Goal: Task Accomplishment & Management: Manage account settings

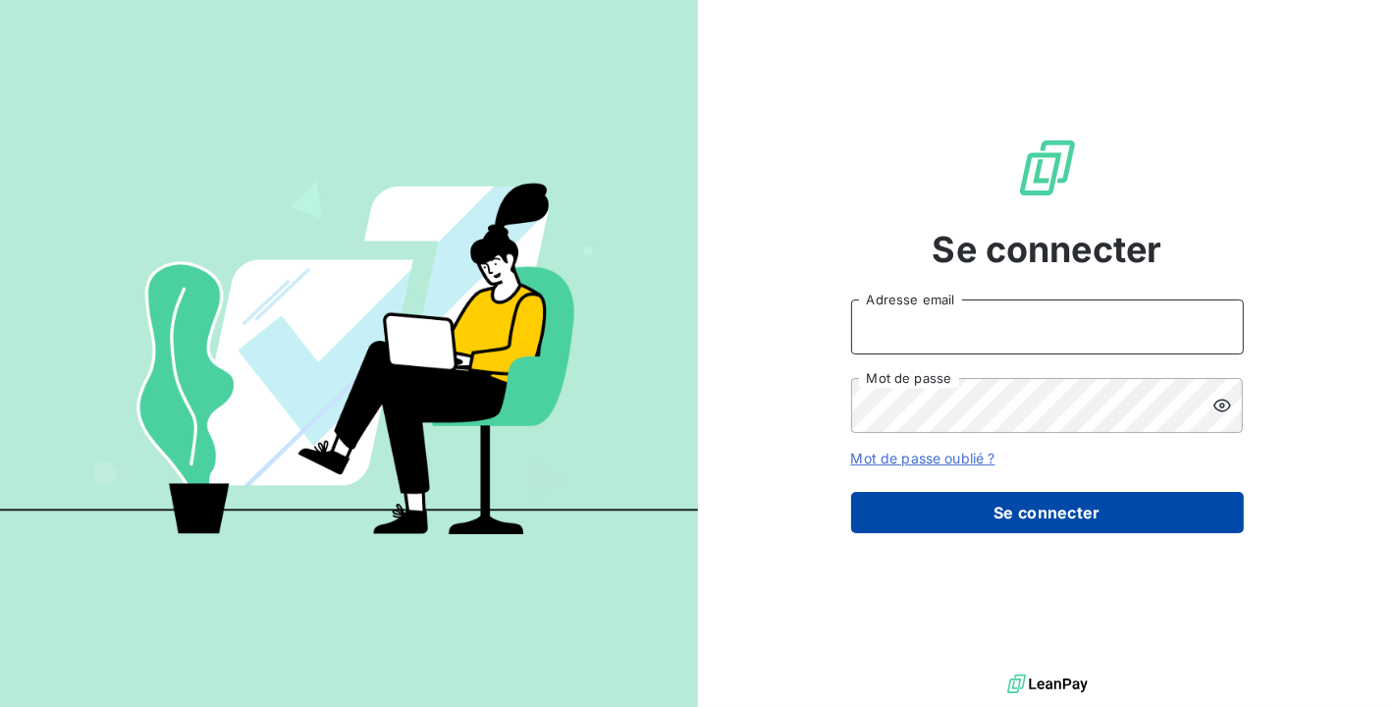
type input "[PERSON_NAME][EMAIL_ADDRESS][DOMAIN_NAME]"
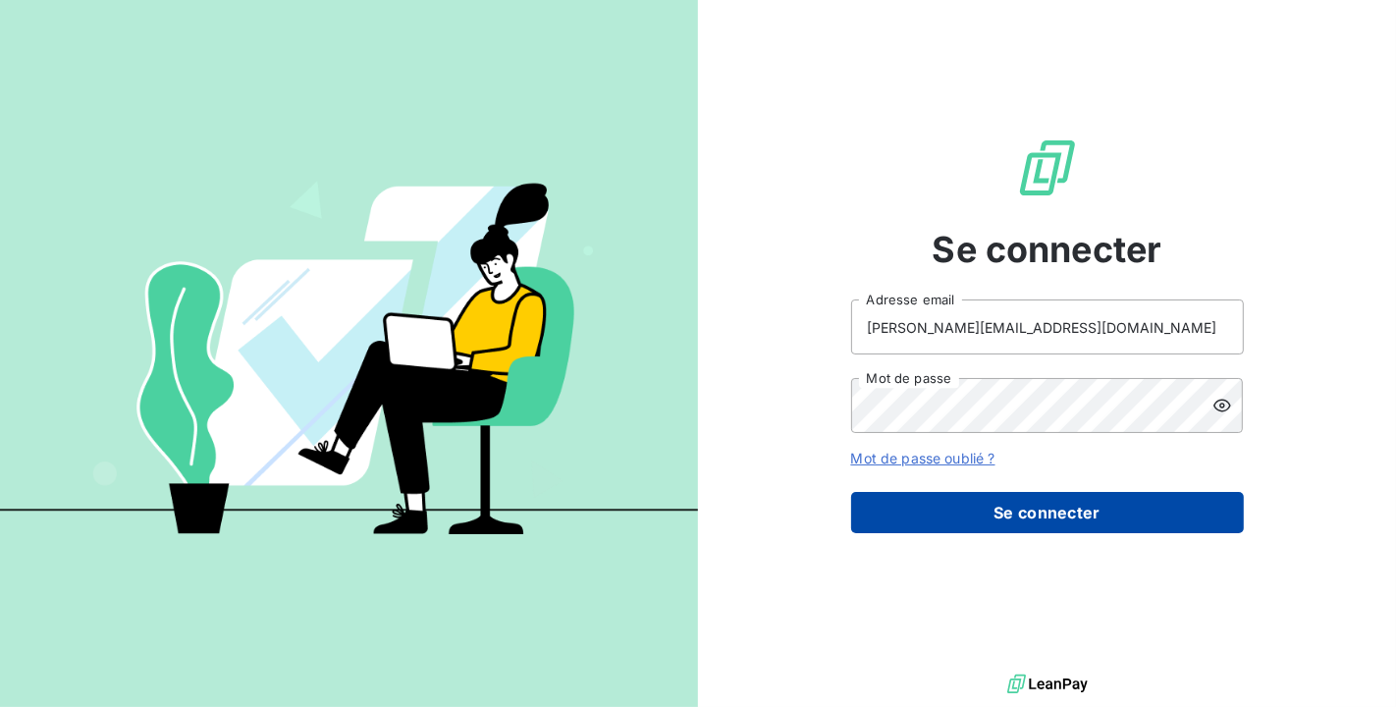
click at [1104, 523] on button "Se connecter" at bounding box center [1047, 512] width 393 height 41
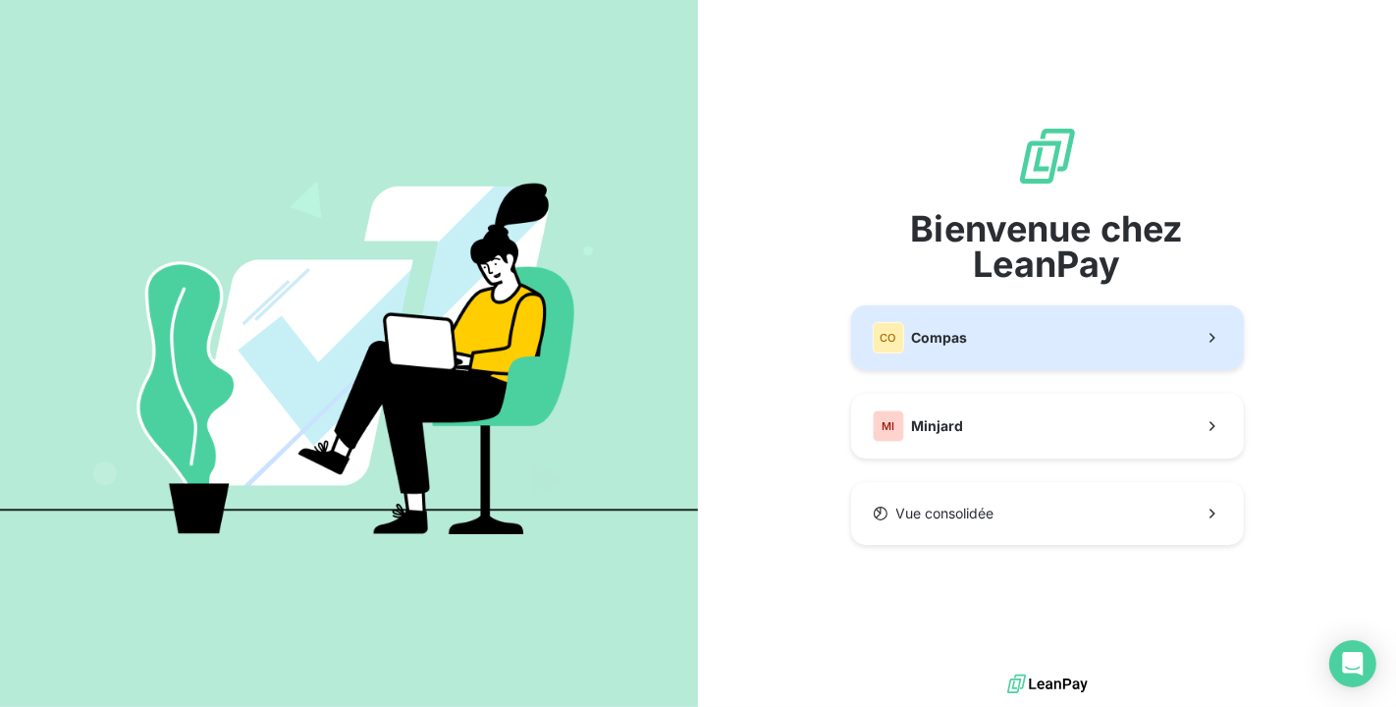
click at [1032, 334] on button "CO Compas" at bounding box center [1047, 337] width 393 height 65
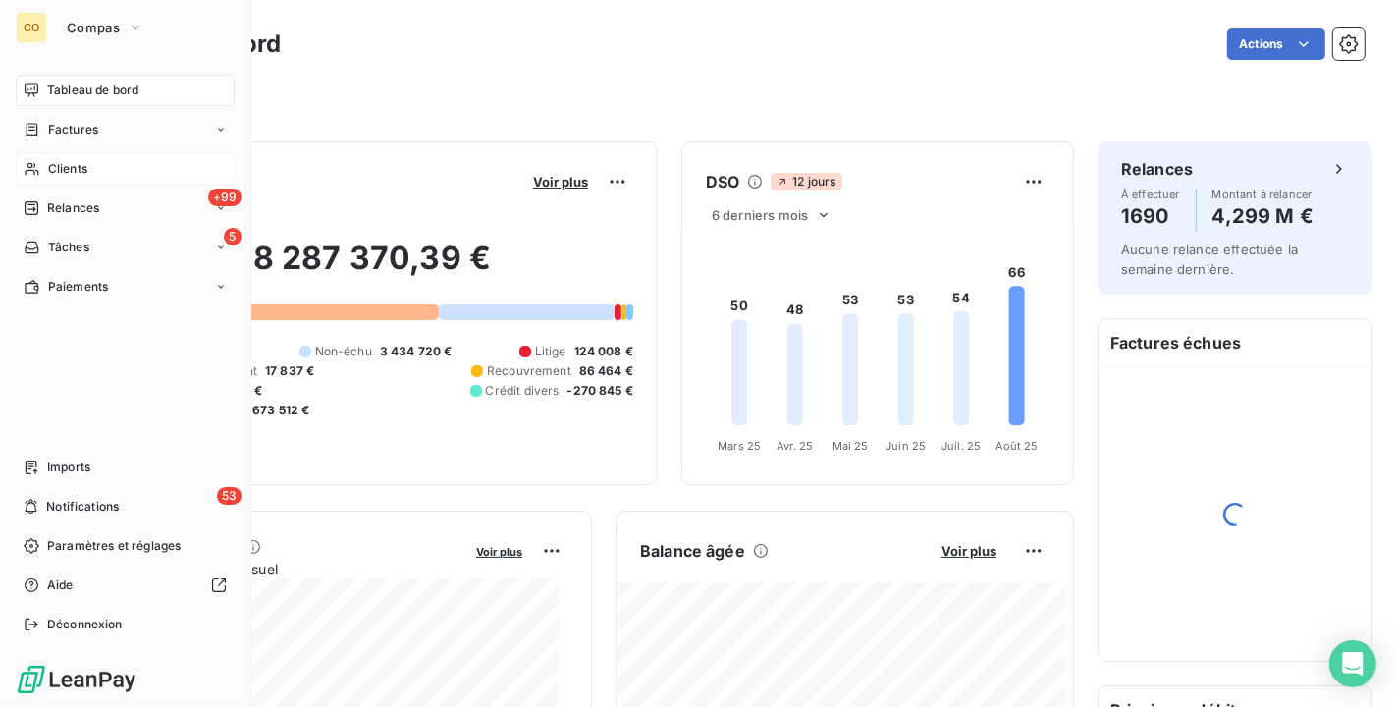
click at [70, 163] on span "Clients" at bounding box center [67, 169] width 39 height 18
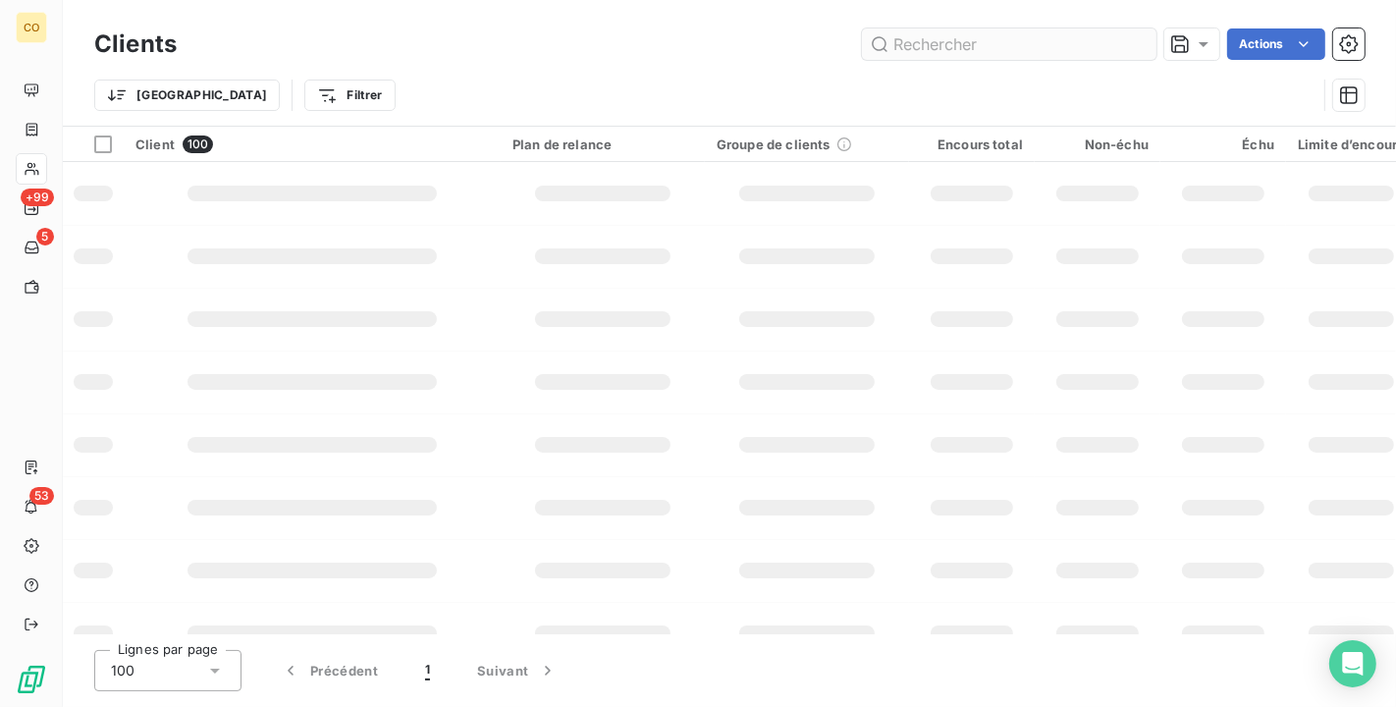
click at [1018, 47] on input "text" at bounding box center [1009, 43] width 295 height 31
type input "48832"
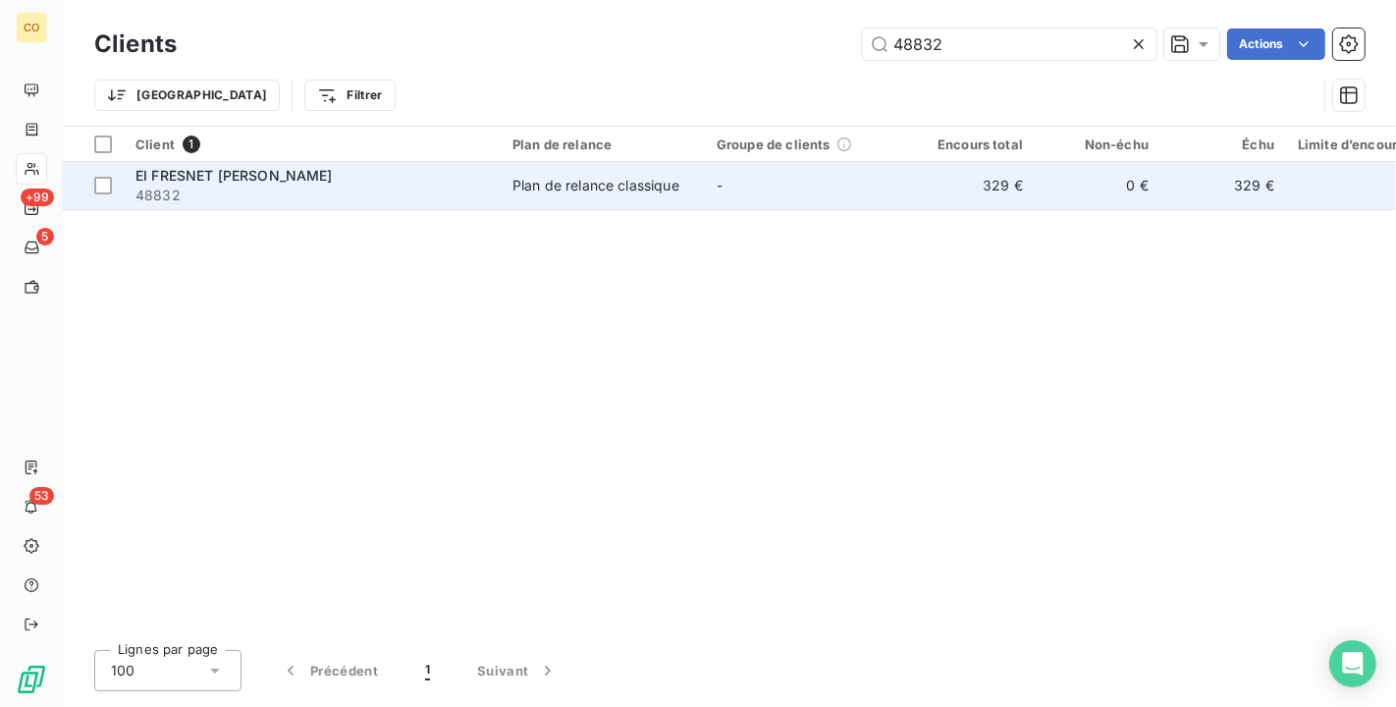
click at [670, 187] on div "Plan de relance classique" at bounding box center [596, 186] width 167 height 20
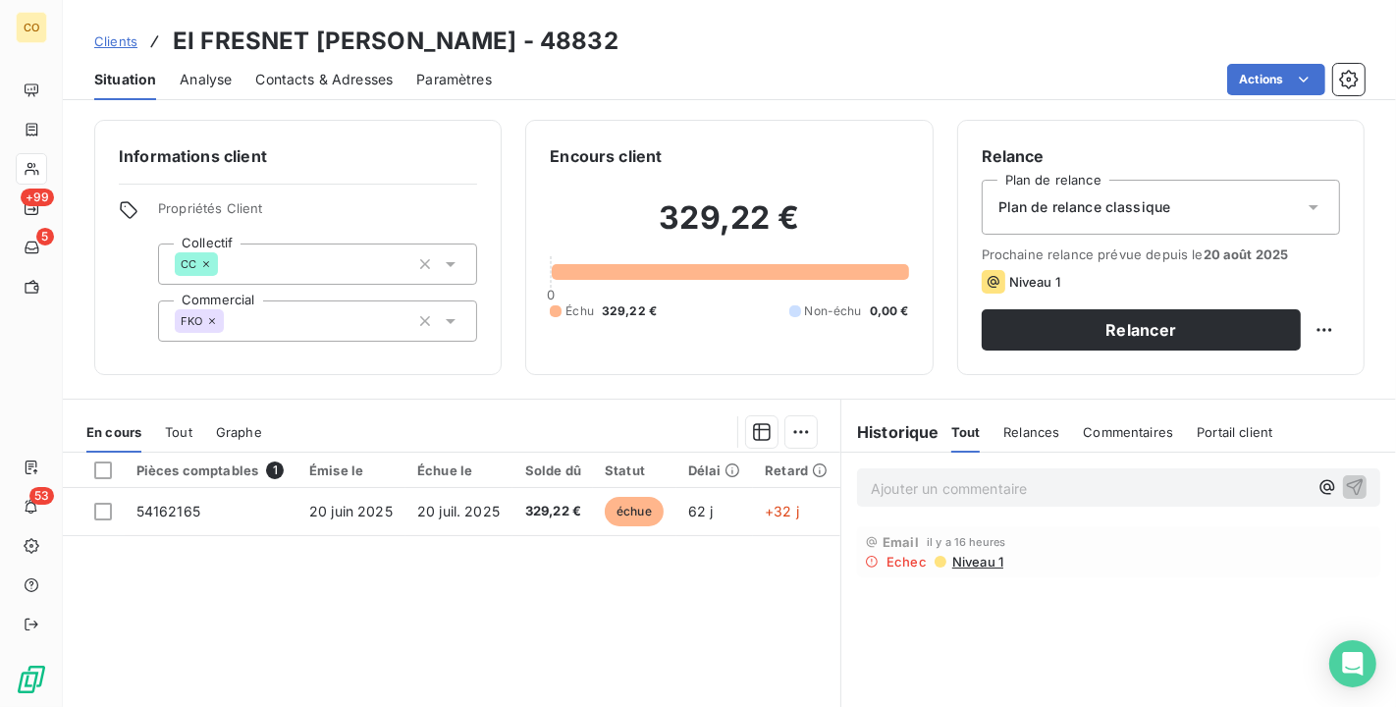
click at [342, 78] on span "Contacts & Adresses" at bounding box center [323, 80] width 137 height 20
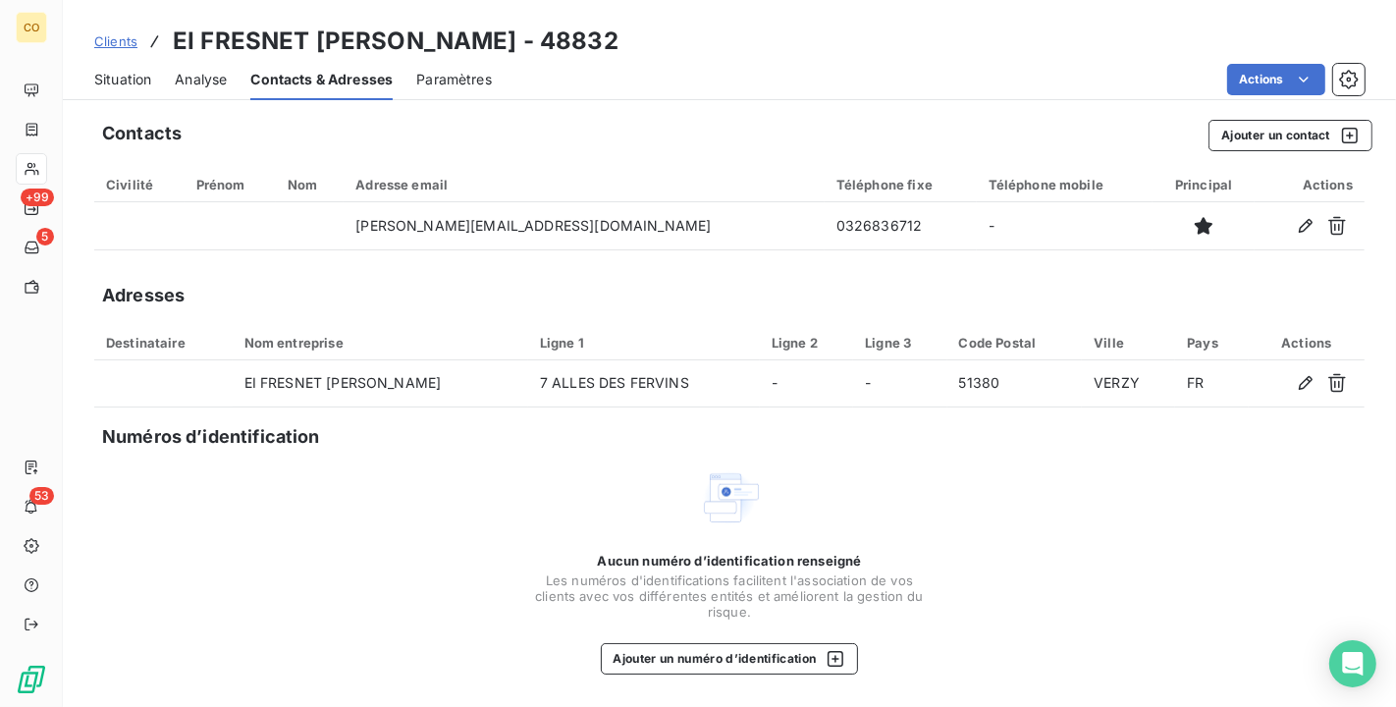
click at [1367, 228] on div "Contacts Ajouter un contact Civilité Prénom Nom Adresse email Téléphone fixe Té…" at bounding box center [730, 407] width 1334 height 599
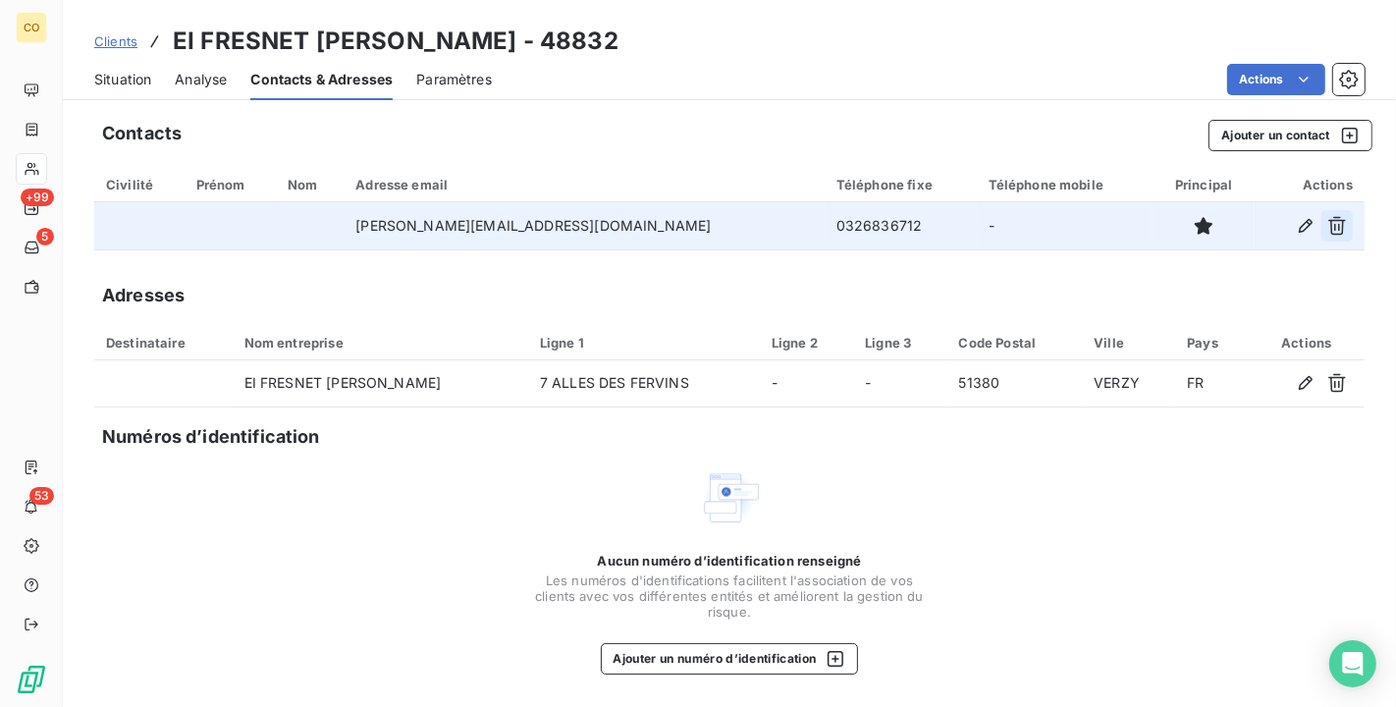
click at [1346, 227] on icon "button" at bounding box center [1338, 226] width 20 height 20
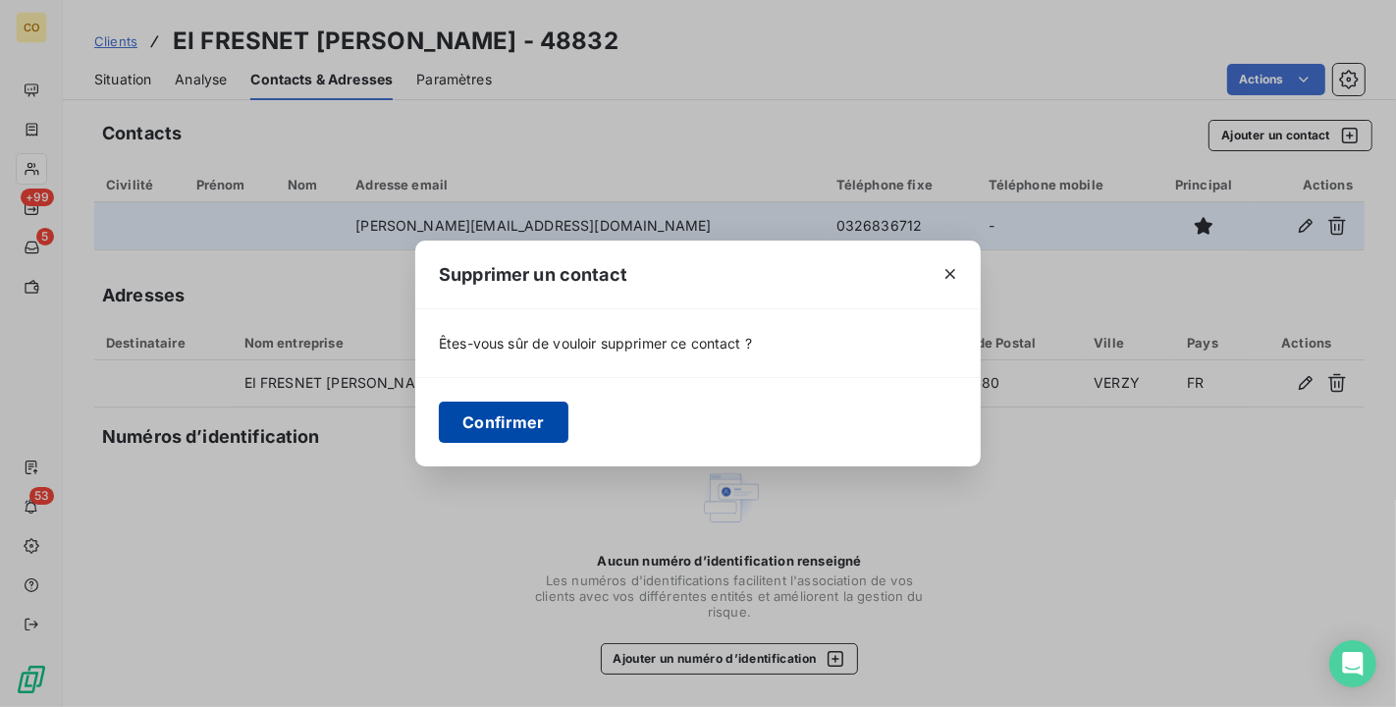
click at [497, 415] on button "Confirmer" at bounding box center [504, 422] width 130 height 41
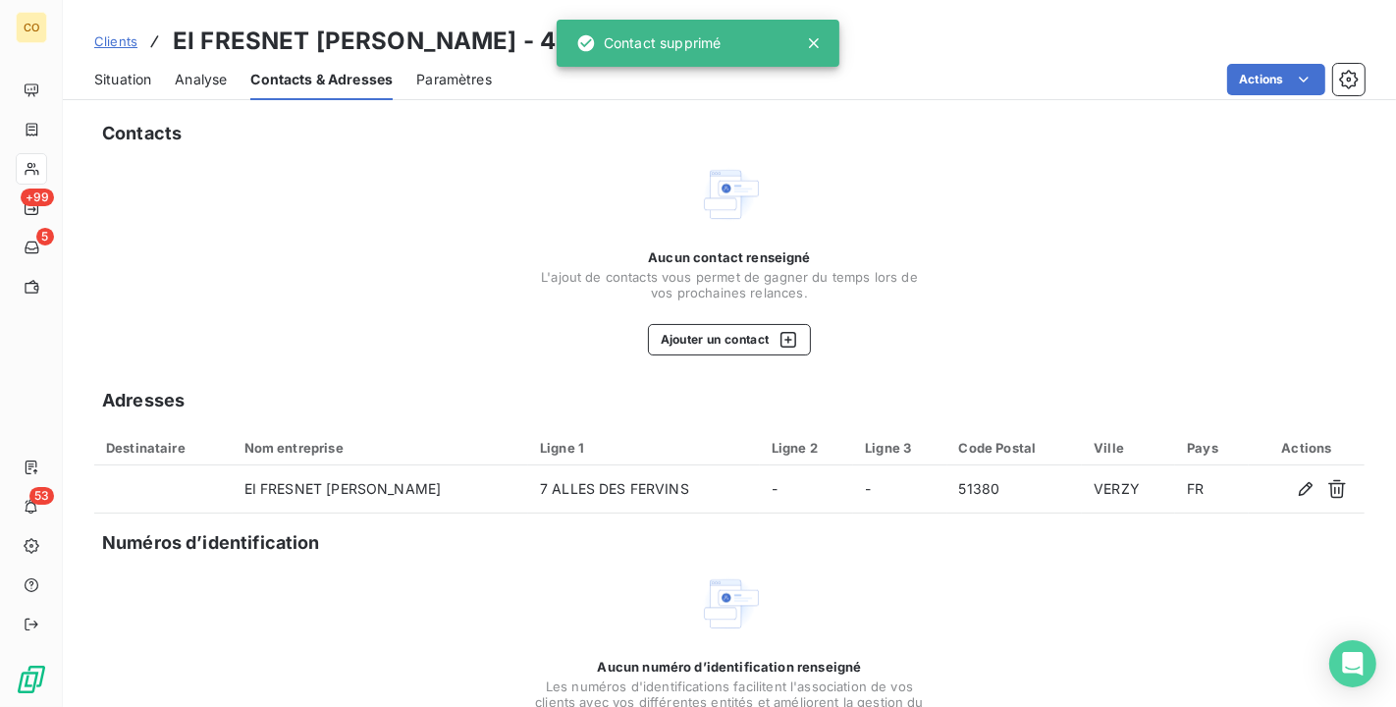
click at [139, 72] on span "Situation" at bounding box center [122, 80] width 57 height 20
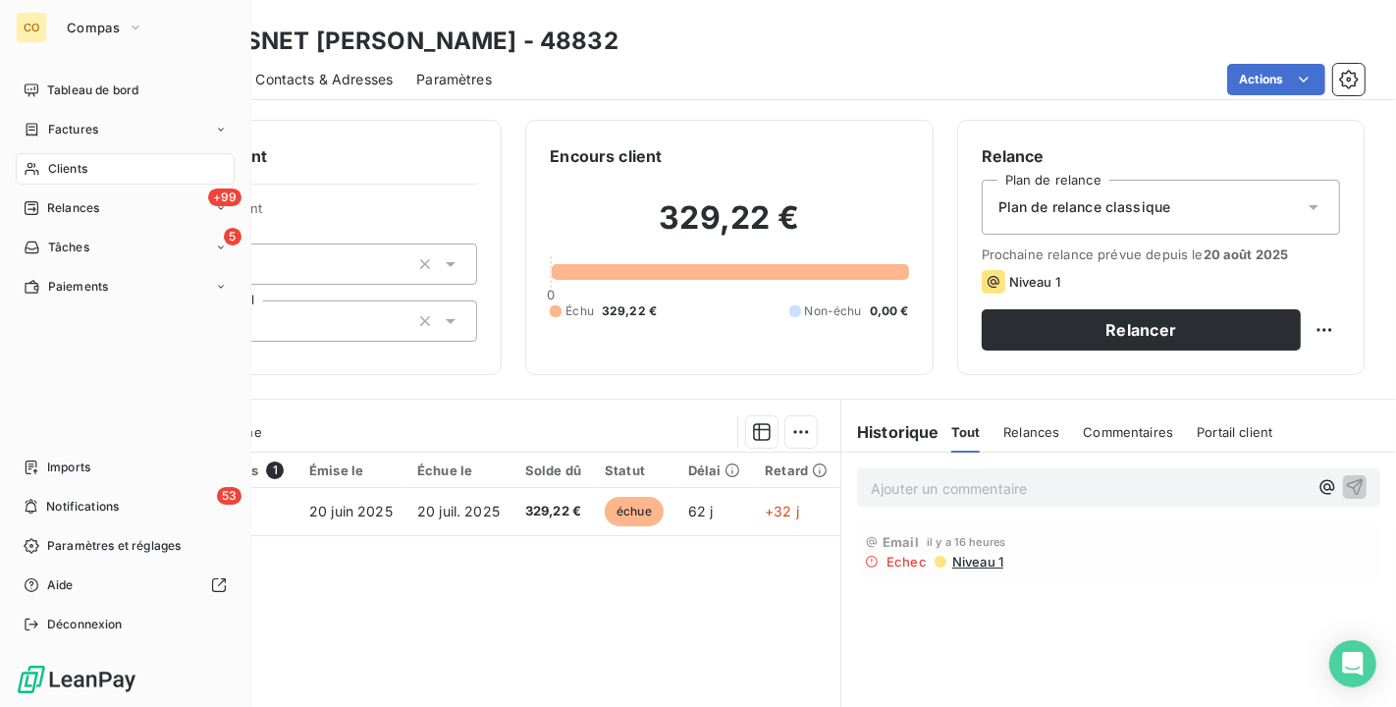
click at [63, 166] on span "Clients" at bounding box center [67, 169] width 39 height 18
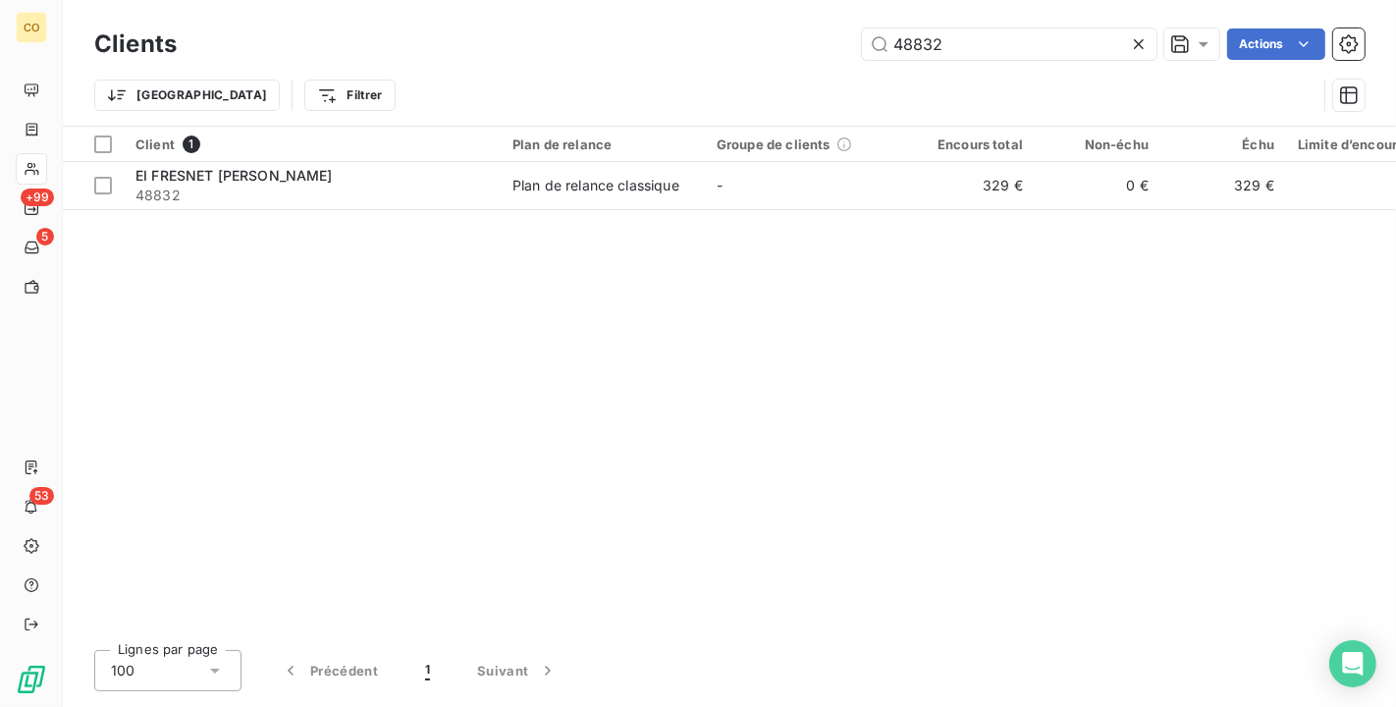
drag, startPoint x: 1017, startPoint y: 39, endPoint x: 606, endPoint y: -12, distance: 414.6
click at [606, 0] on html "CO +99 5 53 Clients 48832 Actions Trier Filtrer Client 1 Plan de relance Groupe…" at bounding box center [698, 353] width 1396 height 707
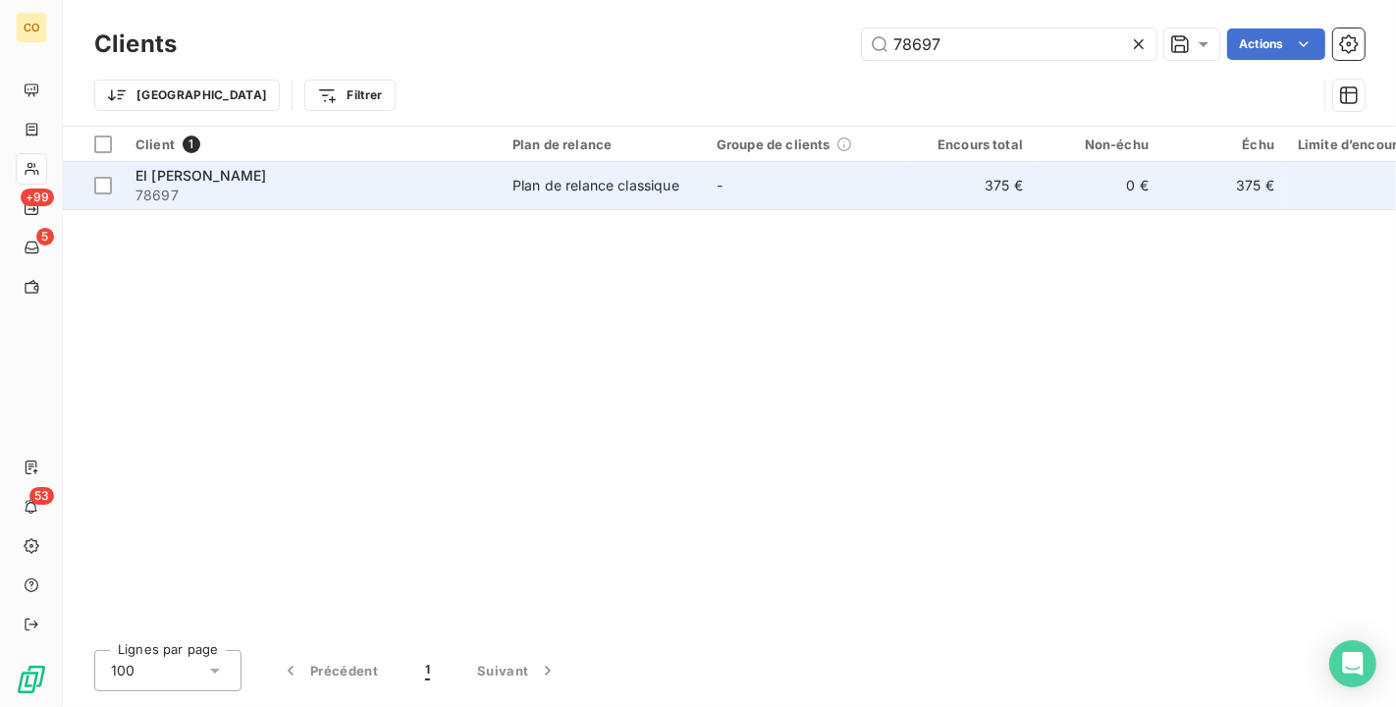
type input "78697"
click at [630, 178] on div "Plan de relance classique" at bounding box center [596, 186] width 167 height 20
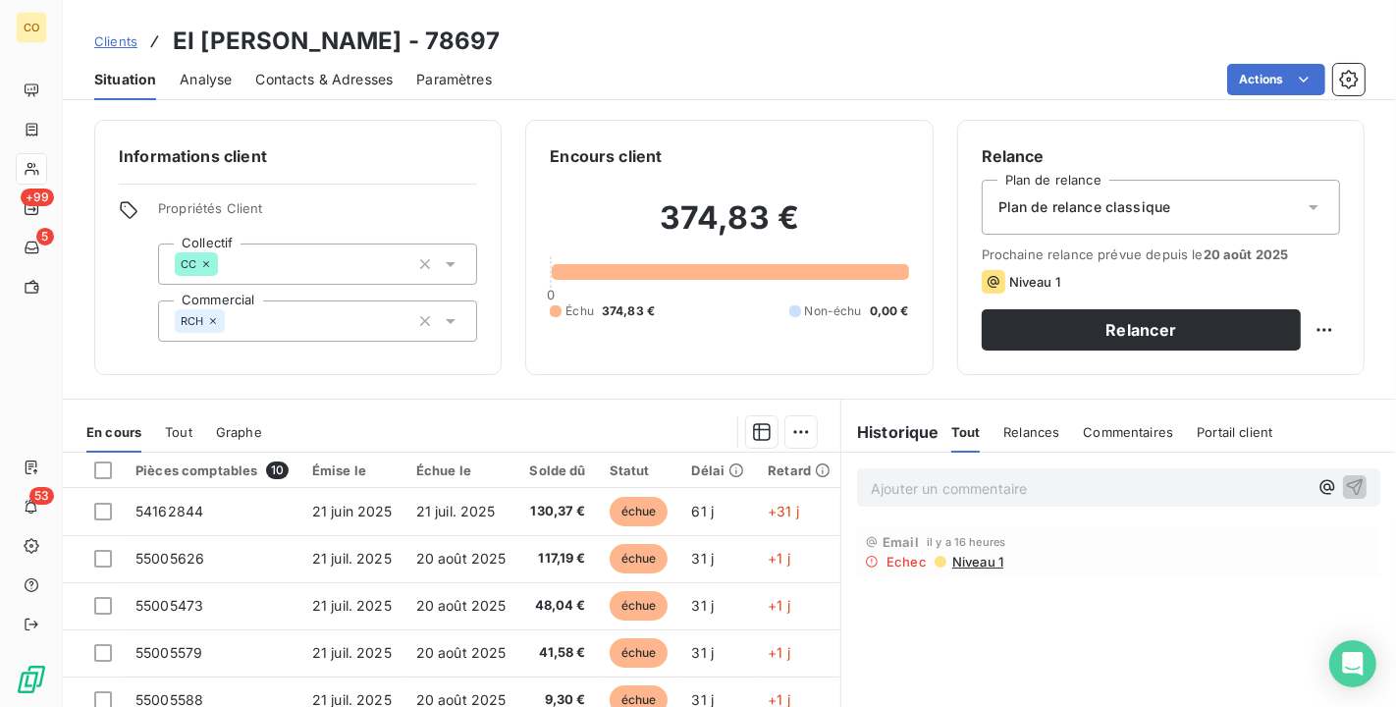
click at [323, 79] on span "Contacts & Adresses" at bounding box center [323, 80] width 137 height 20
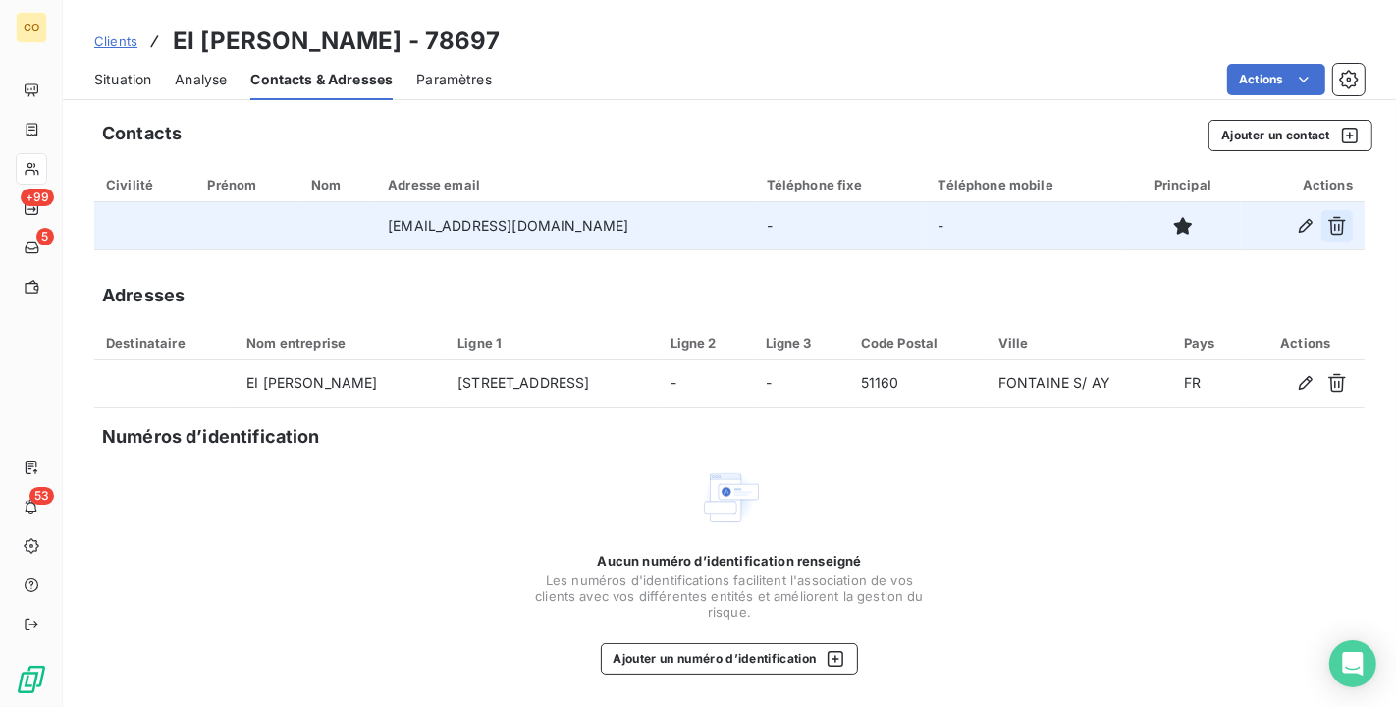
click at [1341, 225] on icon "button" at bounding box center [1338, 226] width 20 height 20
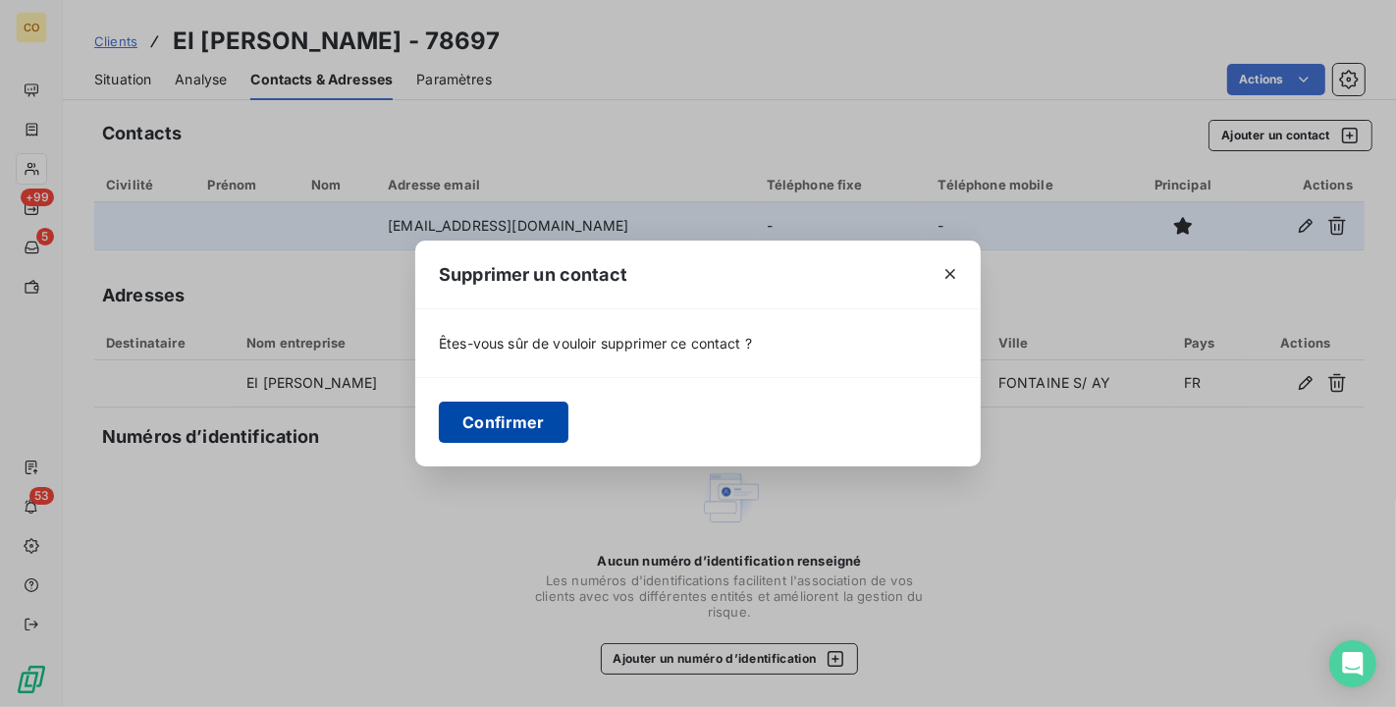
click at [519, 419] on button "Confirmer" at bounding box center [504, 422] width 130 height 41
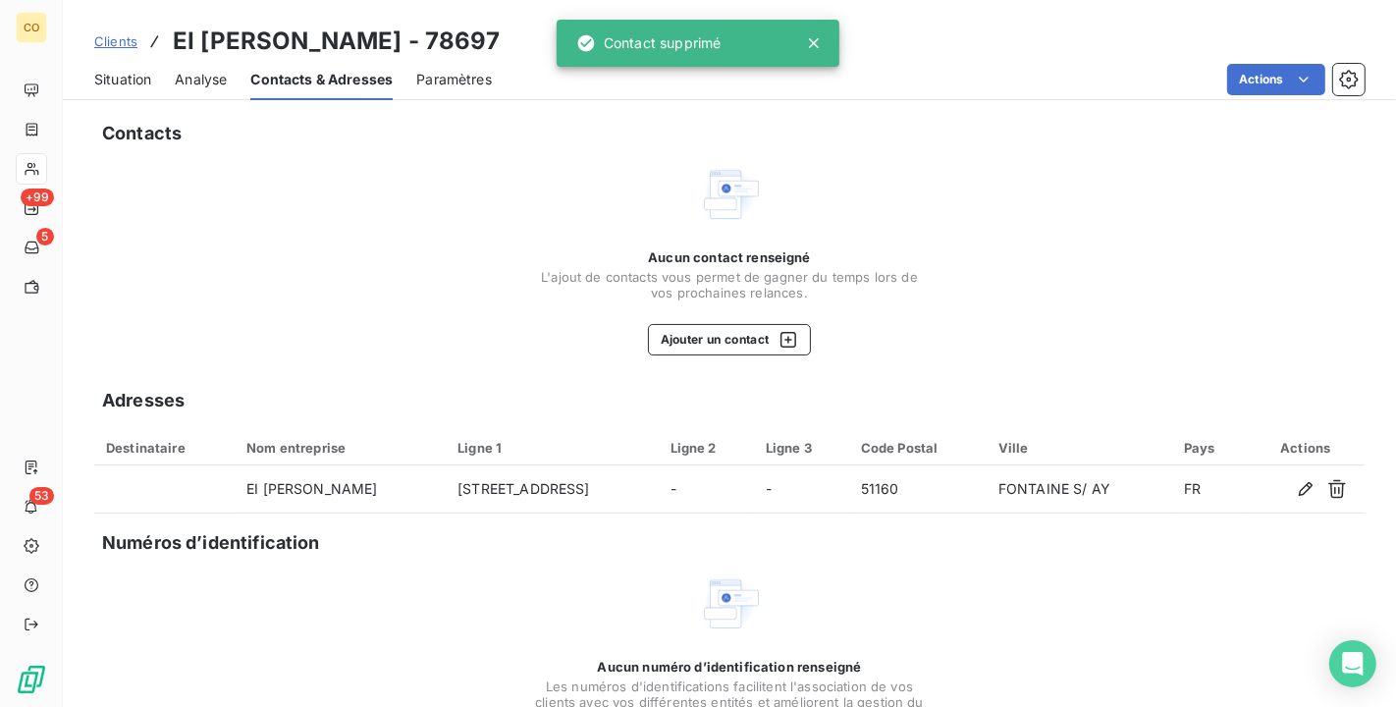
click at [132, 81] on span "Situation" at bounding box center [122, 80] width 57 height 20
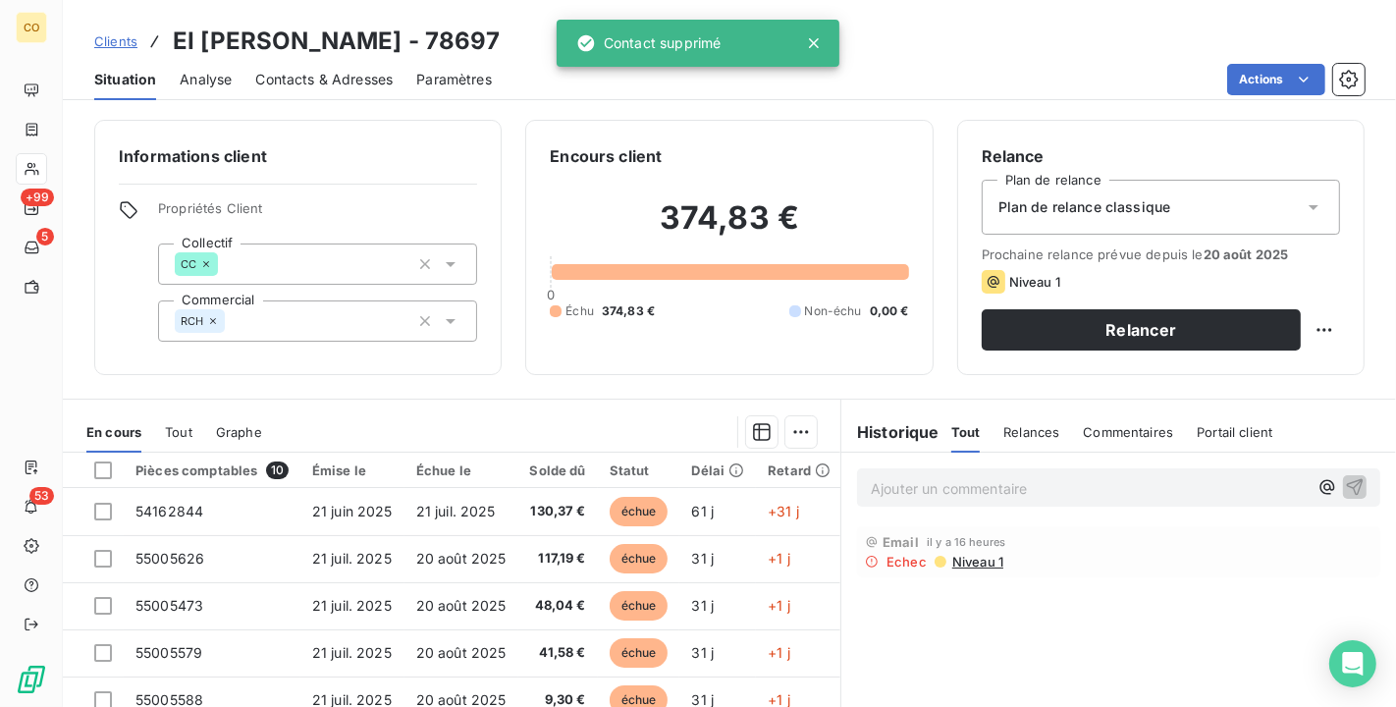
click at [1223, 193] on div "Plan de relance classique" at bounding box center [1161, 207] width 358 height 55
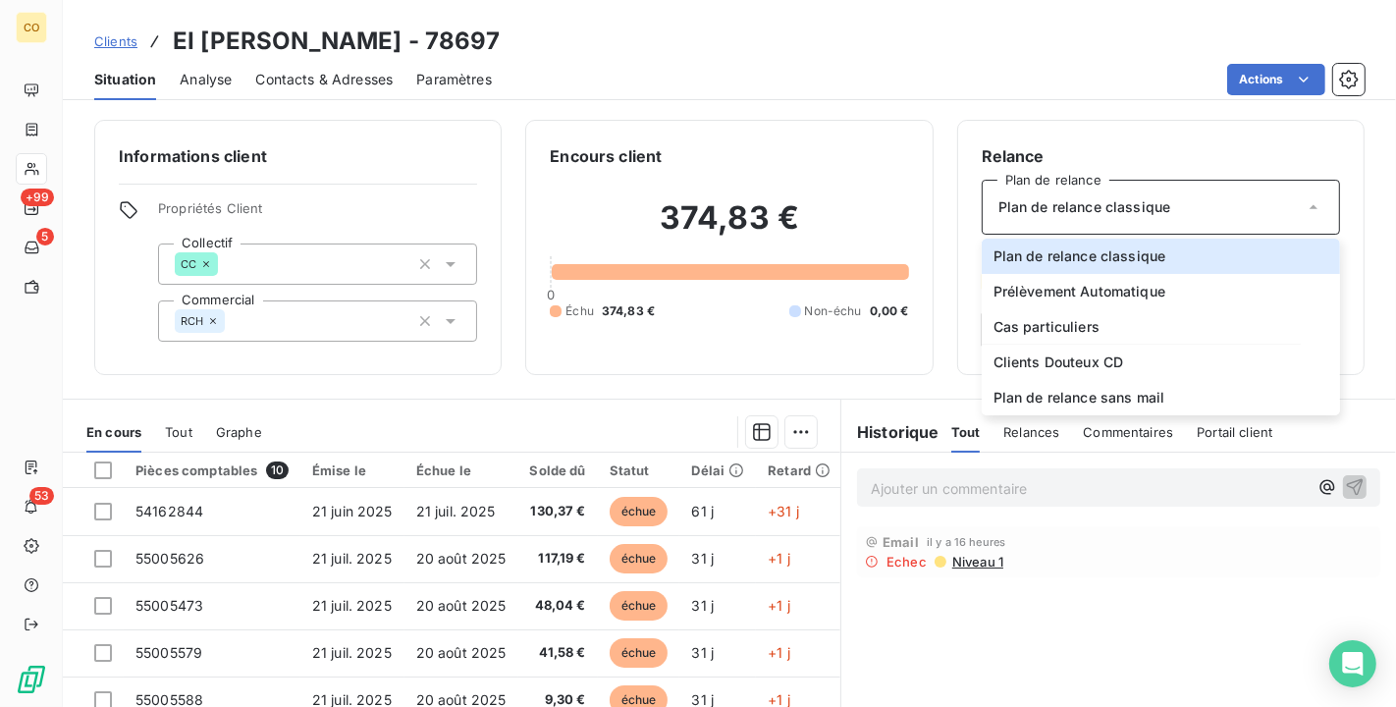
click at [1179, 414] on div "Tout Relances Commentaires Portail client" at bounding box center [1113, 431] width 322 height 41
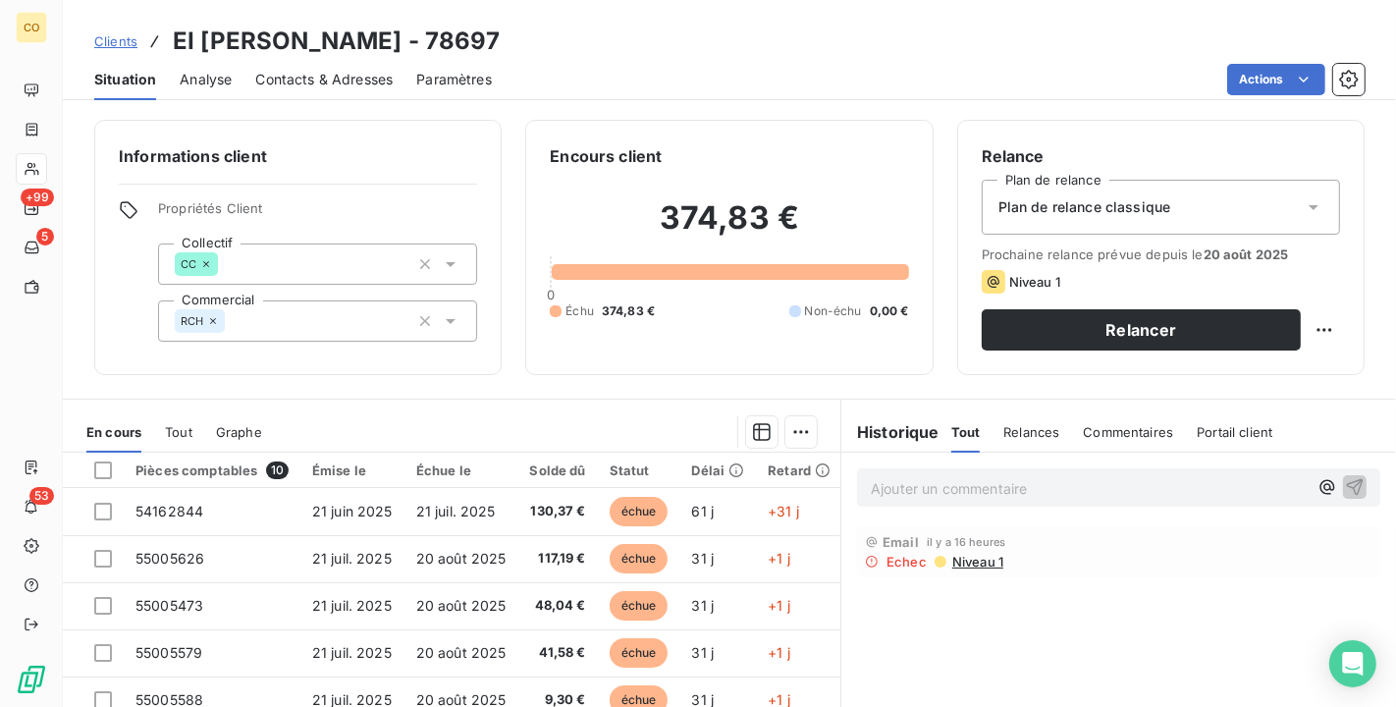
click at [1239, 208] on div "Plan de relance classique" at bounding box center [1161, 207] width 358 height 55
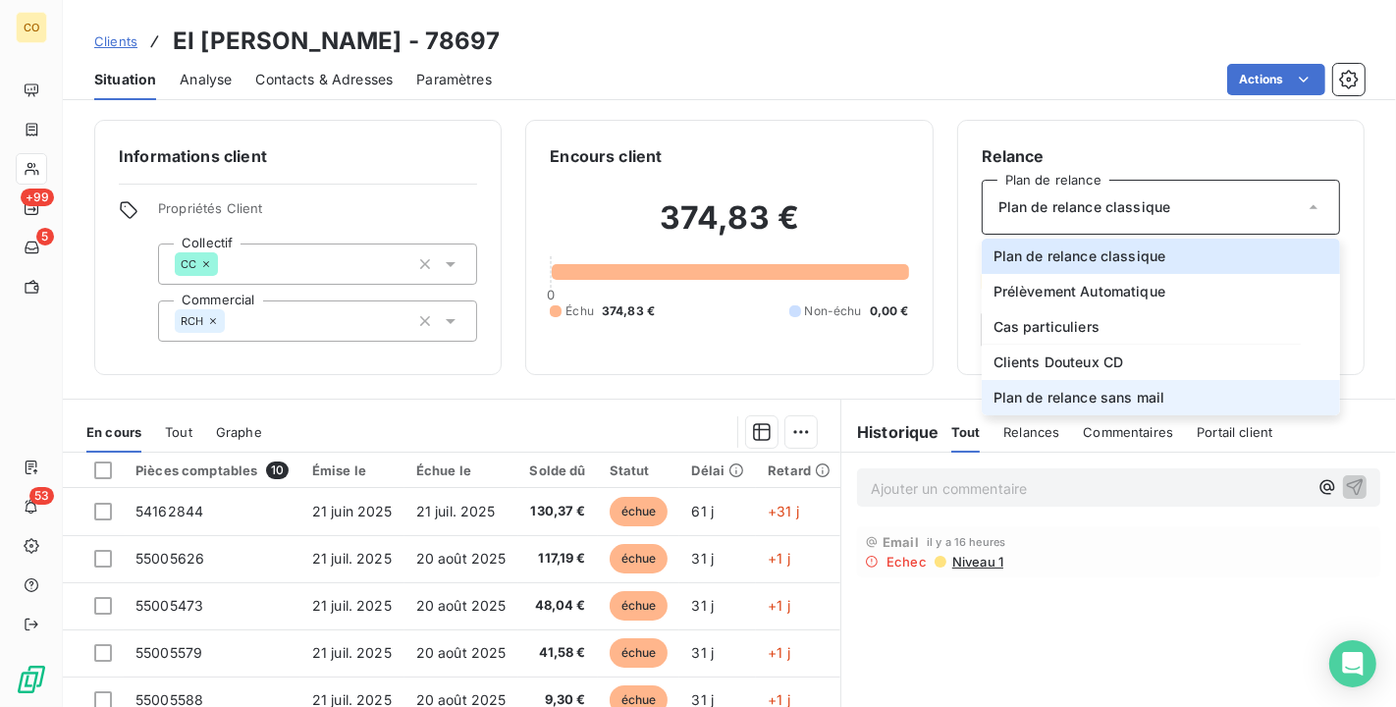
click at [1198, 401] on li "Plan de relance sans mail" at bounding box center [1161, 397] width 358 height 35
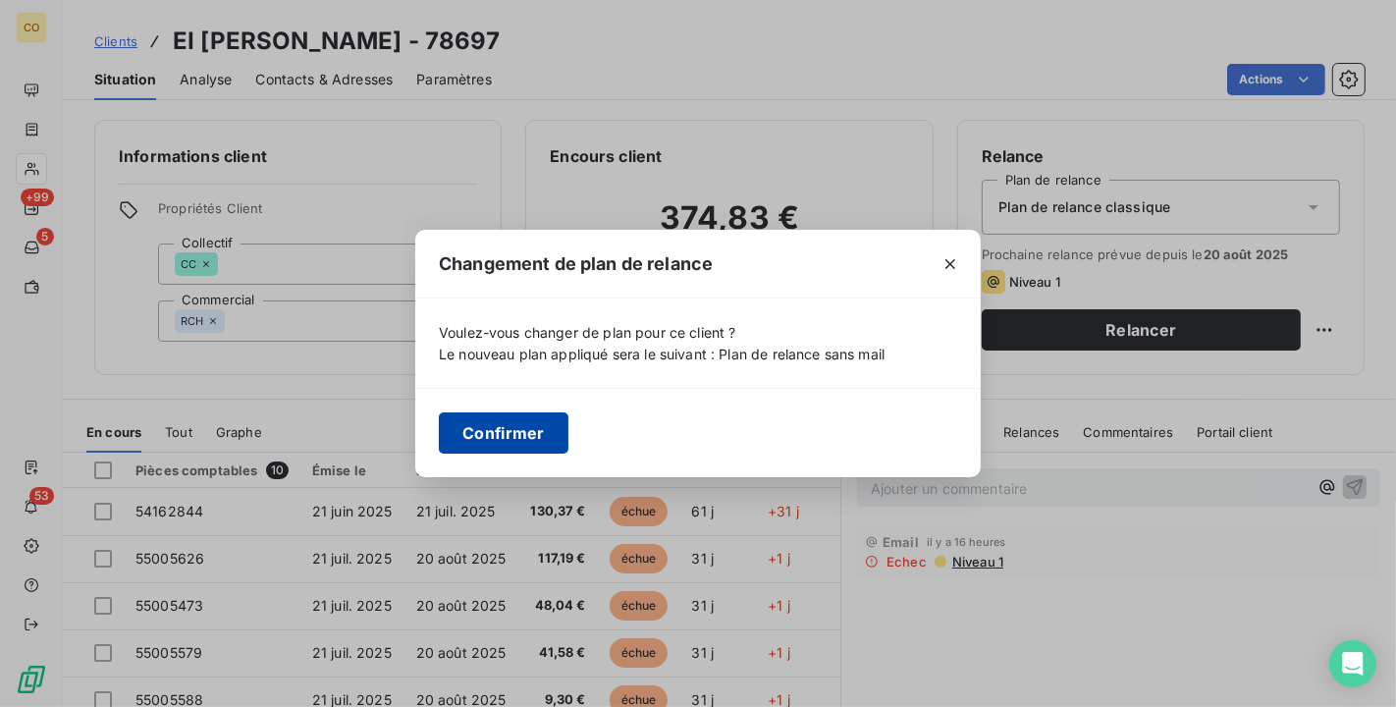
click at [506, 416] on button "Confirmer" at bounding box center [504, 432] width 130 height 41
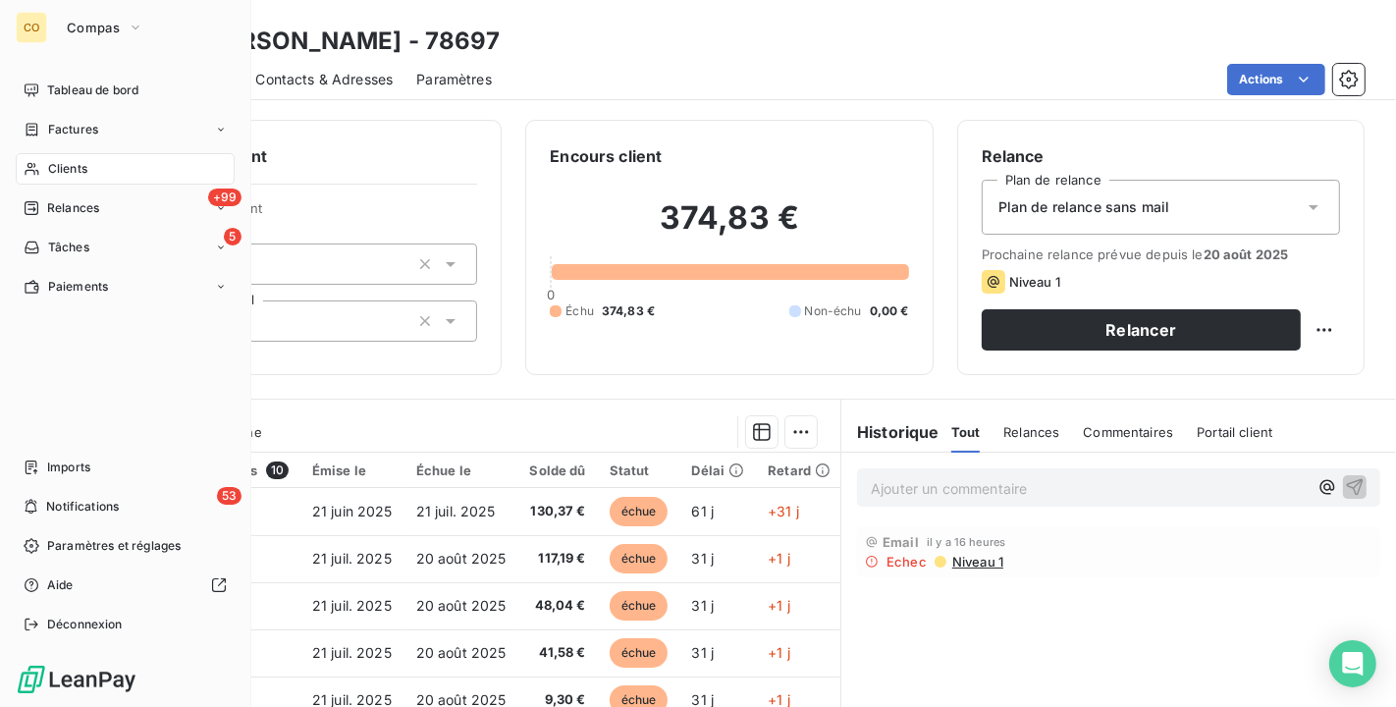
click at [55, 169] on span "Clients" at bounding box center [67, 169] width 39 height 18
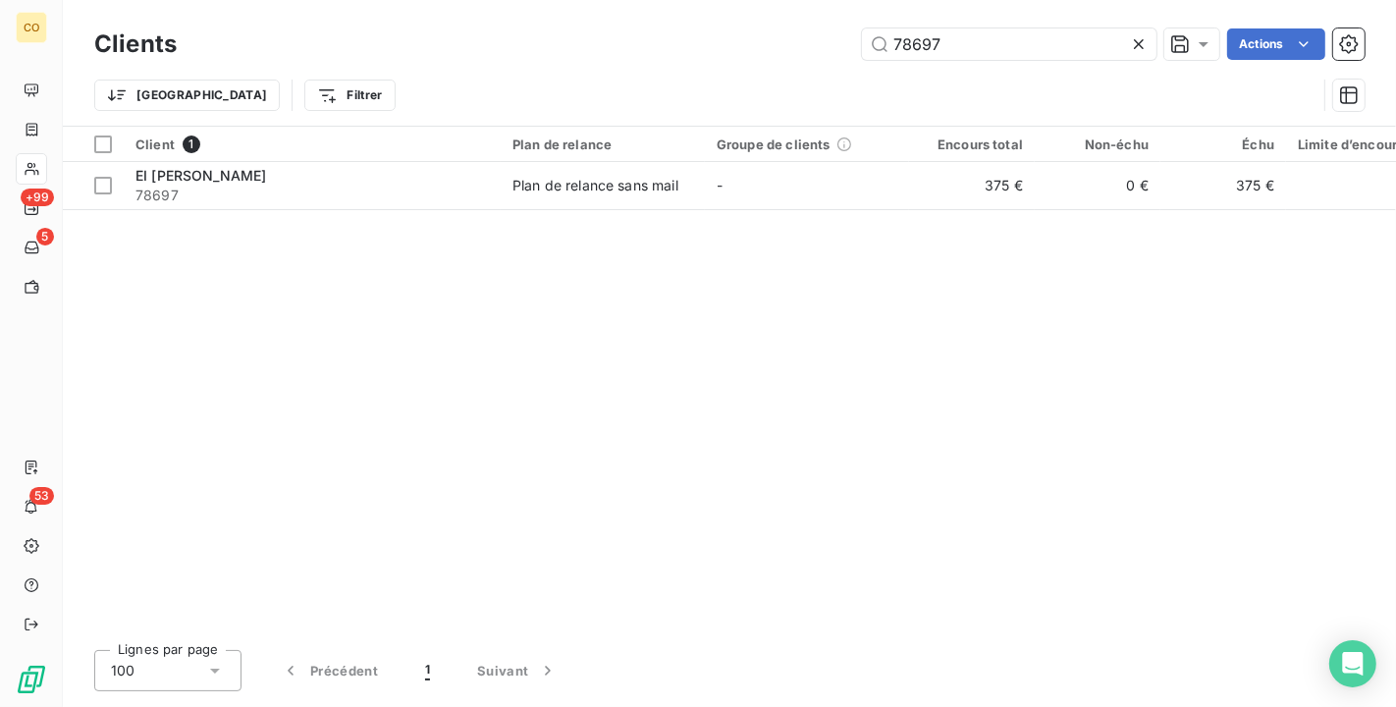
drag, startPoint x: 993, startPoint y: 40, endPoint x: 565, endPoint y: 30, distance: 428.3
click at [565, 30] on div "78697 Actions" at bounding box center [782, 43] width 1165 height 31
click at [1000, 44] on input "78697" at bounding box center [1009, 43] width 295 height 31
drag, startPoint x: 1000, startPoint y: 44, endPoint x: 831, endPoint y: 20, distance: 170.7
click at [831, 20] on div "Clients 78697 Actions Trier Filtrer" at bounding box center [730, 63] width 1334 height 126
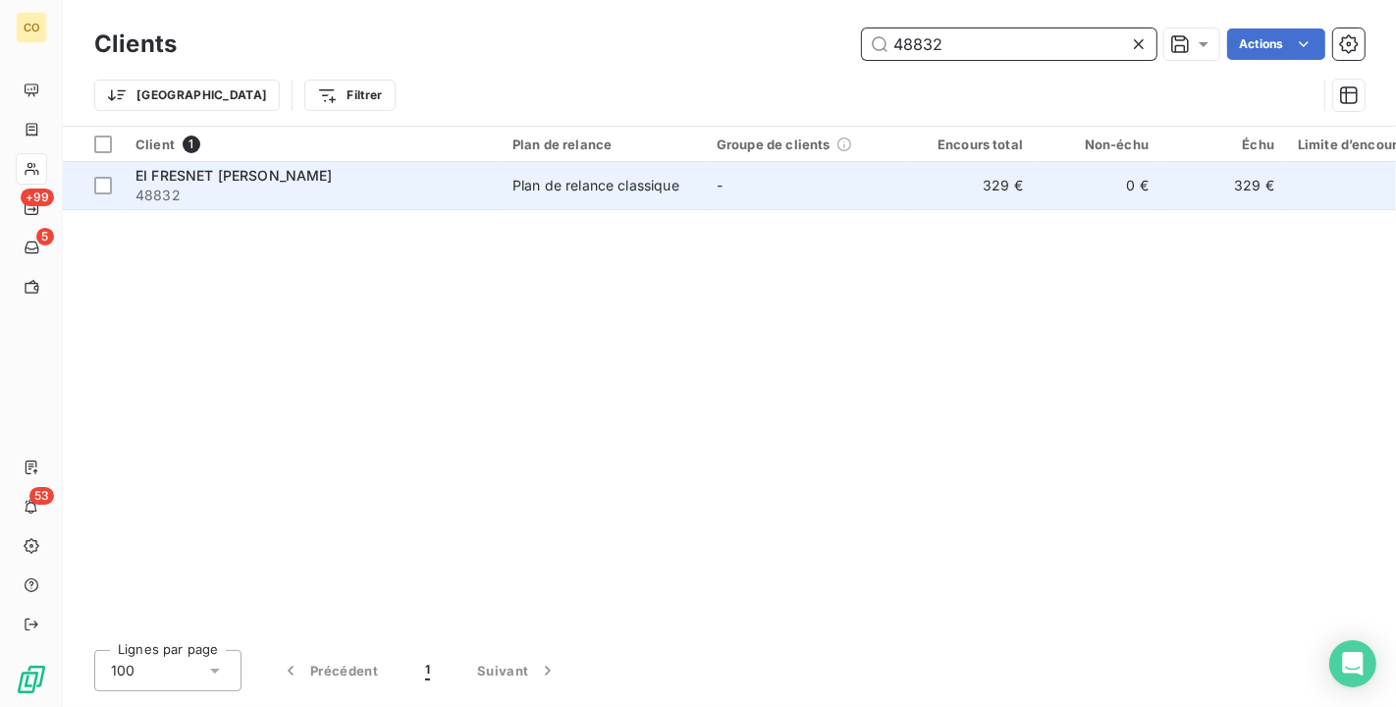
type input "48832"
click at [615, 177] on div "Plan de relance classique" at bounding box center [596, 186] width 167 height 20
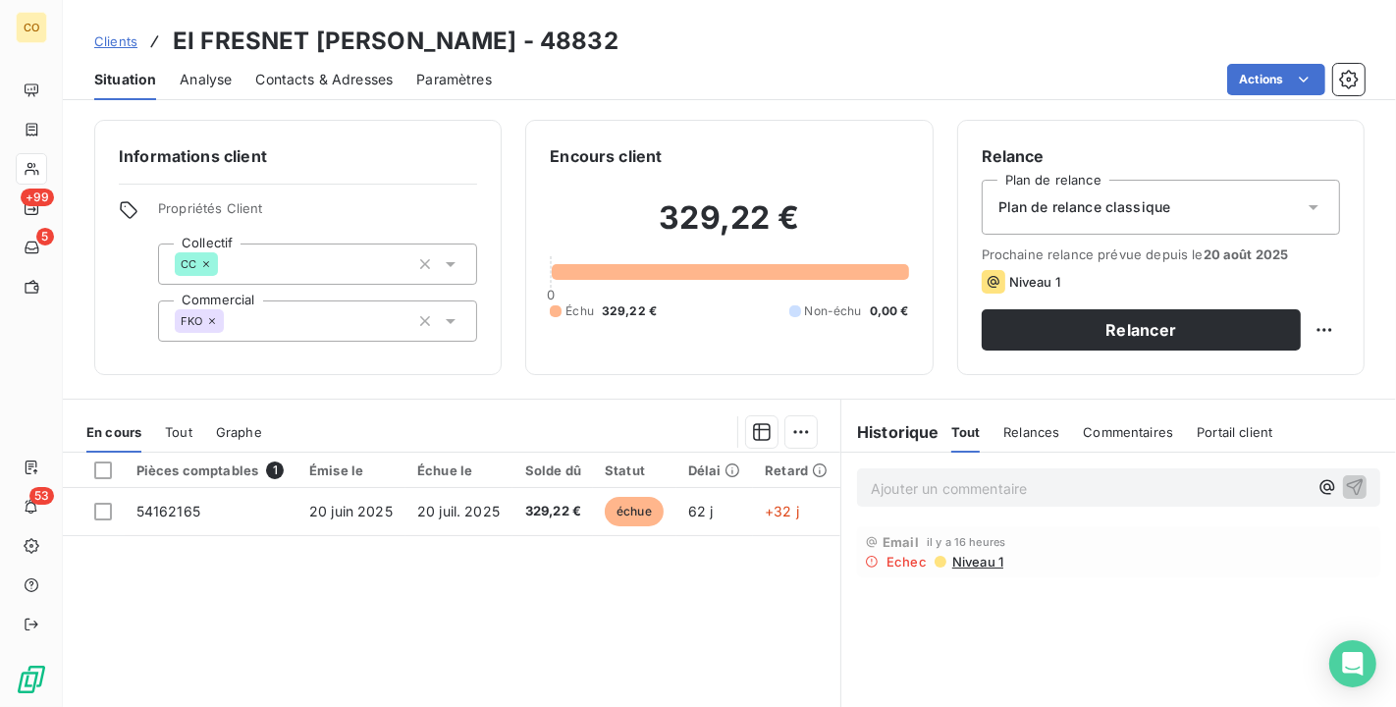
click at [1259, 211] on div "Plan de relance classique" at bounding box center [1161, 207] width 358 height 55
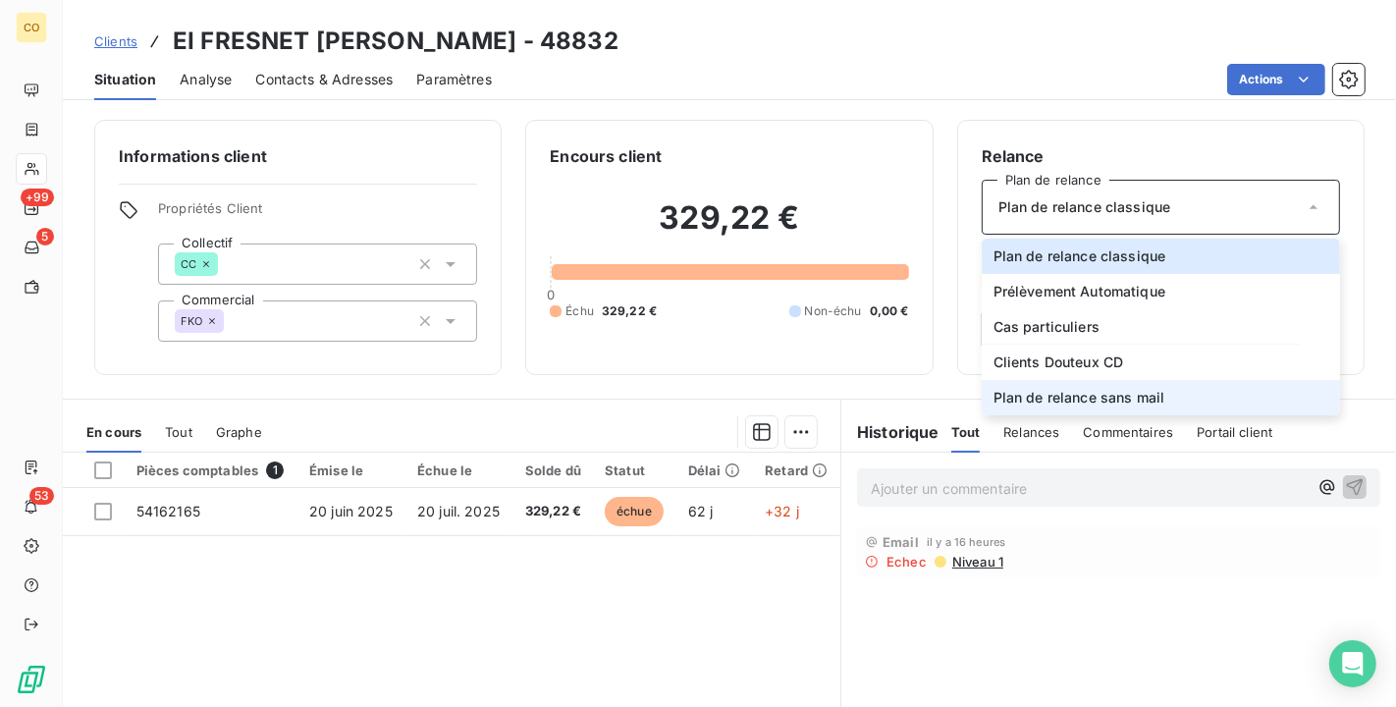
click at [1223, 388] on li "Plan de relance sans mail" at bounding box center [1161, 397] width 358 height 35
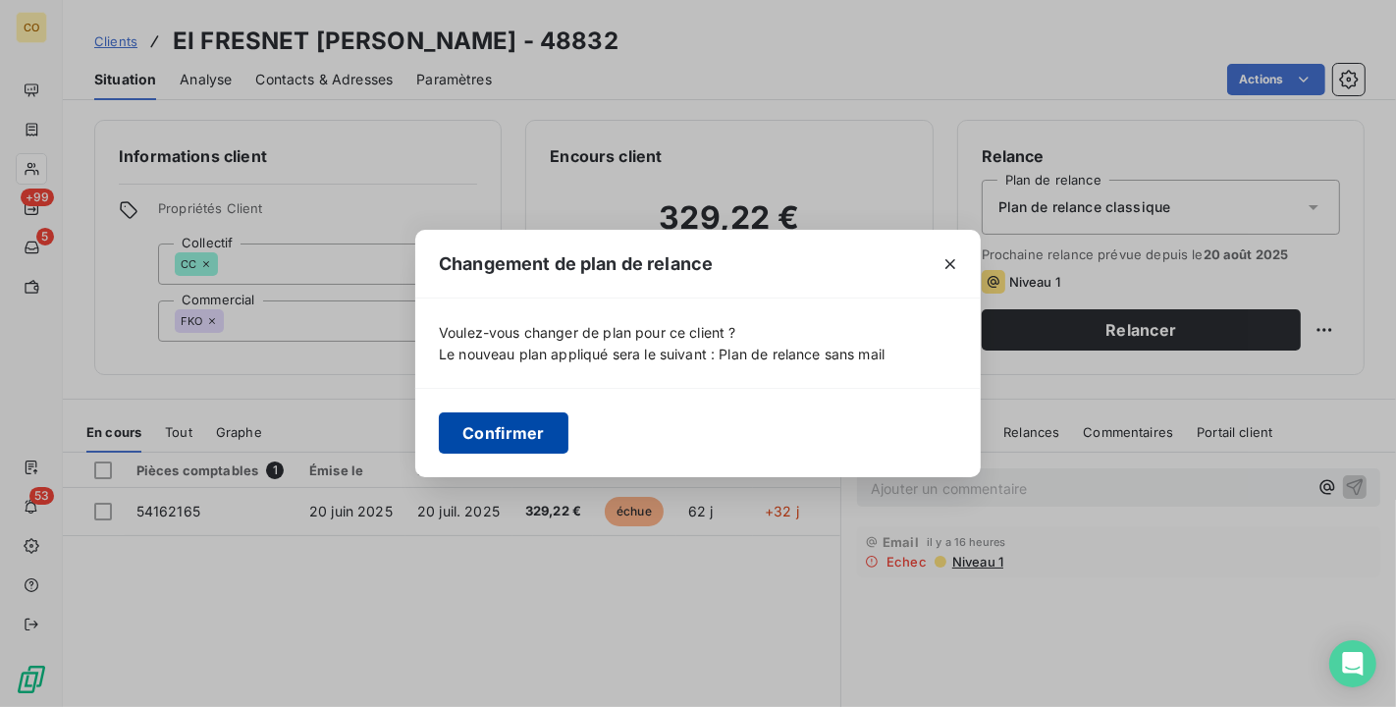
click at [532, 429] on button "Confirmer" at bounding box center [504, 432] width 130 height 41
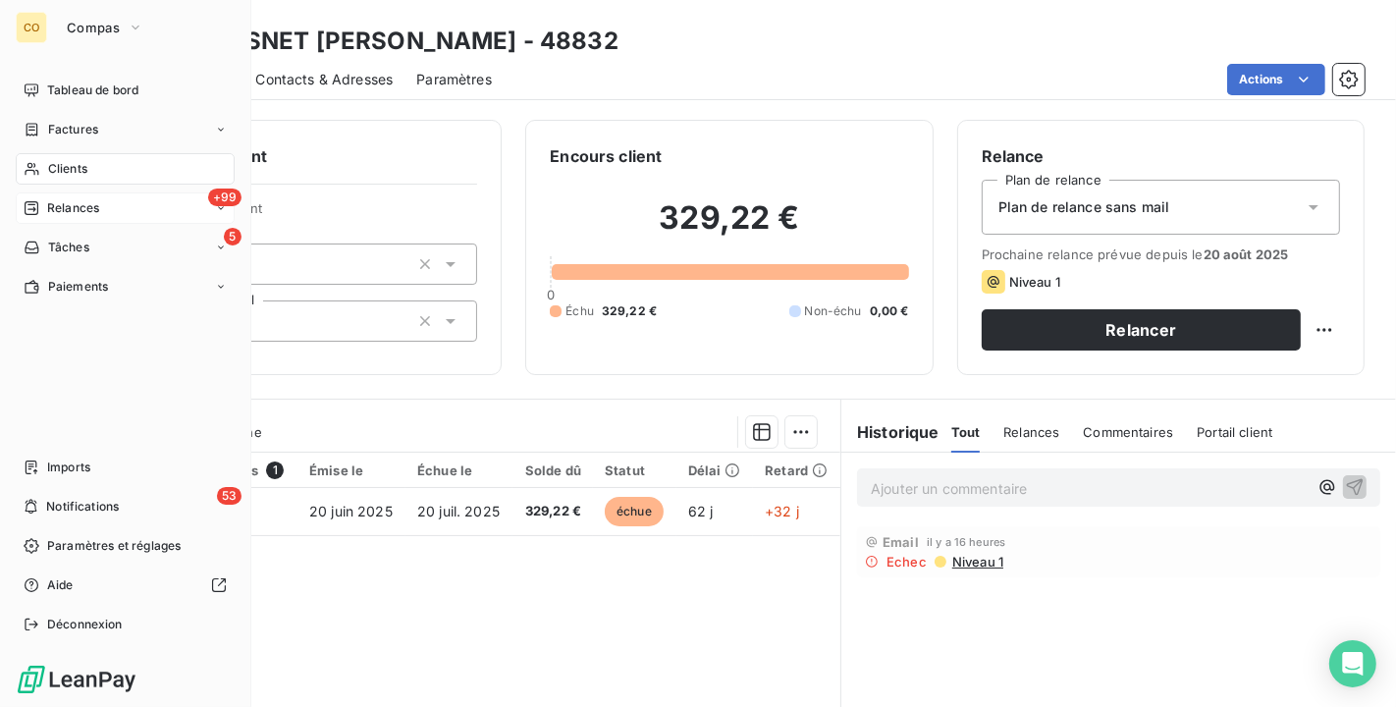
click at [79, 203] on span "Relances" at bounding box center [73, 208] width 52 height 18
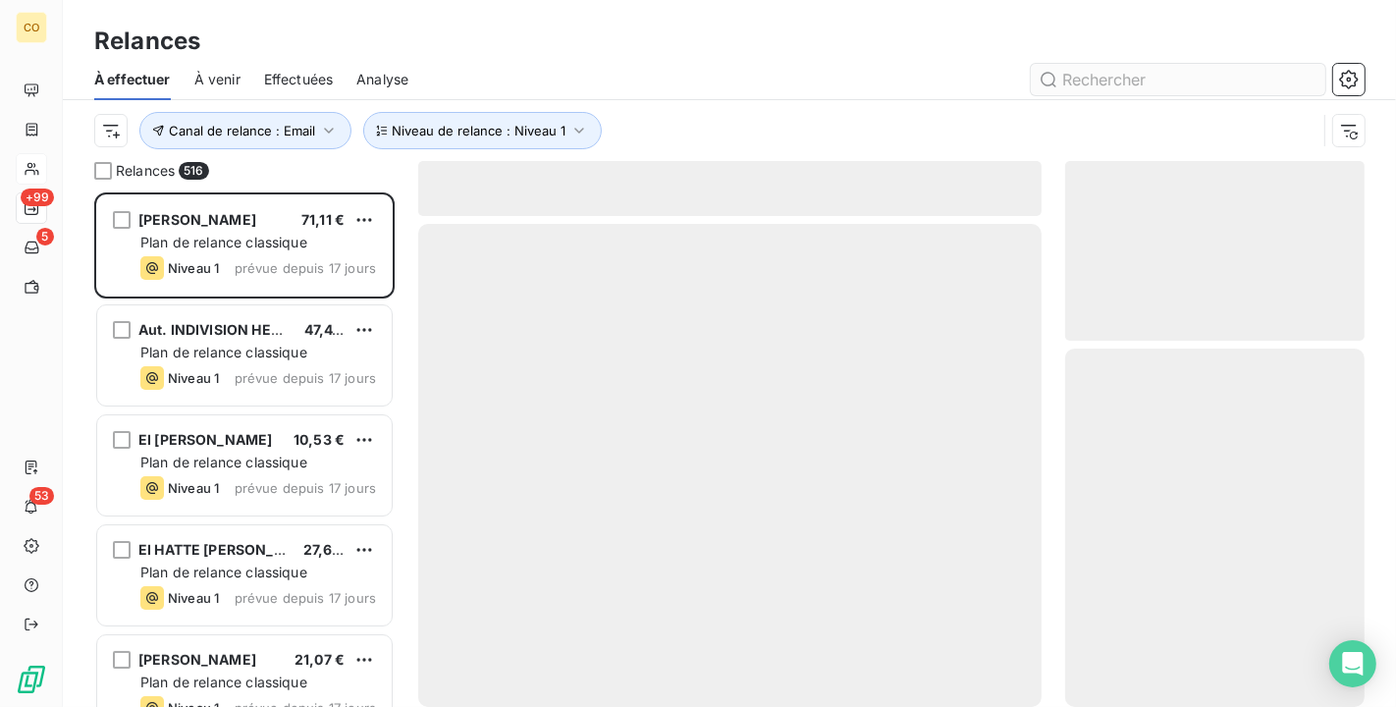
scroll to position [498, 283]
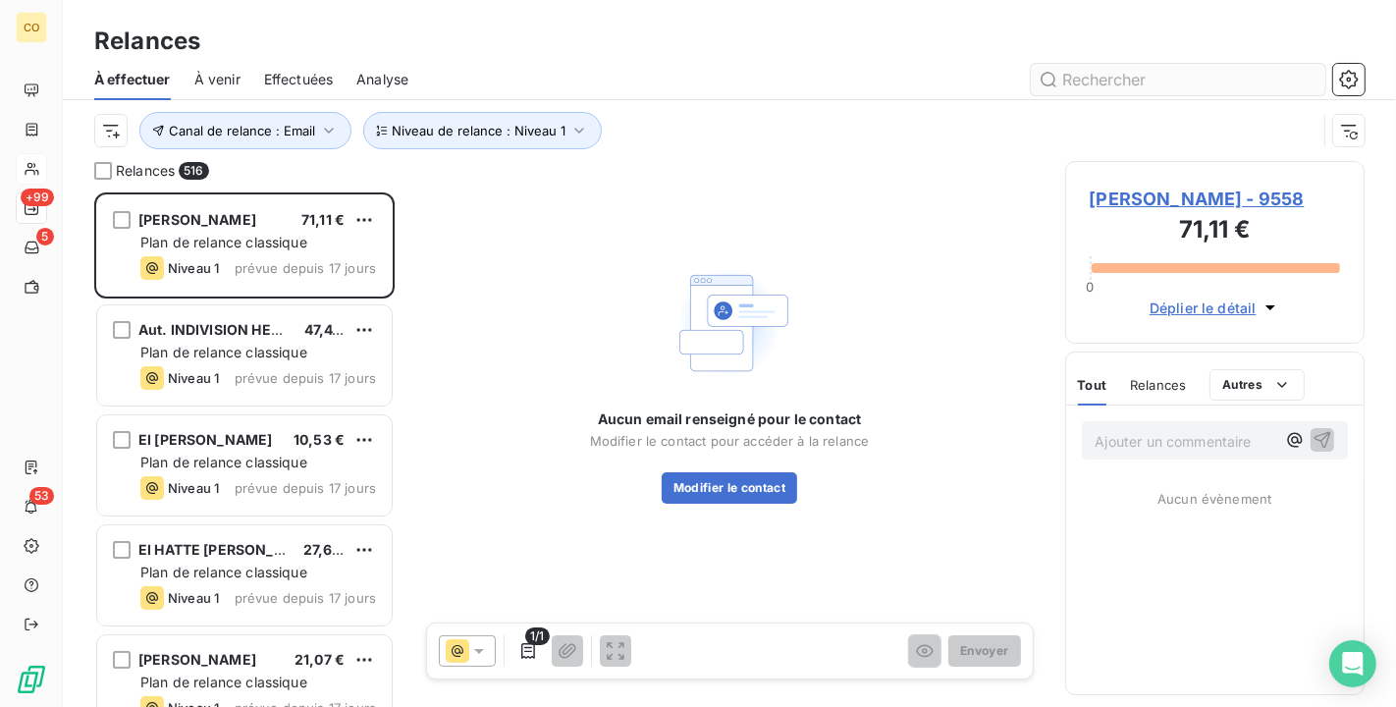
click at [1129, 76] on input "text" at bounding box center [1178, 79] width 295 height 31
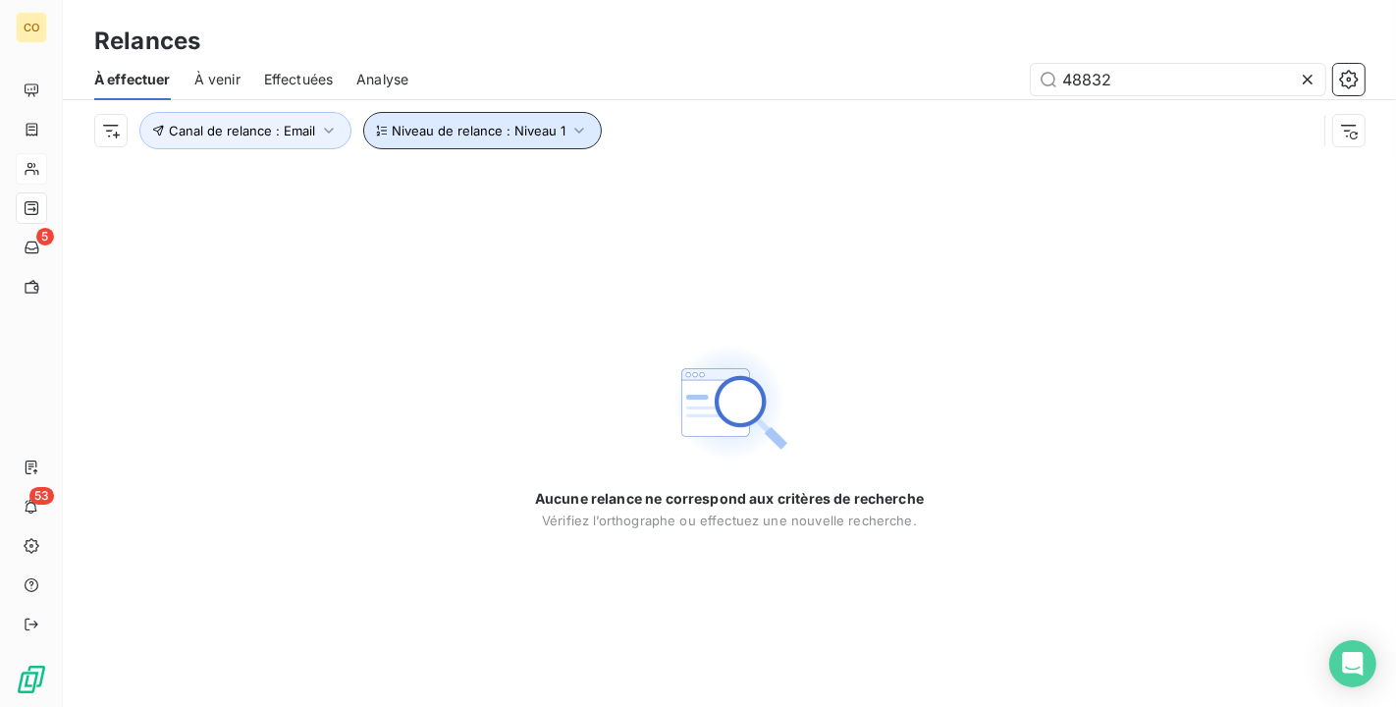
click at [544, 114] on button "Niveau de relance : Niveau 1" at bounding box center [482, 130] width 239 height 37
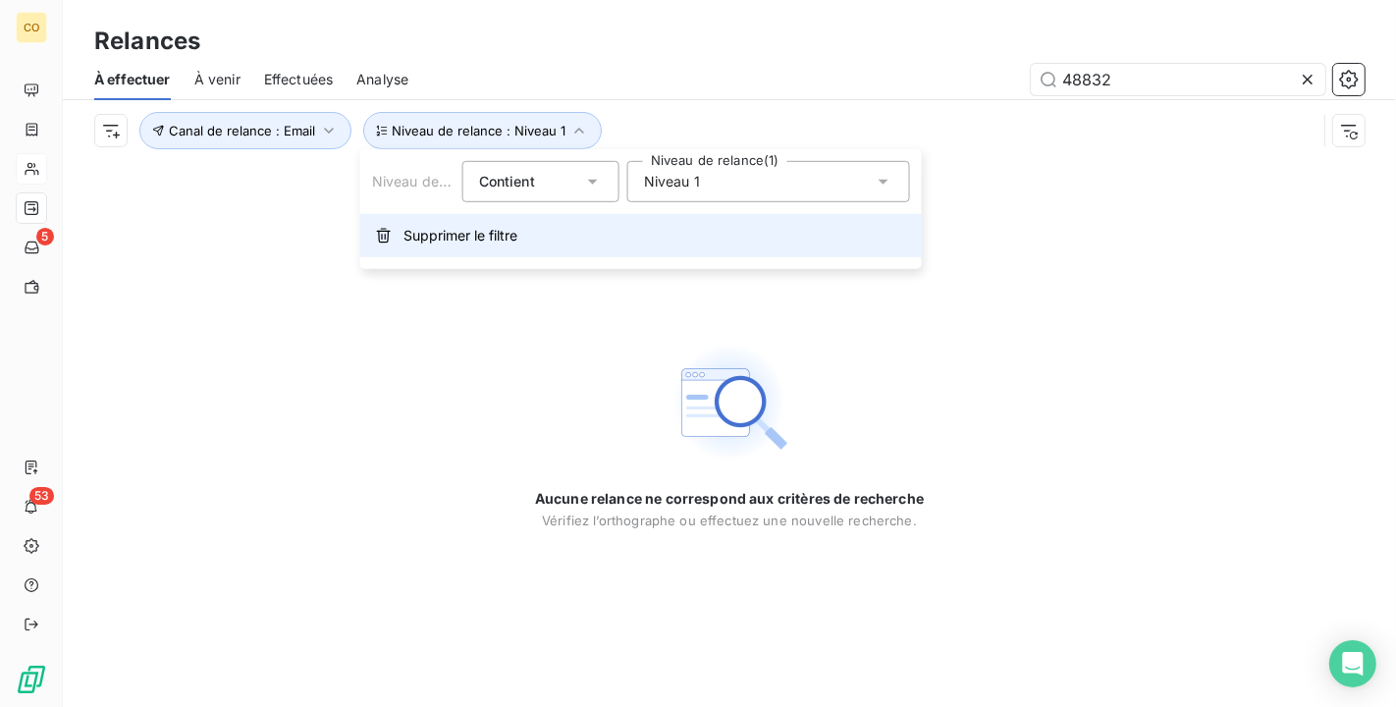
click at [479, 227] on span "Supprimer le filtre" at bounding box center [461, 236] width 114 height 20
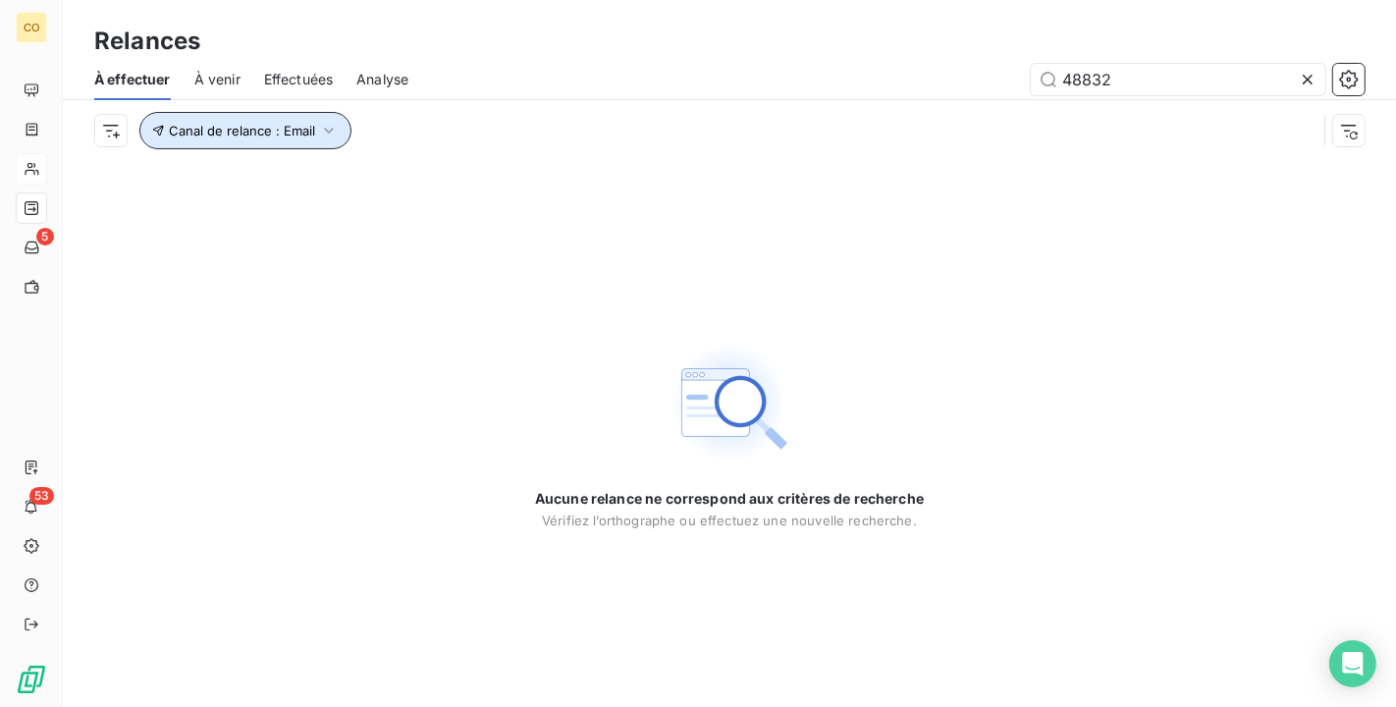
click at [334, 136] on icon "button" at bounding box center [329, 131] width 20 height 20
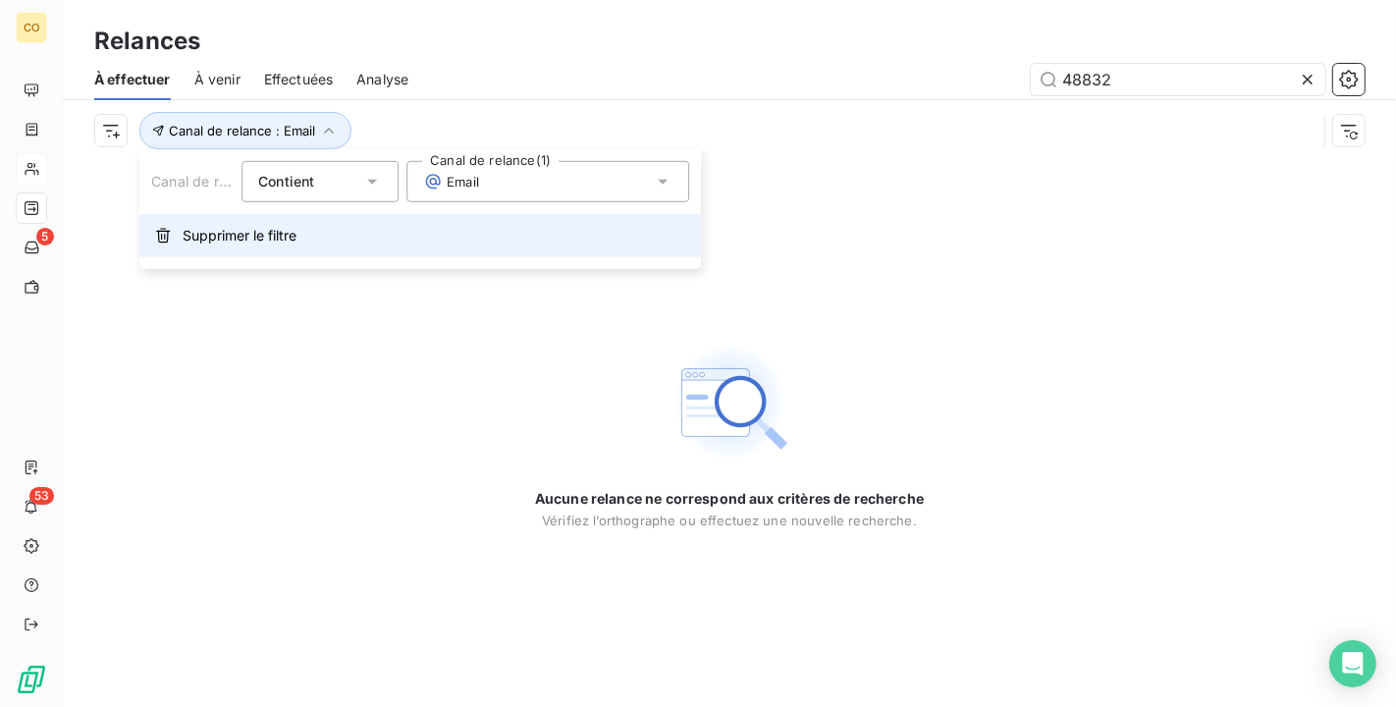
click at [350, 224] on button "Supprimer le filtre" at bounding box center [420, 235] width 562 height 43
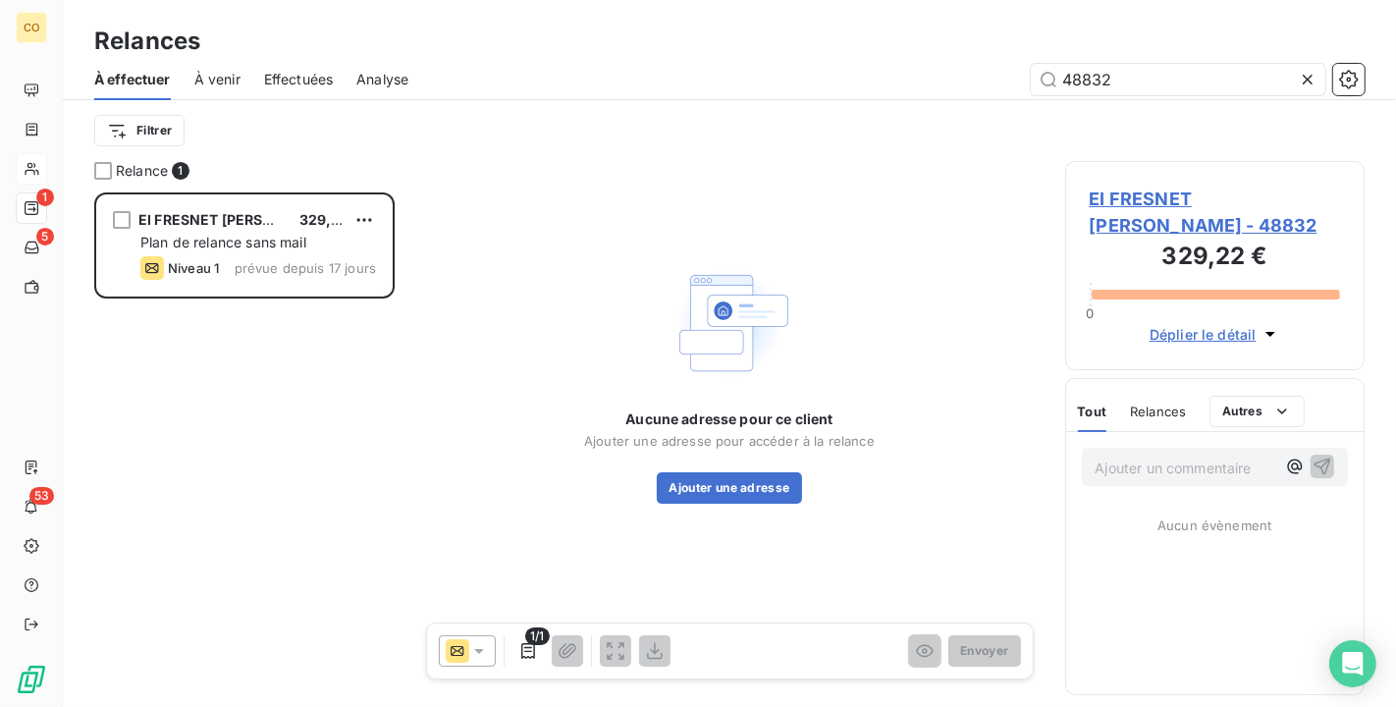
scroll to position [498, 283]
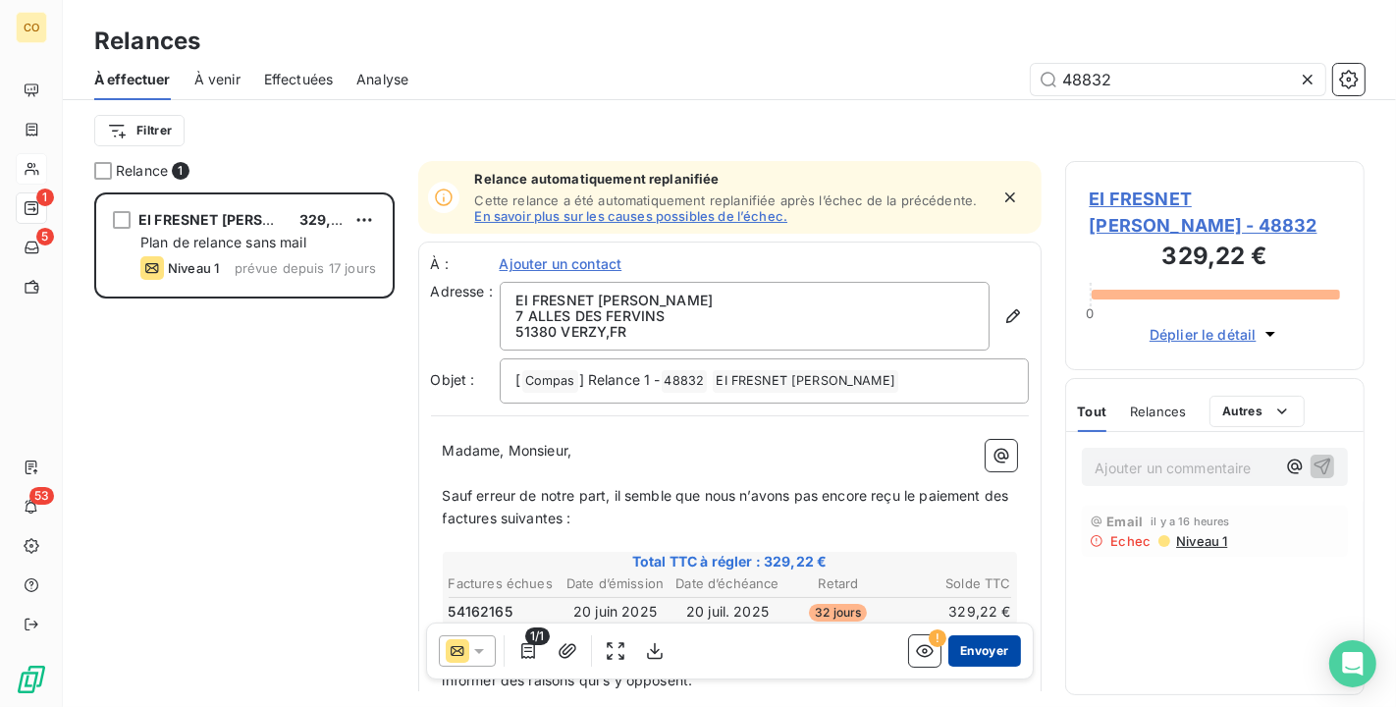
click at [978, 650] on button "Envoyer" at bounding box center [985, 650] width 72 height 31
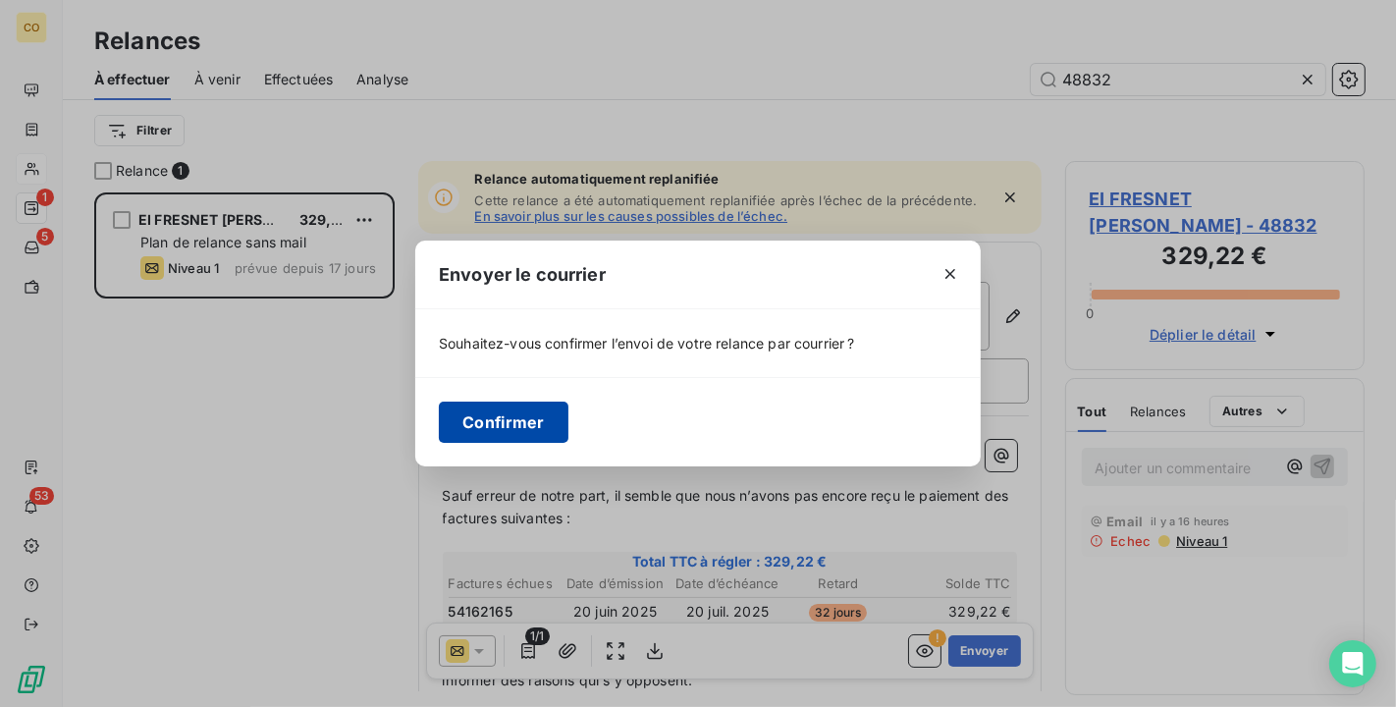
click at [496, 412] on button "Confirmer" at bounding box center [504, 422] width 130 height 41
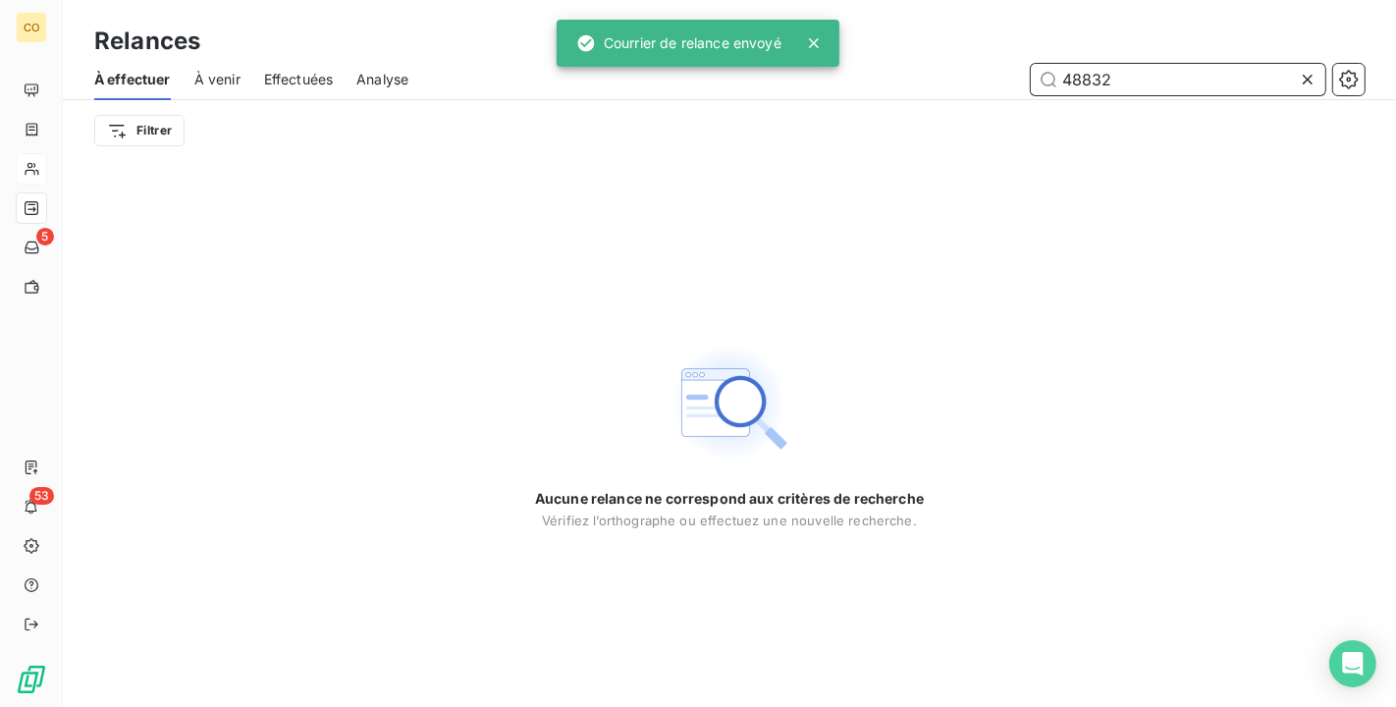
drag, startPoint x: 1164, startPoint y: 74, endPoint x: 826, endPoint y: 51, distance: 338.6
click at [826, 51] on div "CO 5 53 Relances À effectuer À venir Effectuées Analyse 48832 Filtrer Aucune re…" at bounding box center [698, 353] width 1396 height 707
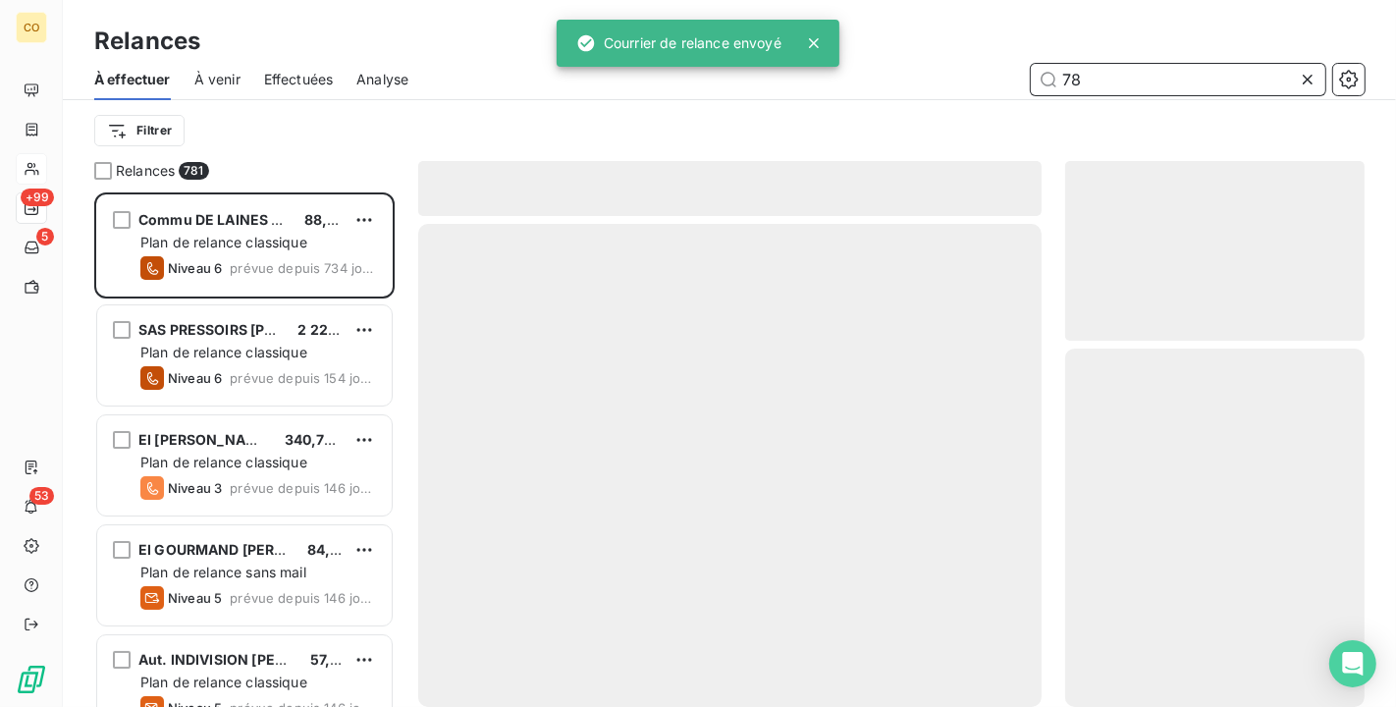
scroll to position [498, 283]
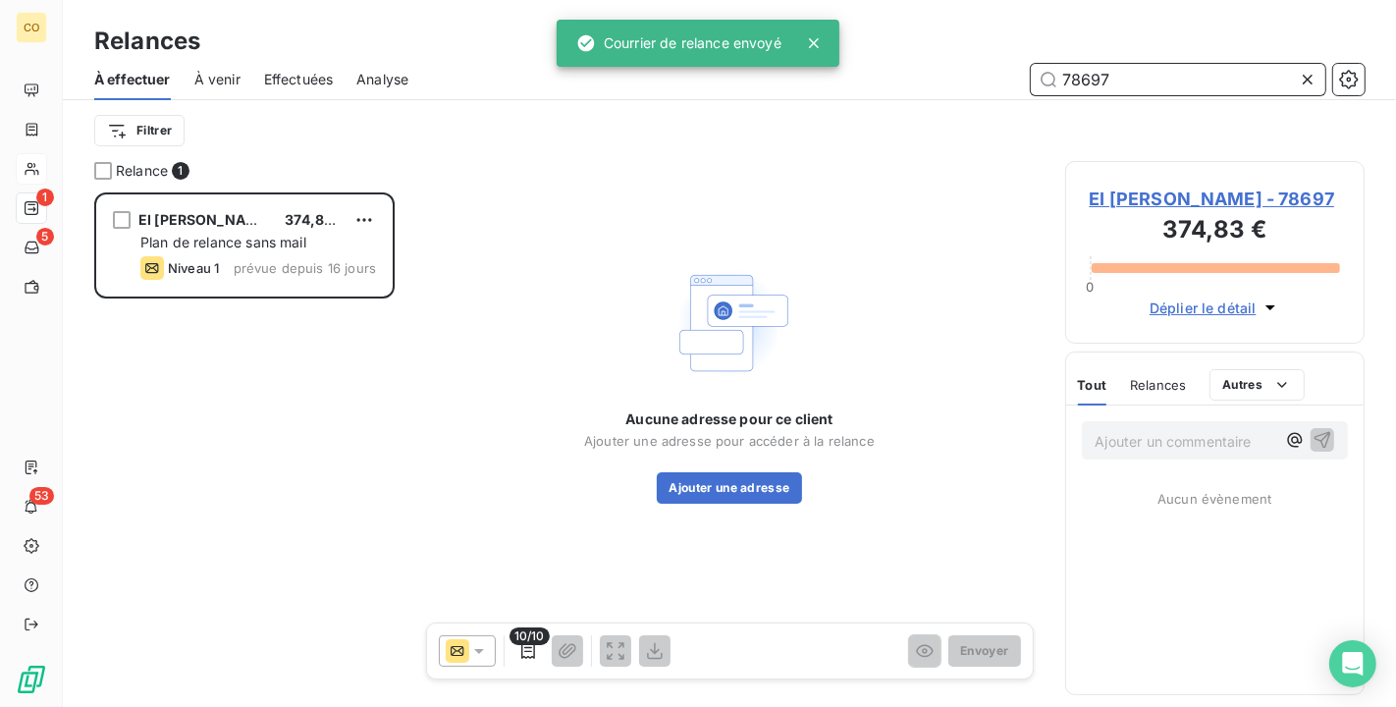
scroll to position [498, 283]
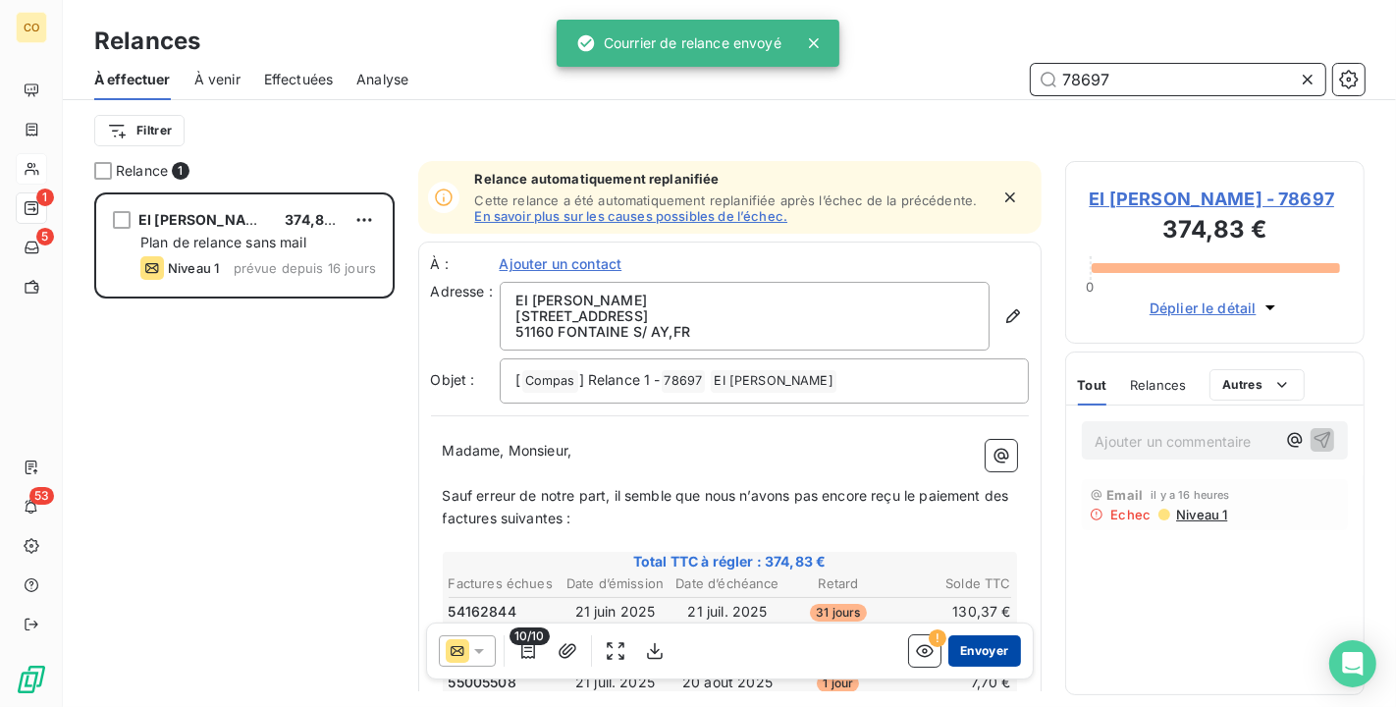
type input "78697"
click at [969, 653] on button "Envoyer" at bounding box center [985, 650] width 72 height 31
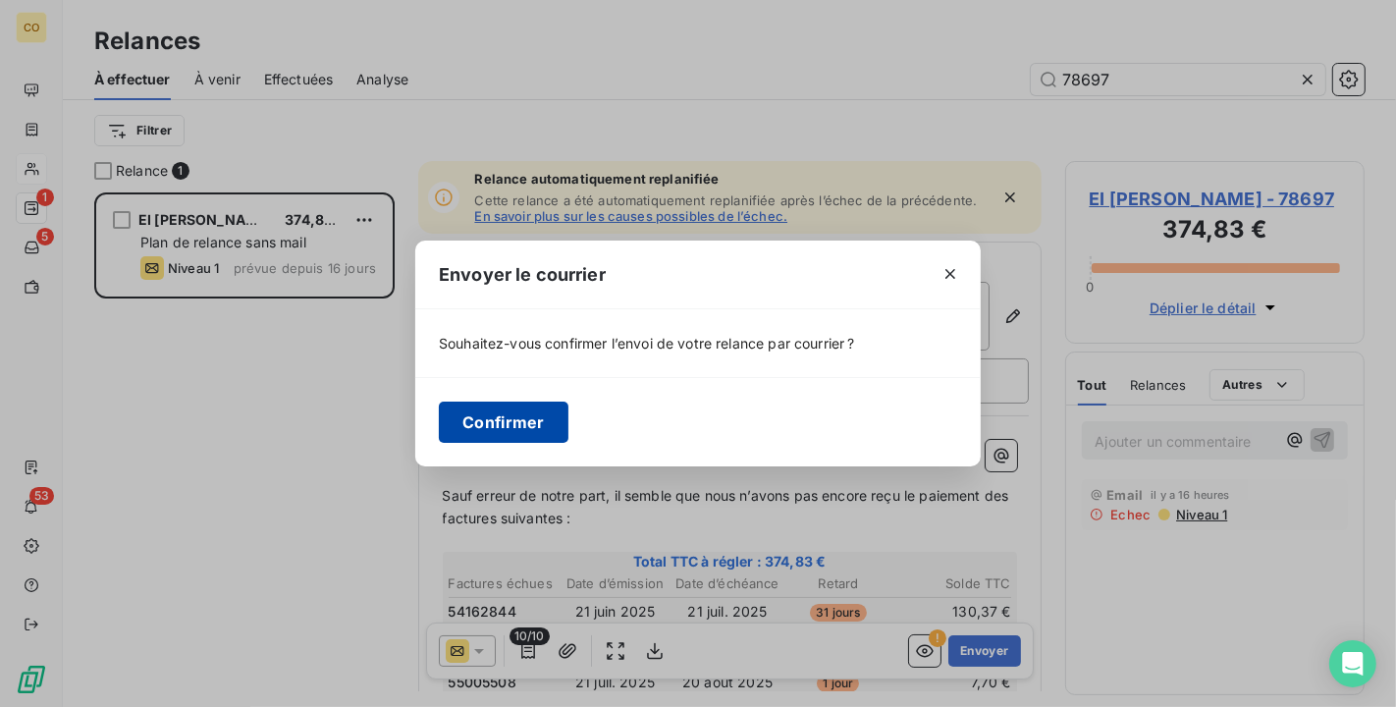
click at [493, 421] on button "Confirmer" at bounding box center [504, 422] width 130 height 41
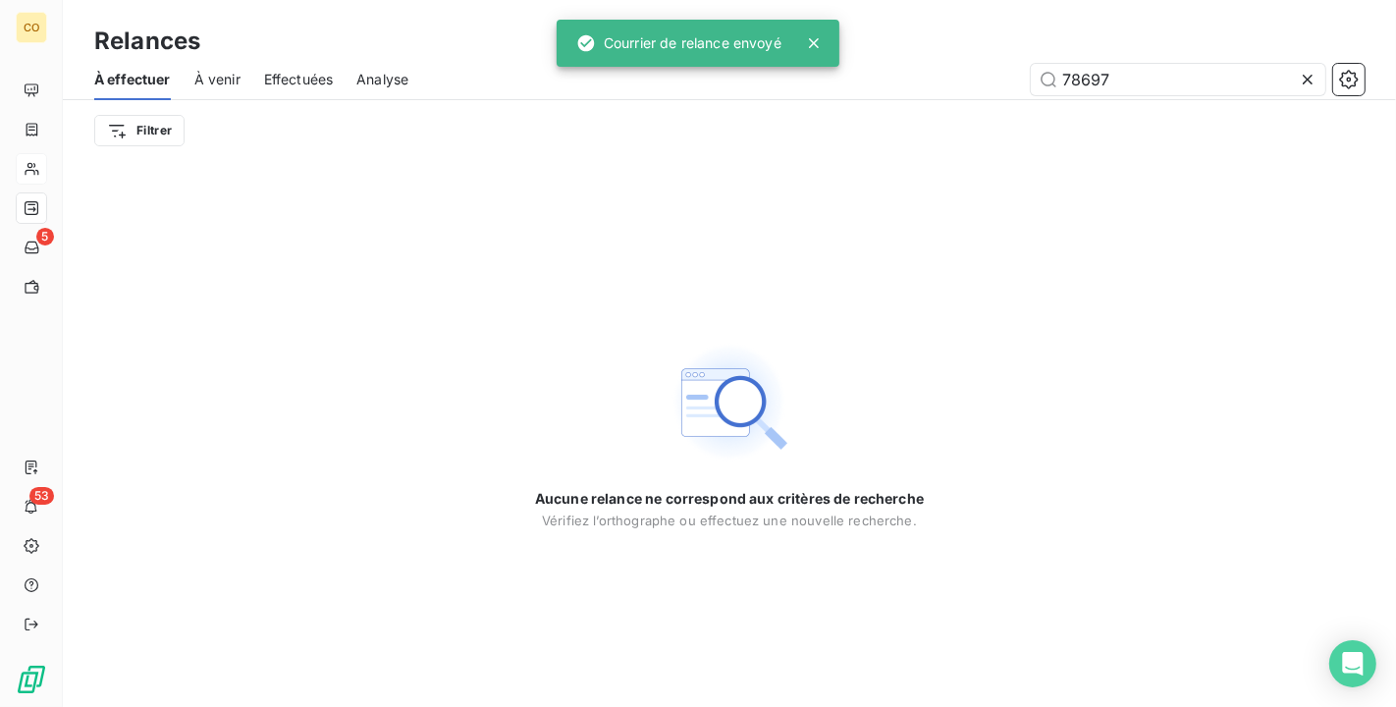
click at [1317, 79] on icon at bounding box center [1308, 80] width 20 height 20
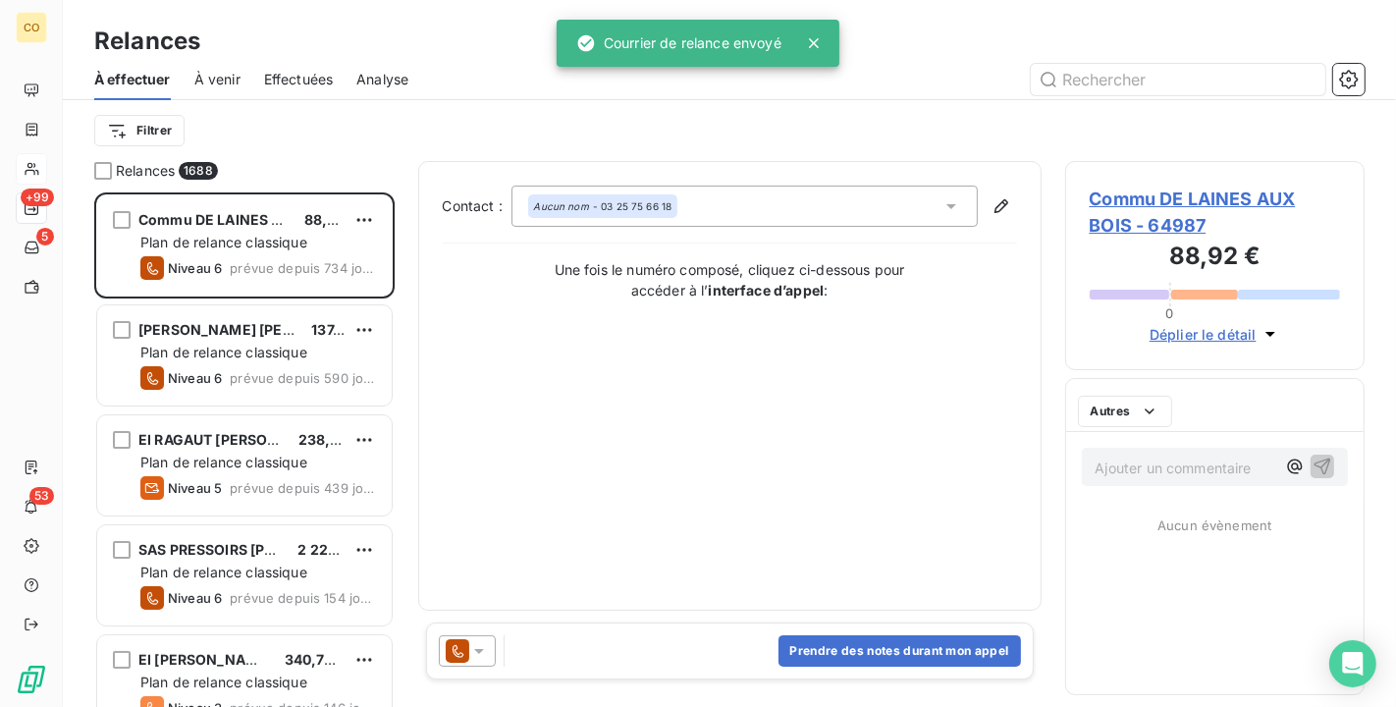
scroll to position [498, 283]
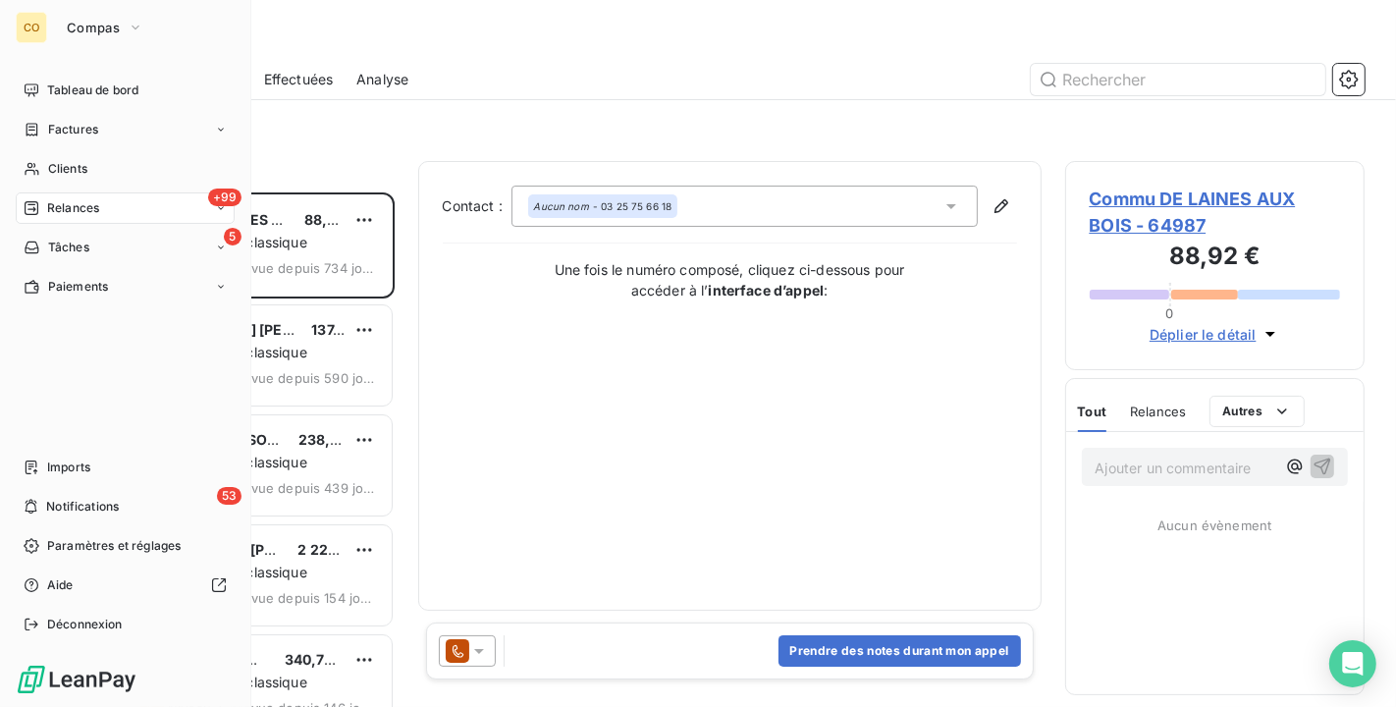
click at [47, 203] on span "Relances" at bounding box center [73, 208] width 52 height 18
click at [16, 183] on link "Clients" at bounding box center [125, 168] width 219 height 31
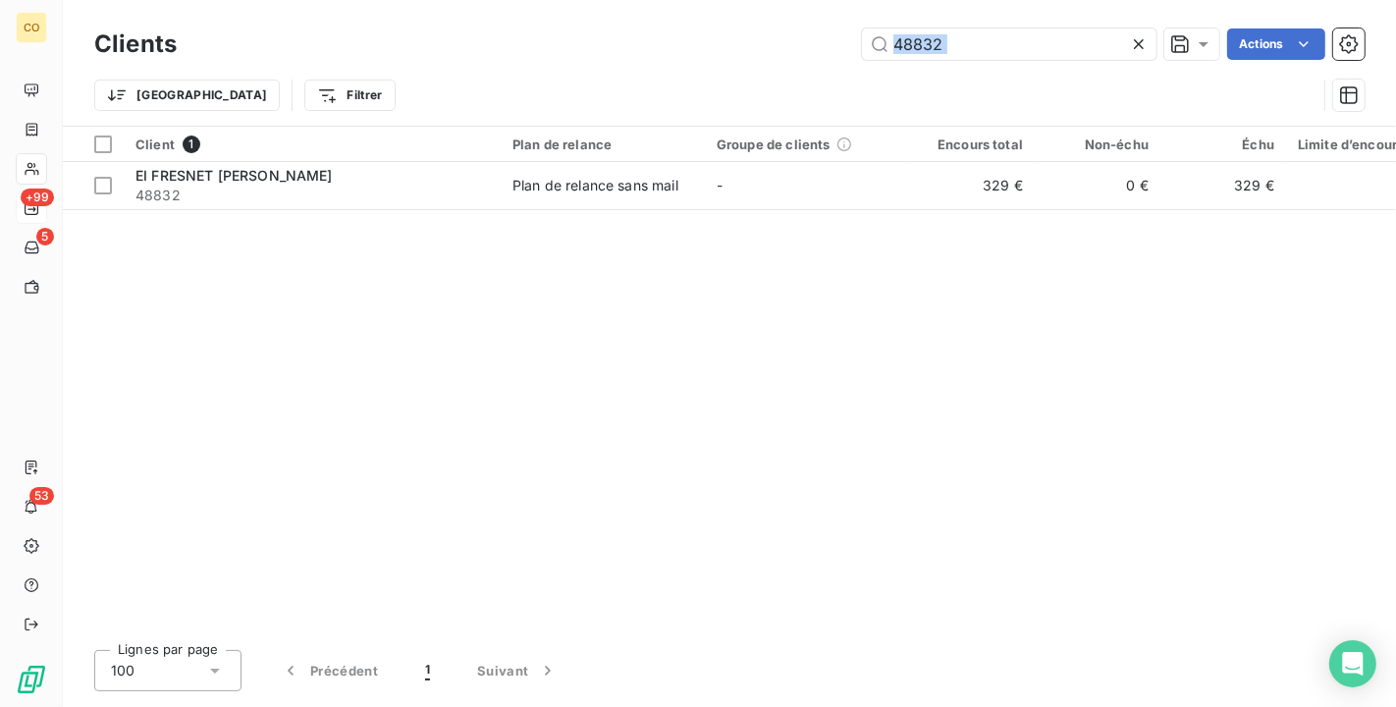
drag, startPoint x: 1041, startPoint y: 65, endPoint x: 794, endPoint y: 23, distance: 251.1
click at [794, 24] on div "Clients 48832 Actions Trier Filtrer" at bounding box center [729, 75] width 1271 height 102
copy div "Actions Trier Filtrer"
click at [1141, 43] on icon at bounding box center [1139, 44] width 20 height 20
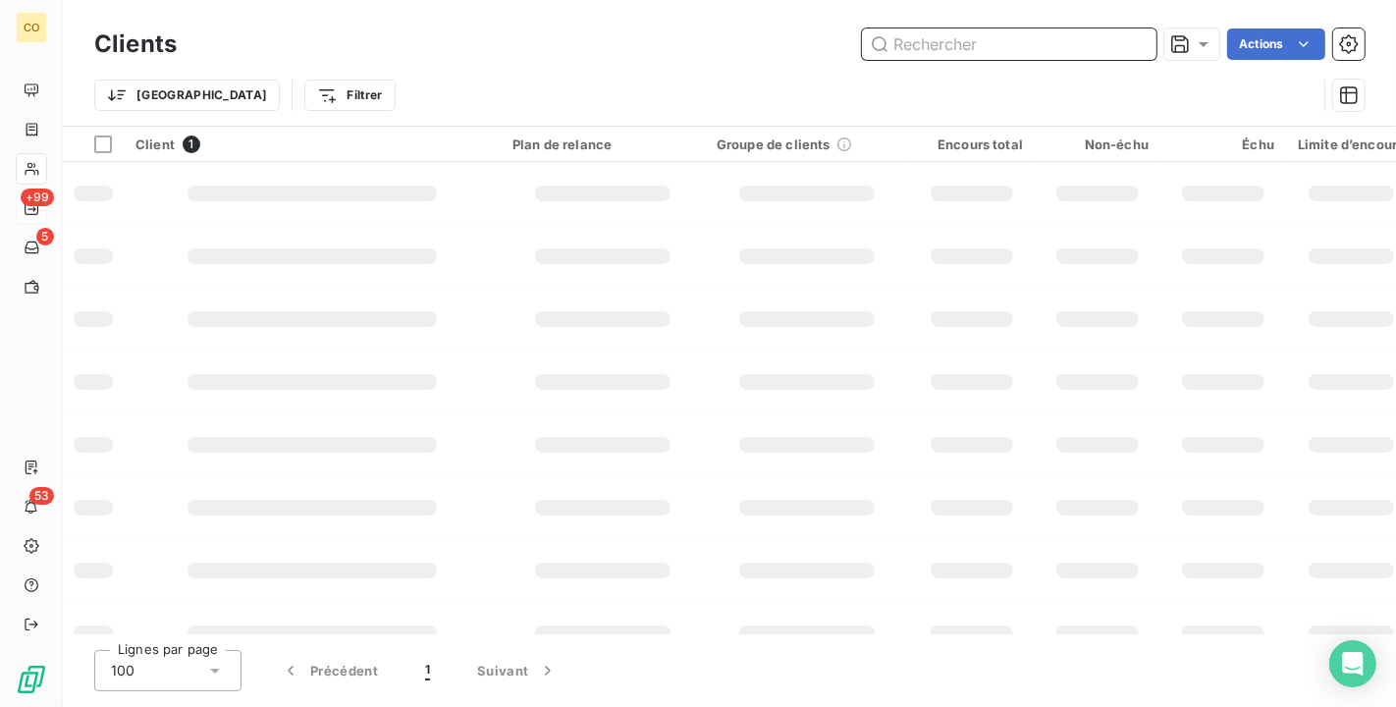
click at [1041, 34] on input "text" at bounding box center [1009, 43] width 295 height 31
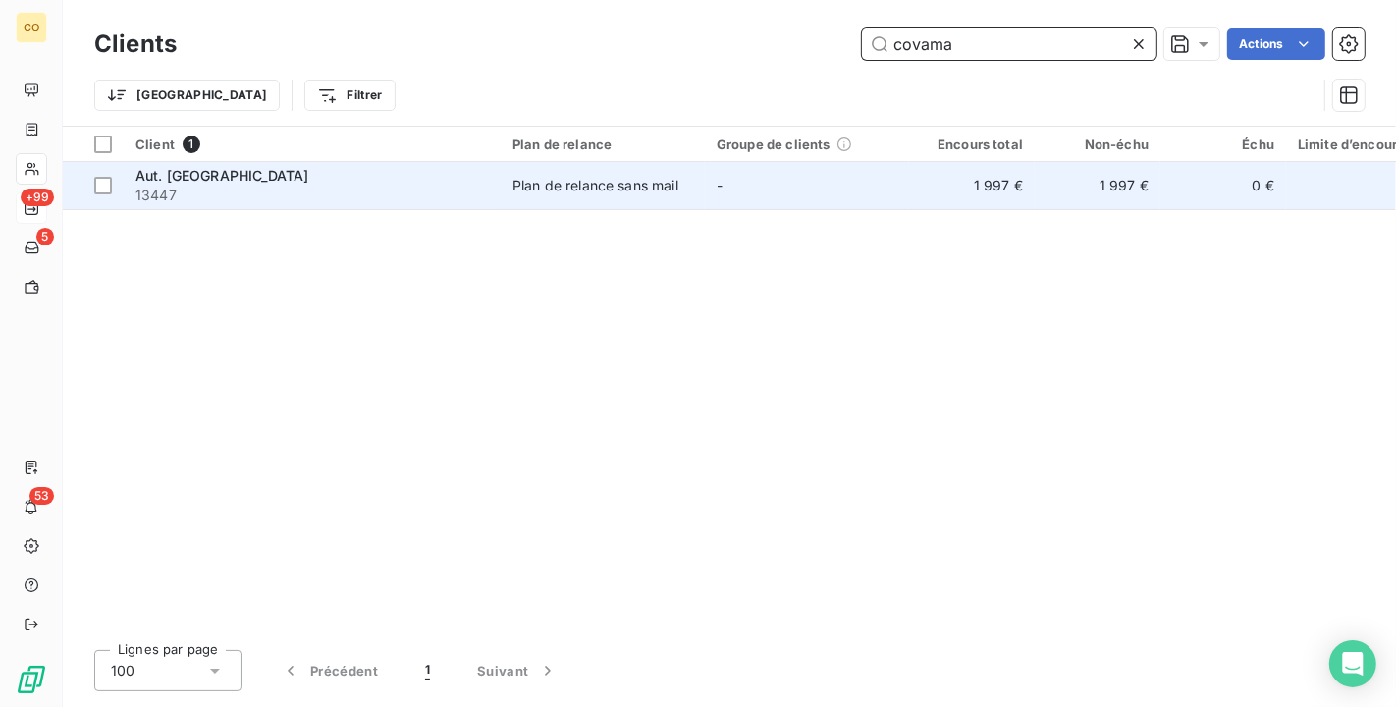
type input "covama"
click at [597, 177] on div "Plan de relance sans mail" at bounding box center [596, 186] width 166 height 20
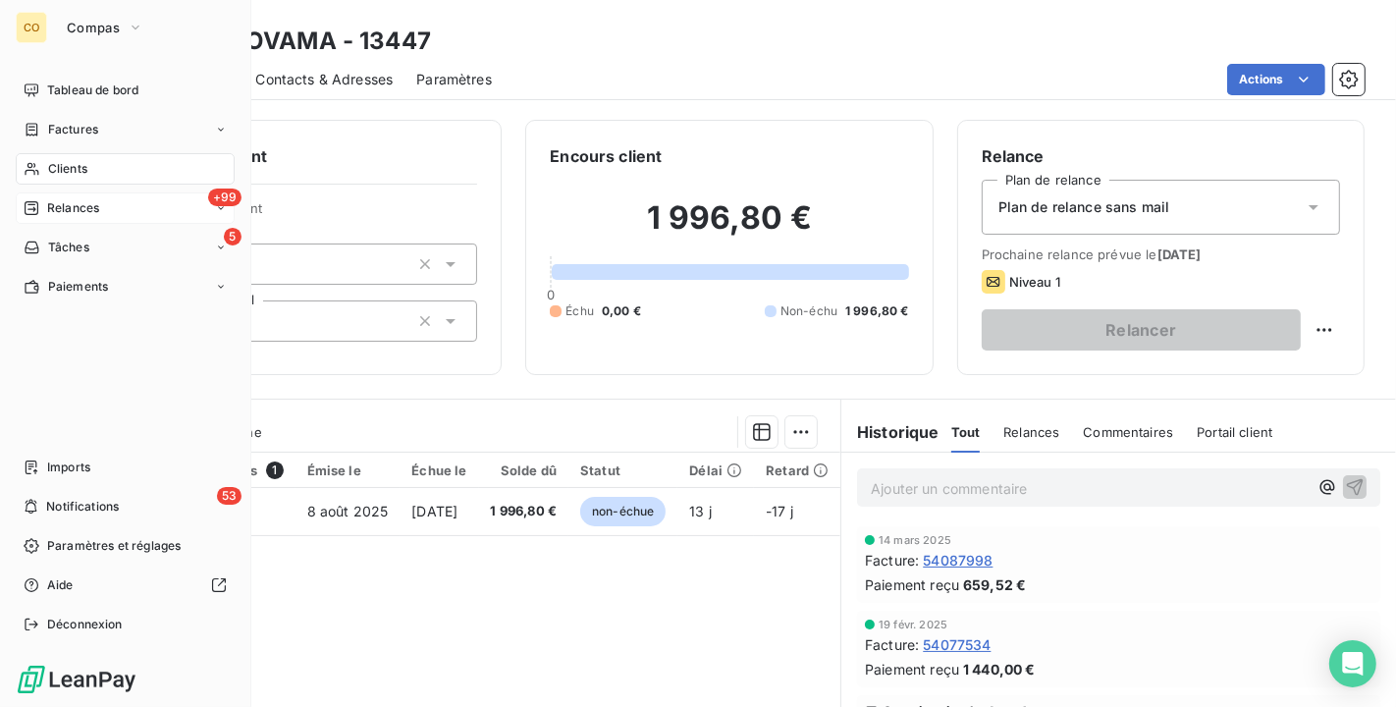
click at [63, 191] on nav "Tableau de bord Factures Clients +99 Relances 5 Tâches Paiements" at bounding box center [125, 189] width 219 height 228
click at [61, 171] on span "Clients" at bounding box center [67, 169] width 39 height 18
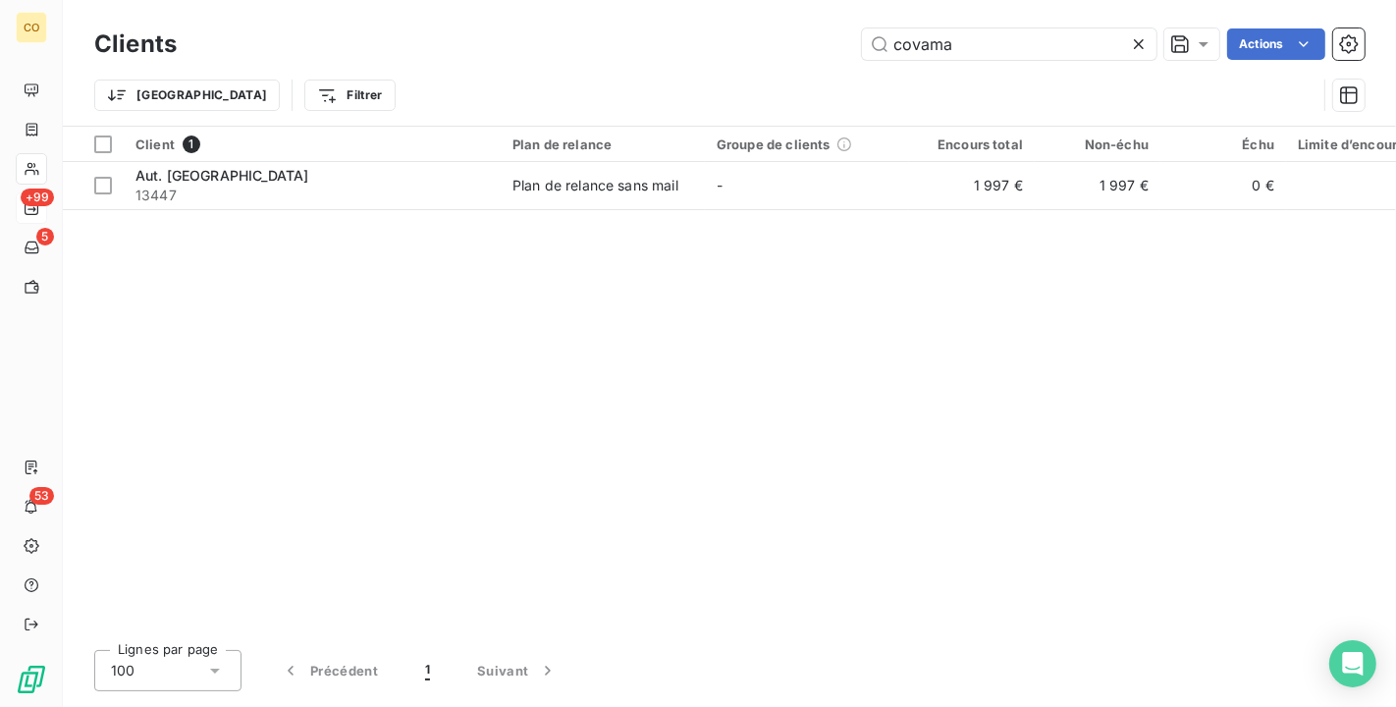
drag, startPoint x: 1045, startPoint y: 57, endPoint x: 535, endPoint y: 25, distance: 510.7
click at [535, 25] on div "Clients covama Actions" at bounding box center [729, 44] width 1271 height 41
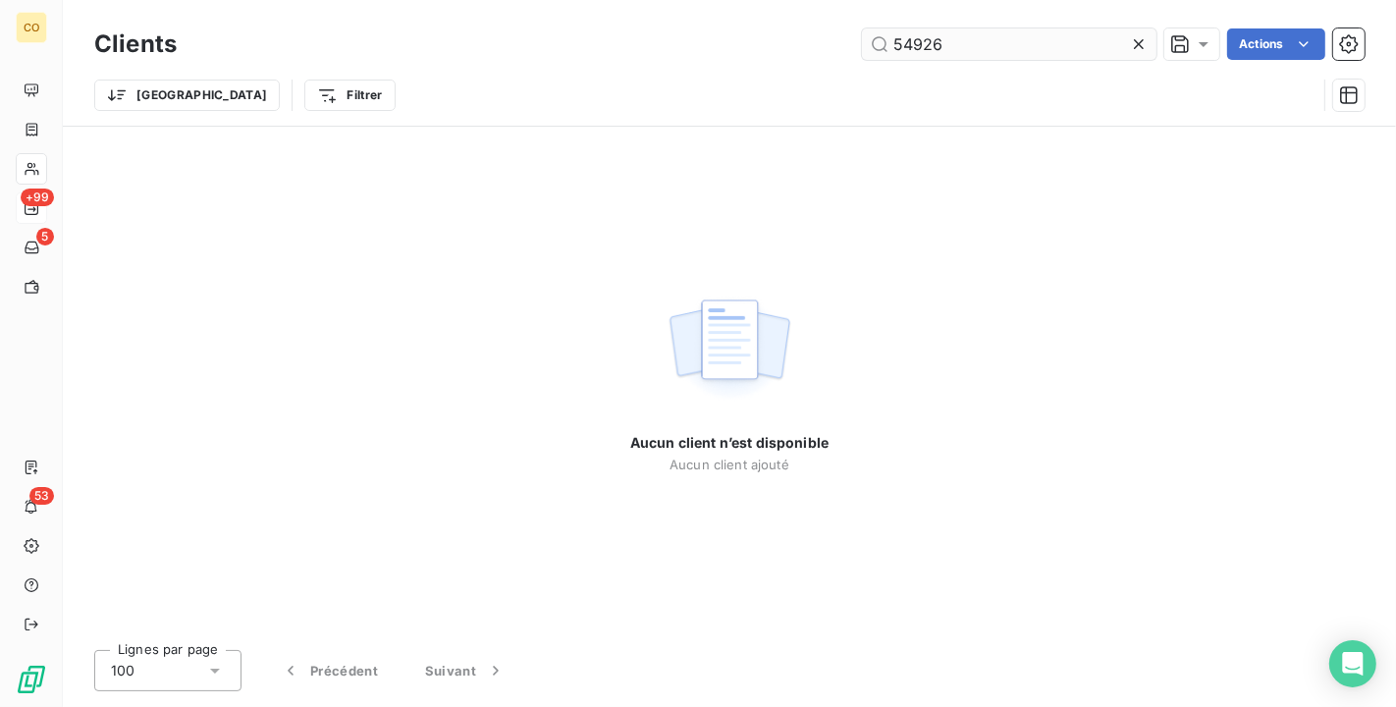
click at [1005, 44] on input "54926" at bounding box center [1009, 43] width 295 height 31
drag, startPoint x: 997, startPoint y: 58, endPoint x: 633, endPoint y: -9, distance: 369.4
click at [633, 0] on html "CO +99 5 53 Clients 54926 Actions Trier Filtrer Aucun client n’est disponible A…" at bounding box center [698, 353] width 1396 height 707
drag, startPoint x: 955, startPoint y: 51, endPoint x: 633, endPoint y: -11, distance: 327.0
click at [633, 0] on html "CO +99 5 53 Clients SCVM Actions Trier Filtrer Aucun client n’est disponible Au…" at bounding box center [698, 353] width 1396 height 707
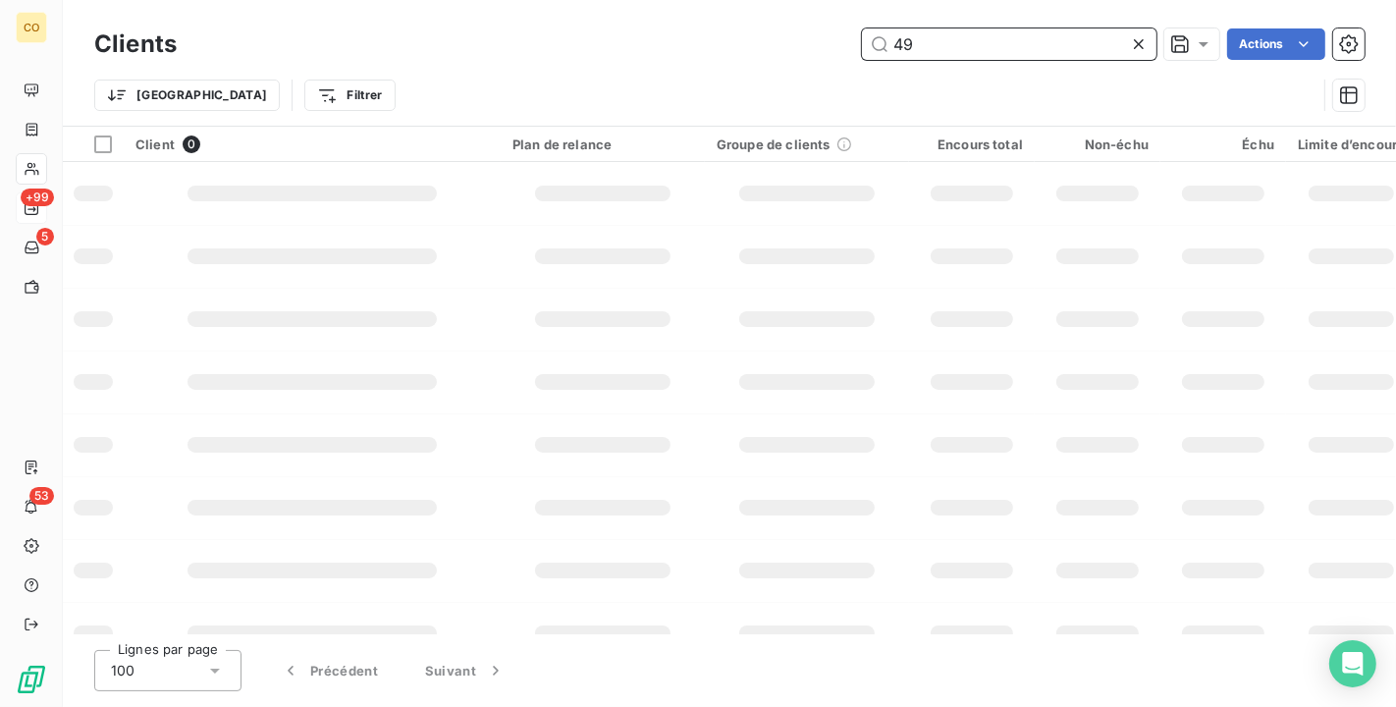
type input "4"
type input "1"
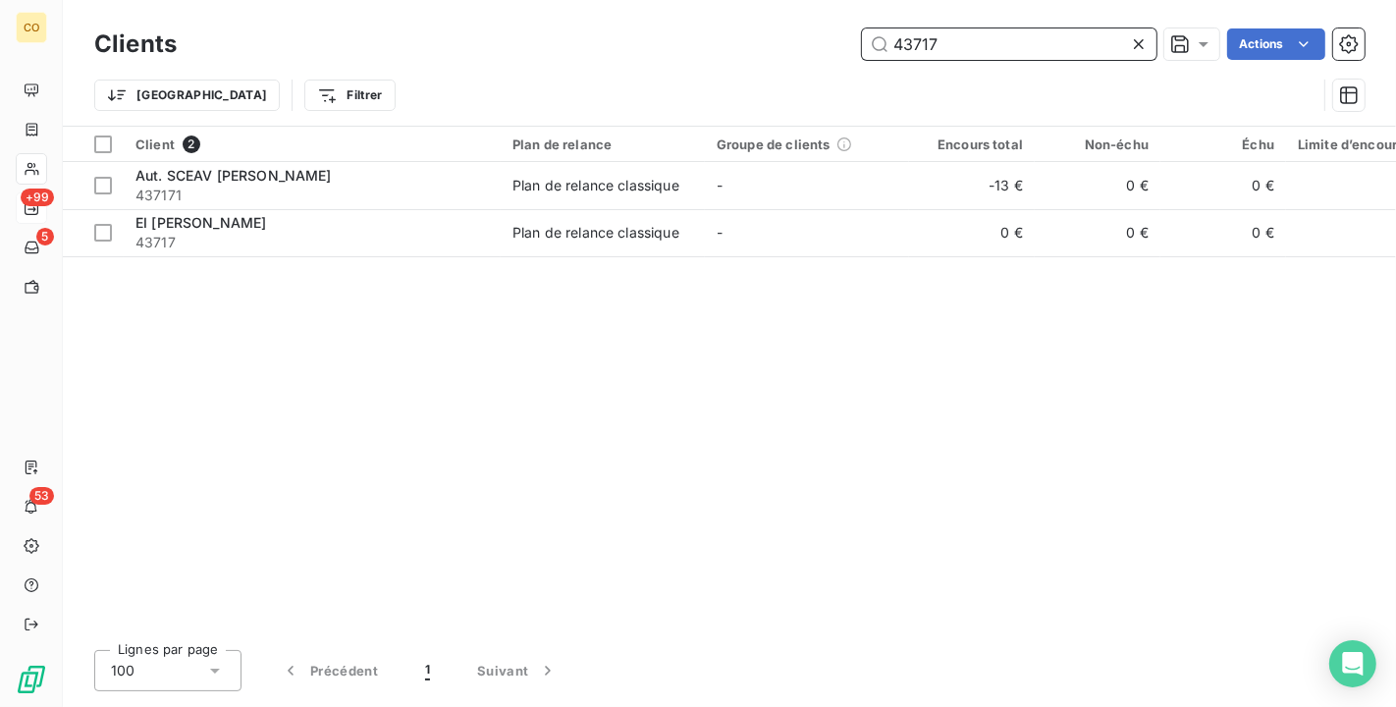
drag, startPoint x: 962, startPoint y: 39, endPoint x: 483, endPoint y: -9, distance: 481.7
click at [483, 0] on html "CO +99 5 53 Clients 43717 Actions Trier Filtrer Client 2 Plan de relance Groupe…" at bounding box center [698, 353] width 1396 height 707
type input "74997"
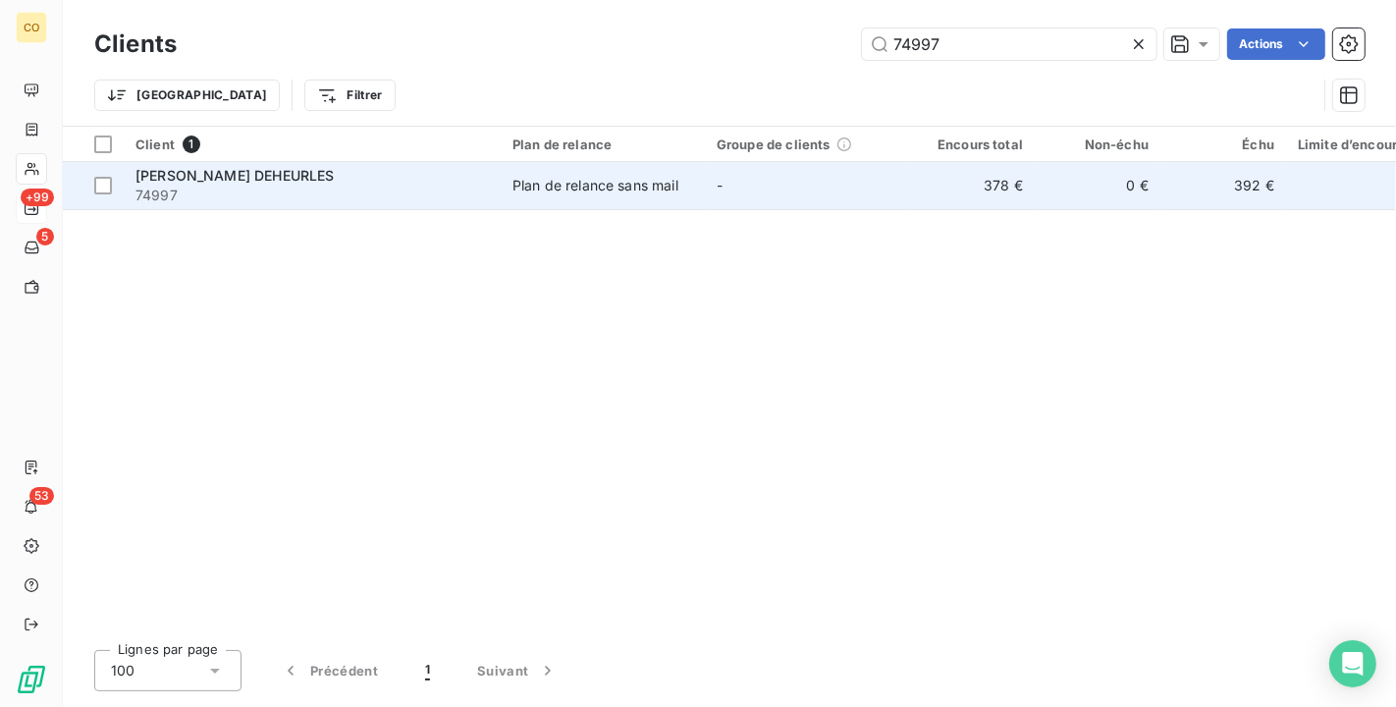
click at [657, 185] on div "Plan de relance sans mail" at bounding box center [596, 186] width 166 height 20
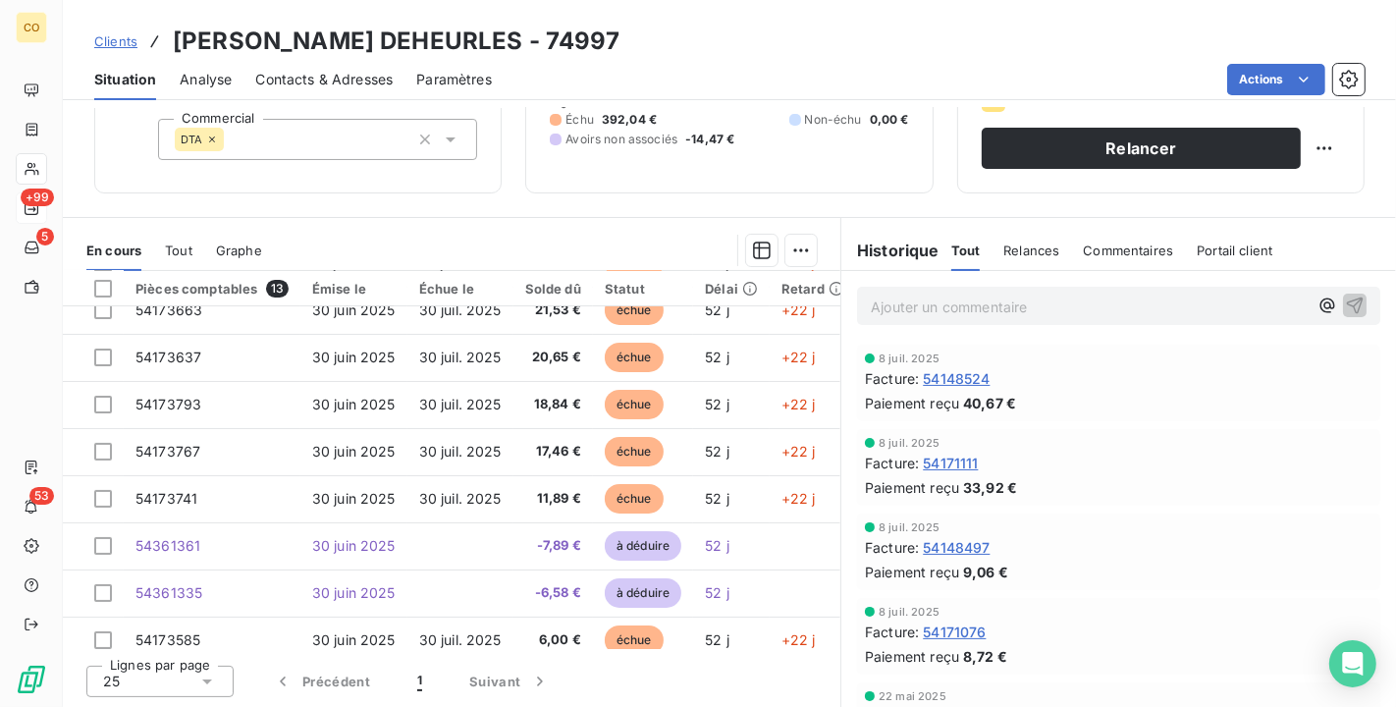
scroll to position [277, 0]
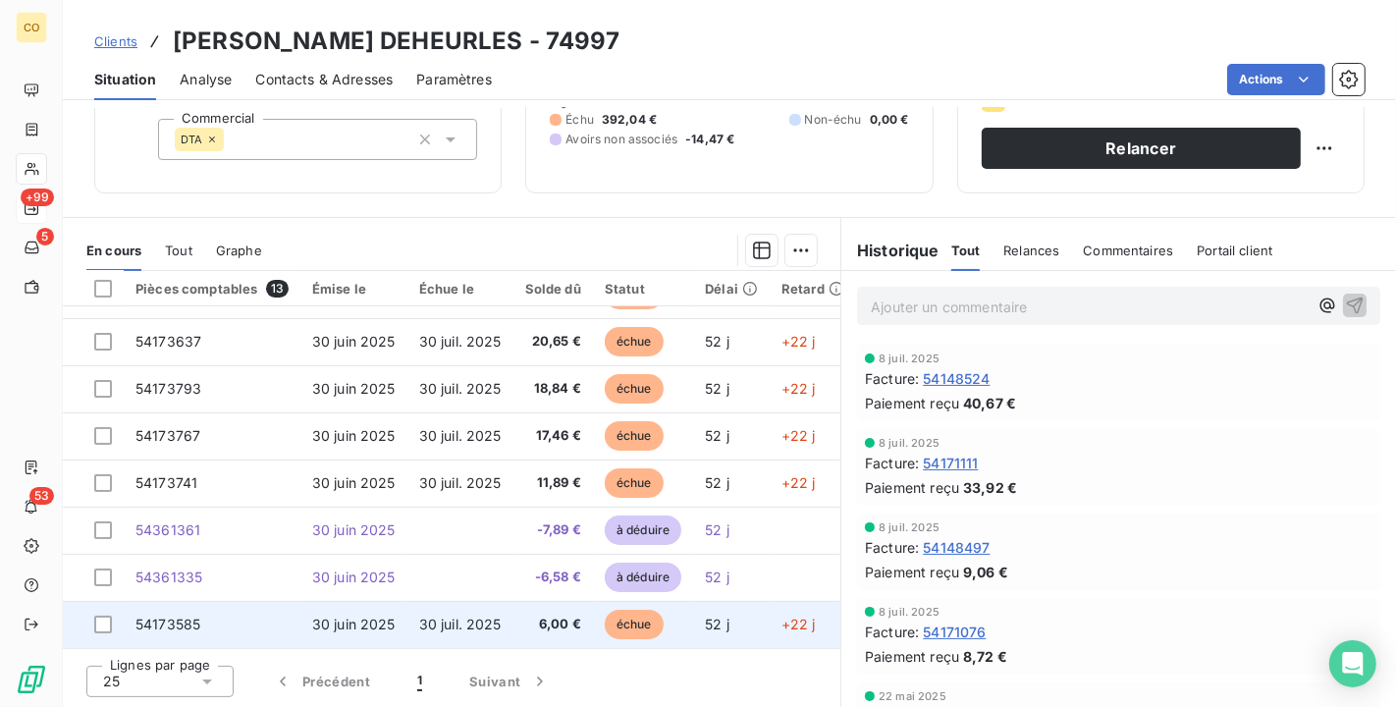
click at [444, 616] on span "30 juil. 2025" at bounding box center [460, 624] width 82 height 17
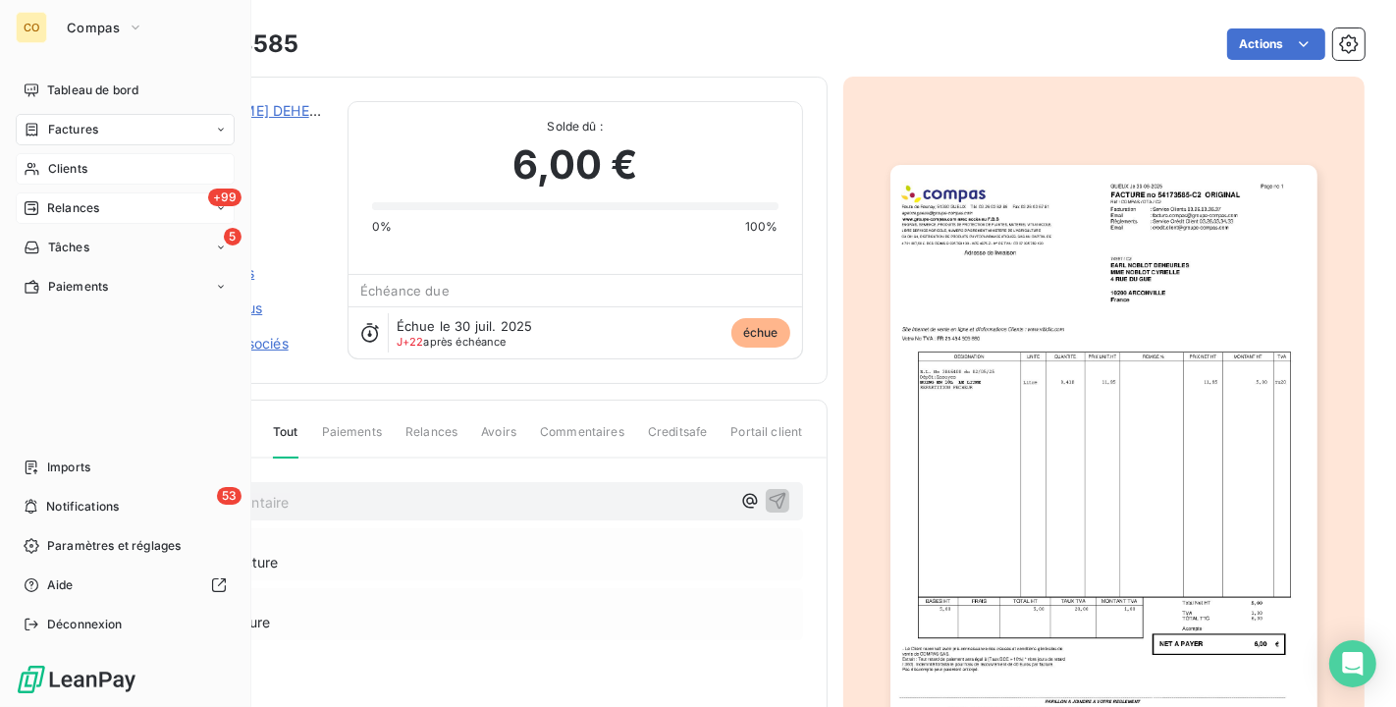
click at [105, 120] on div "Factures" at bounding box center [125, 129] width 219 height 31
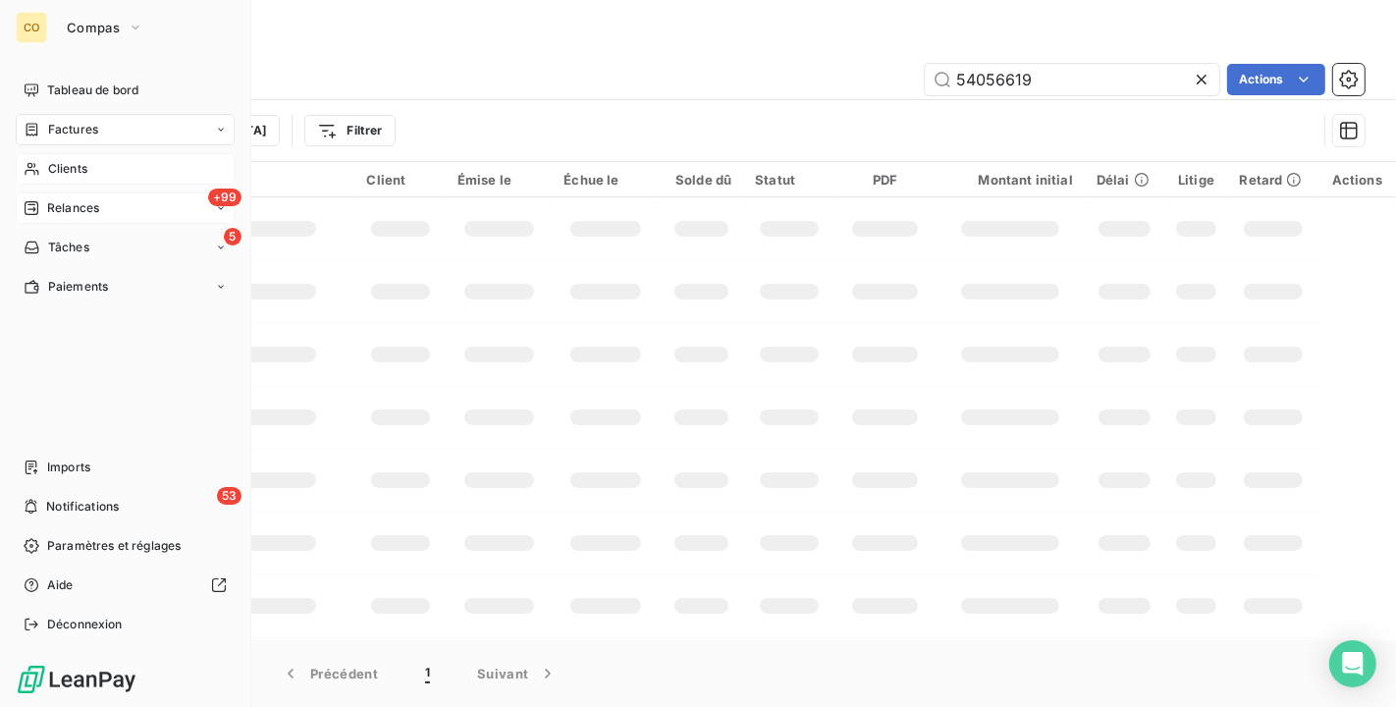
click at [30, 174] on icon at bounding box center [32, 169] width 17 height 16
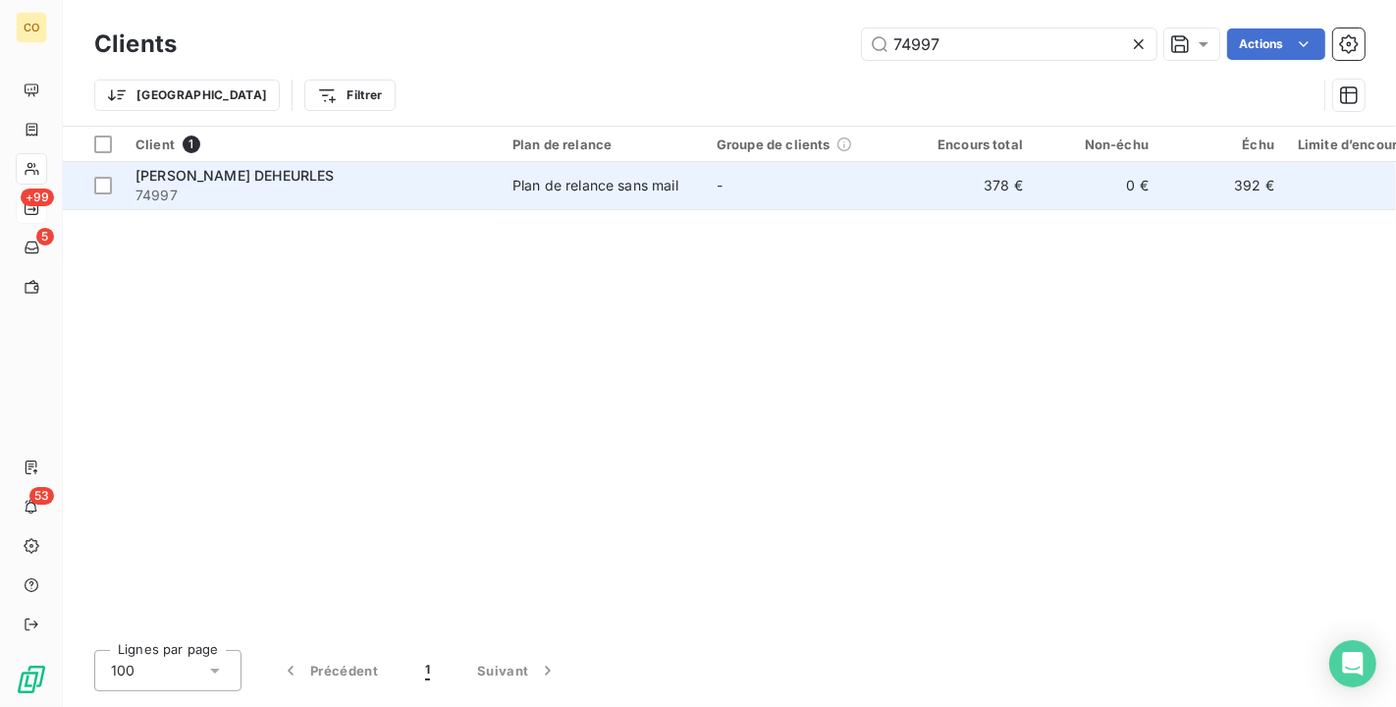
click at [585, 191] on div "Plan de relance sans mail" at bounding box center [596, 186] width 166 height 20
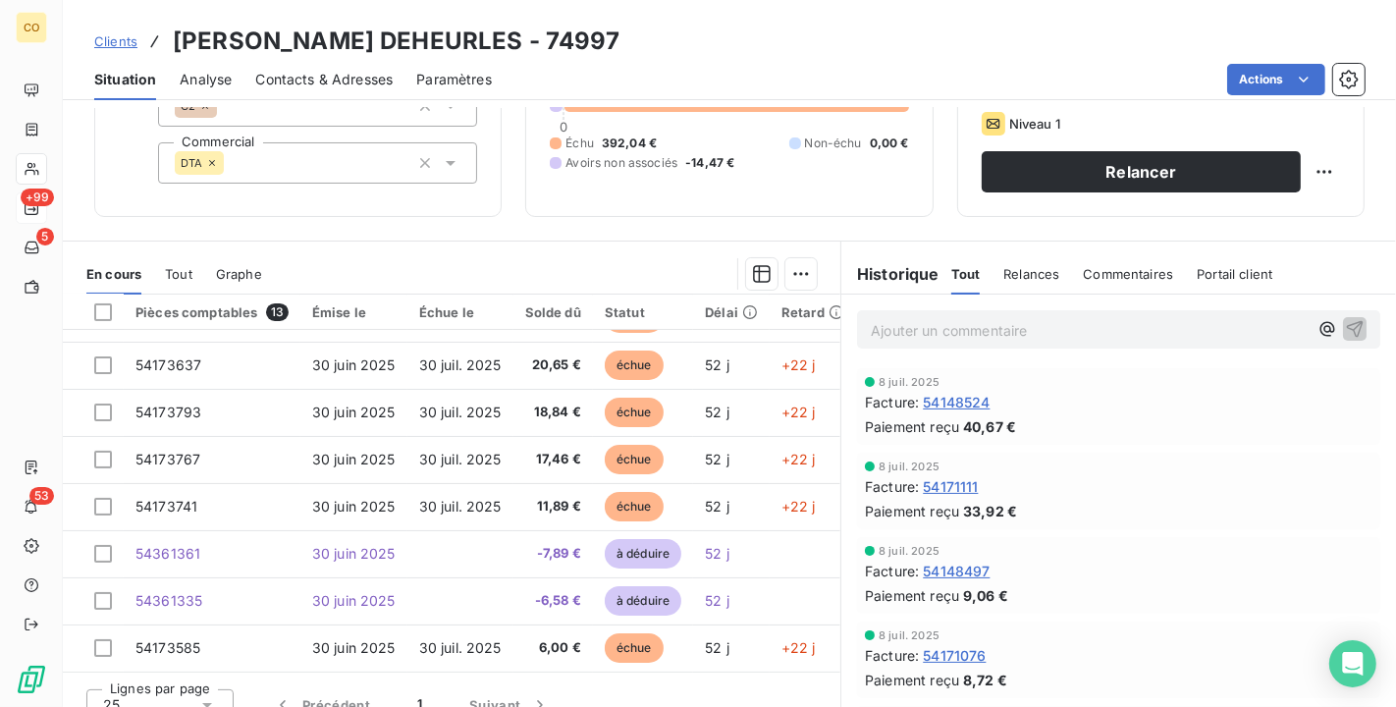
scroll to position [182, 0]
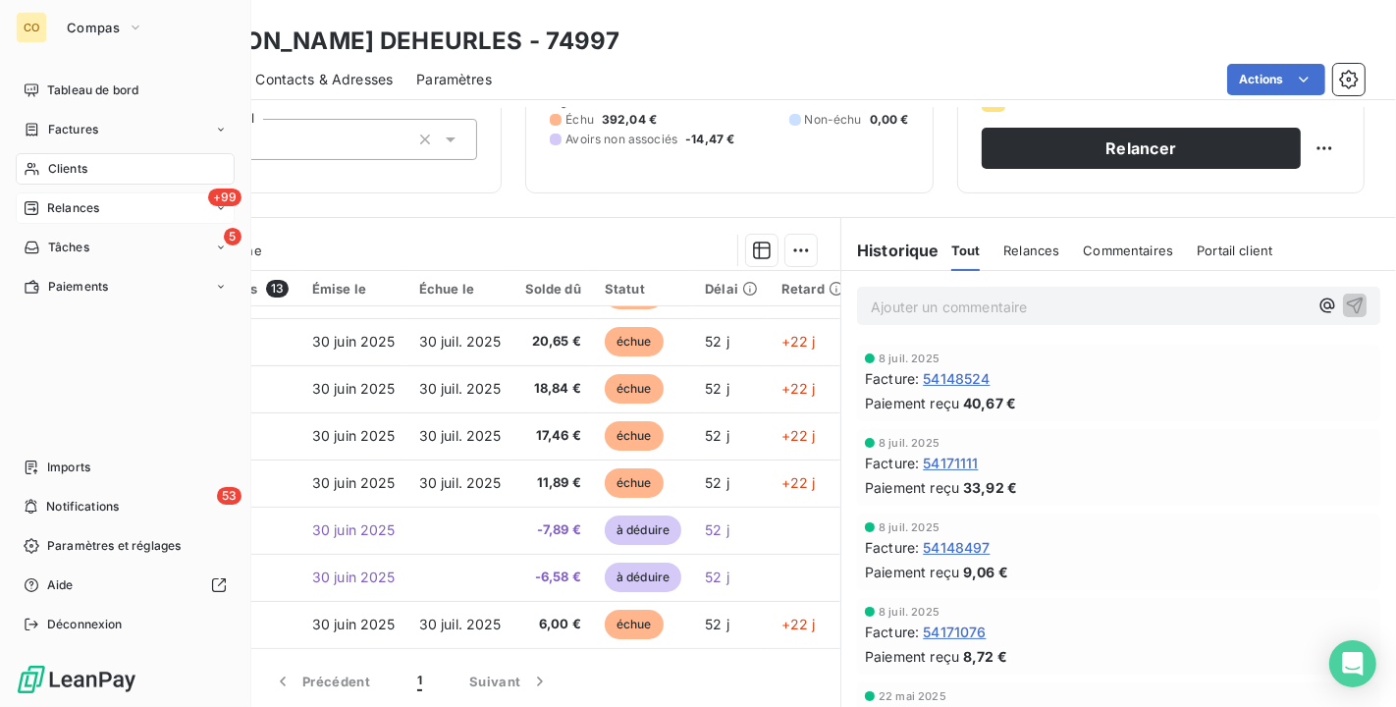
click at [59, 177] on span "Clients" at bounding box center [67, 169] width 39 height 18
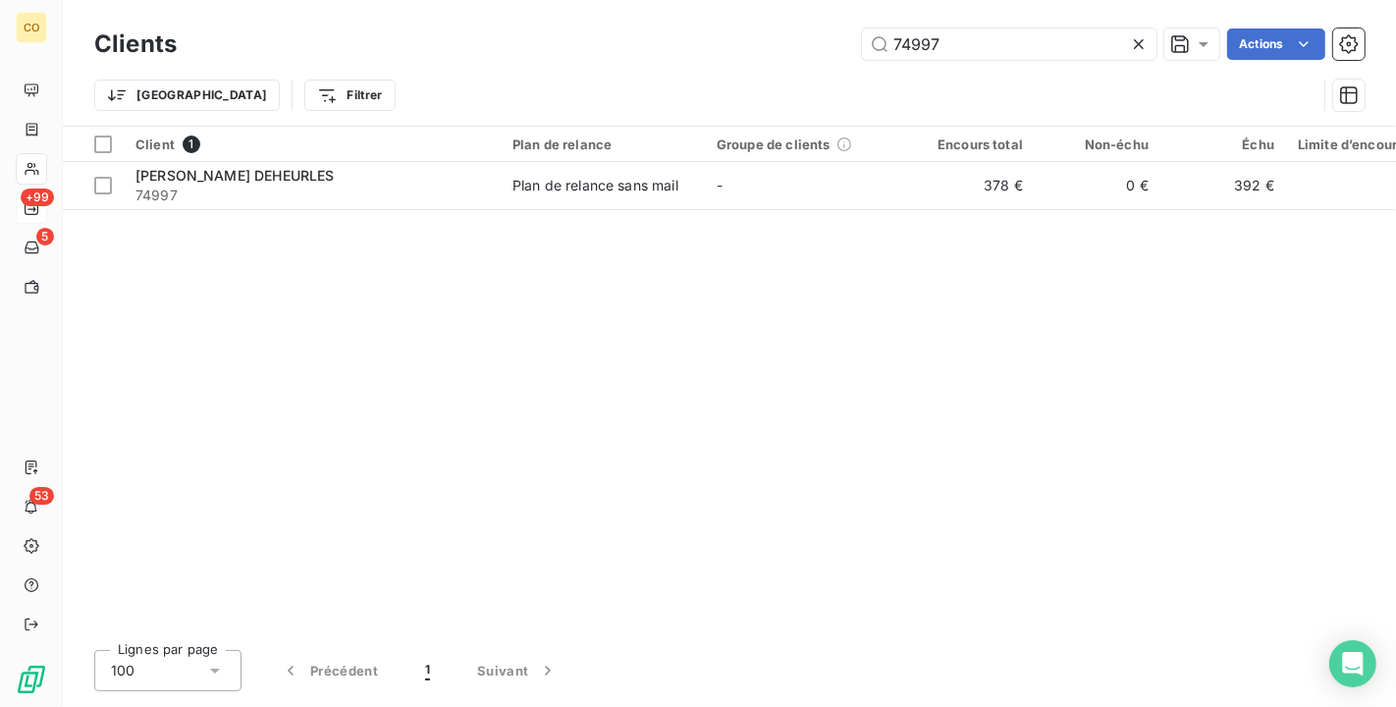
drag, startPoint x: 966, startPoint y: 42, endPoint x: 652, endPoint y: 22, distance: 314.9
click at [652, 22] on div "Clients 74997 Actions Trier Filtrer" at bounding box center [730, 63] width 1334 height 126
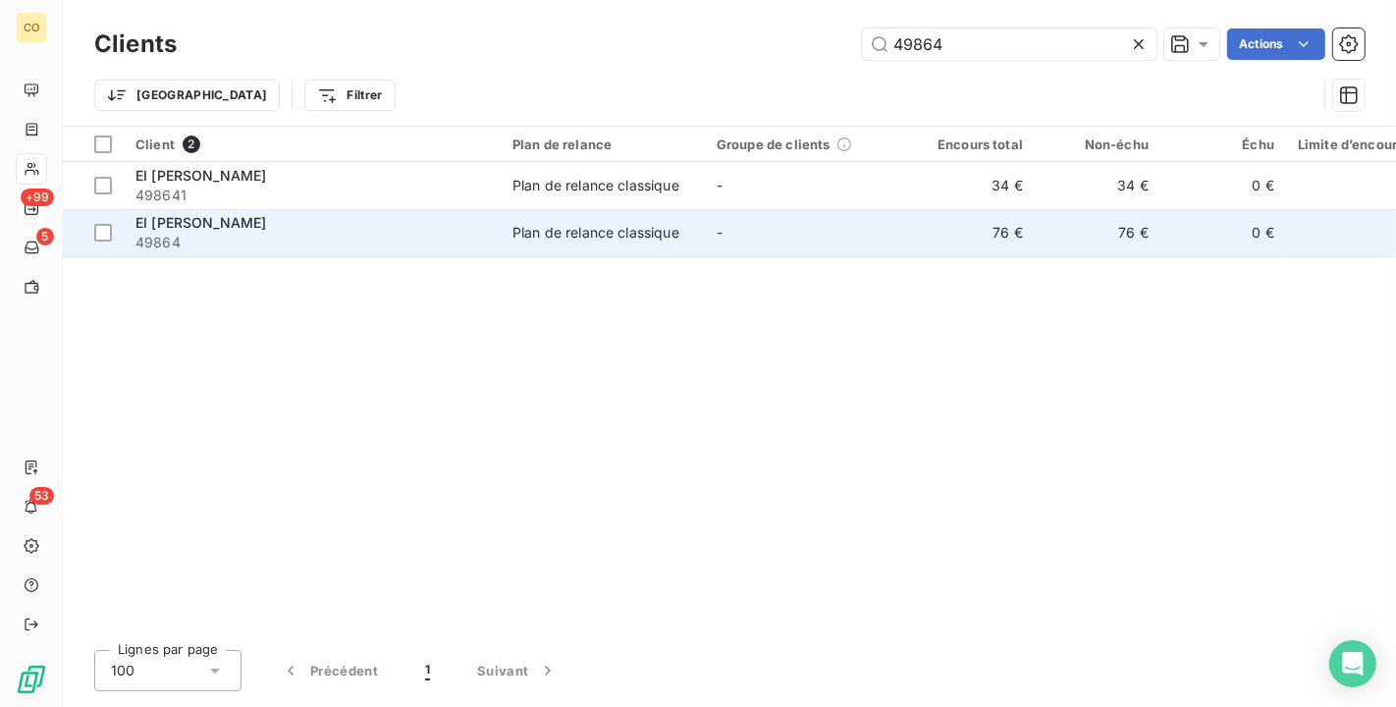
type input "49864"
click at [489, 249] on td "EI HUSSON XAVIER 49864" at bounding box center [312, 232] width 377 height 47
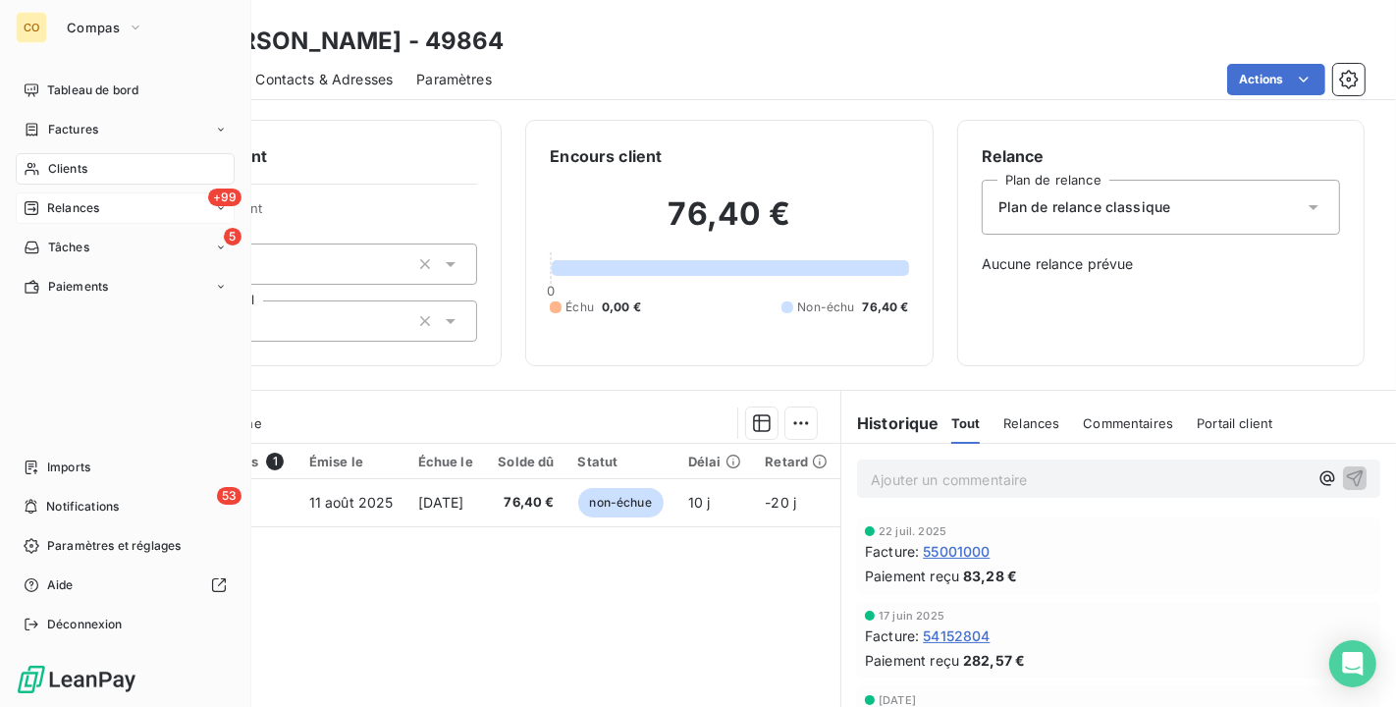
click at [48, 160] on span "Clients" at bounding box center [67, 169] width 39 height 18
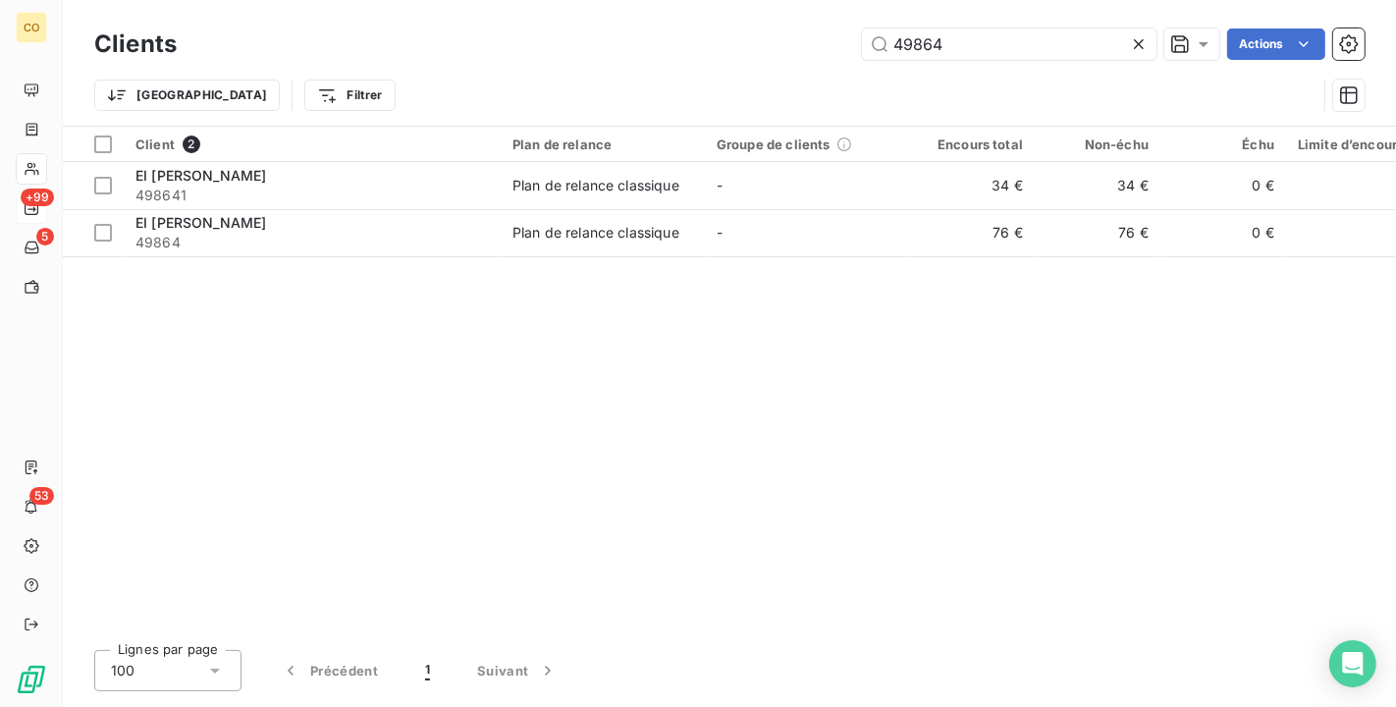
drag, startPoint x: 998, startPoint y: 49, endPoint x: 594, endPoint y: 27, distance: 404.2
click at [594, 27] on div "Clients 49864 Actions" at bounding box center [729, 44] width 1271 height 41
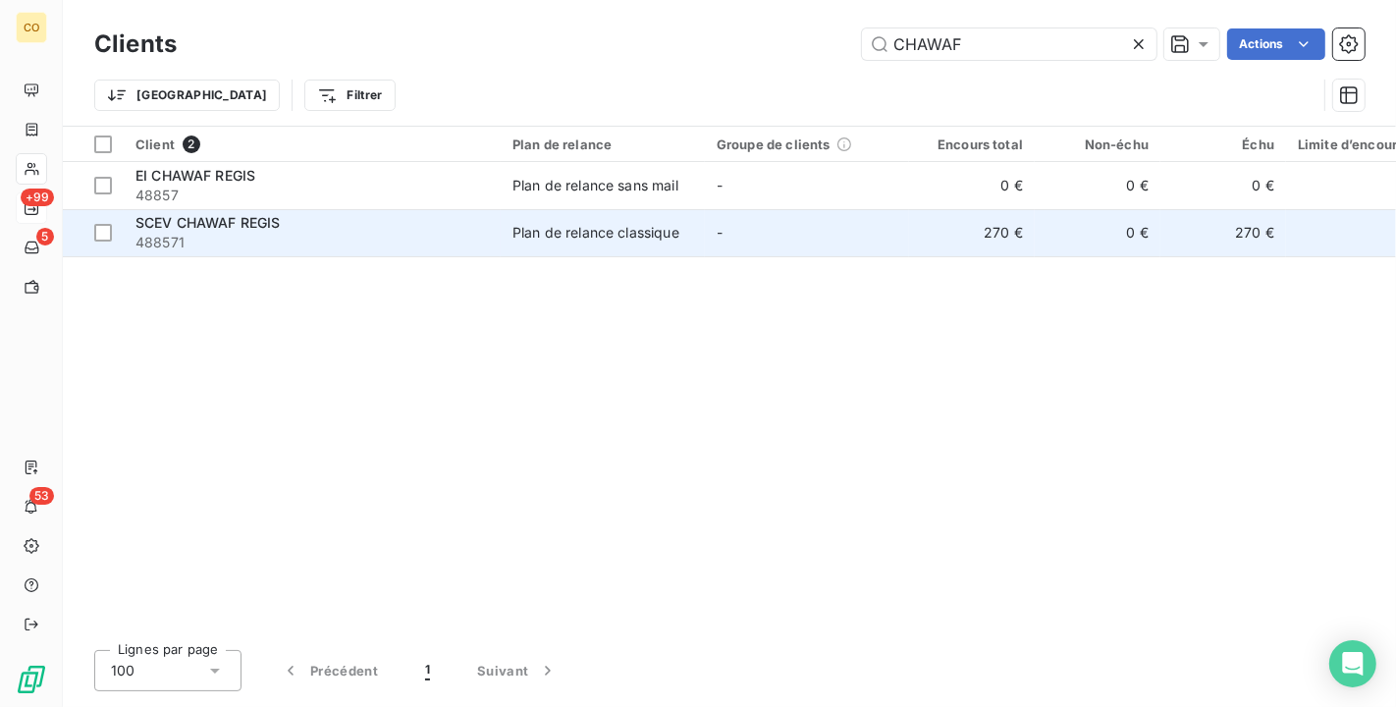
type input "CHAWAF"
click at [387, 226] on div "SCEV CHAWAF REGIS" at bounding box center [313, 223] width 354 height 20
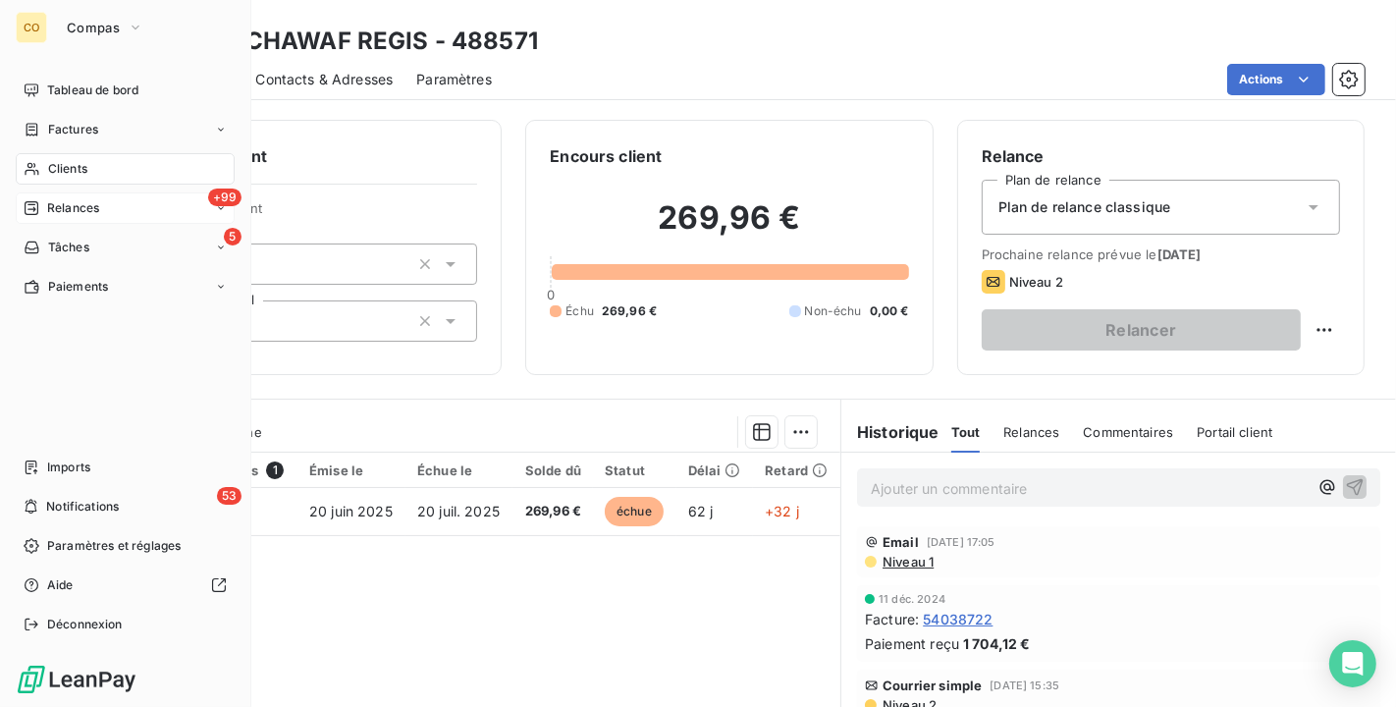
click at [96, 169] on div "Clients" at bounding box center [125, 168] width 219 height 31
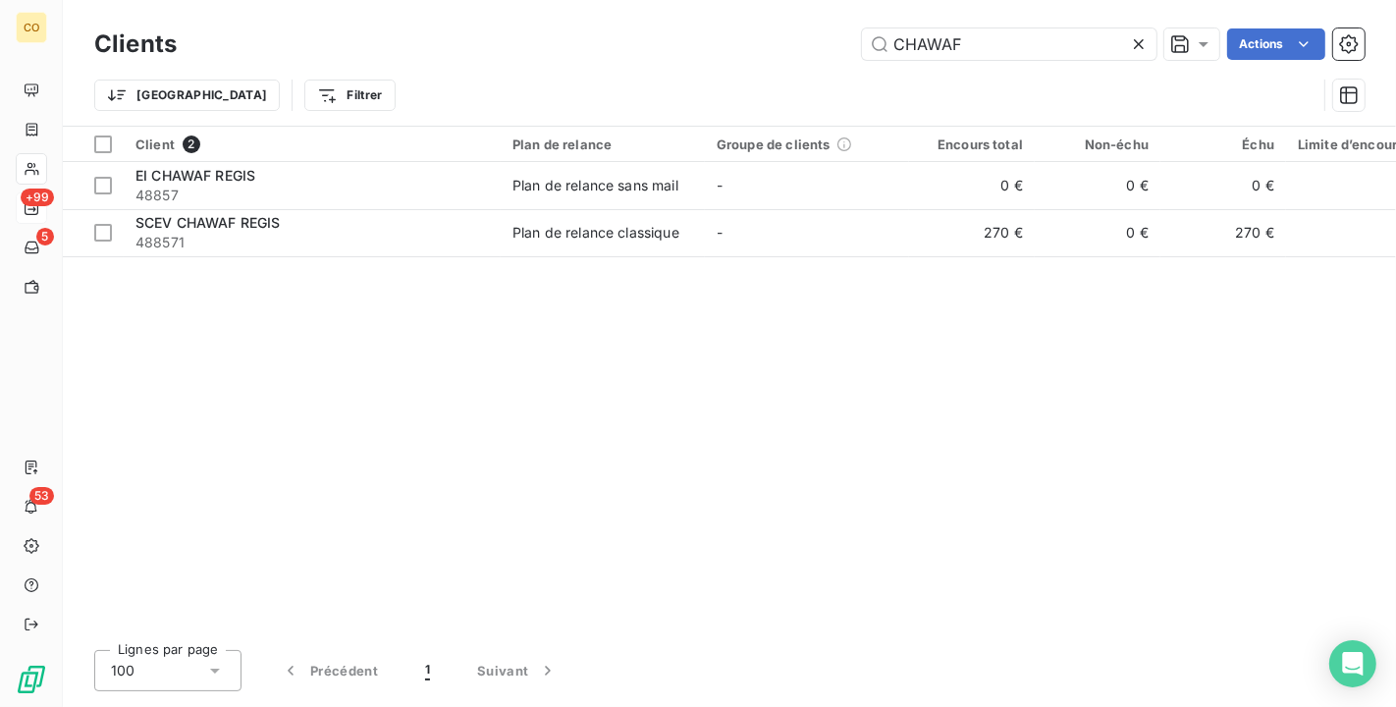
drag, startPoint x: 1018, startPoint y: 37, endPoint x: 550, endPoint y: 38, distance: 468.4
click at [550, 38] on div "CHAWAF Actions" at bounding box center [782, 43] width 1165 height 31
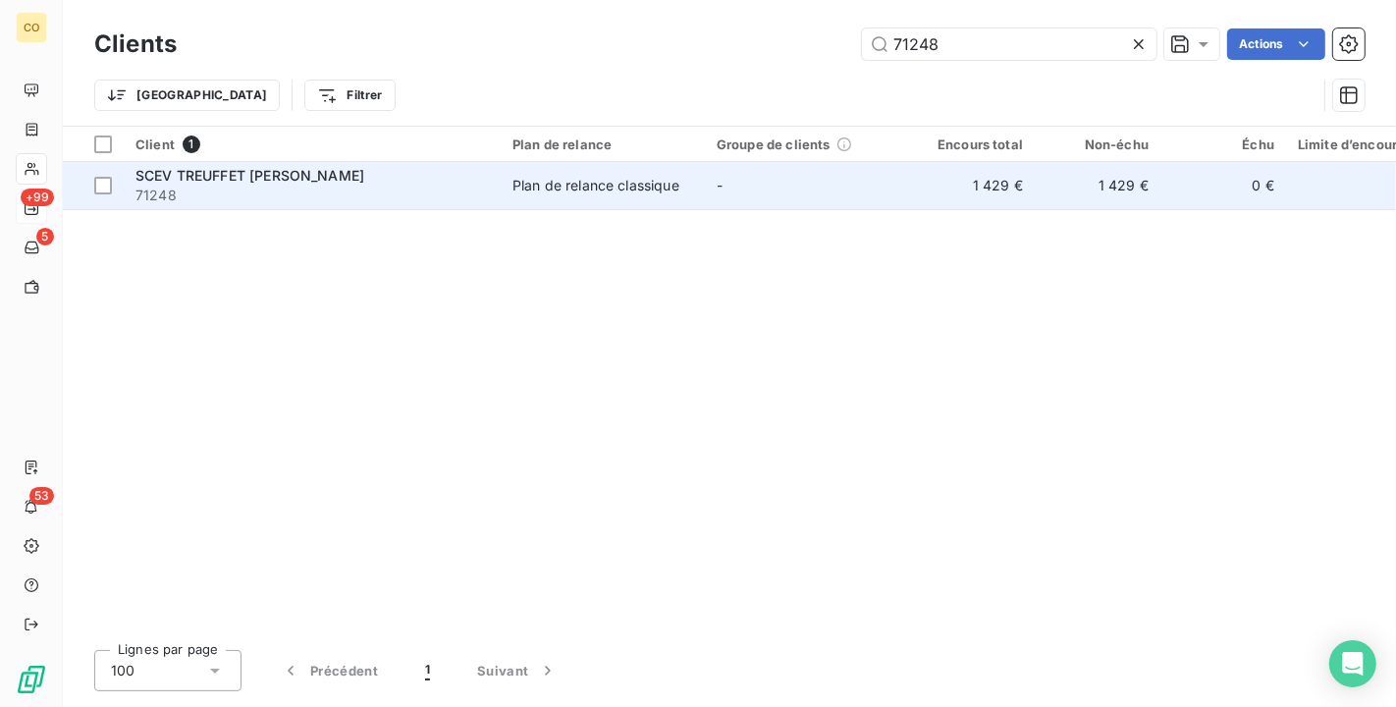
type input "71248"
click at [589, 203] on td "Plan de relance classique" at bounding box center [603, 185] width 204 height 47
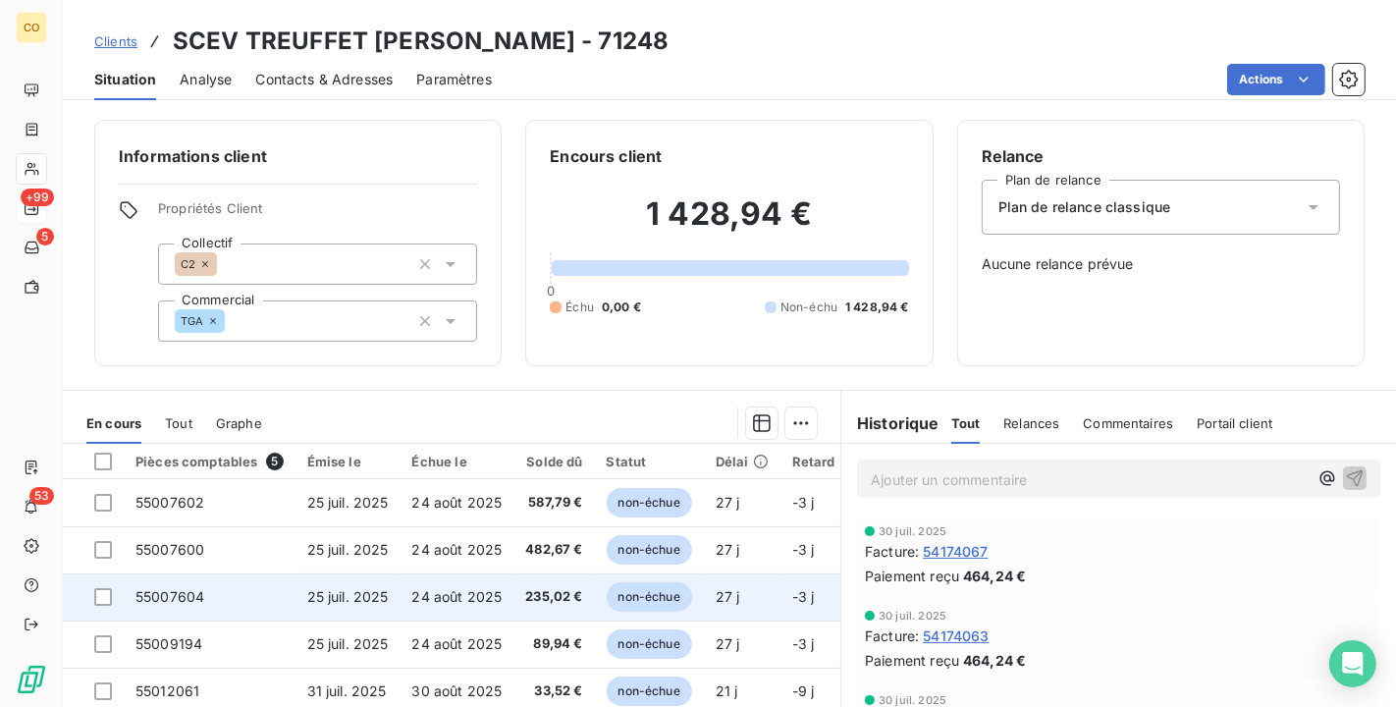
scroll to position [109, 0]
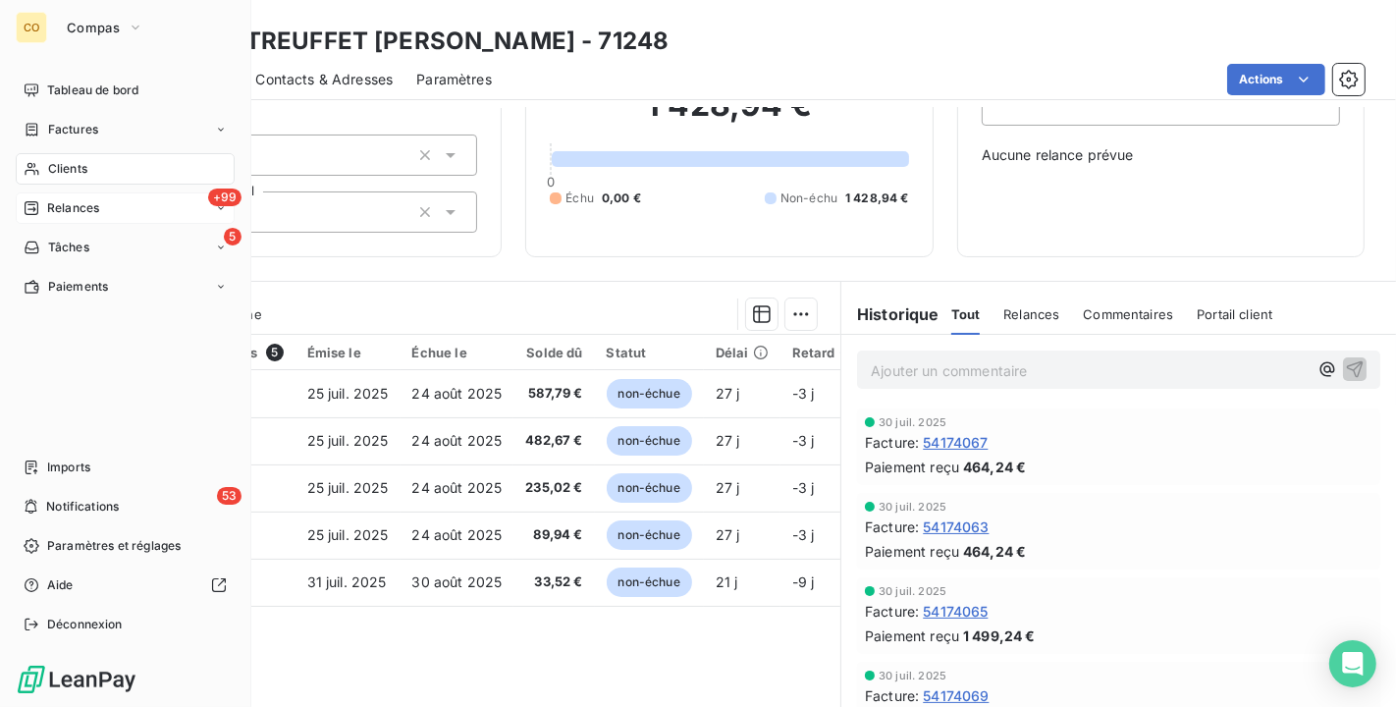
click at [87, 174] on div "Clients" at bounding box center [125, 168] width 219 height 31
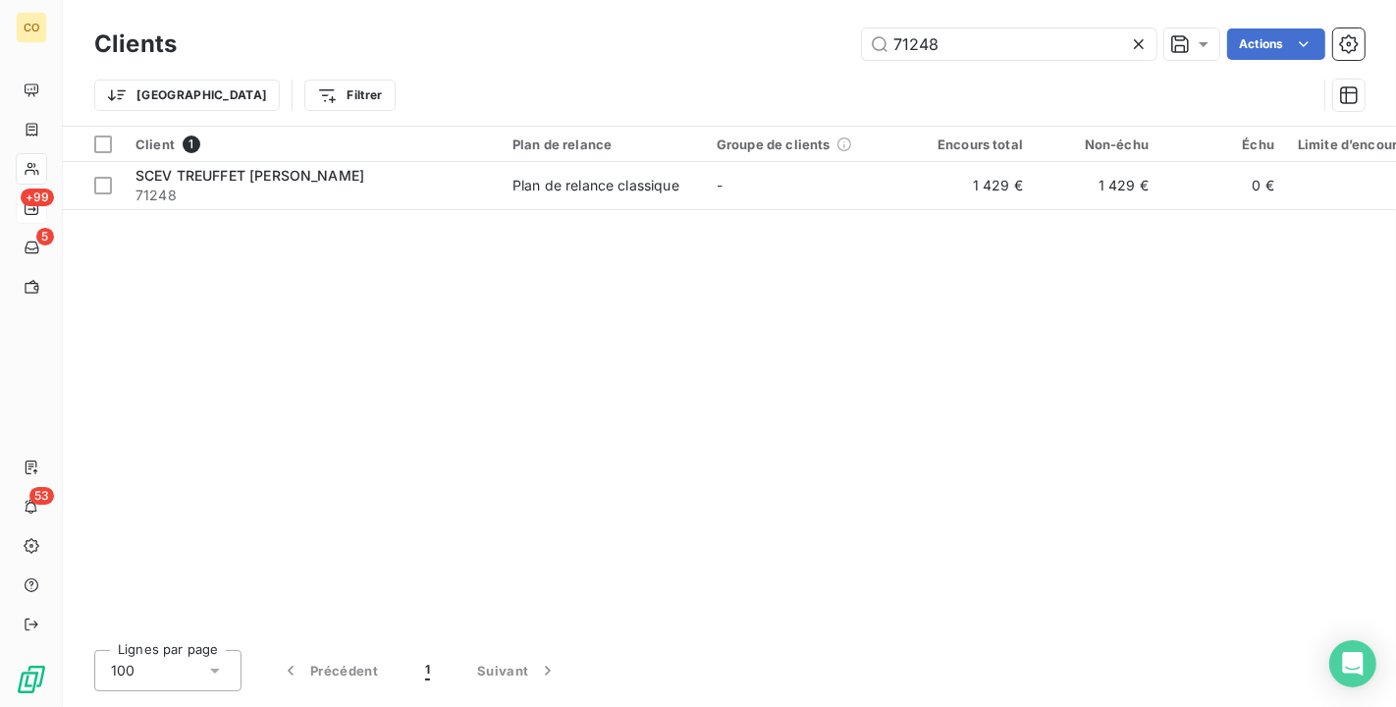
drag, startPoint x: 977, startPoint y: 34, endPoint x: 682, endPoint y: 2, distance: 297.4
click at [682, 2] on div "Clients 71248 Actions Trier Filtrer" at bounding box center [730, 63] width 1334 height 126
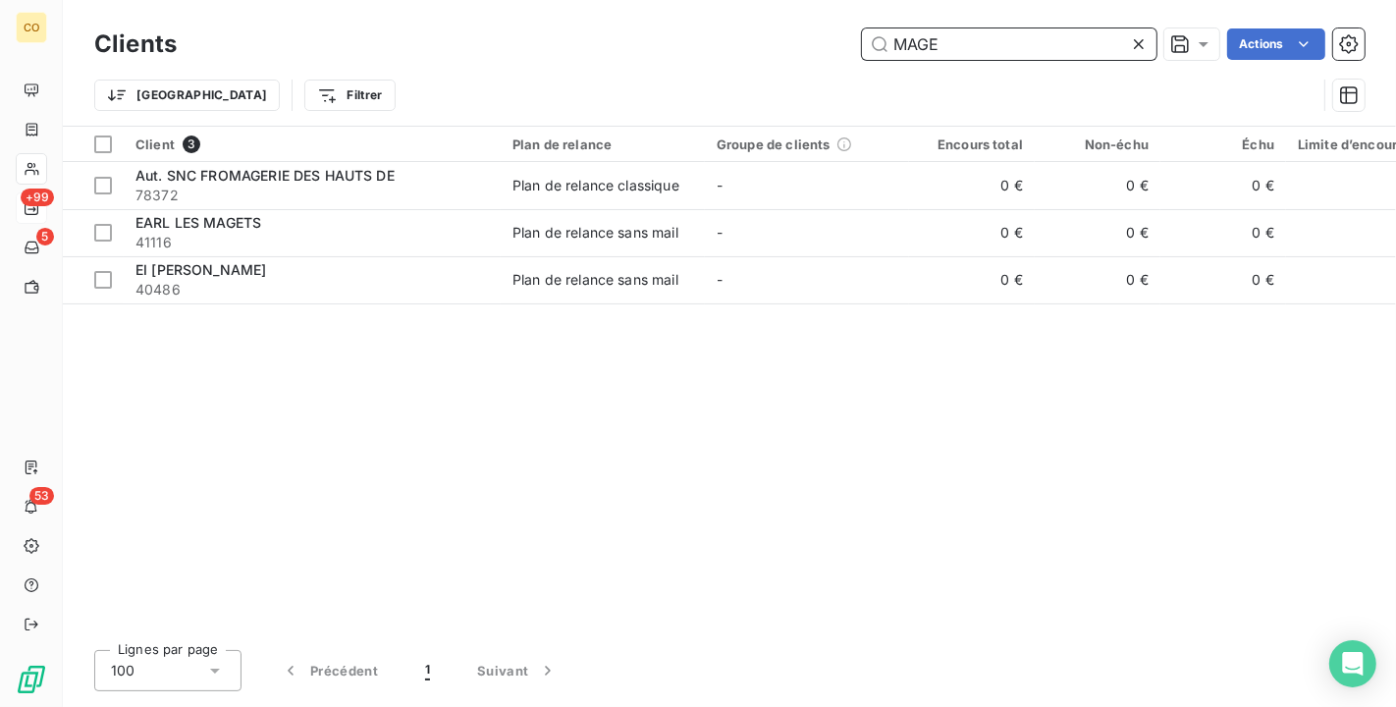
drag, startPoint x: 990, startPoint y: 57, endPoint x: 777, endPoint y: 8, distance: 218.7
click at [777, 8] on div "Clients MAGE Actions Trier Filtrer" at bounding box center [730, 63] width 1334 height 126
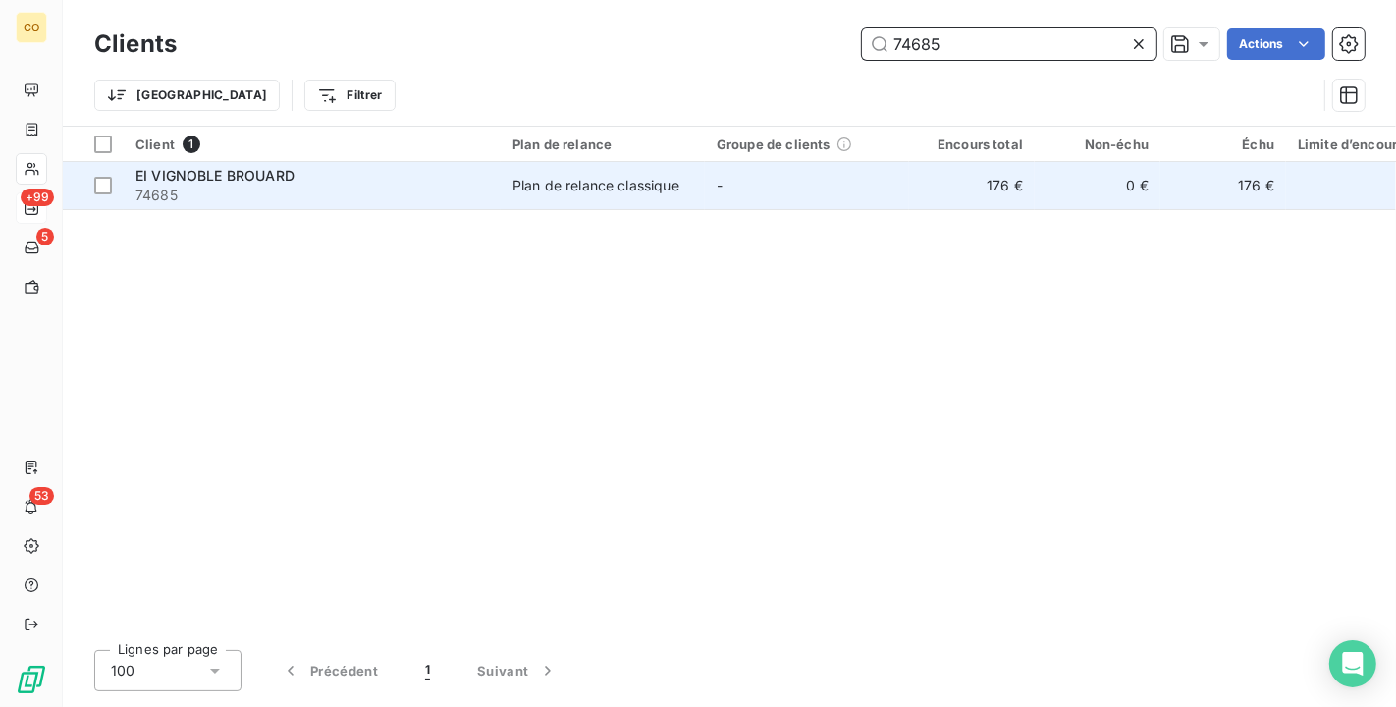
type input "74685"
click at [766, 183] on td "-" at bounding box center [807, 185] width 204 height 47
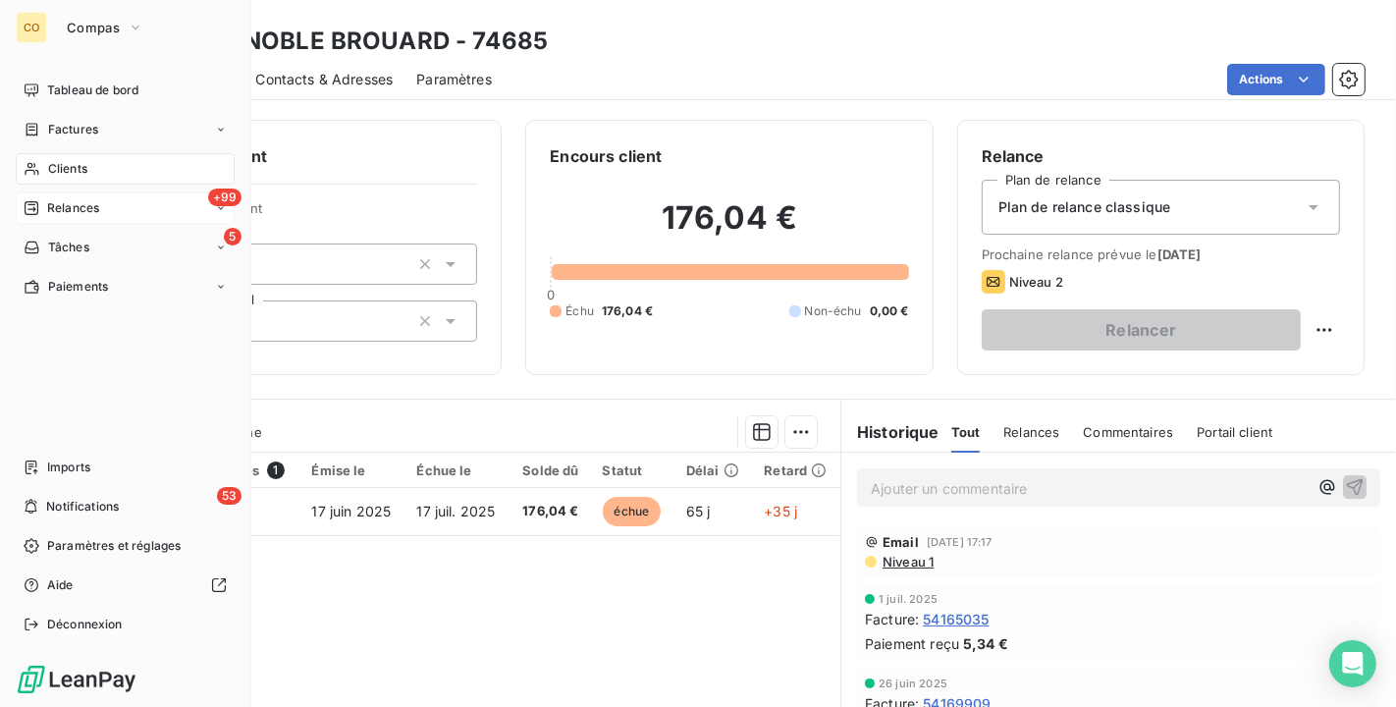
click at [45, 168] on div "Clients" at bounding box center [125, 168] width 219 height 31
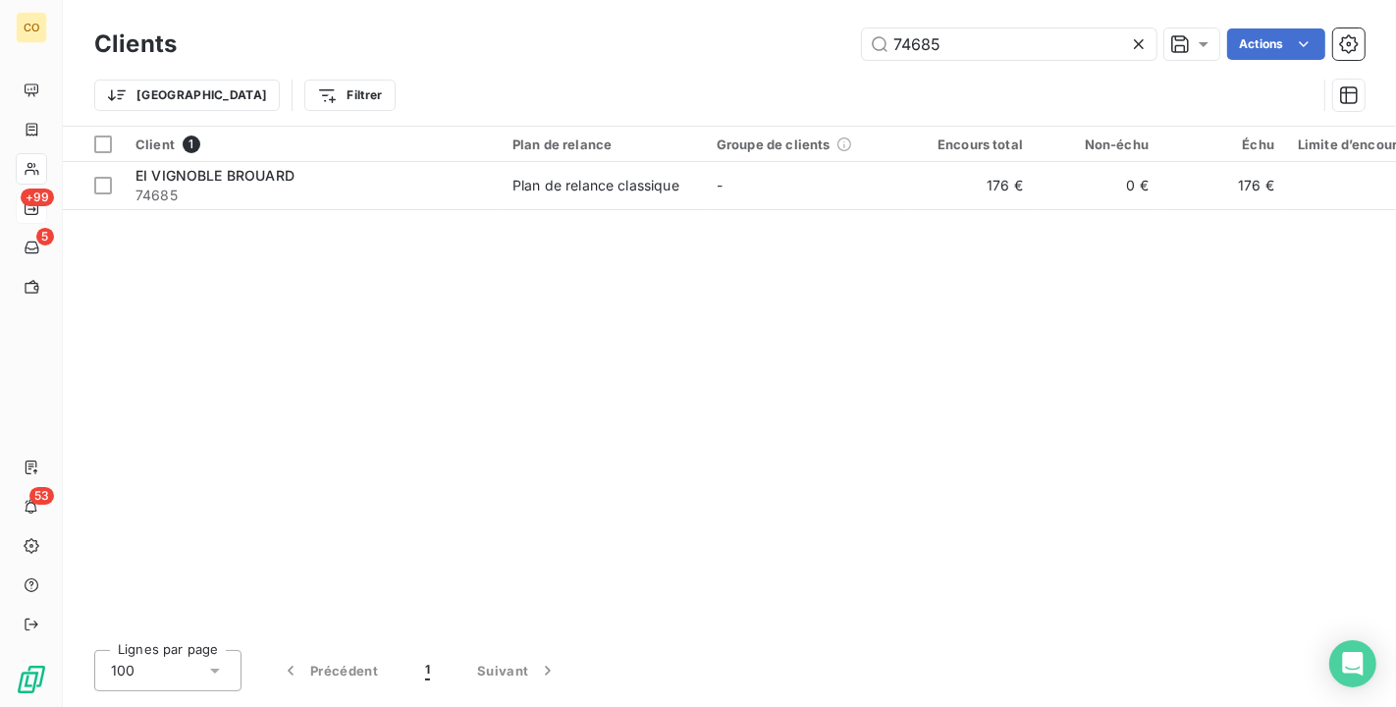
drag, startPoint x: 979, startPoint y: 37, endPoint x: 622, endPoint y: -25, distance: 362.8
click at [622, 0] on html "CO +99 5 53 Clients 74685 Actions Trier Filtrer Client 1 Plan de relance Groupe…" at bounding box center [698, 353] width 1396 height 707
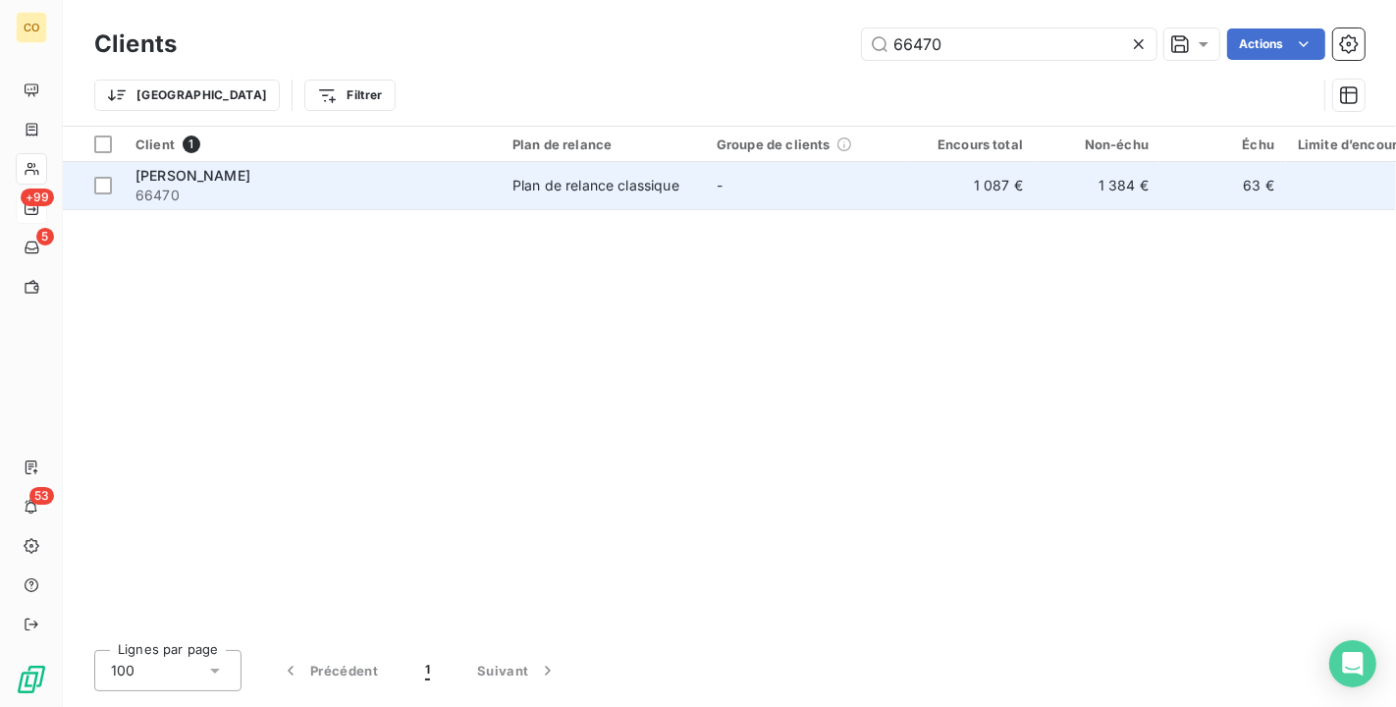
type input "66470"
click at [441, 167] on div "EARL ERNEST BRAUX" at bounding box center [313, 176] width 354 height 20
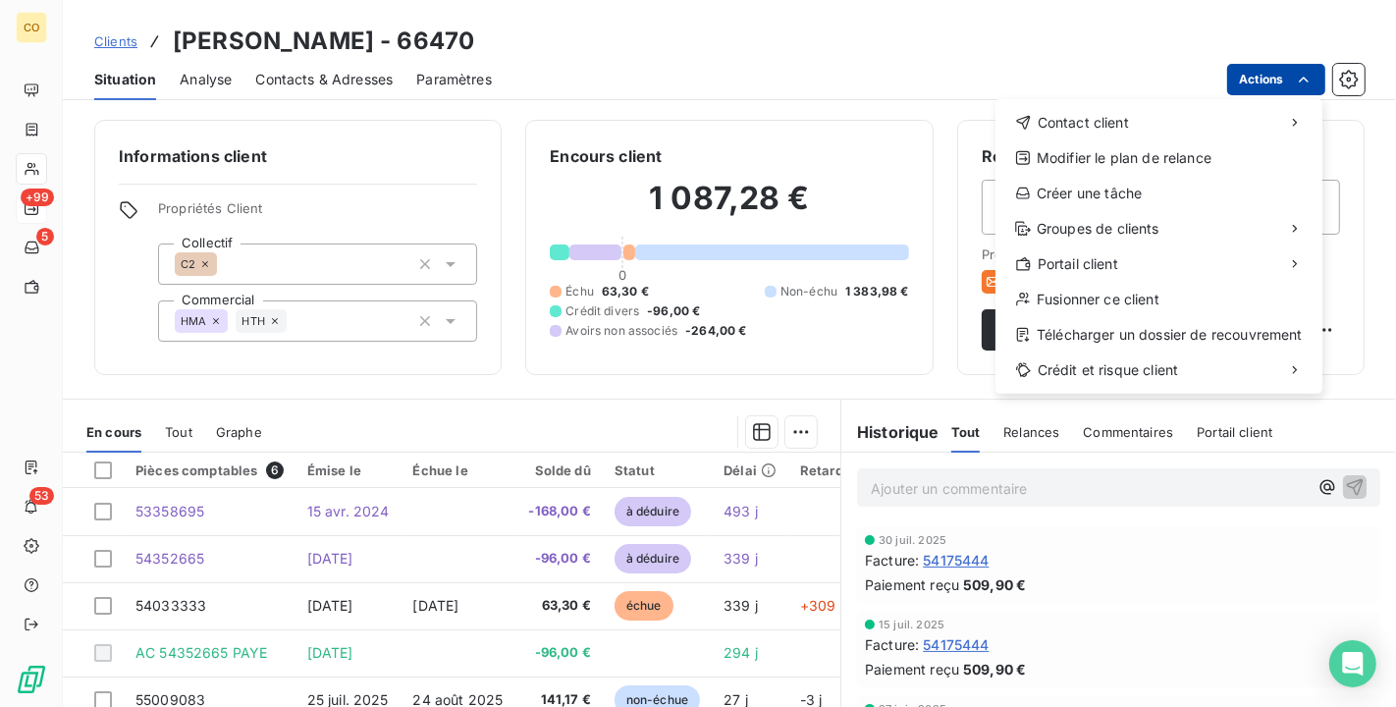
click at [1312, 64] on html "CO +99 5 53 Clients EARL ERNEST BRAUX - 66470 Situation Analyse Contacts & Adre…" at bounding box center [698, 353] width 1396 height 707
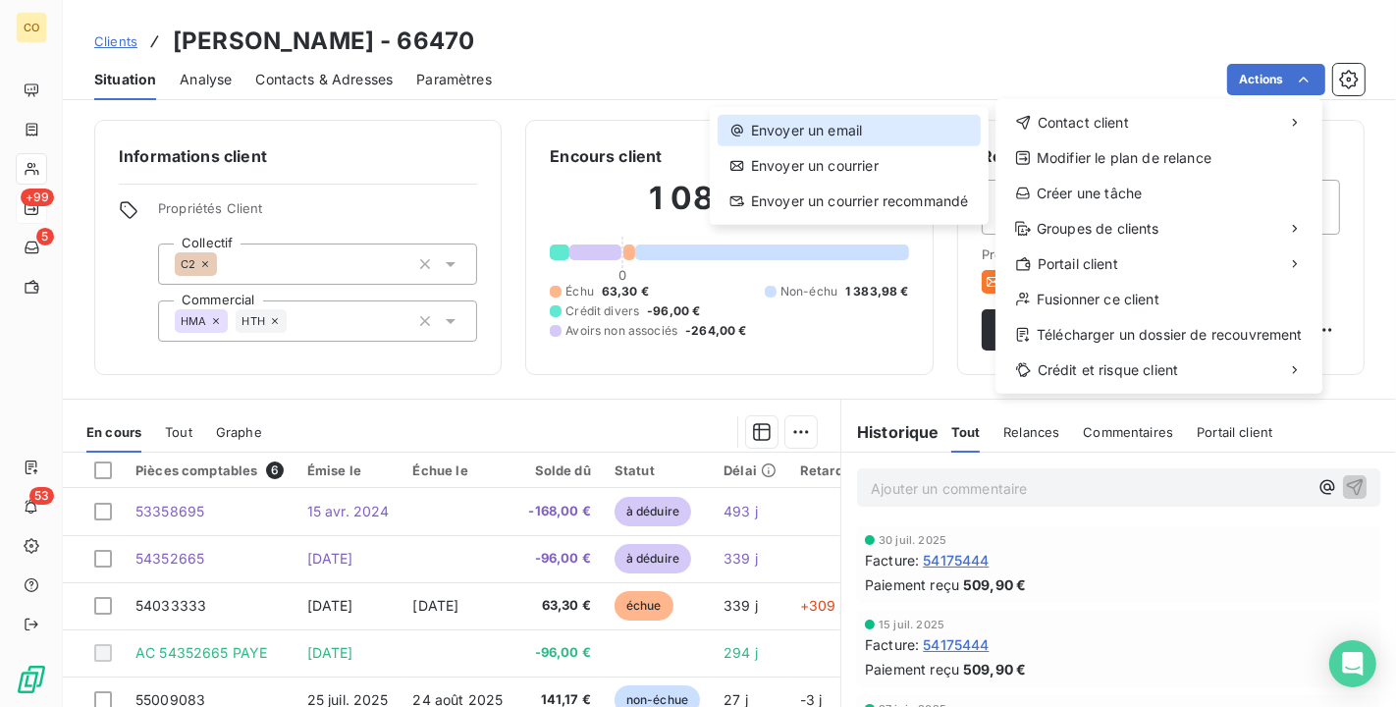
click at [810, 132] on div "Envoyer un email" at bounding box center [849, 130] width 263 height 31
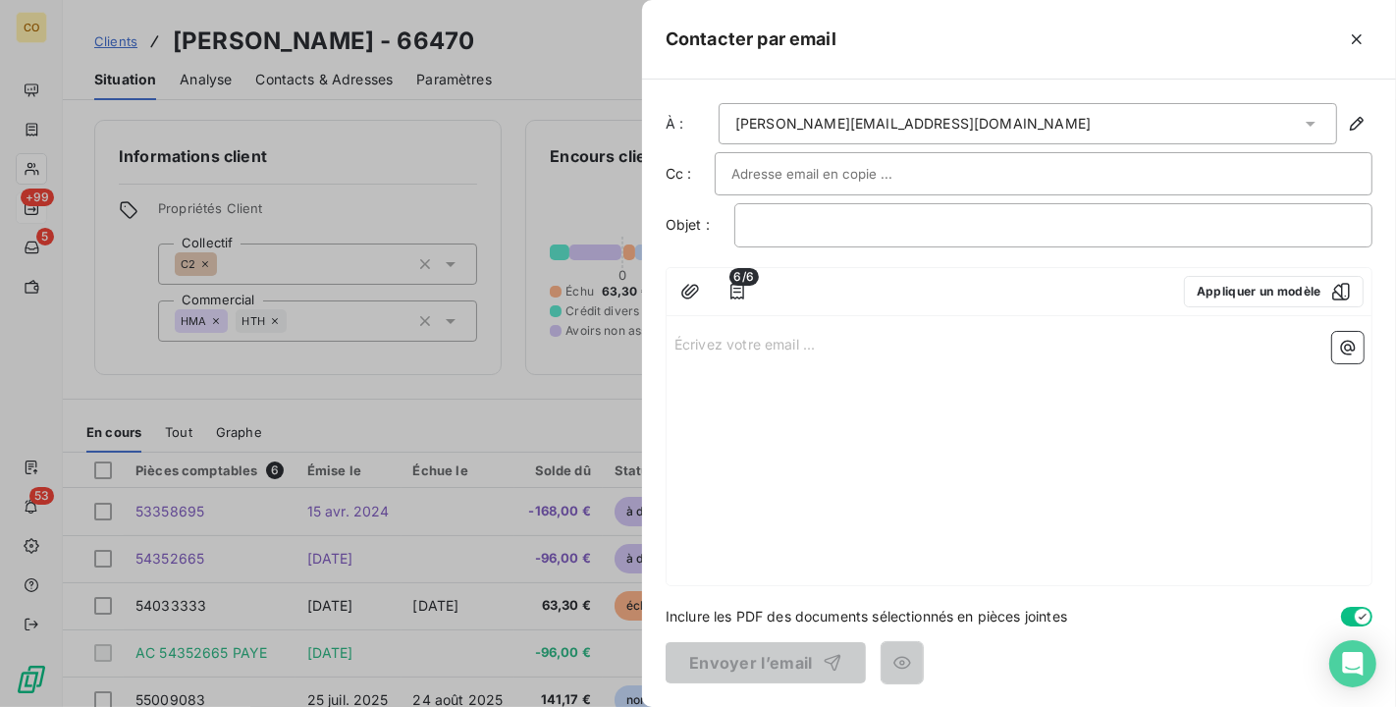
click at [763, 359] on div "Écrivez votre email ... ﻿" at bounding box center [1019, 454] width 705 height 261
click at [692, 345] on p "Écrivez votre email ... ﻿" at bounding box center [1019, 343] width 689 height 23
click at [1345, 293] on icon "button" at bounding box center [1342, 292] width 20 height 20
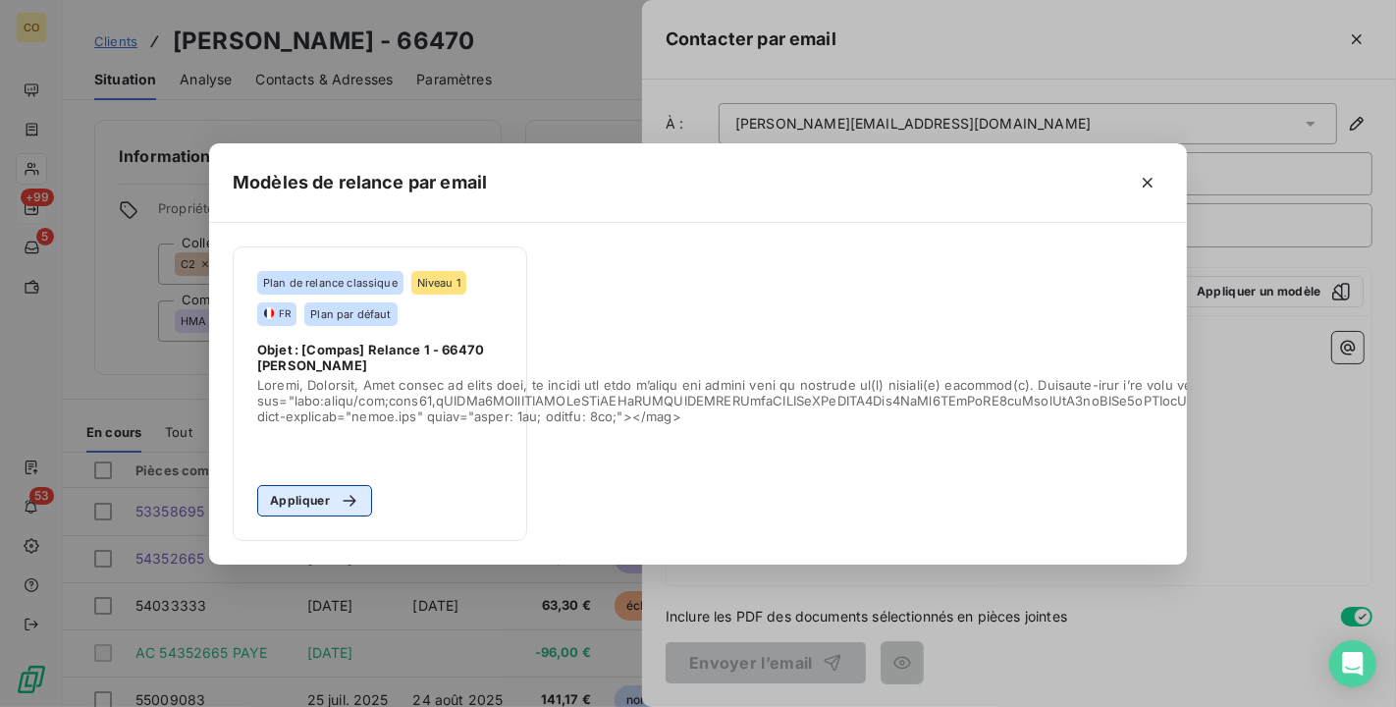
click at [330, 497] on div "button" at bounding box center [344, 501] width 29 height 20
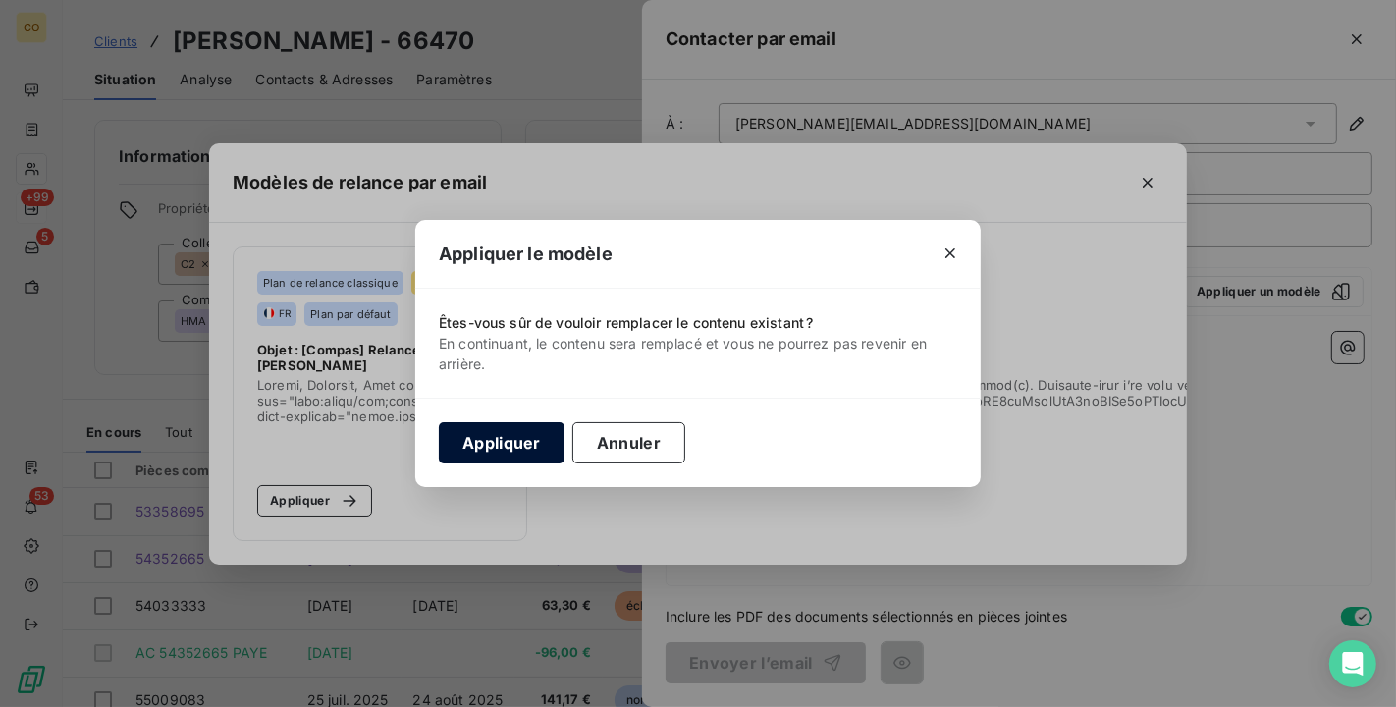
click at [479, 442] on button "Appliquer" at bounding box center [502, 442] width 126 height 41
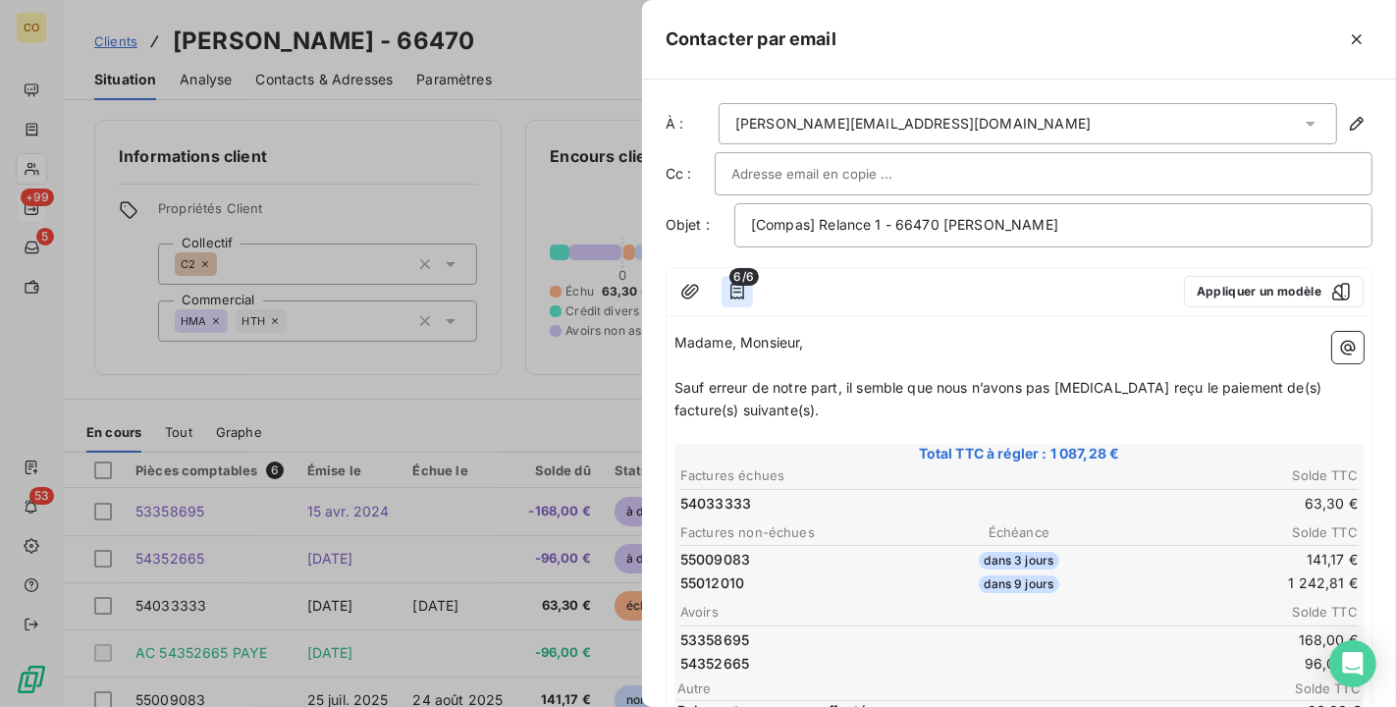
click at [738, 290] on icon "button" at bounding box center [738, 292] width 14 height 16
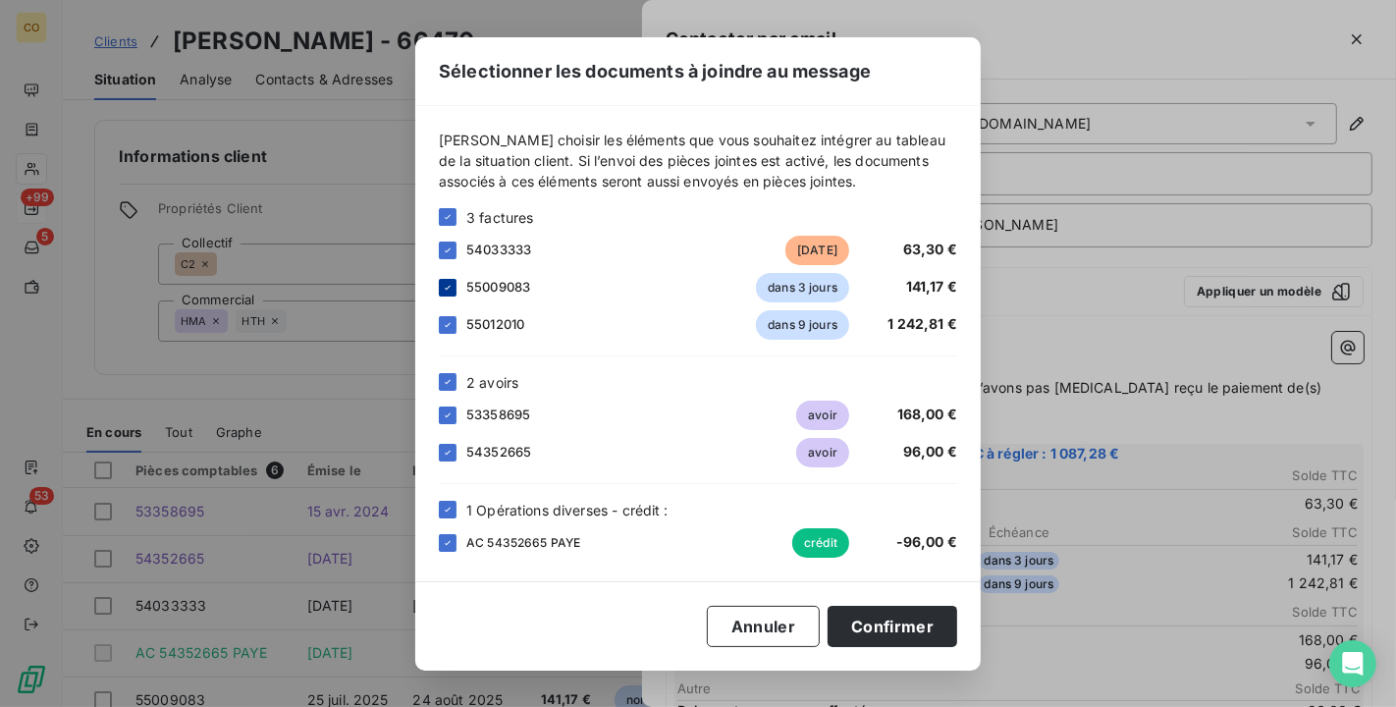
click at [452, 283] on icon at bounding box center [448, 288] width 12 height 12
click at [906, 621] on button "Confirmer" at bounding box center [893, 626] width 130 height 41
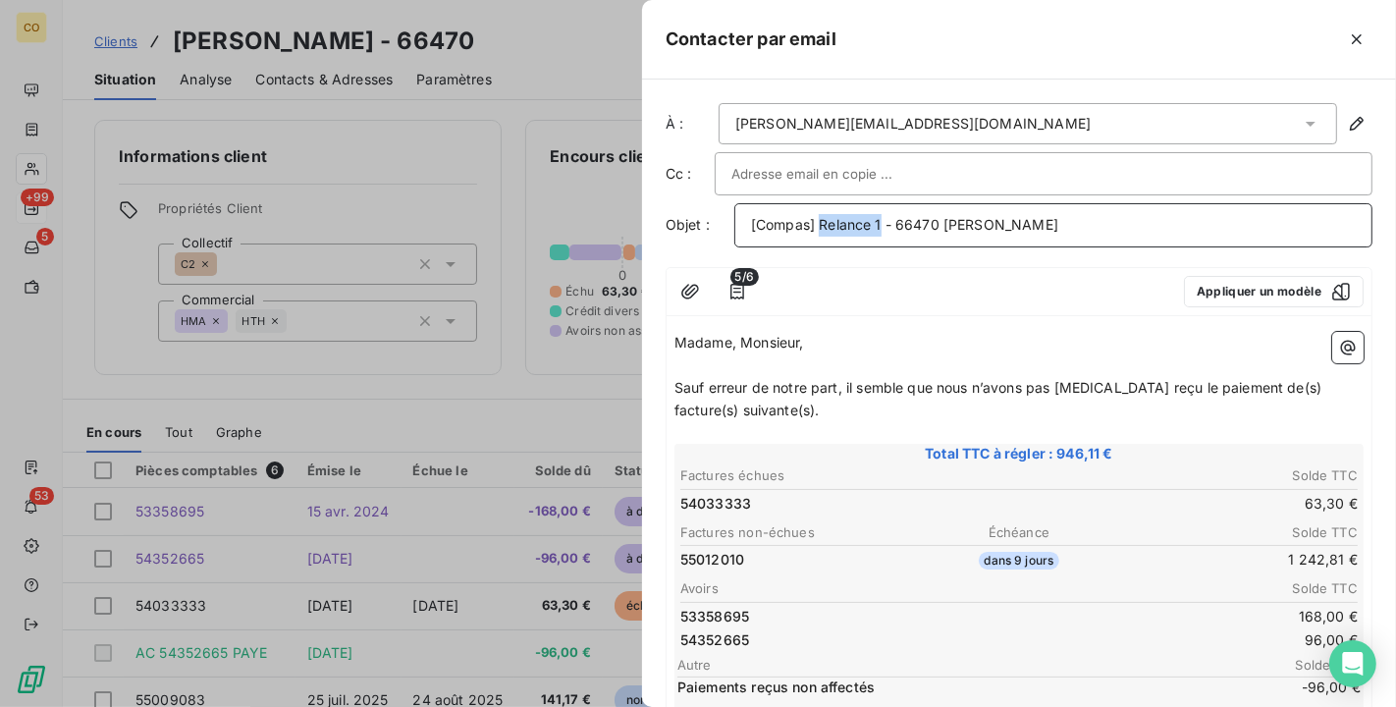
drag, startPoint x: 883, startPoint y: 223, endPoint x: 820, endPoint y: 216, distance: 63.2
click at [820, 216] on span "[Compas] Relance 1 - 66470 EARL ERNEST BRAUX" at bounding box center [904, 224] width 307 height 17
click at [679, 383] on span "Sauf erreur de notre part, il semble que nous n’avons pas encore reçu le paieme…" at bounding box center [1000, 398] width 651 height 39
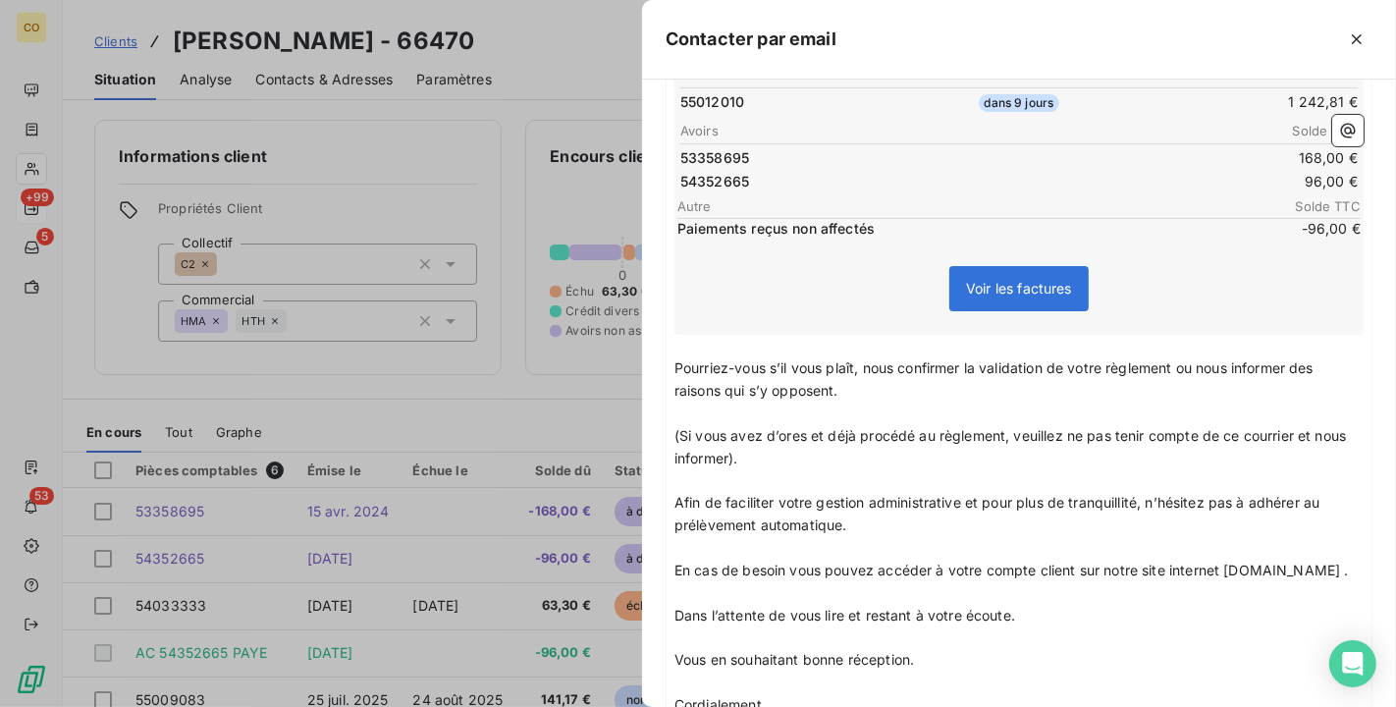
scroll to position [327, 0]
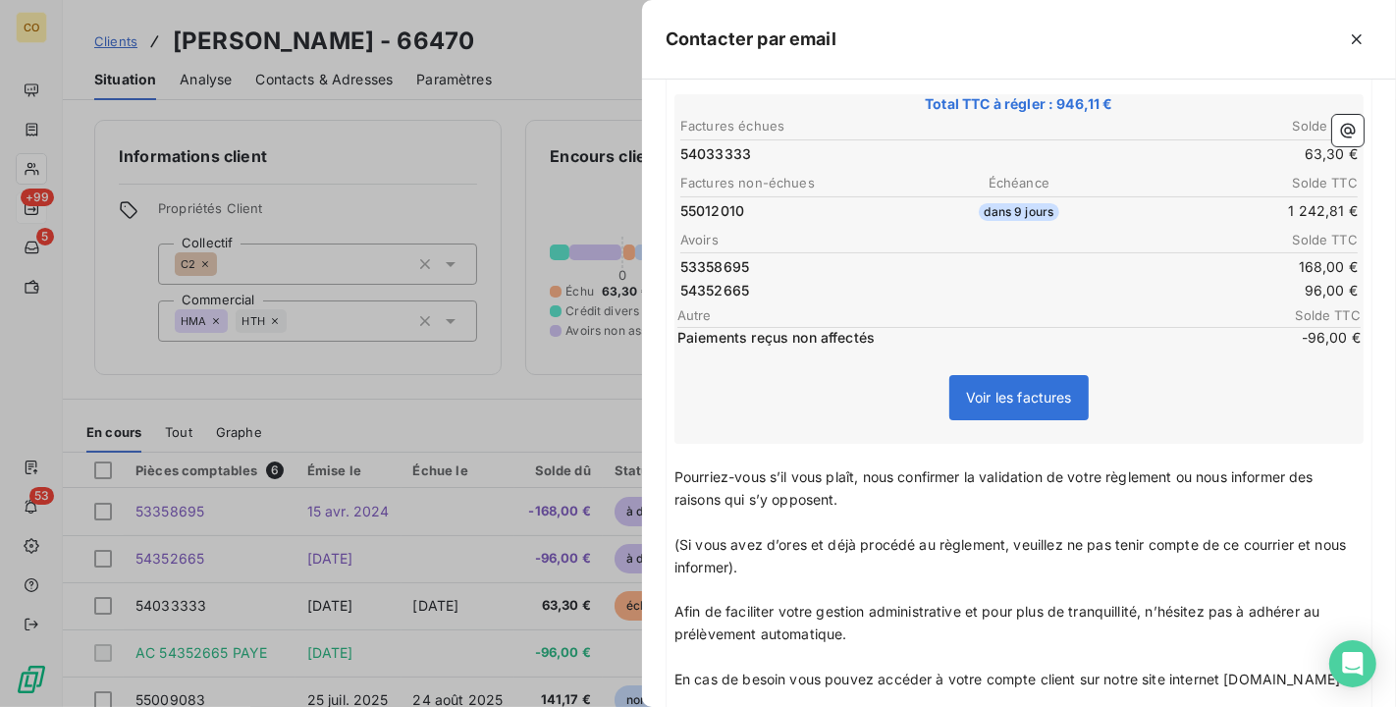
click at [671, 471] on div "Madame, Monsieur, ﻿ Veuillez trouver ci joint un relevé de votre compte suite à…" at bounding box center [1019, 496] width 705 height 998
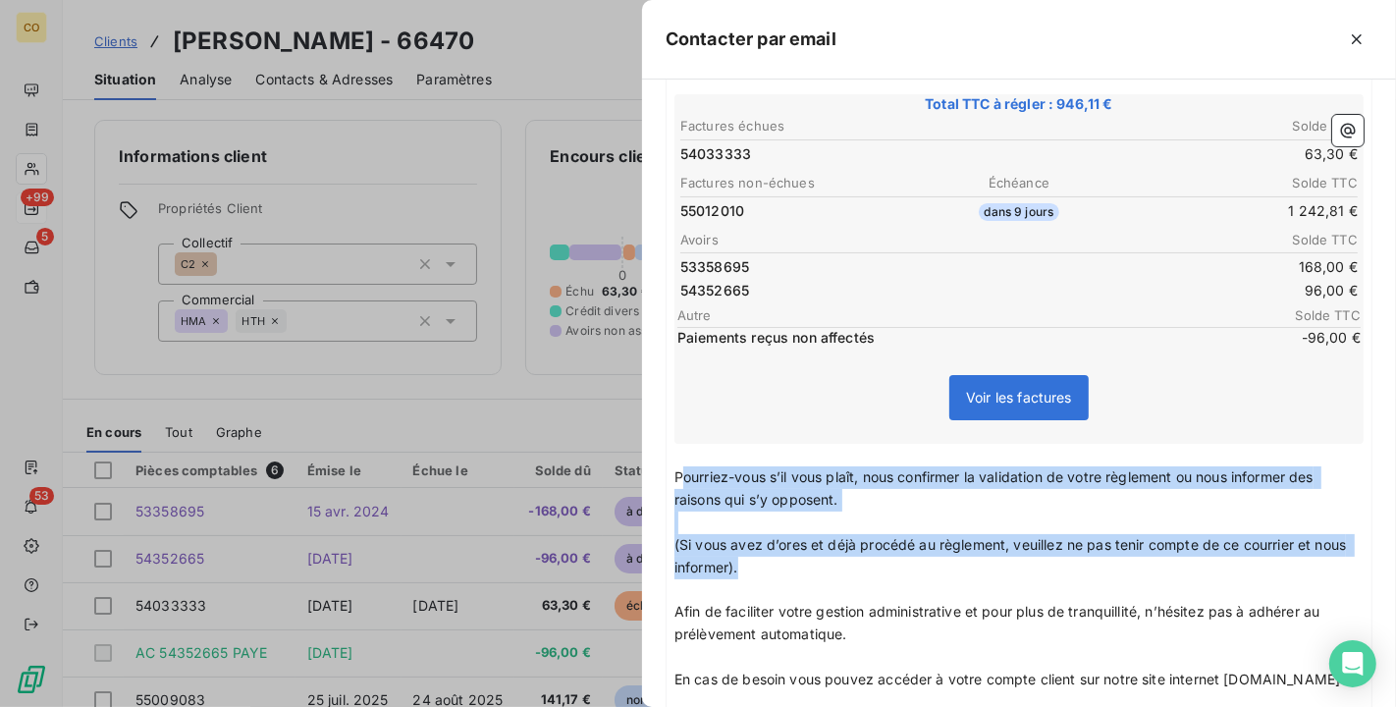
drag, startPoint x: 680, startPoint y: 468, endPoint x: 1318, endPoint y: 564, distance: 645.4
click at [1318, 564] on div "Madame, Monsieur, ﻿ Veuillez trouver ci joint un relevé de votre compte suite à…" at bounding box center [1019, 496] width 689 height 982
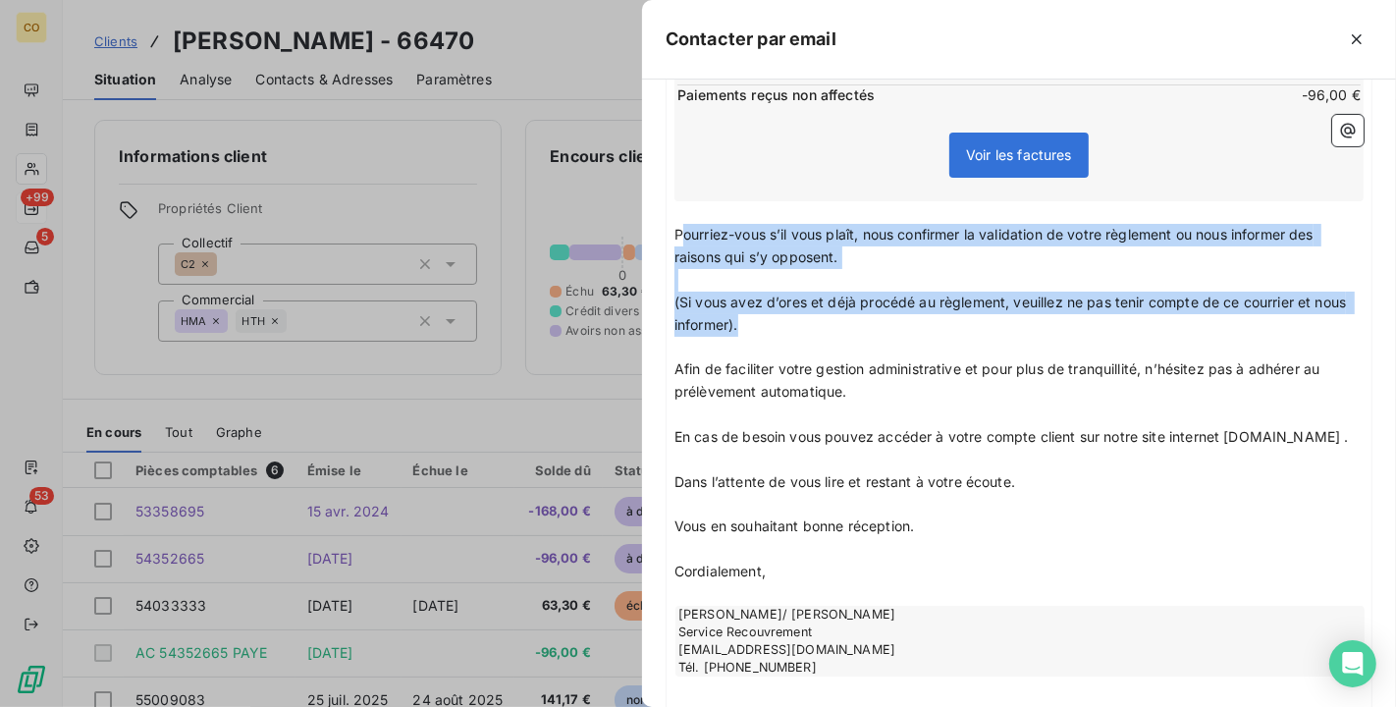
scroll to position [654, 0]
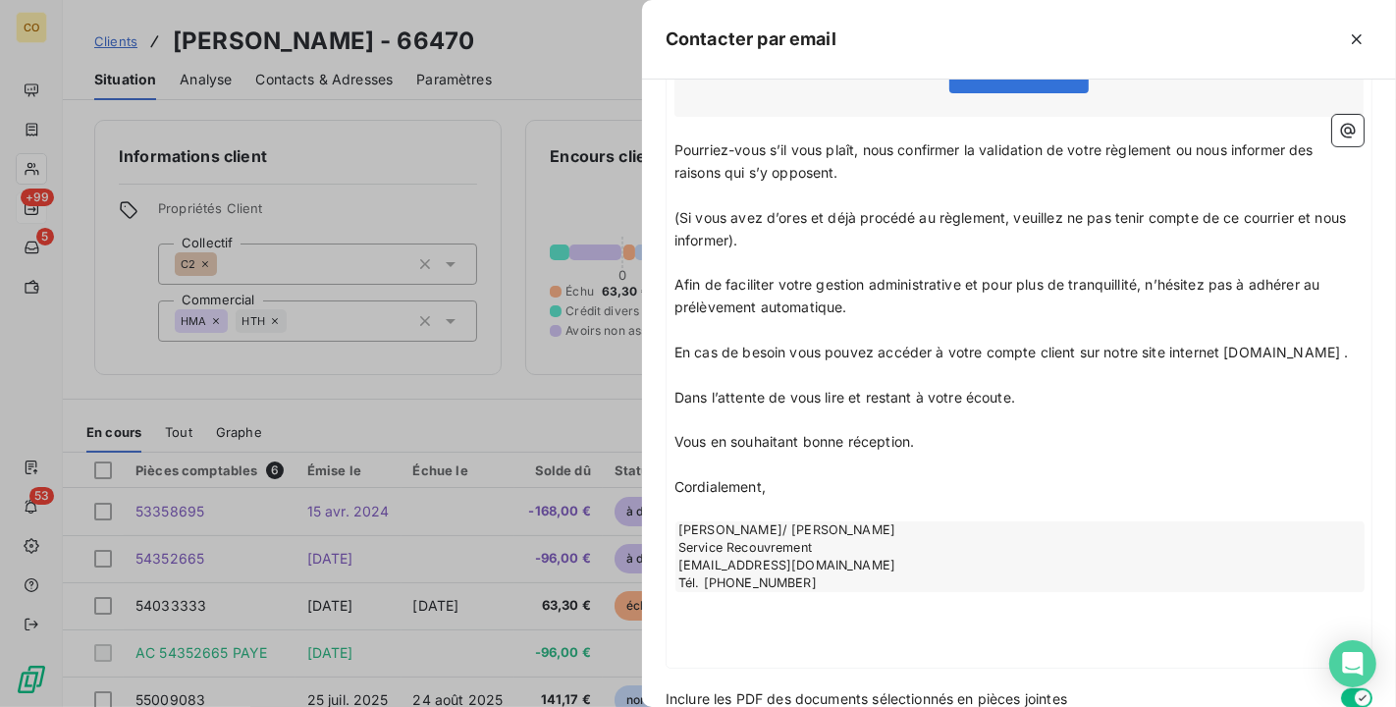
click at [675, 360] on span "En cas de besoin vous pouvez accéder à votre compte client sur notre site inter…" at bounding box center [1012, 352] width 675 height 17
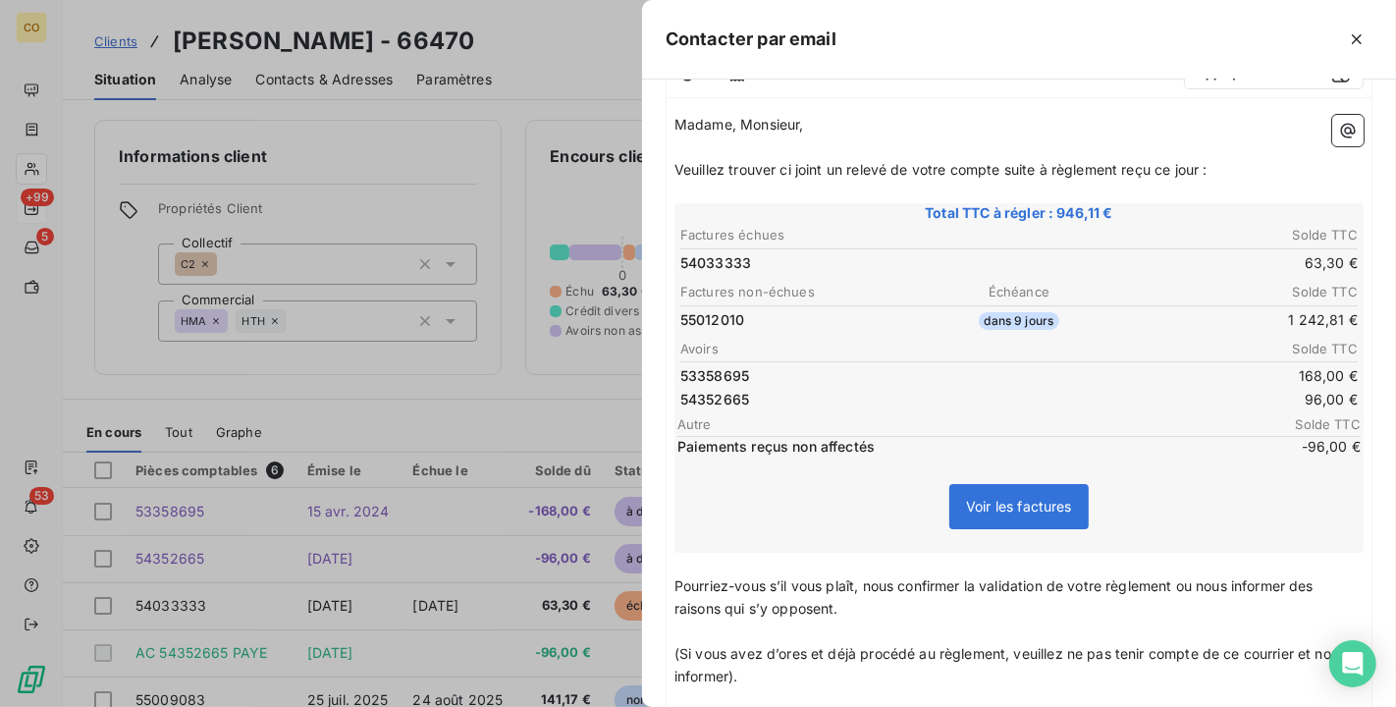
scroll to position [436, 0]
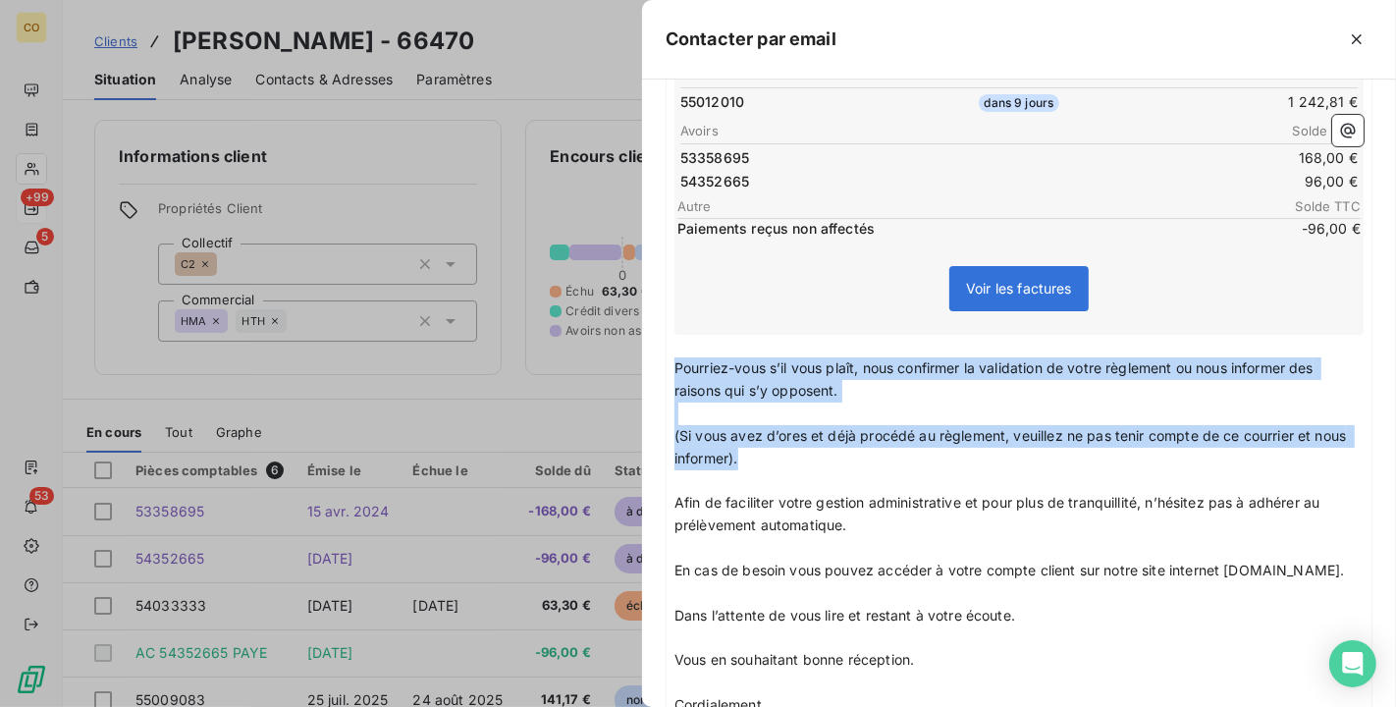
drag, startPoint x: 676, startPoint y: 356, endPoint x: 1304, endPoint y: 442, distance: 634.4
click at [1302, 451] on div "Madame, Monsieur, ﻿ Veuillez trouver ci joint un relevé de votre compte suite à…" at bounding box center [1019, 387] width 689 height 982
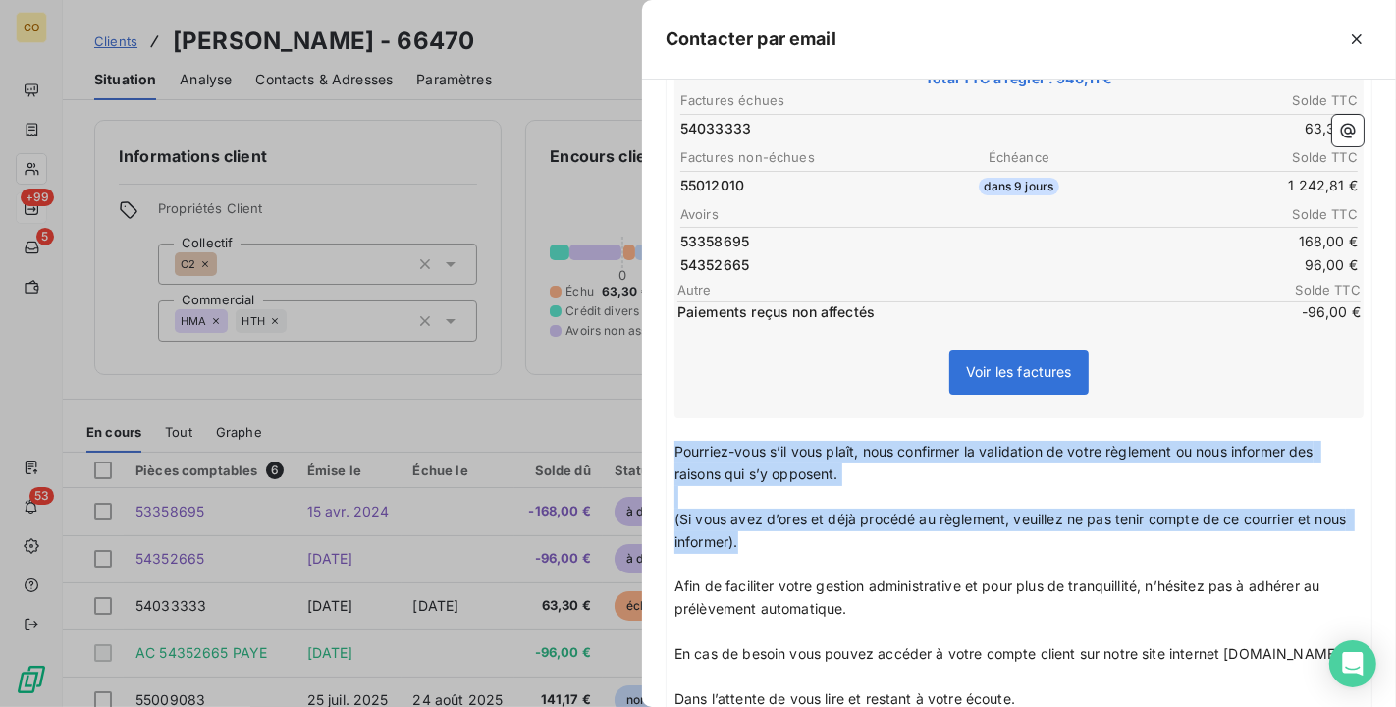
scroll to position [218, 0]
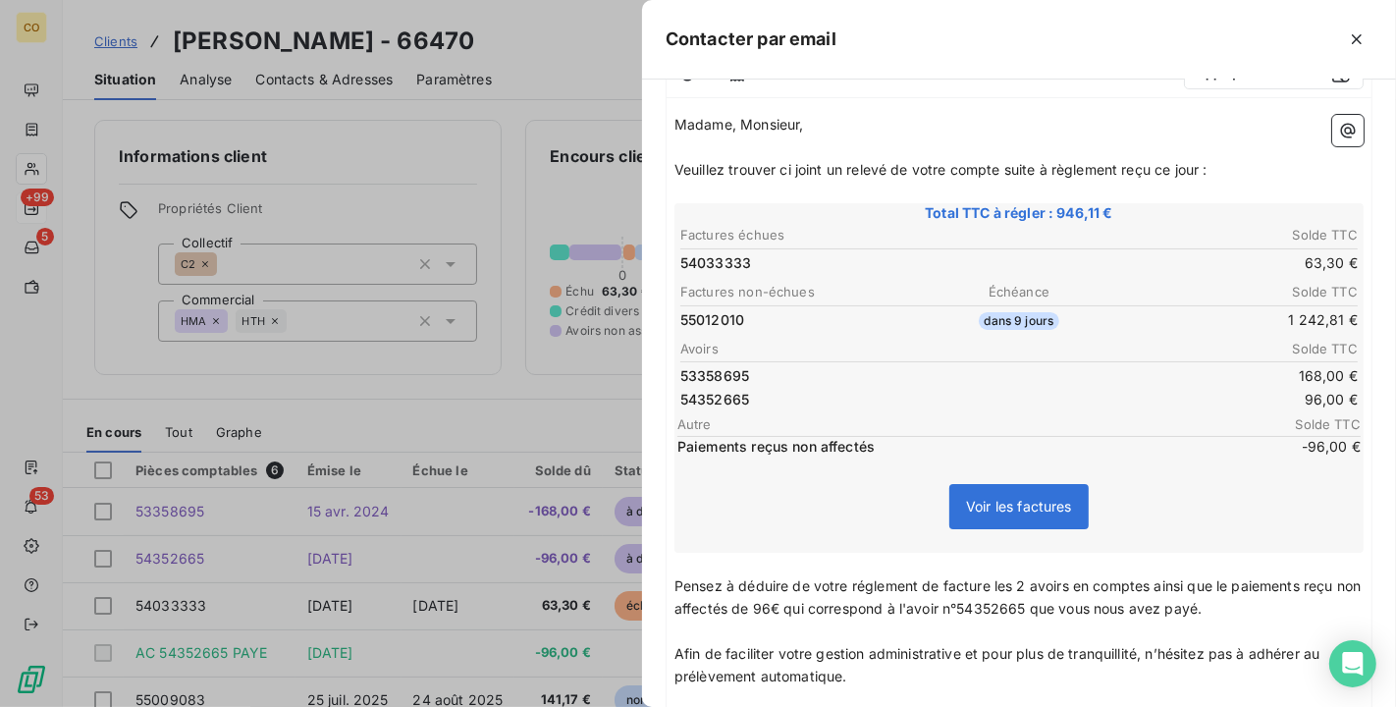
click at [898, 577] on span "Pensez à déduire de votre réglement de facture les 2 avoirs en comptes ainsi qu…" at bounding box center [1020, 596] width 690 height 39
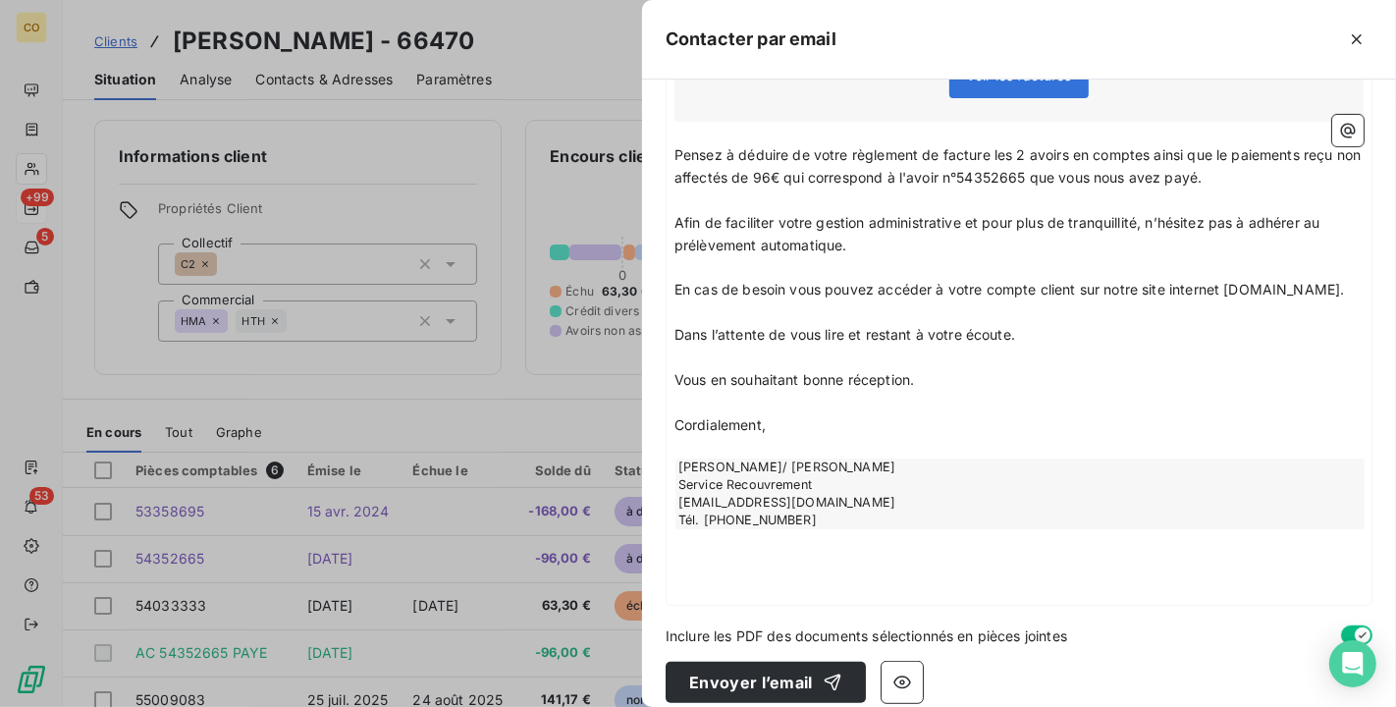
scroll to position [654, 0]
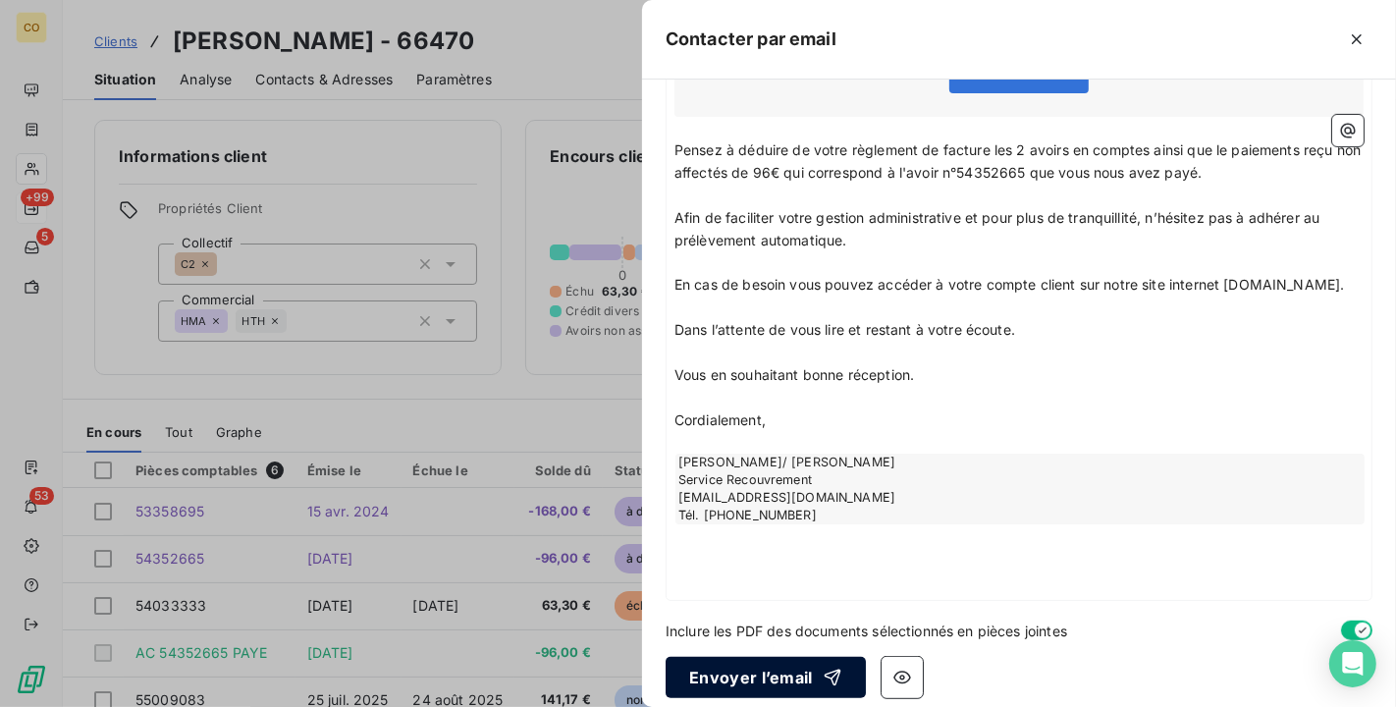
click at [796, 673] on button "Envoyer l’email" at bounding box center [766, 677] width 200 height 41
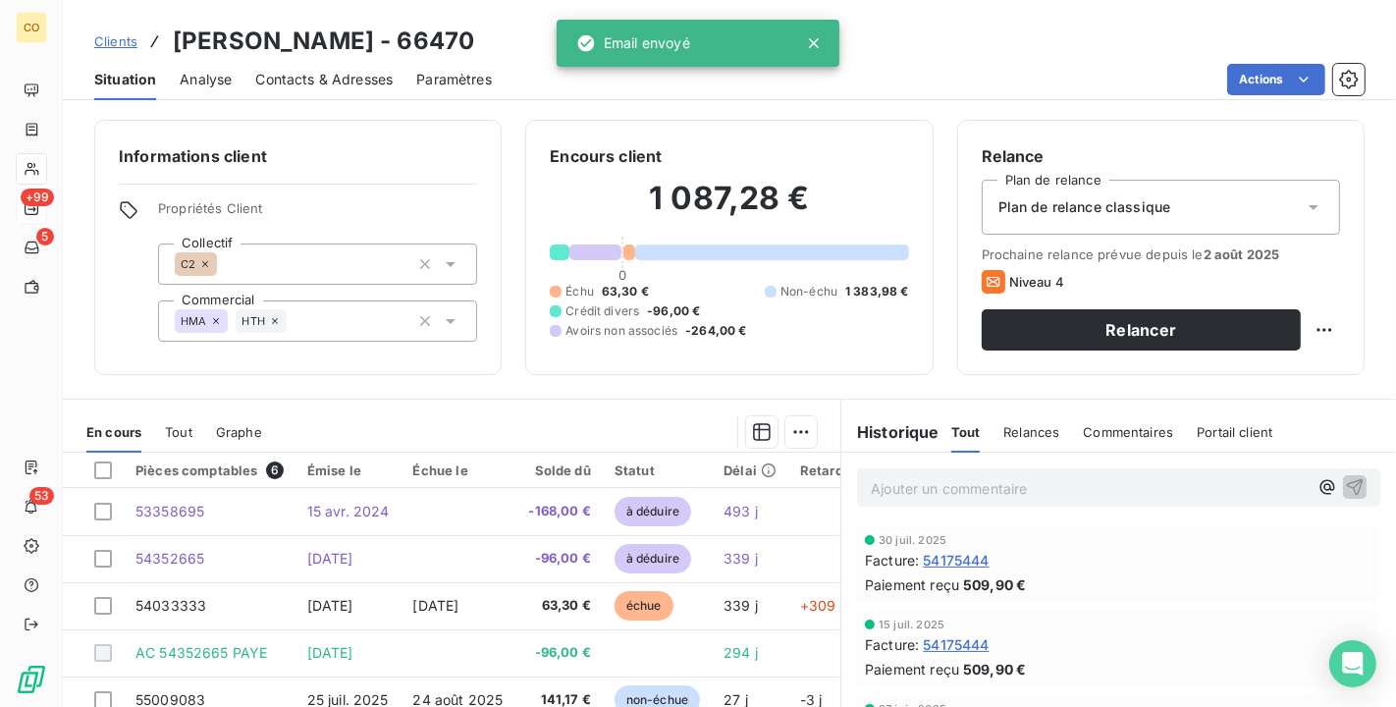
click at [639, 56] on div "Email envoyé" at bounding box center [633, 43] width 114 height 35
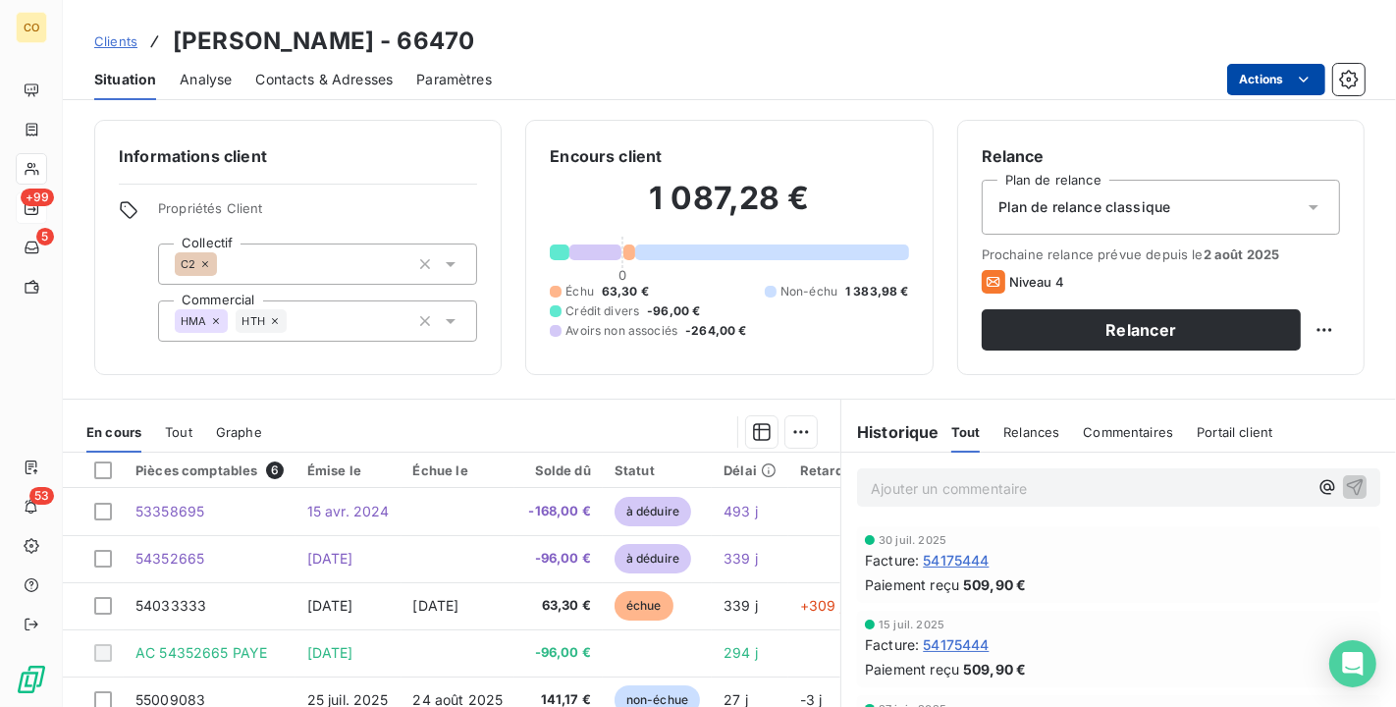
click at [1290, 77] on html "CO +99 5 53 Clients EARL ERNEST BRAUX - 66470 Situation Analyse Contacts & Adre…" at bounding box center [698, 353] width 1396 height 707
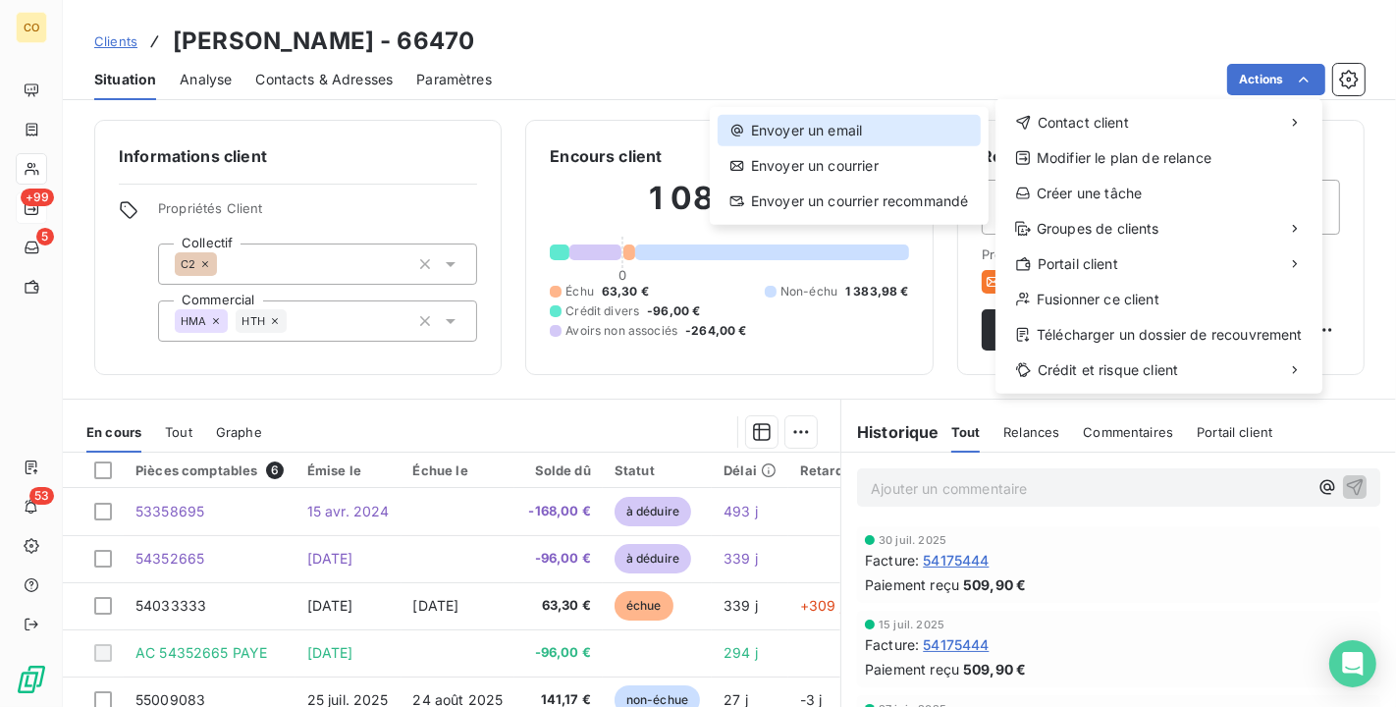
click at [946, 132] on div "Envoyer un email" at bounding box center [849, 130] width 263 height 31
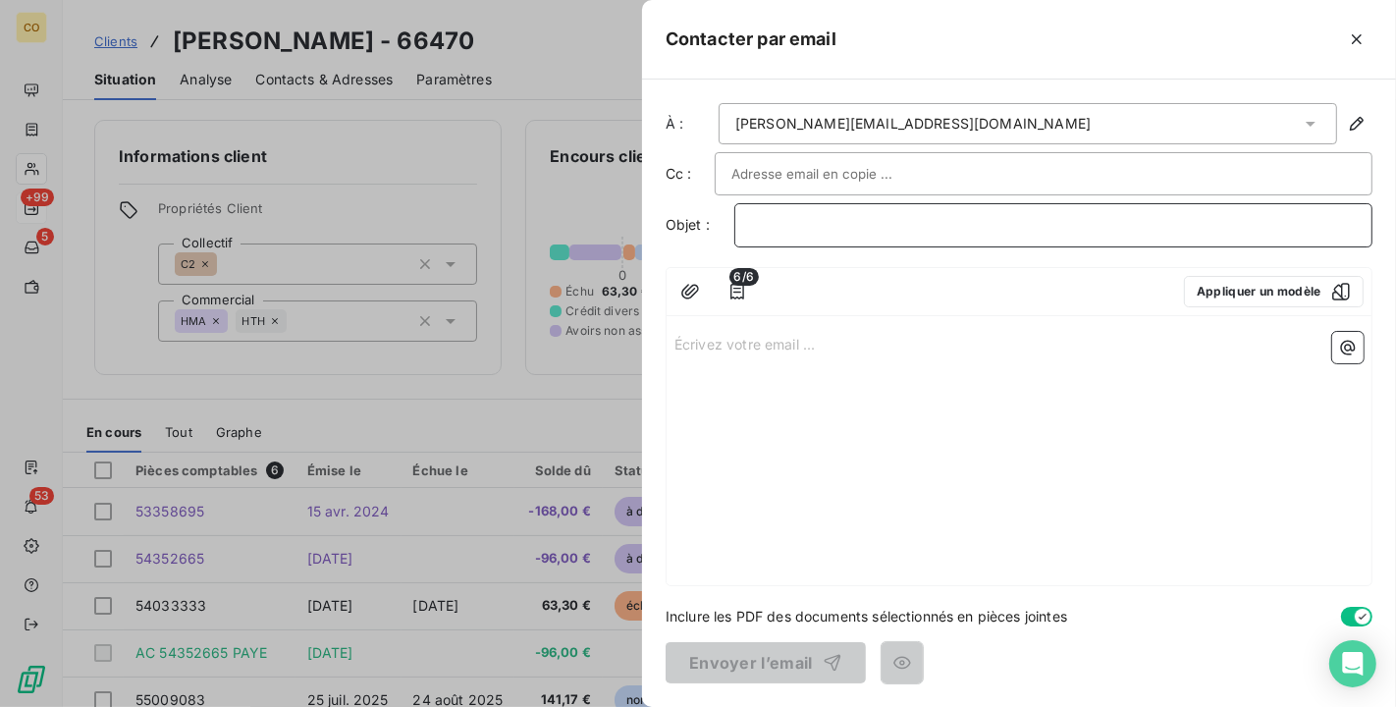
click at [757, 216] on p "﻿" at bounding box center [1053, 225] width 605 height 23
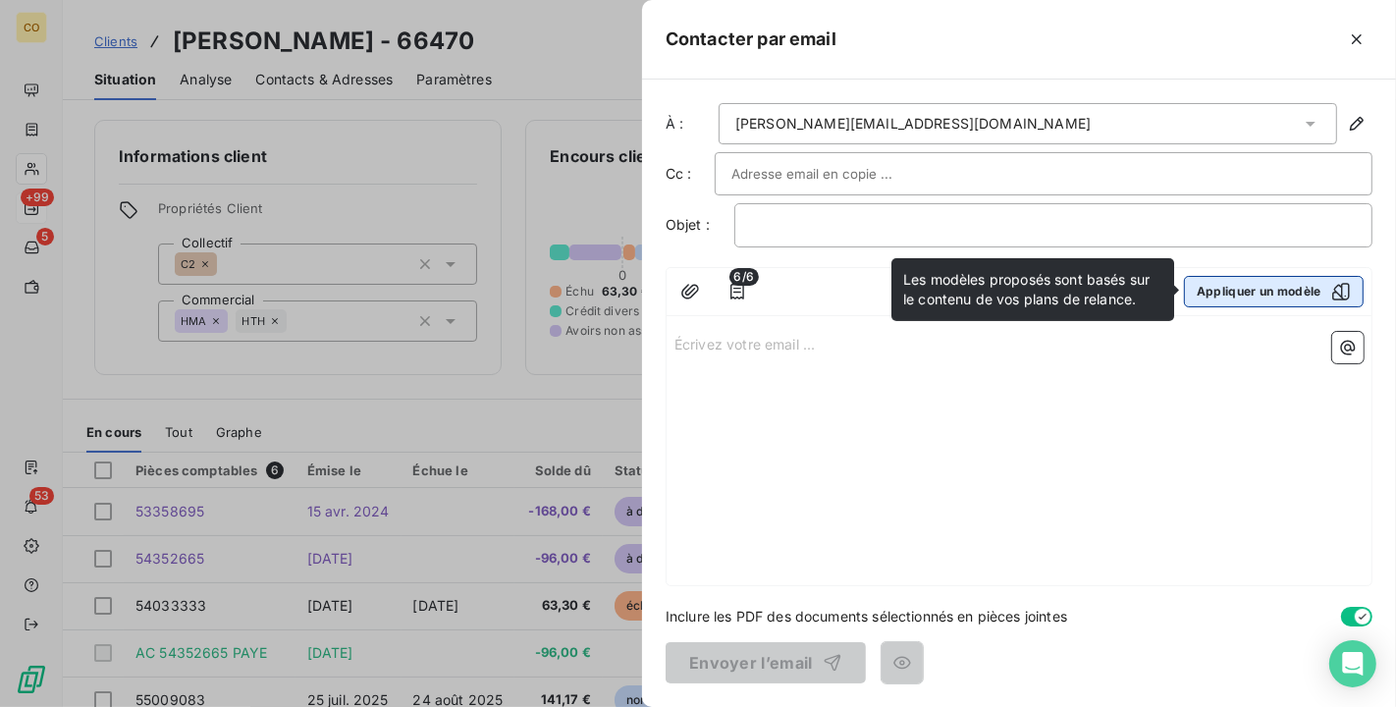
click at [1335, 293] on icon "button" at bounding box center [1342, 292] width 18 height 18
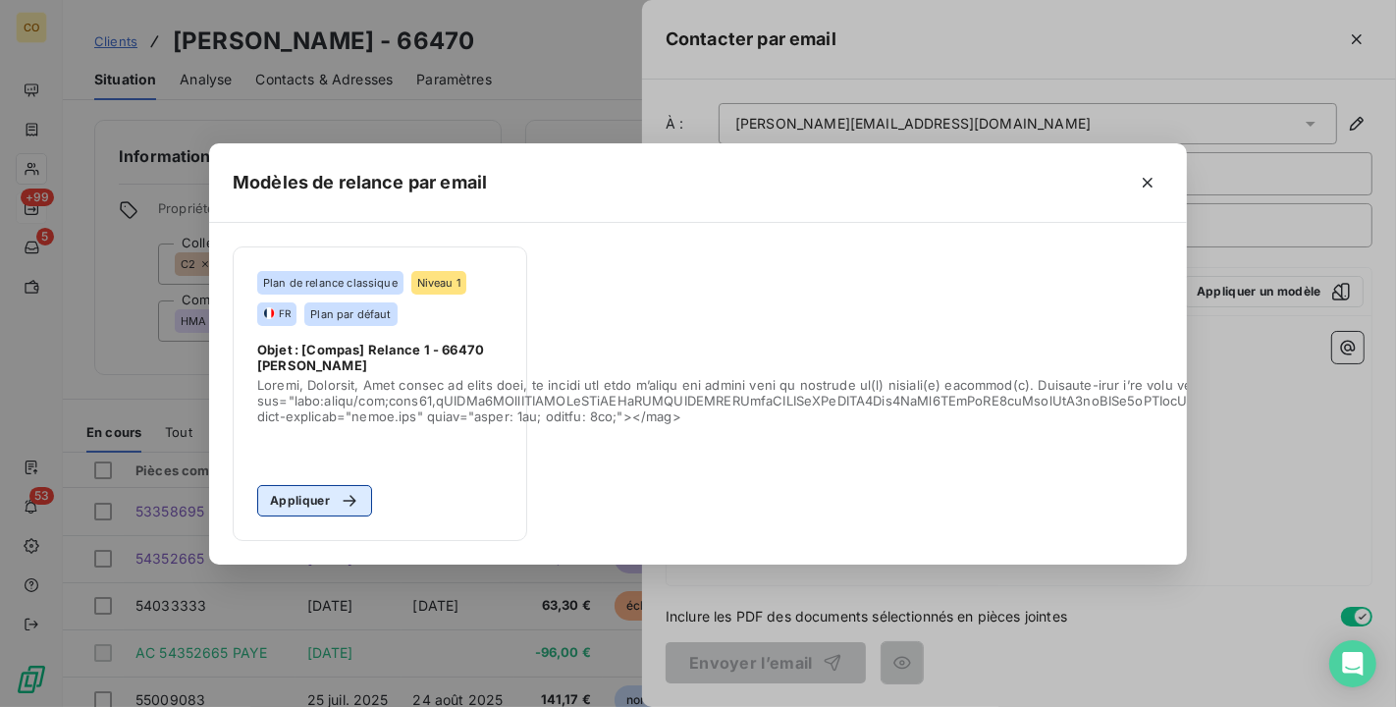
click at [344, 495] on icon "button" at bounding box center [350, 501] width 20 height 20
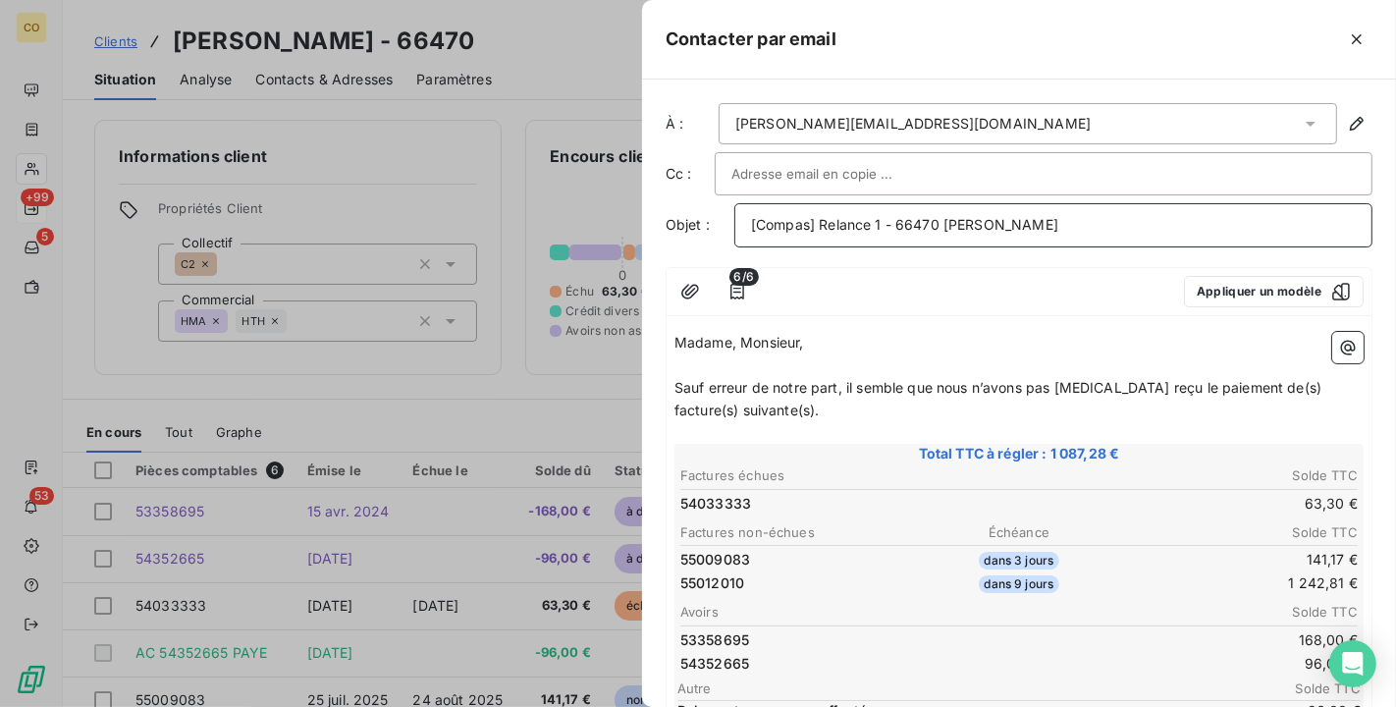
click at [801, 223] on span "[Compas] Relance 1 - 66470 EARL ERNEST BRAUX" at bounding box center [904, 224] width 307 height 17
drag, startPoint x: 885, startPoint y: 213, endPoint x: 822, endPoint y: 213, distance: 62.9
click at [822, 214] on p "[Compas] Relance 1 - 66470 EARL ERNEST BRAUX" at bounding box center [1053, 225] width 605 height 23
click at [709, 390] on span "Sauf erreur de notre part, il semble que nous n’avons pas encore reçu le paieme…" at bounding box center [1000, 398] width 651 height 39
click at [745, 292] on icon "button" at bounding box center [738, 292] width 20 height 20
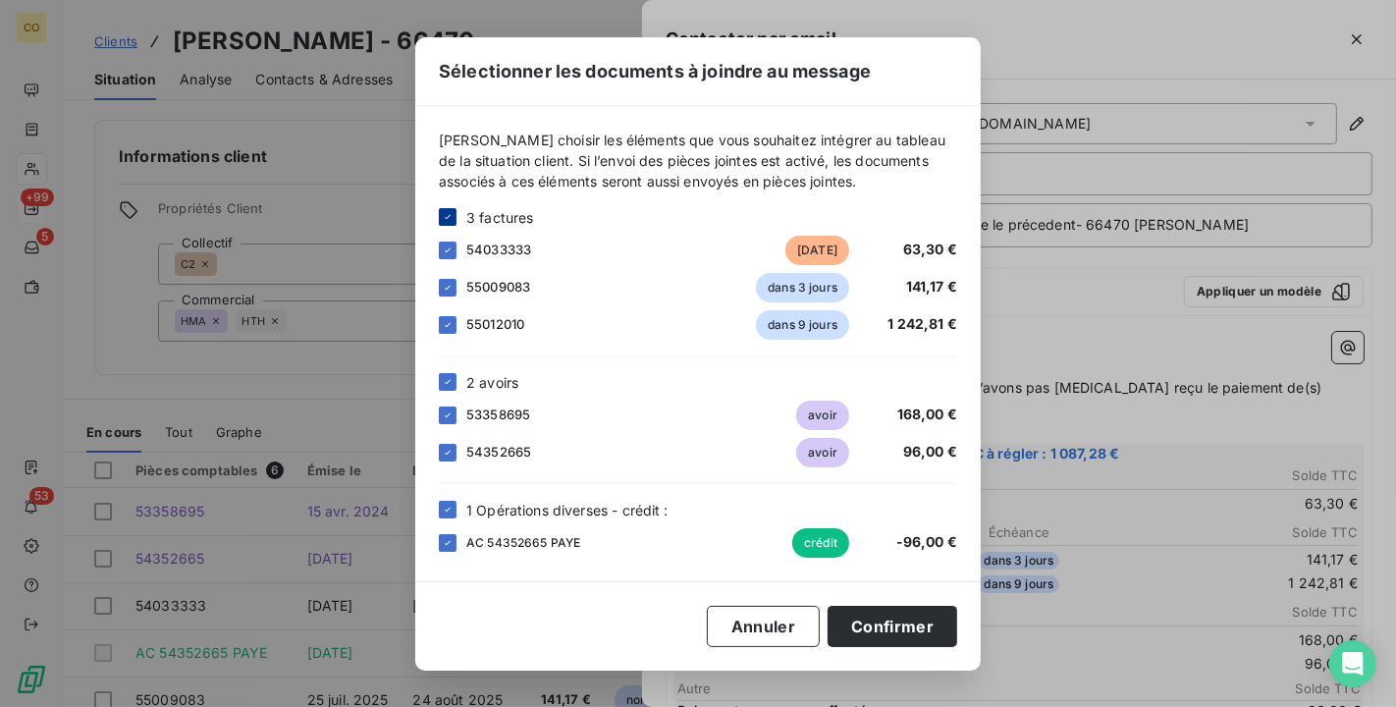
click at [449, 218] on icon at bounding box center [448, 217] width 12 height 12
click at [454, 257] on div "54033333 il y a 309 jours 63,30 €" at bounding box center [698, 250] width 519 height 29
click at [454, 251] on div at bounding box center [448, 251] width 18 height 18
click at [928, 626] on button "Confirmer" at bounding box center [893, 626] width 130 height 41
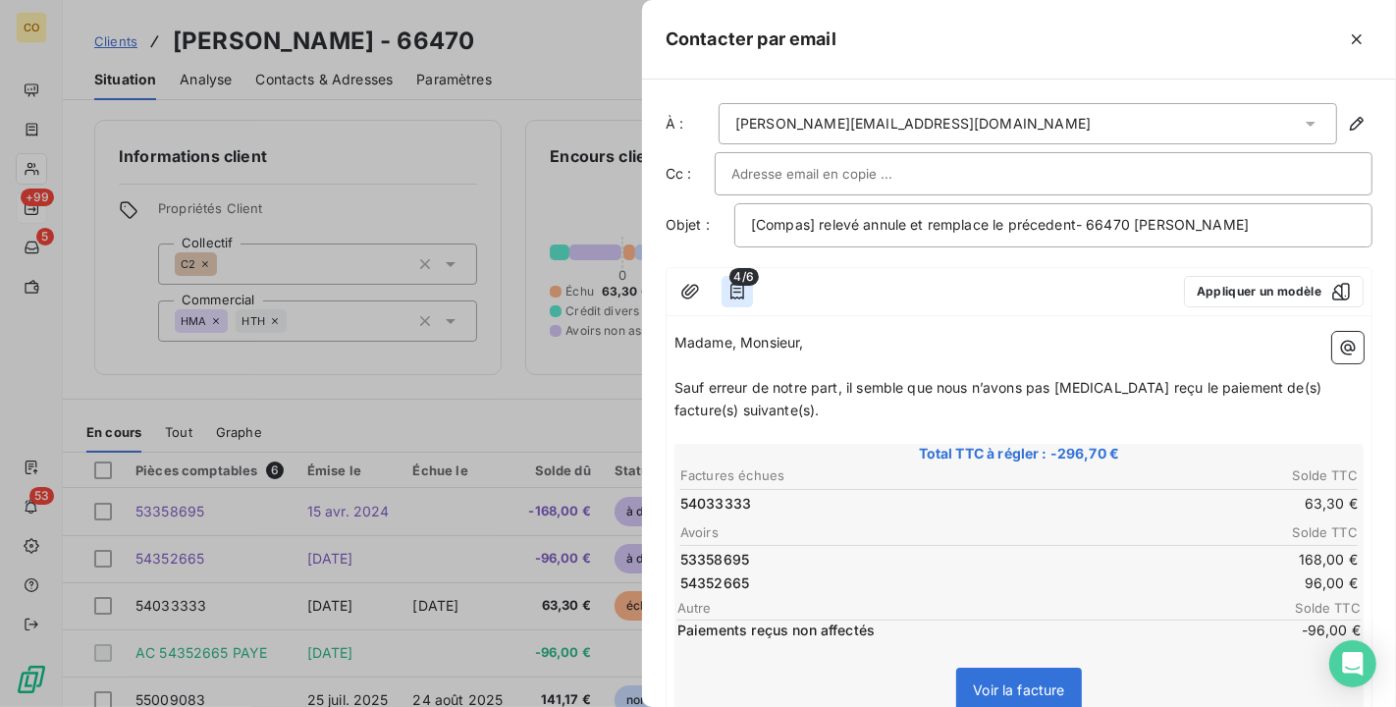
click at [738, 292] on icon "button" at bounding box center [738, 292] width 20 height 20
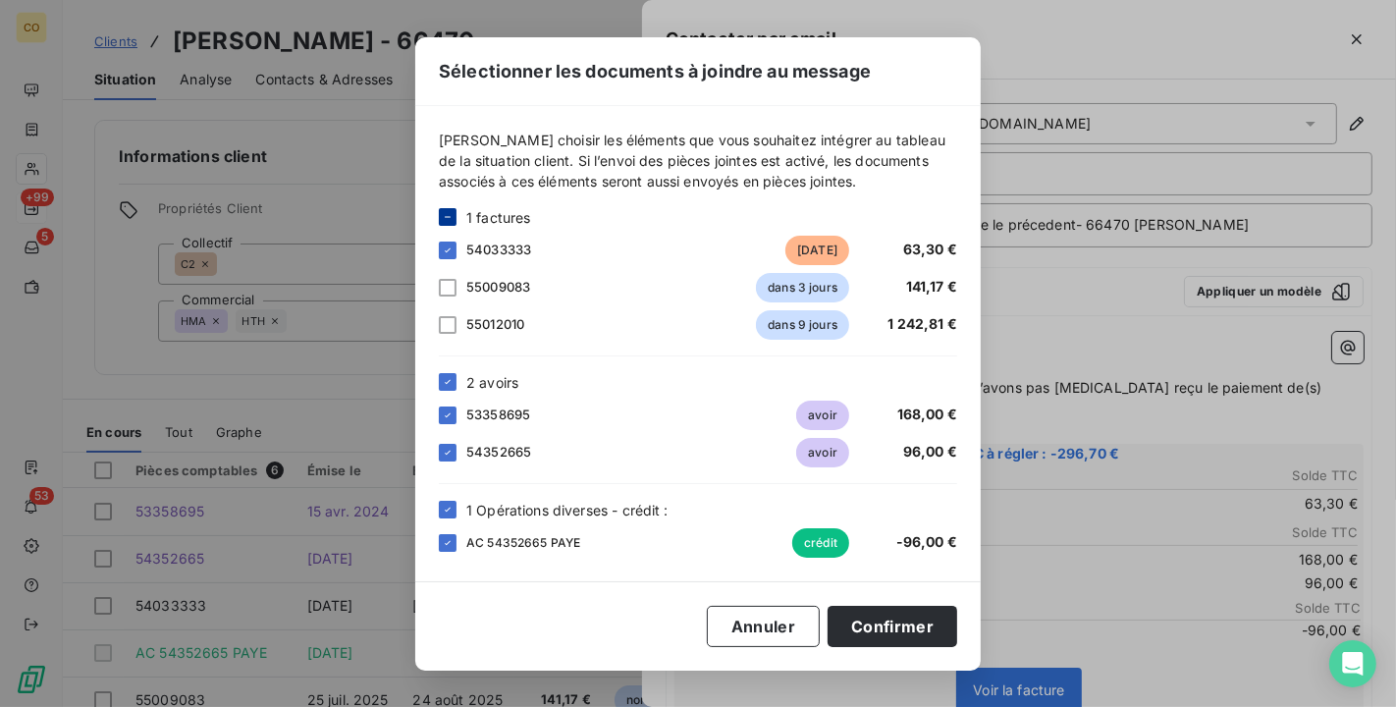
click at [448, 213] on icon at bounding box center [448, 217] width 12 height 12
click at [450, 381] on icon at bounding box center [448, 382] width 12 height 12
click at [443, 216] on icon at bounding box center [448, 217] width 12 height 12
click at [449, 512] on icon at bounding box center [448, 510] width 12 height 12
click at [448, 244] on div at bounding box center [448, 251] width 18 height 18
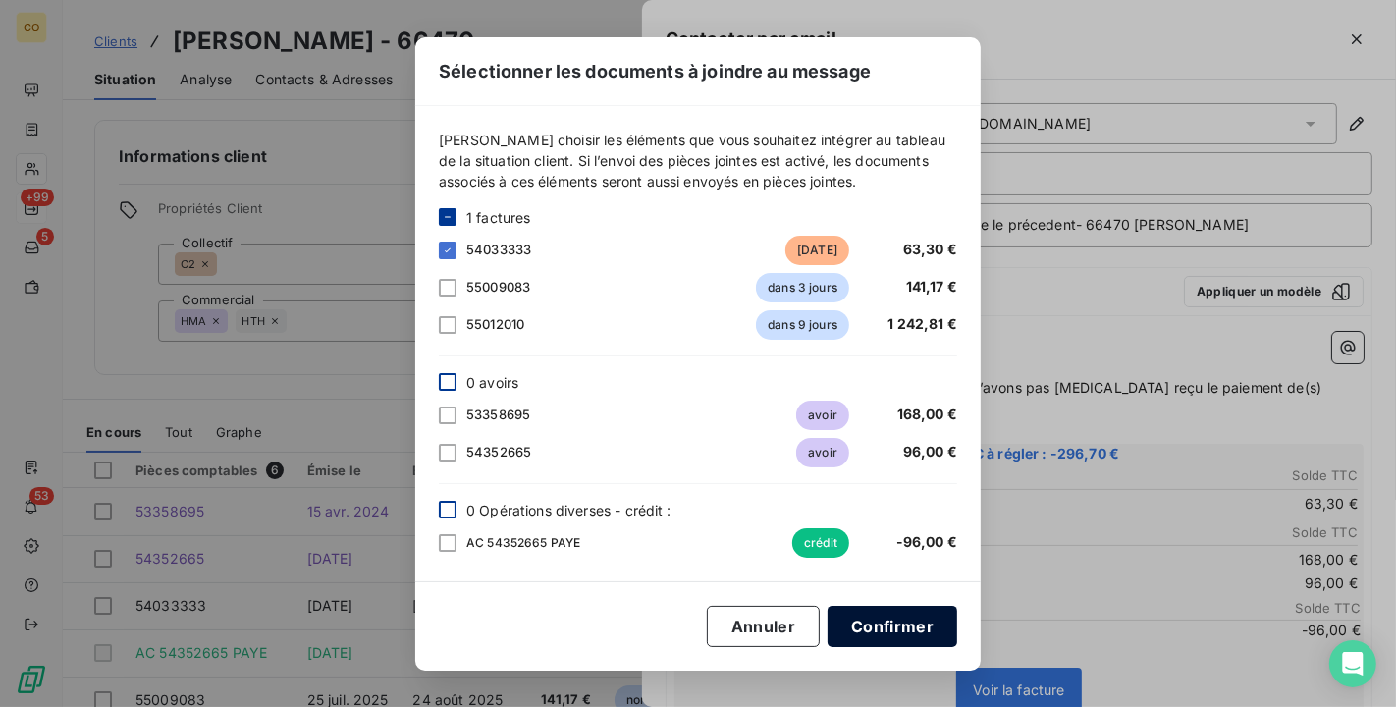
click at [868, 629] on button "Confirmer" at bounding box center [893, 626] width 130 height 41
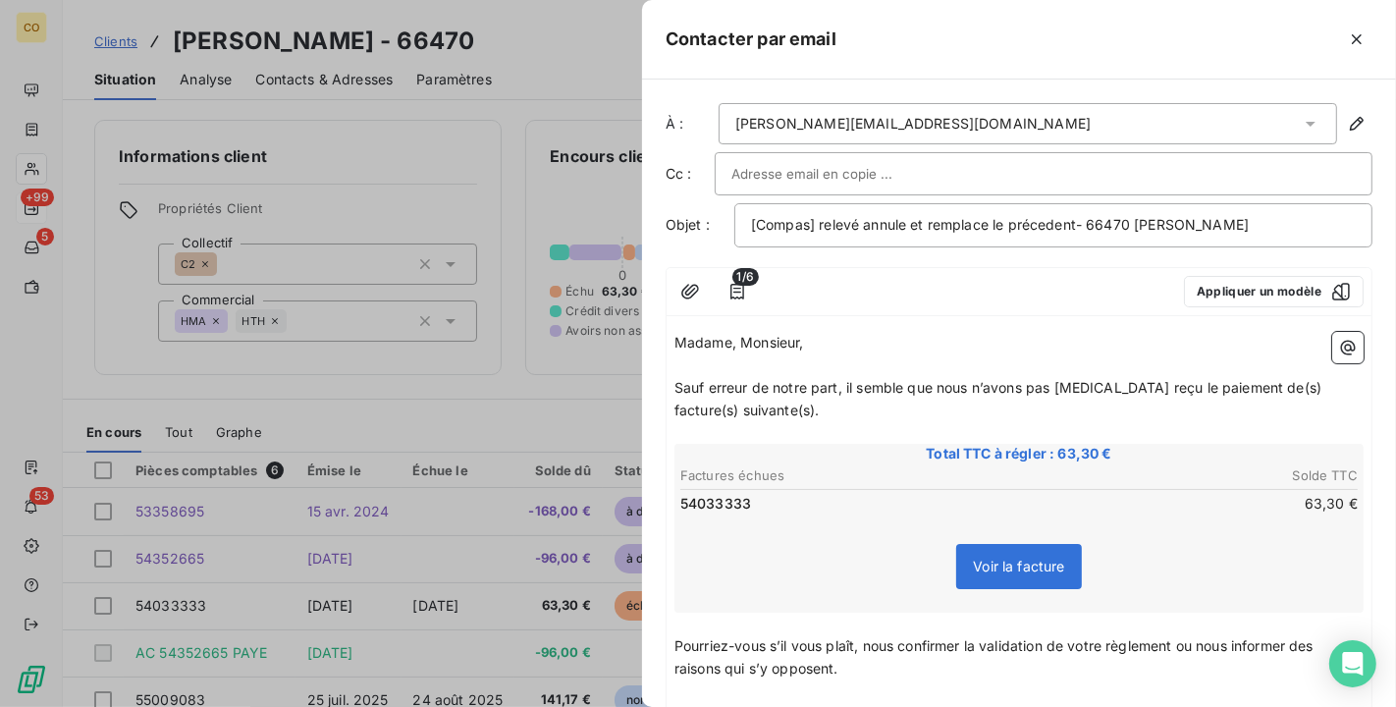
click at [679, 382] on span "Sauf erreur de notre part, il semble que nous n’avons pas encore reçu le paieme…" at bounding box center [1000, 398] width 651 height 39
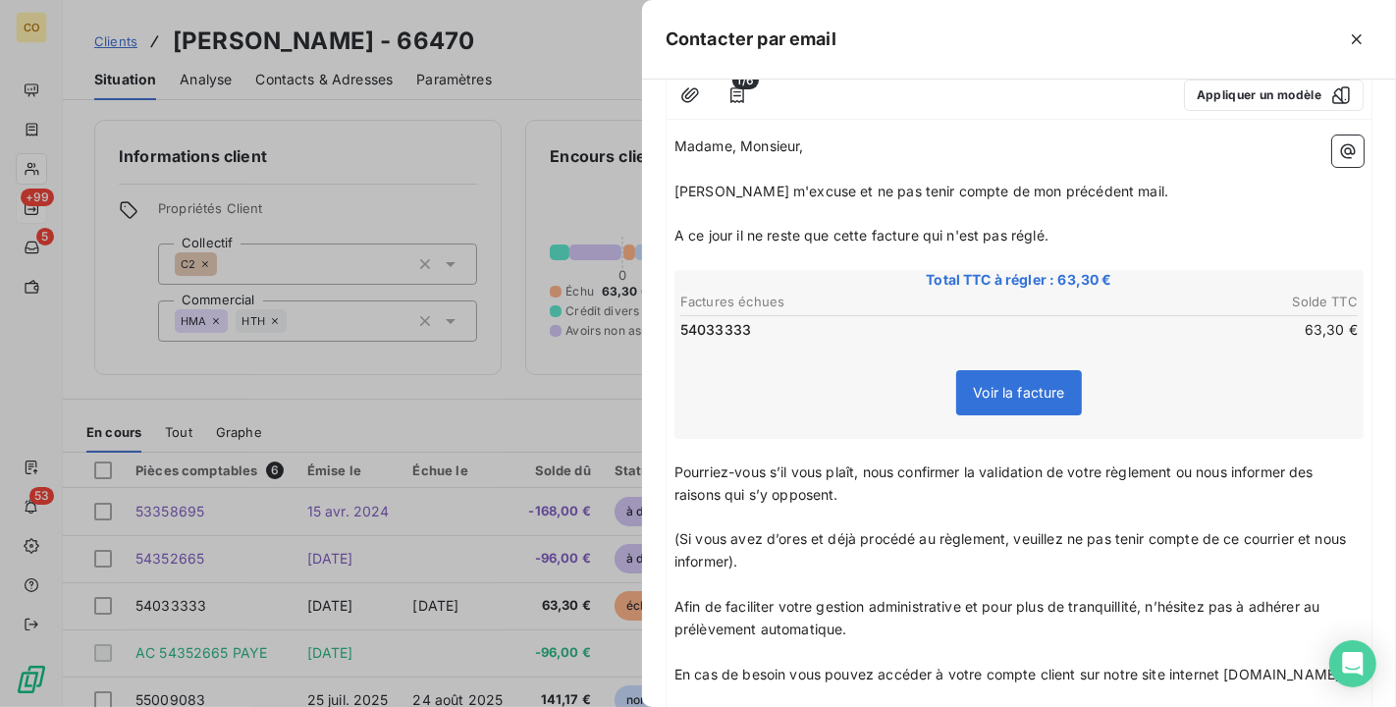
scroll to position [327, 0]
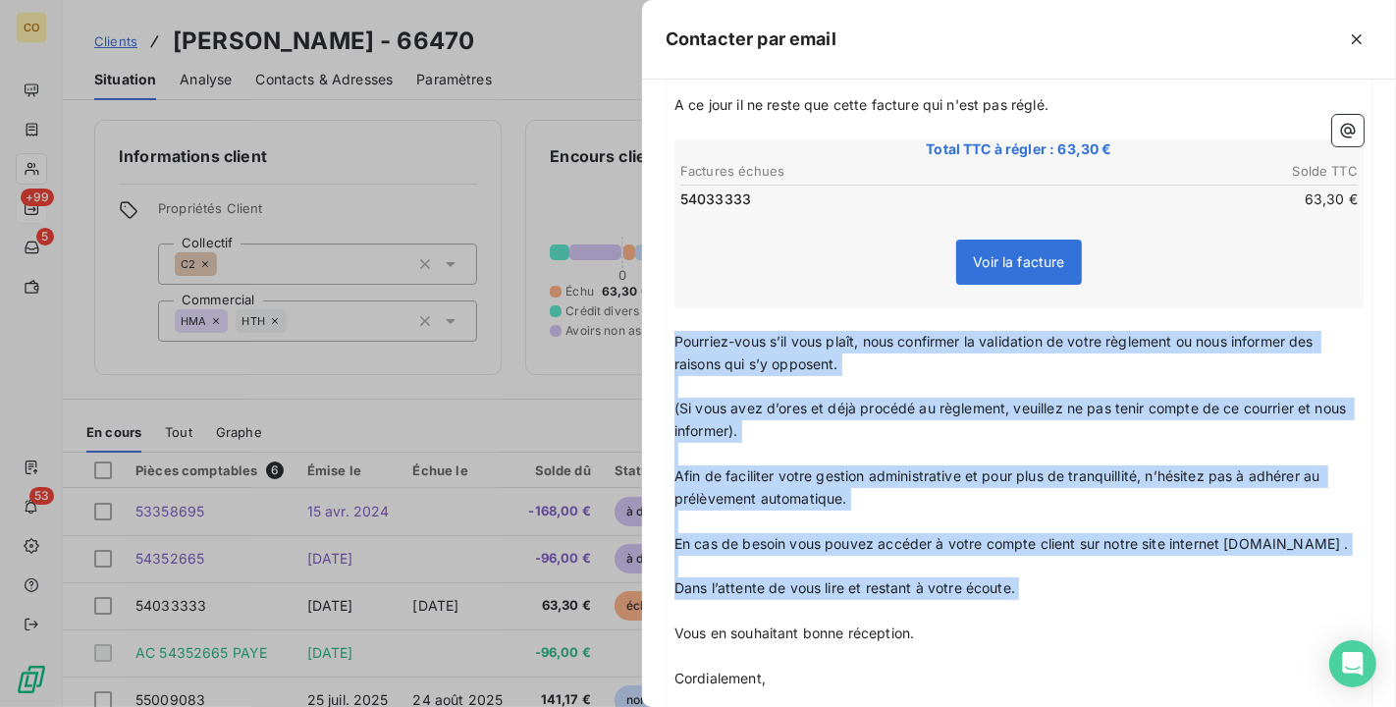
drag, startPoint x: 676, startPoint y: 331, endPoint x: 1264, endPoint y: 620, distance: 655.3
click at [1264, 620] on div "Madame, Monsieur, ﻿ Veuillez m'excuse et ne pas tenir compte de mon précédent m…" at bounding box center [1019, 428] width 689 height 846
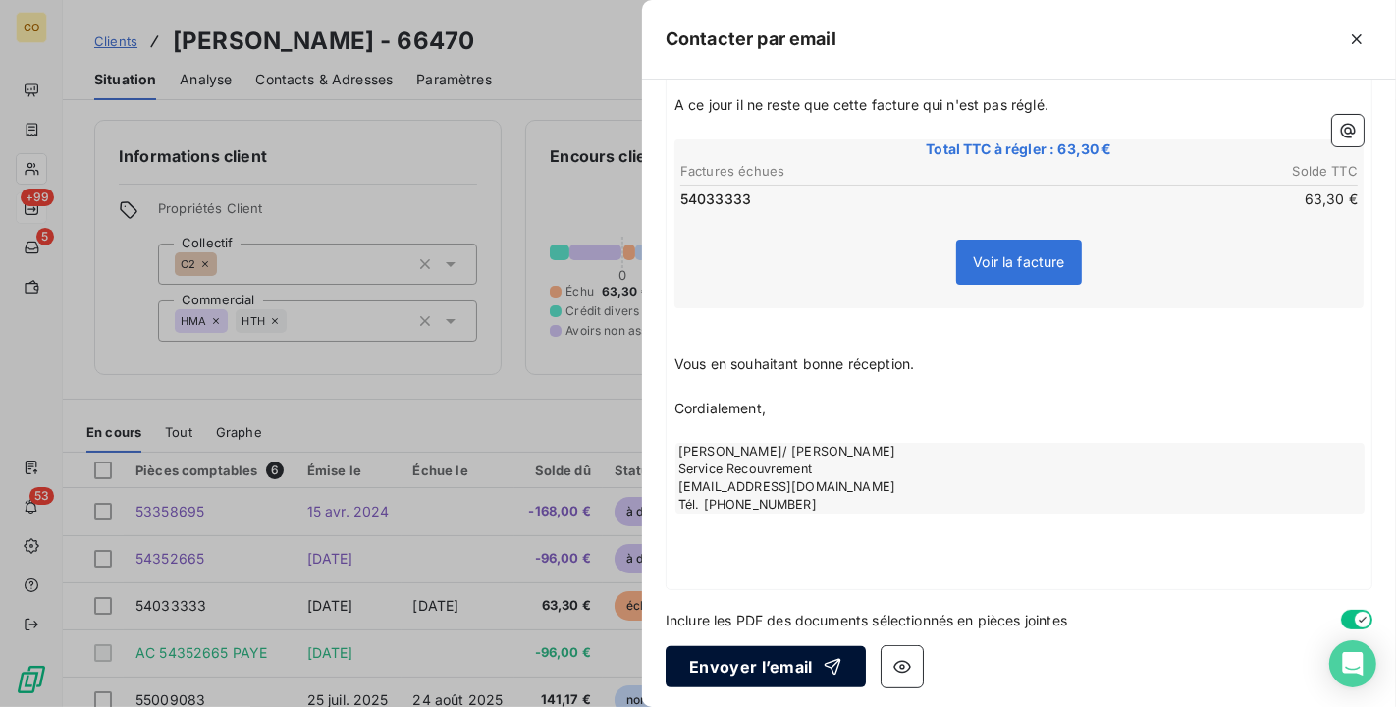
click at [799, 656] on button "Envoyer l’email" at bounding box center [766, 666] width 200 height 41
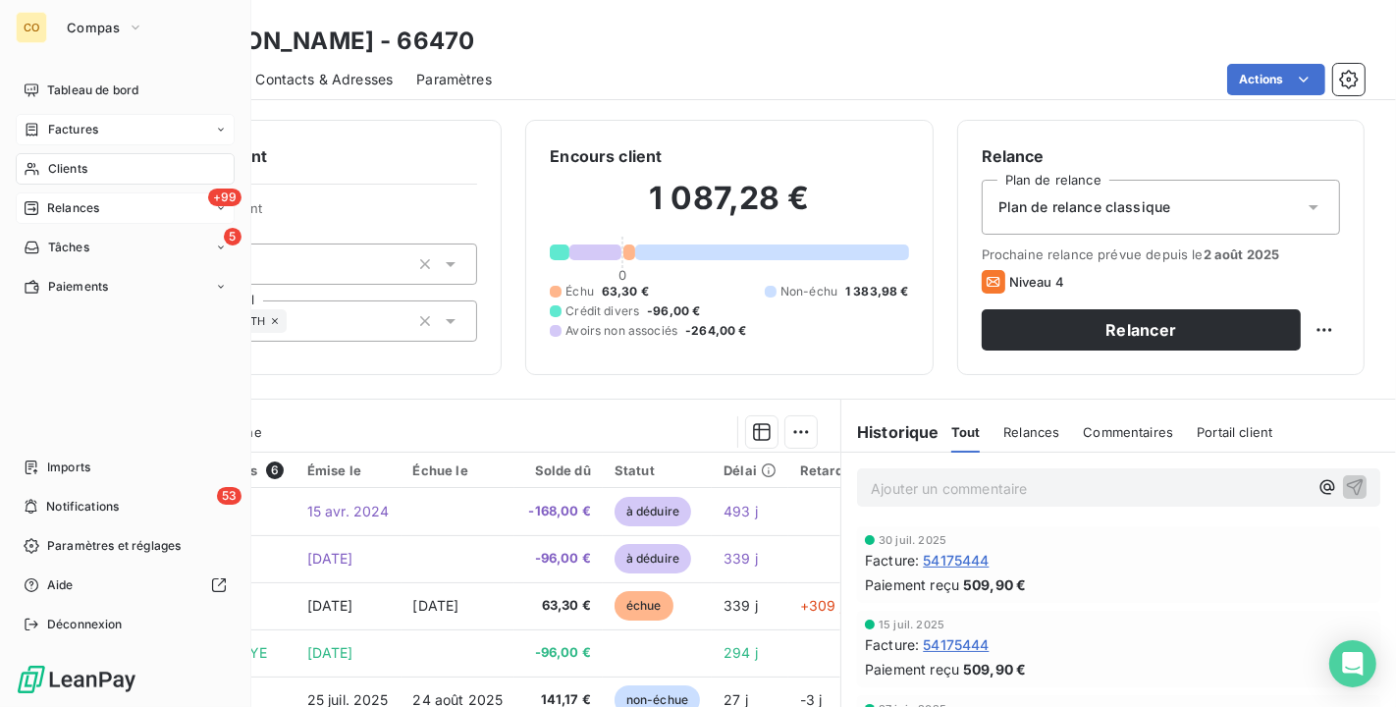
click at [83, 123] on span "Factures" at bounding box center [73, 130] width 50 height 18
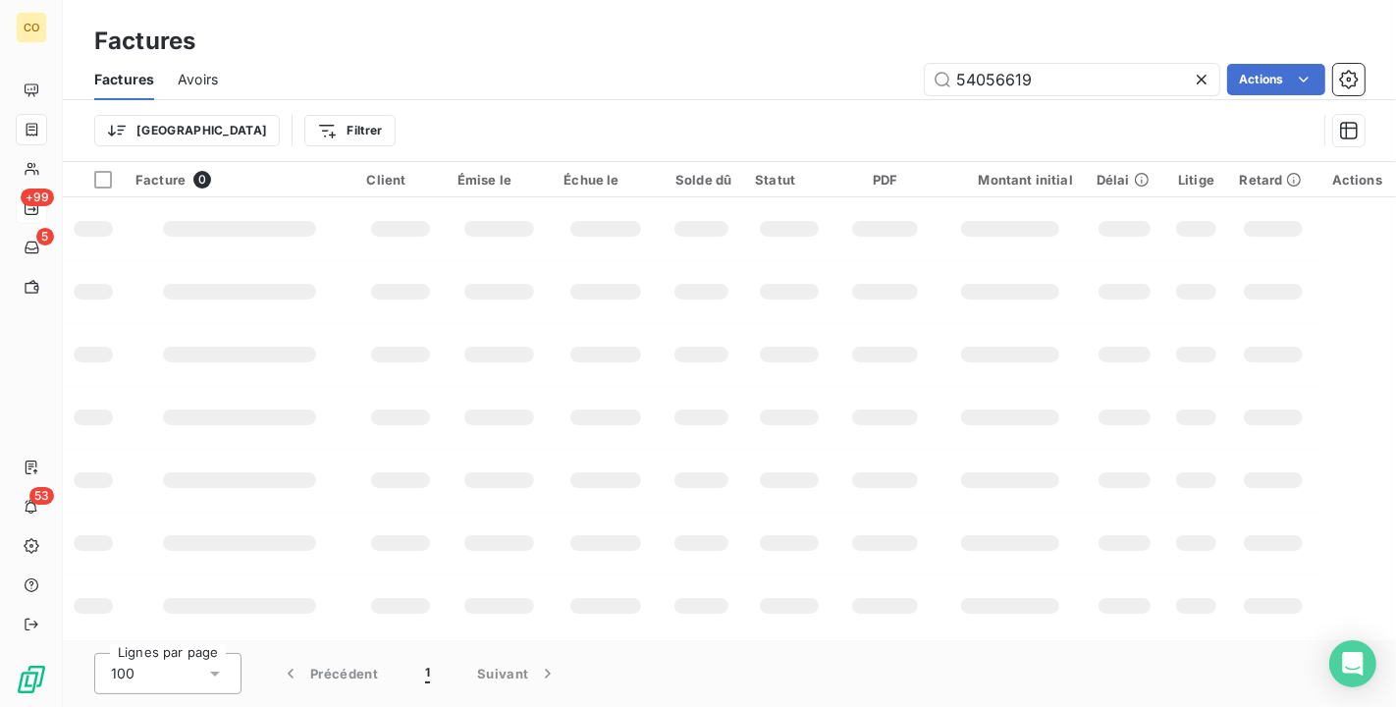
drag, startPoint x: 1055, startPoint y: 87, endPoint x: 744, endPoint y: 70, distance: 310.8
click at [744, 70] on div "54056619 Actions" at bounding box center [803, 79] width 1123 height 31
type input "55013538"
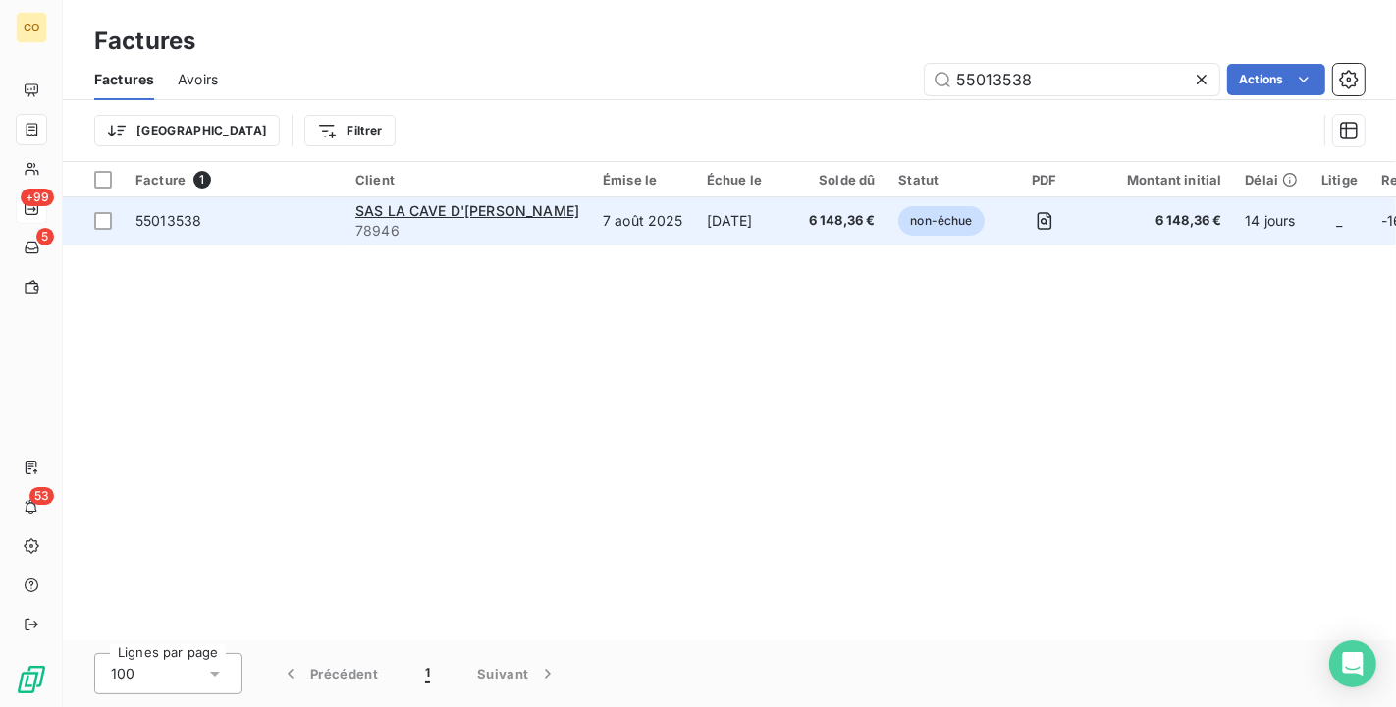
click at [450, 221] on span "78946" at bounding box center [468, 231] width 224 height 20
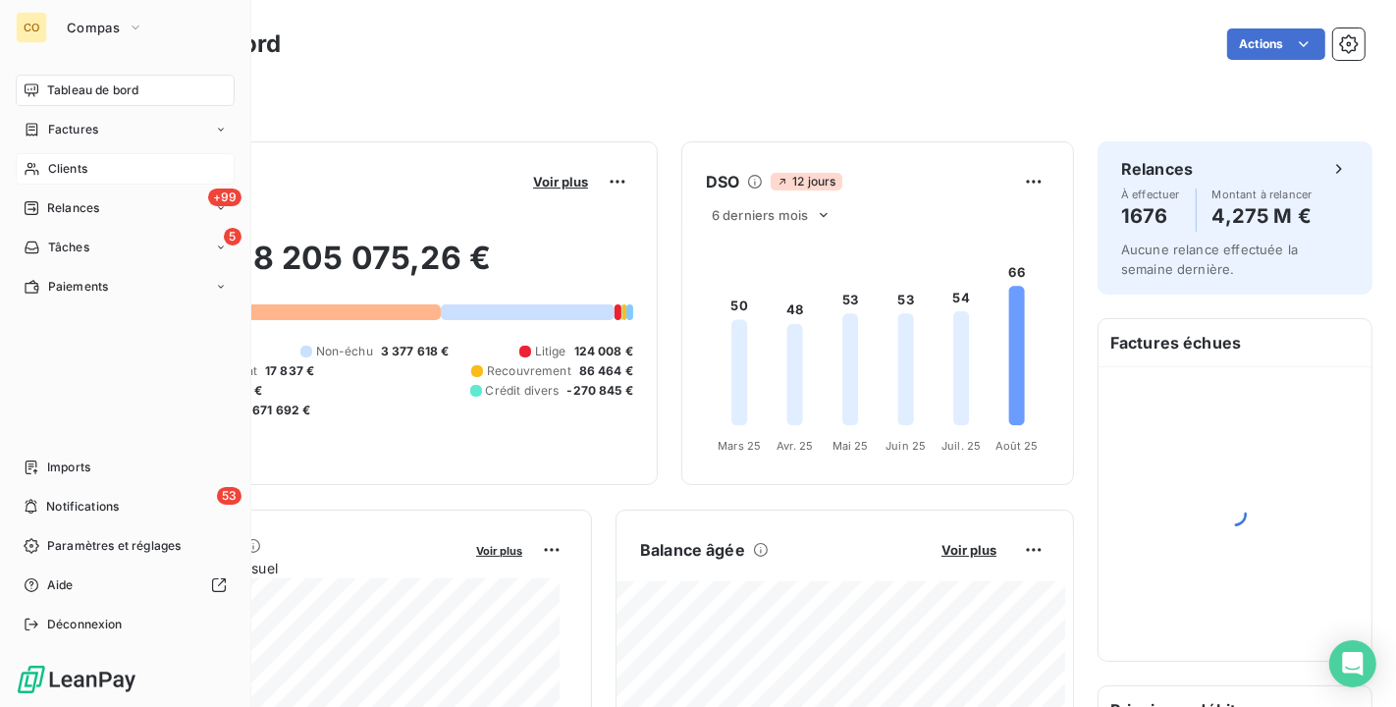
click at [54, 165] on span "Clients" at bounding box center [67, 169] width 39 height 18
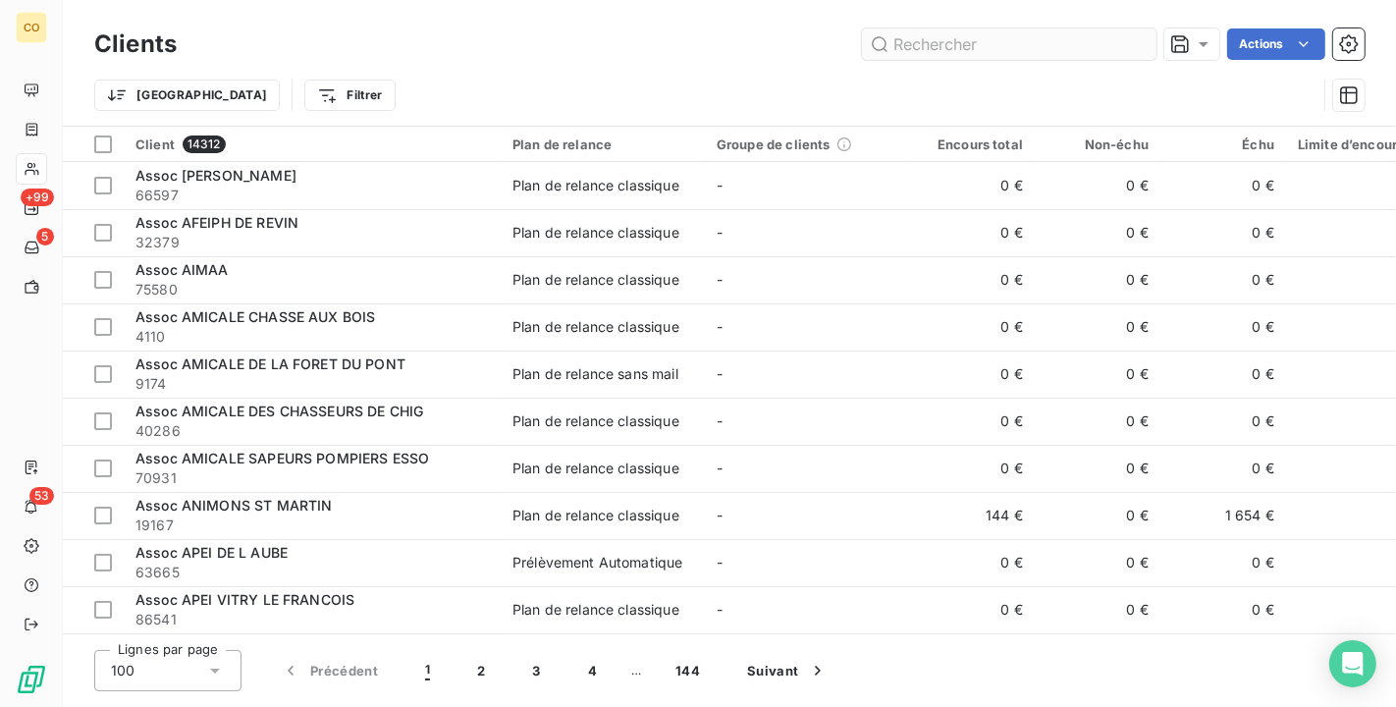
click at [1045, 35] on input "text" at bounding box center [1009, 43] width 295 height 31
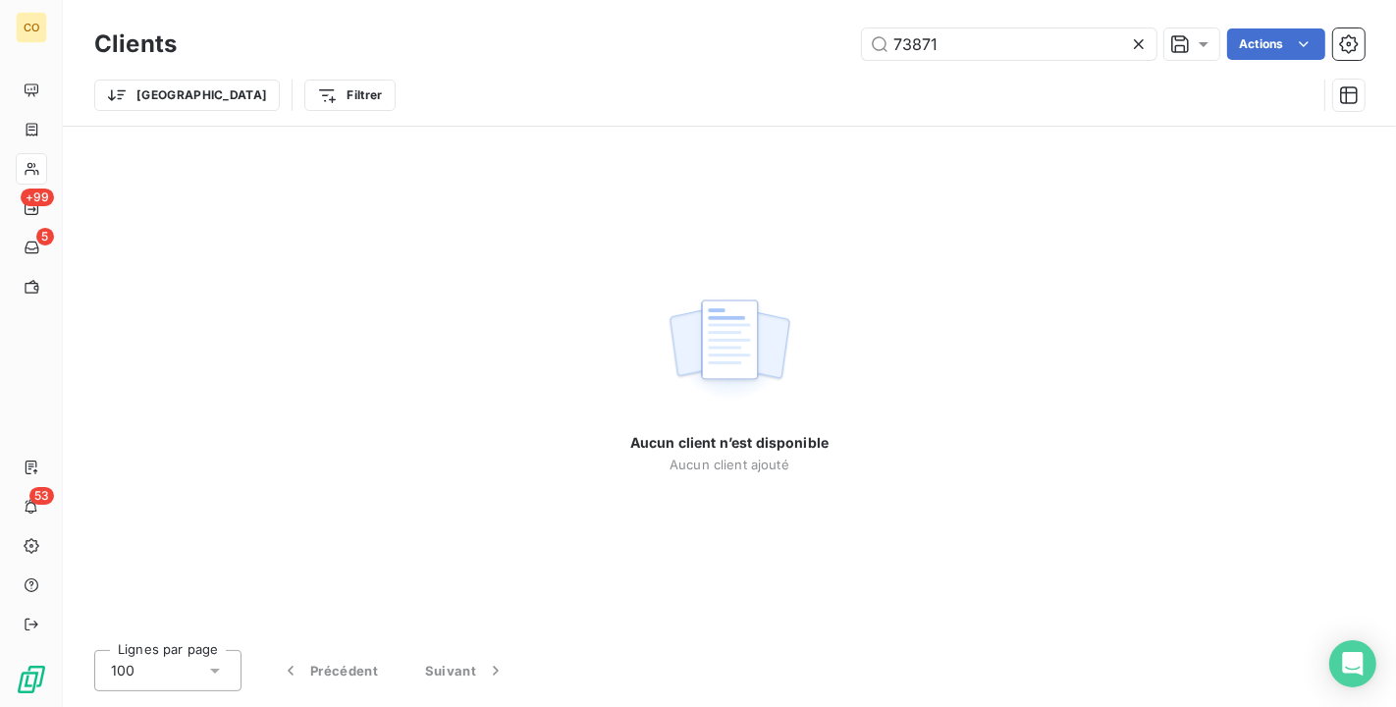
type input "73871"
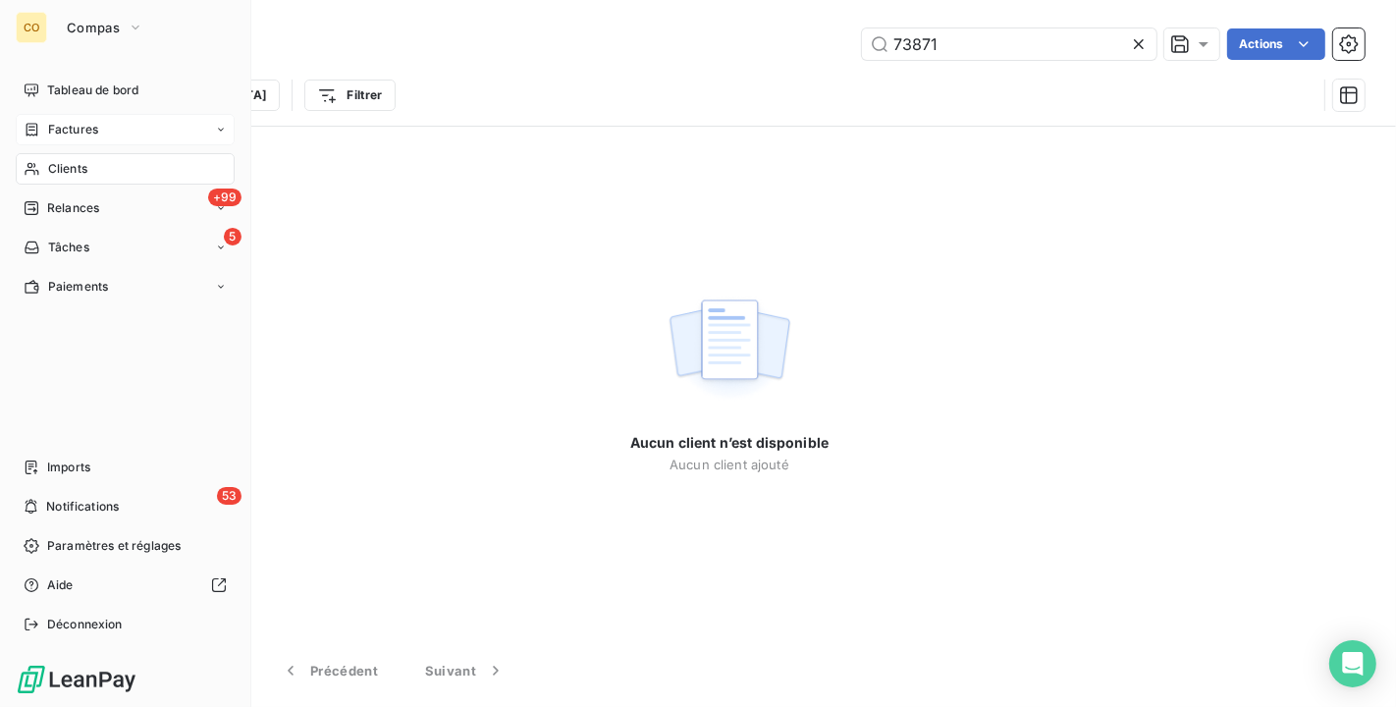
click at [51, 119] on div "Factures" at bounding box center [125, 129] width 219 height 31
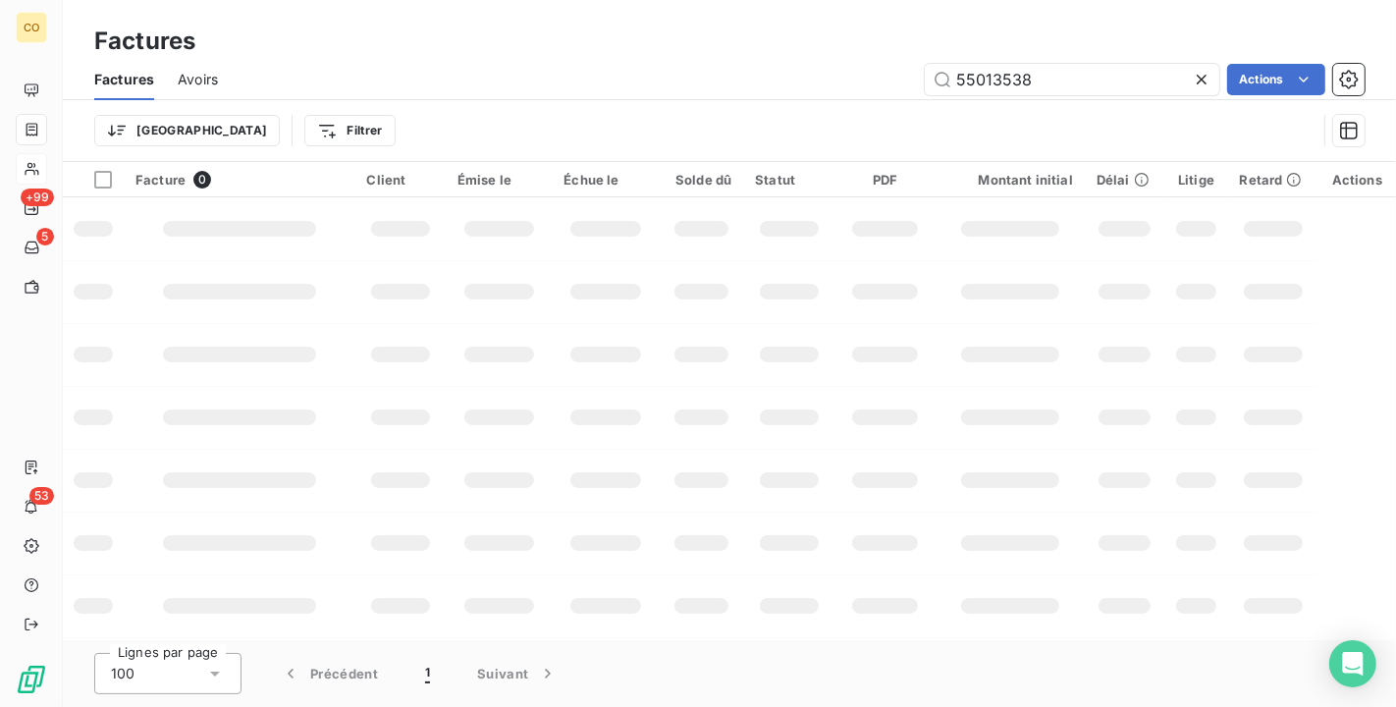
drag, startPoint x: 1106, startPoint y: 83, endPoint x: 766, endPoint y: 61, distance: 340.5
click at [766, 61] on div "Factures Avoirs 55013538 Actions" at bounding box center [730, 79] width 1334 height 41
drag, startPoint x: 1048, startPoint y: 85, endPoint x: 659, endPoint y: 47, distance: 390.8
click at [659, 47] on div "Factures Factures Avoirs 55016733 Actions Trier Filtrer" at bounding box center [730, 81] width 1334 height 162
type input "[PERSON_NAME]"
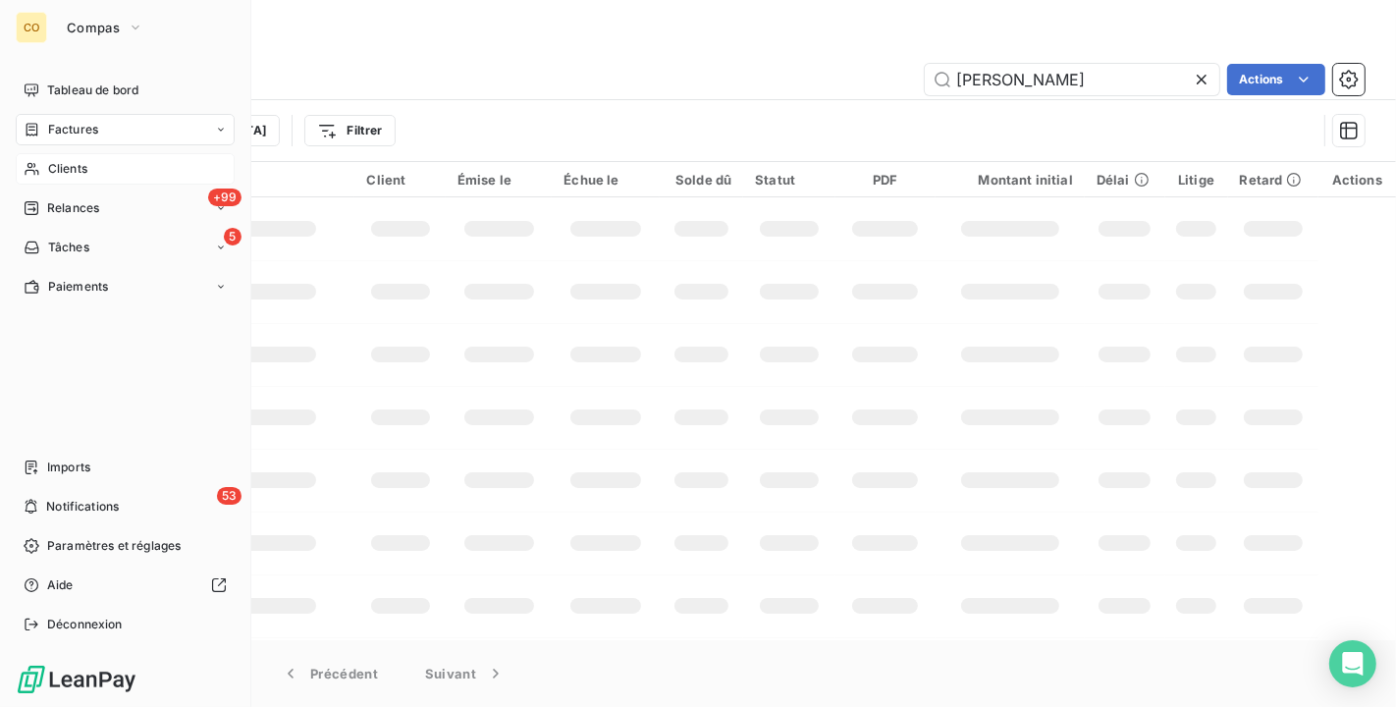
click at [82, 168] on span "Clients" at bounding box center [67, 169] width 39 height 18
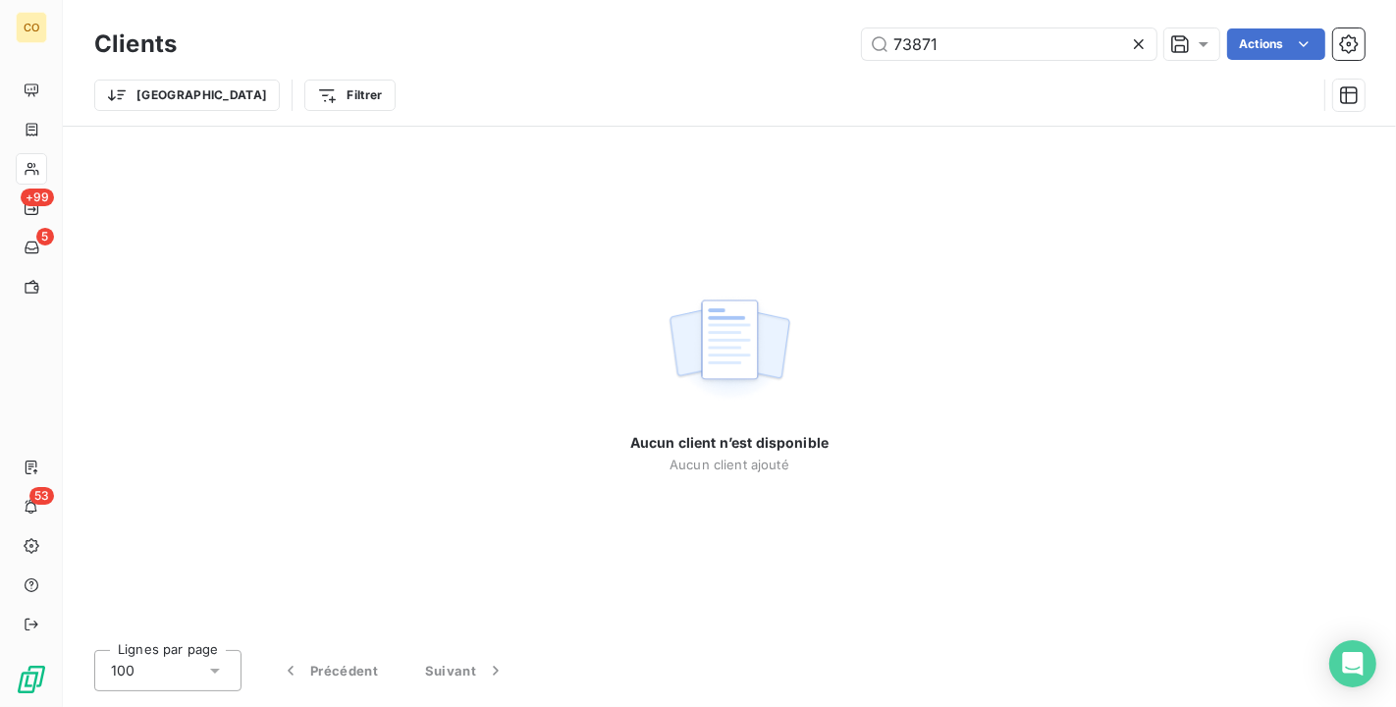
drag, startPoint x: 957, startPoint y: 27, endPoint x: 673, endPoint y: 25, distance: 283.8
click at [673, 25] on div "Clients 73871 Actions" at bounding box center [729, 44] width 1271 height 41
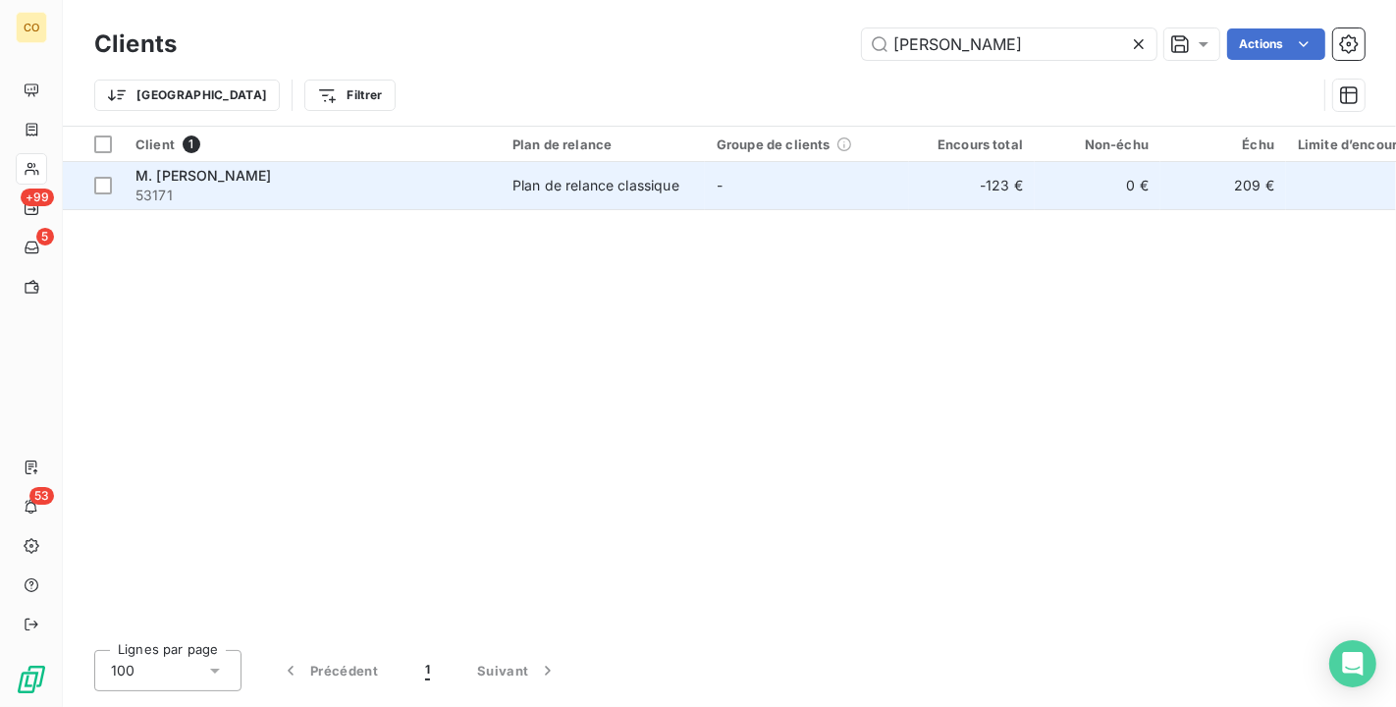
type input "[PERSON_NAME]"
click at [658, 179] on div "Plan de relance classique" at bounding box center [596, 186] width 167 height 20
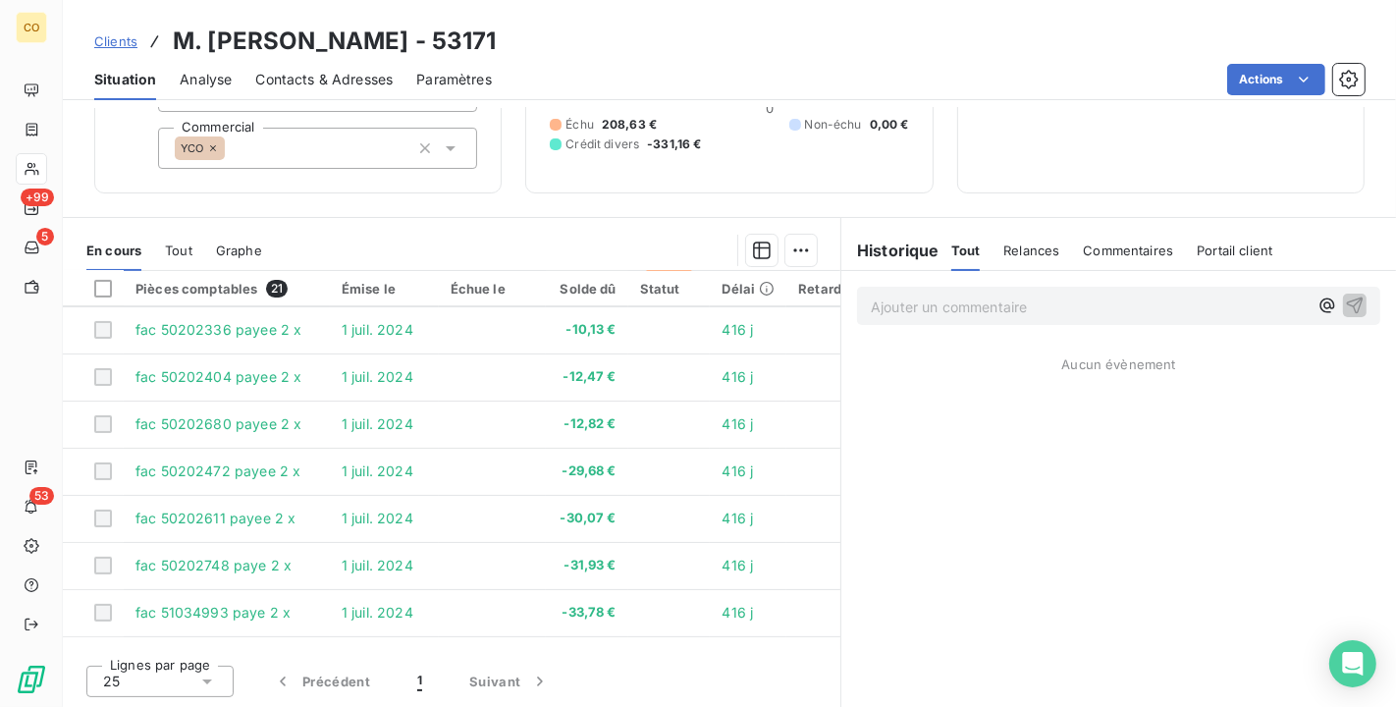
scroll to position [654, 0]
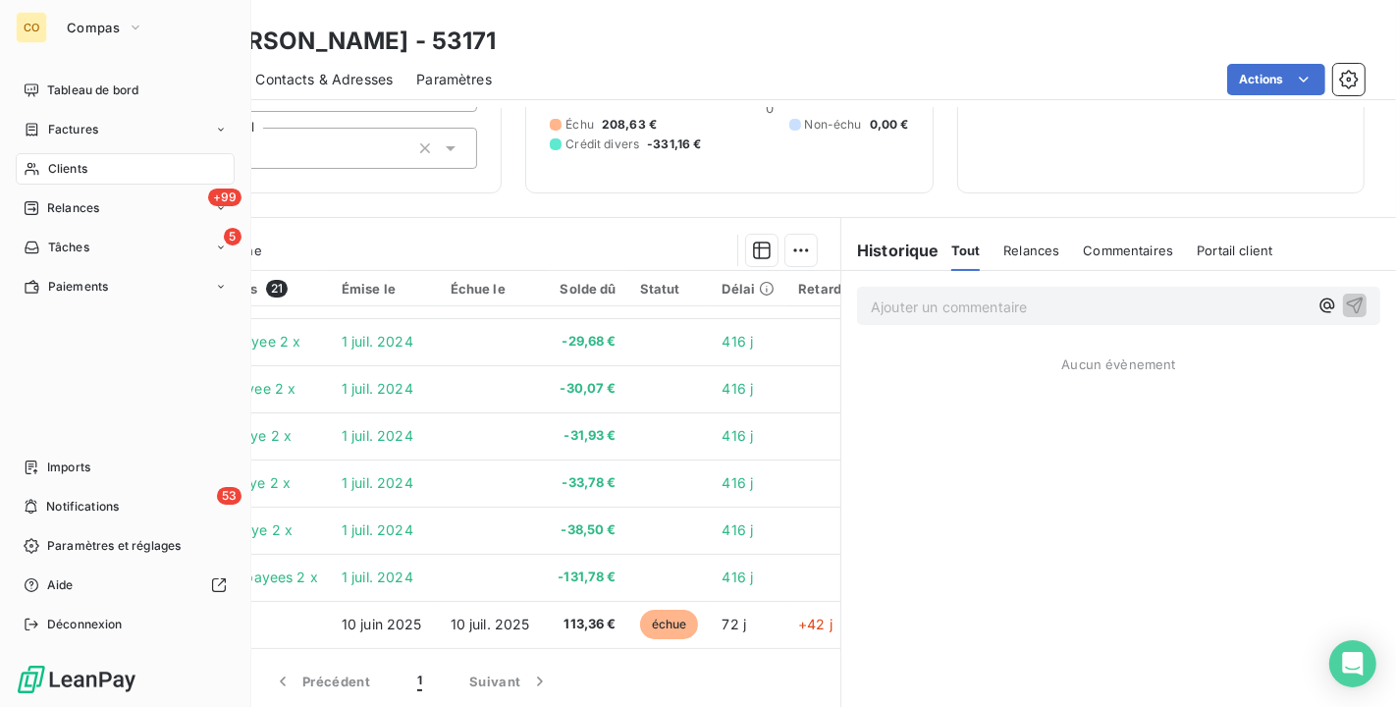
click at [17, 171] on div "Clients" at bounding box center [125, 168] width 219 height 31
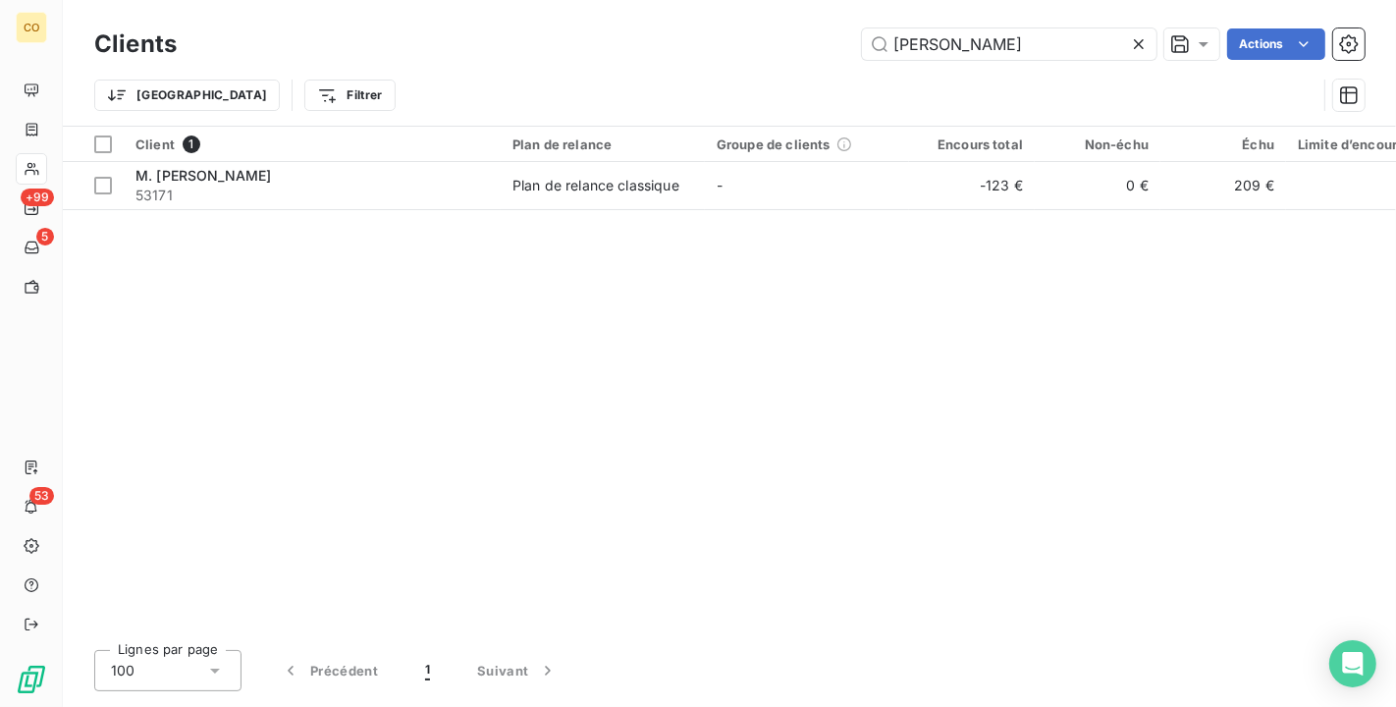
drag, startPoint x: 1008, startPoint y: 55, endPoint x: 520, endPoint y: 6, distance: 489.6
click at [520, 6] on div "Clients [PERSON_NAME] YA Actions Trier Filtrer" at bounding box center [730, 63] width 1334 height 126
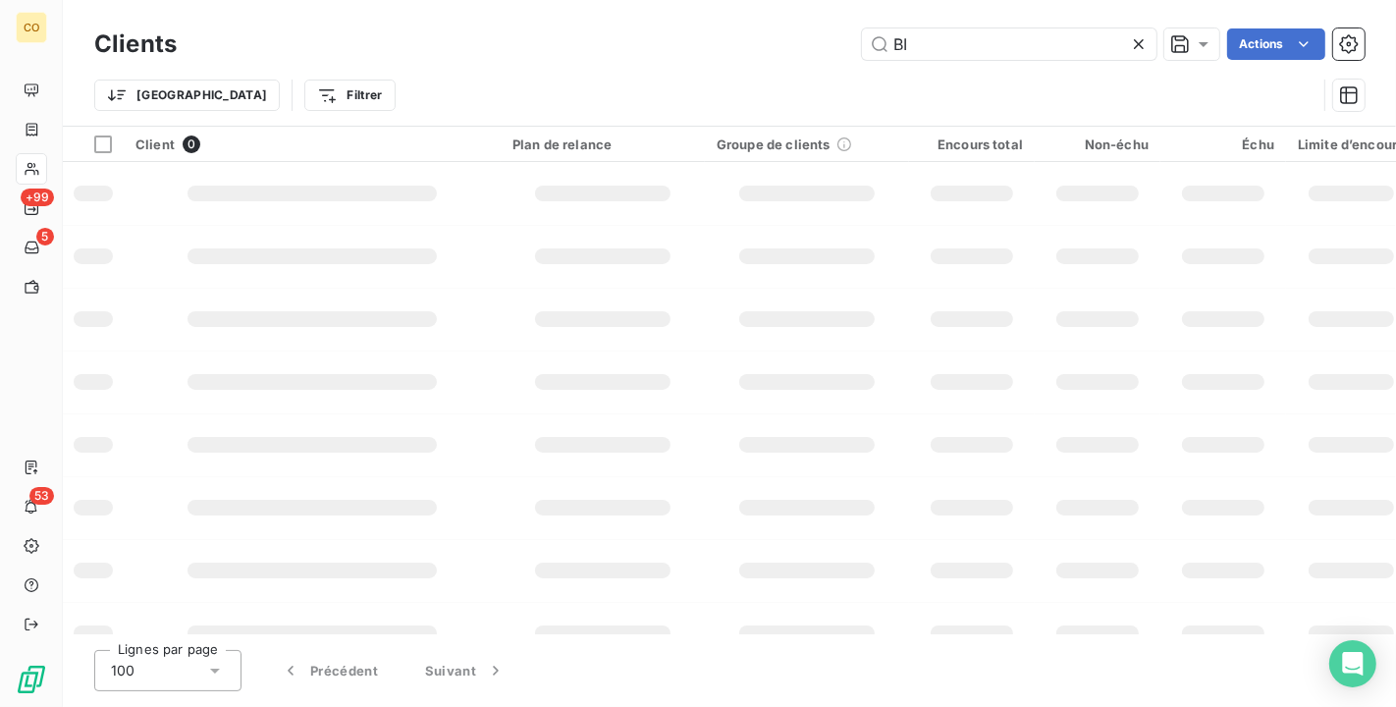
type input "B"
type input "I"
type input "[PERSON_NAME]"
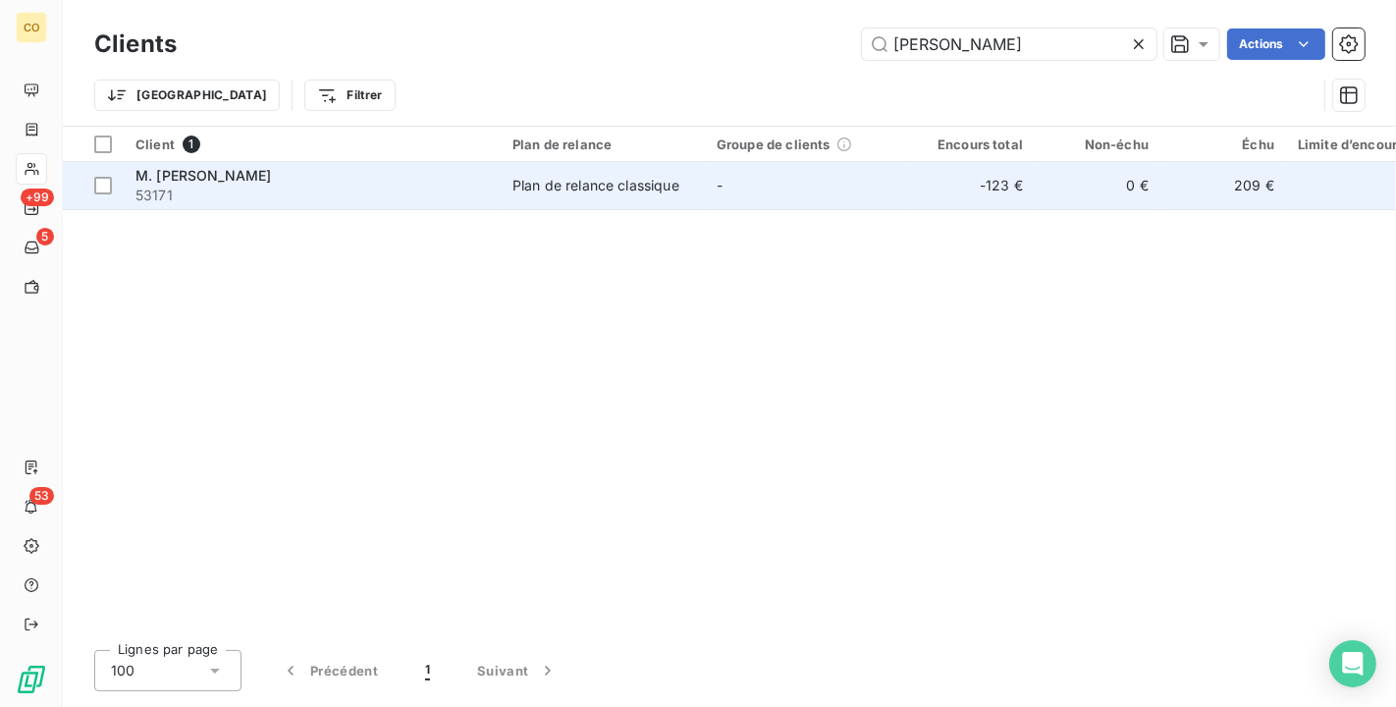
click at [370, 194] on span "53171" at bounding box center [313, 196] width 354 height 20
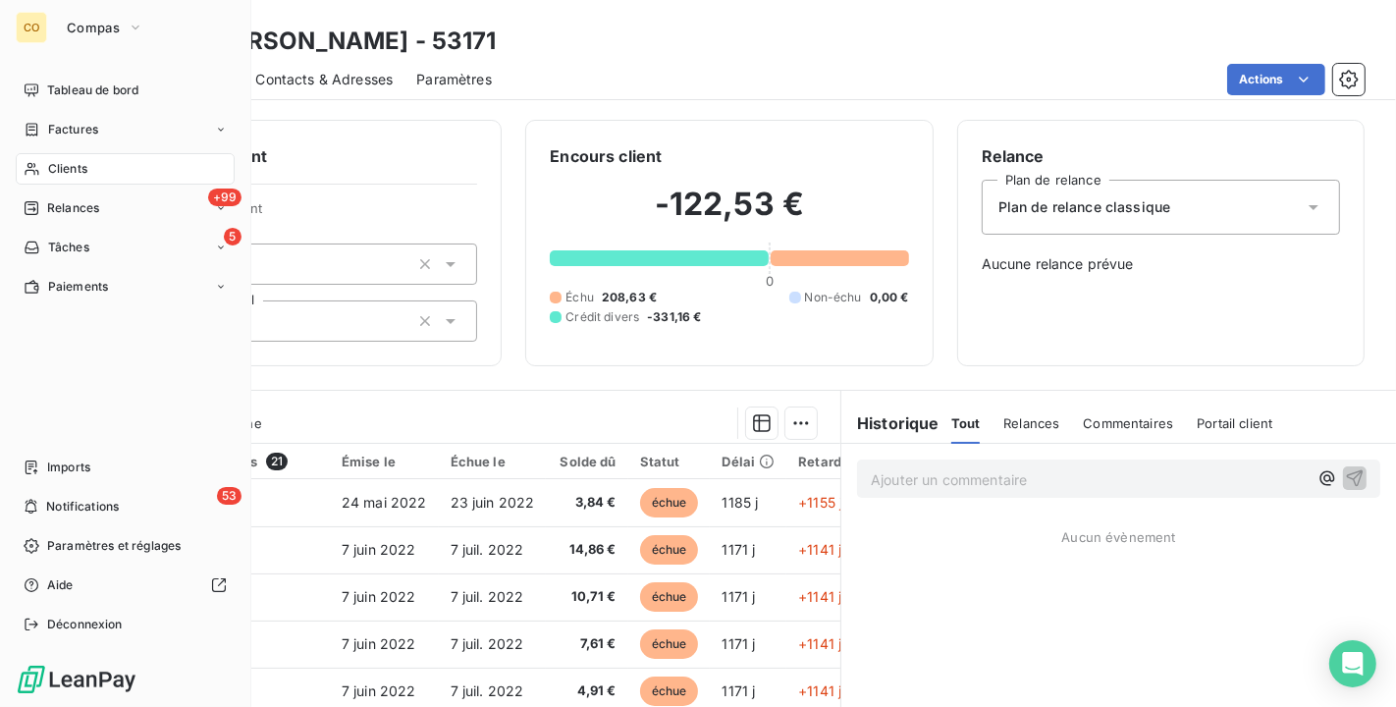
click at [50, 165] on span "Clients" at bounding box center [67, 169] width 39 height 18
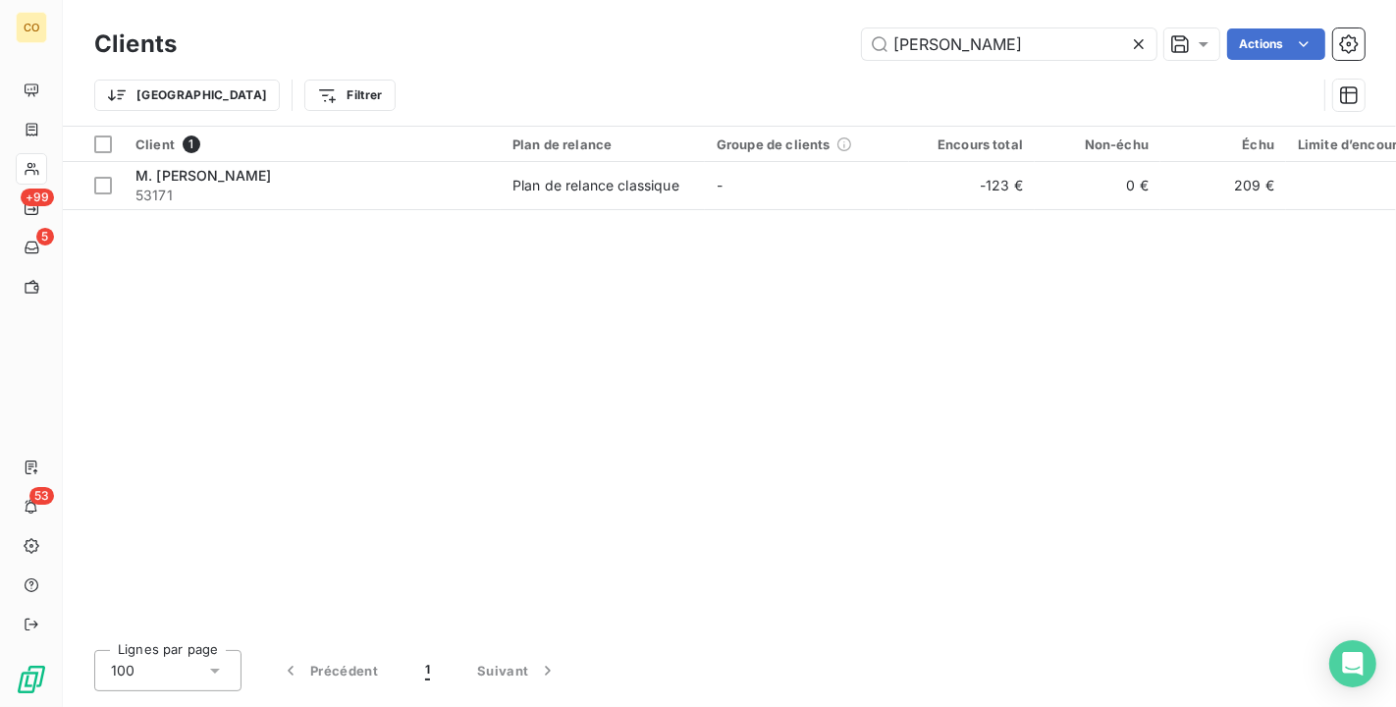
drag, startPoint x: 1007, startPoint y: 52, endPoint x: 466, endPoint y: 34, distance: 540.4
click at [466, 34] on div "[PERSON_NAME] YA Actions" at bounding box center [782, 43] width 1165 height 31
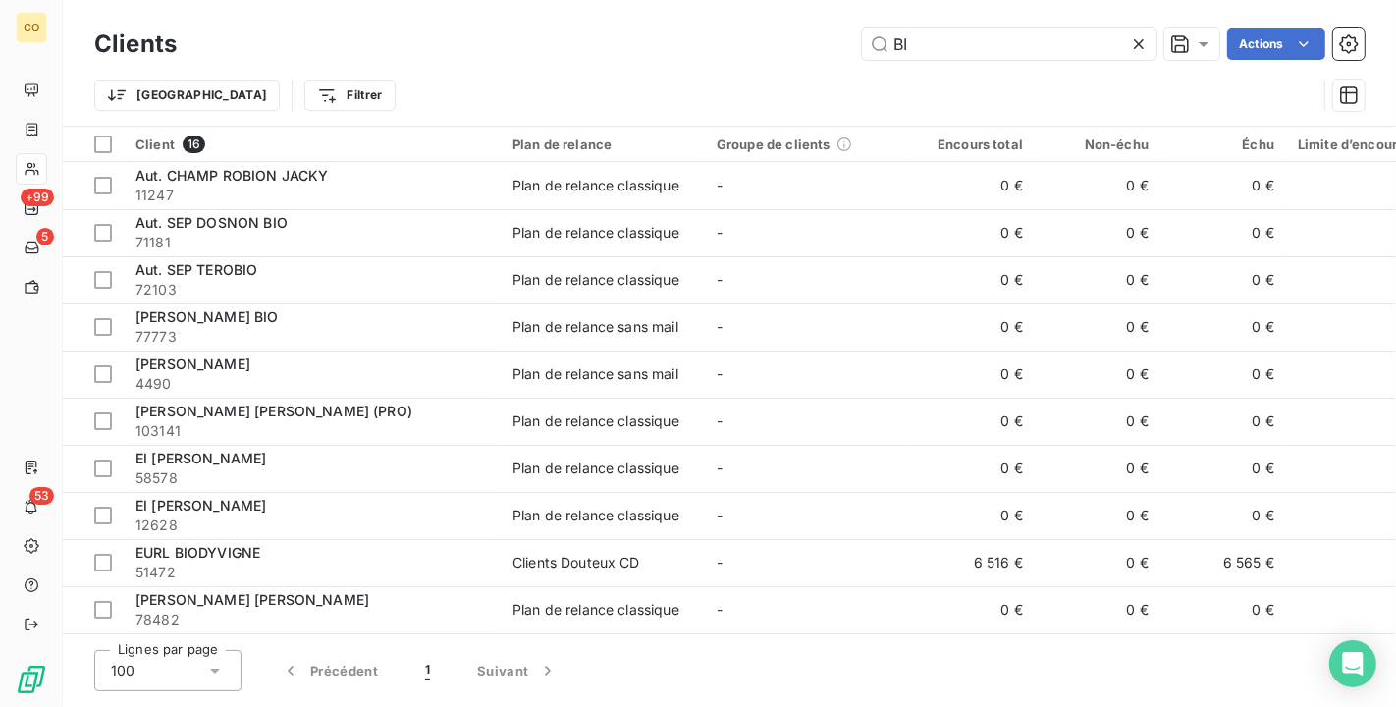
type input "B"
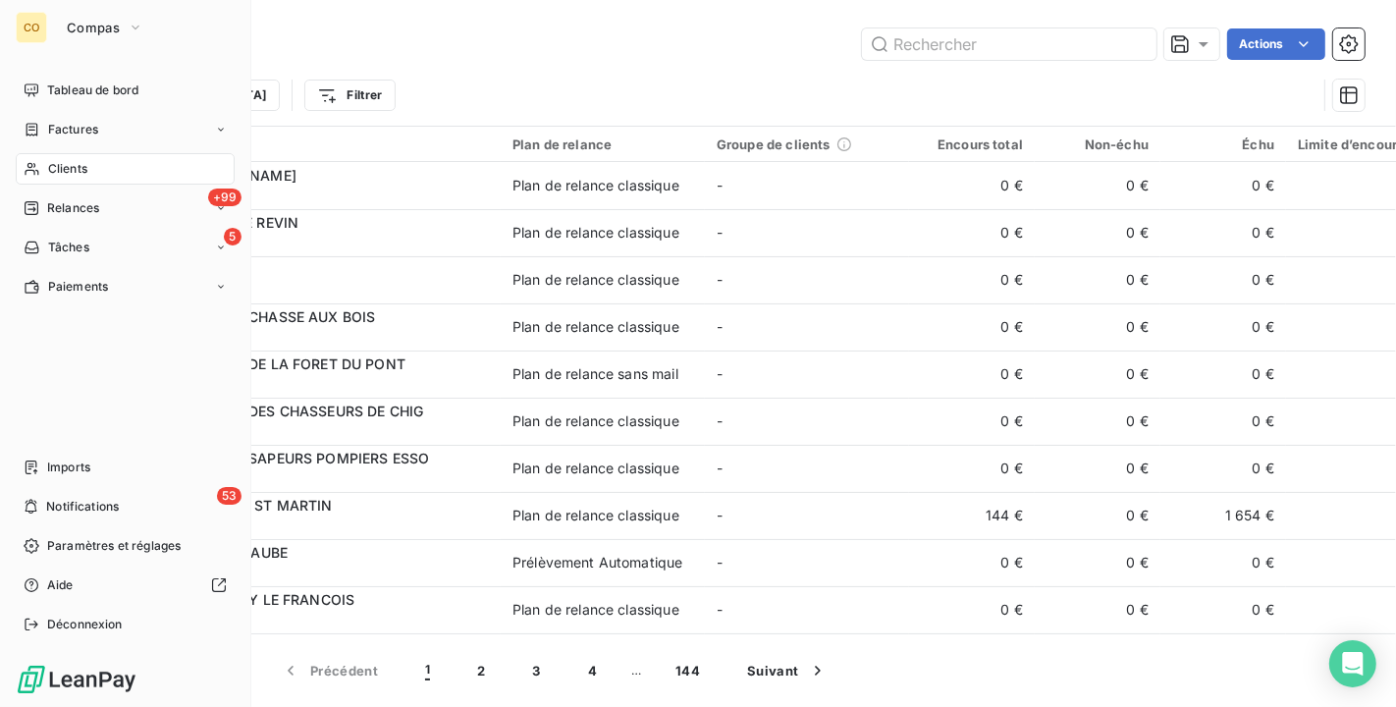
click at [53, 164] on span "Clients" at bounding box center [67, 169] width 39 height 18
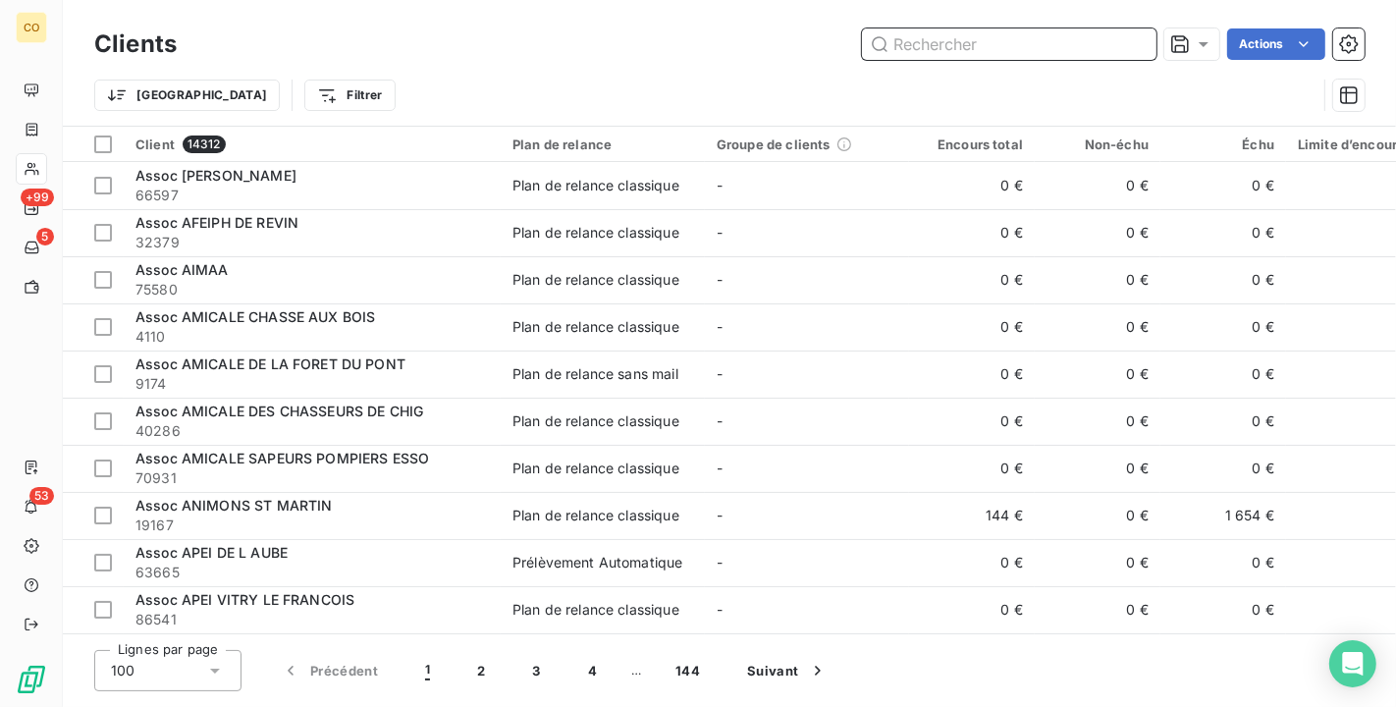
click at [995, 37] on input "text" at bounding box center [1009, 43] width 295 height 31
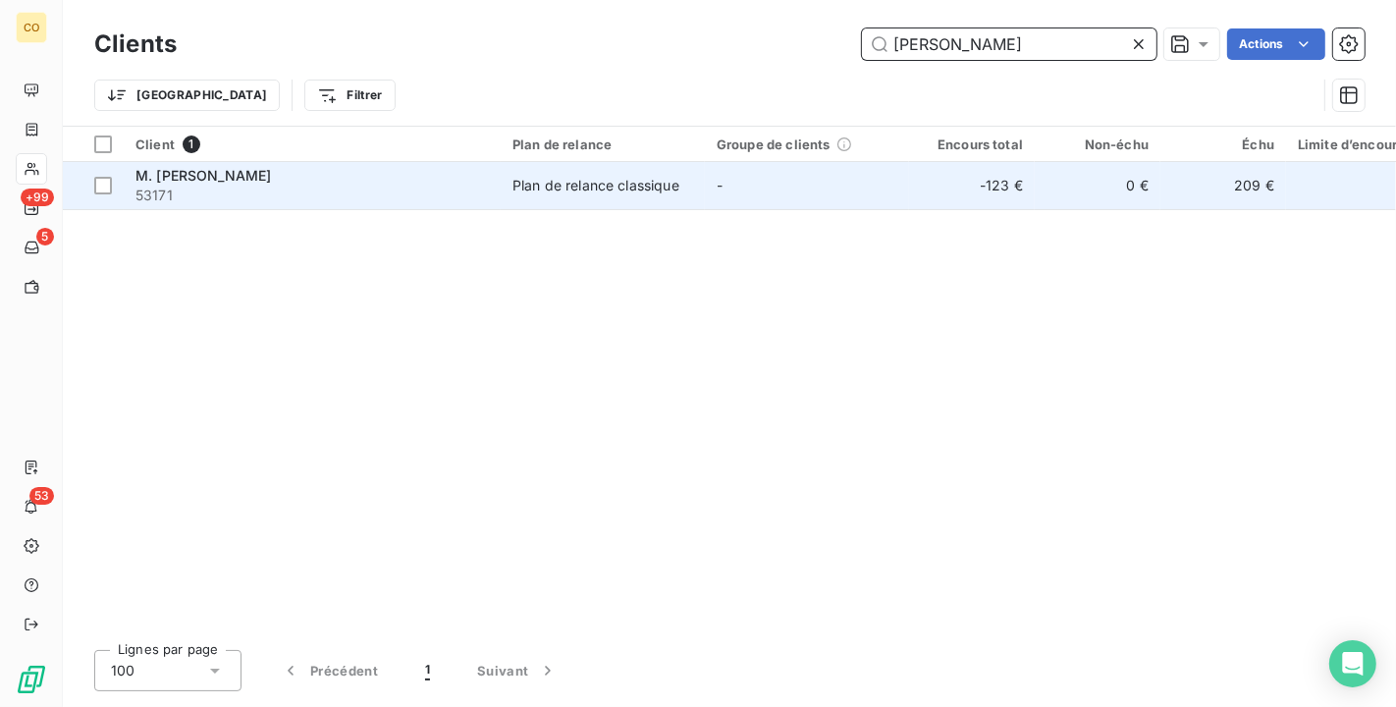
type input "[PERSON_NAME]"
click at [746, 178] on td "-" at bounding box center [807, 185] width 204 height 47
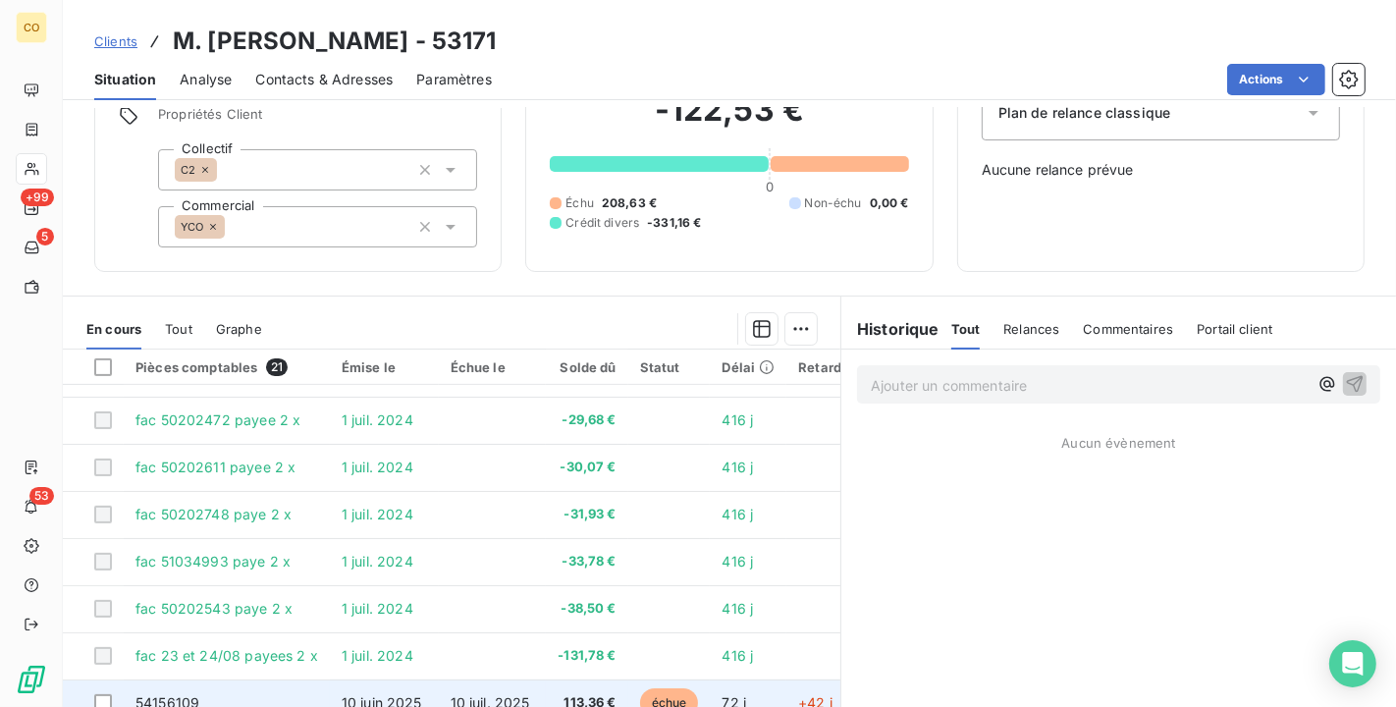
scroll to position [173, 0]
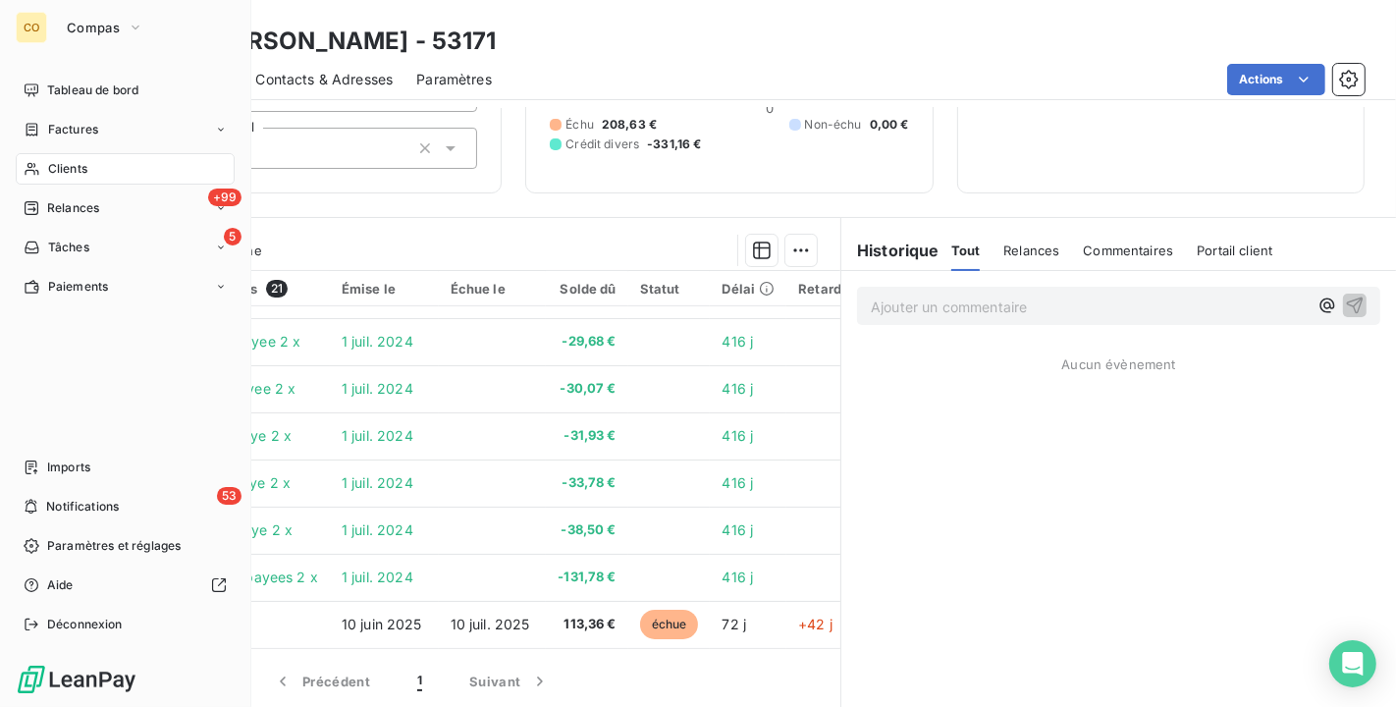
click at [27, 156] on div "Clients" at bounding box center [125, 168] width 219 height 31
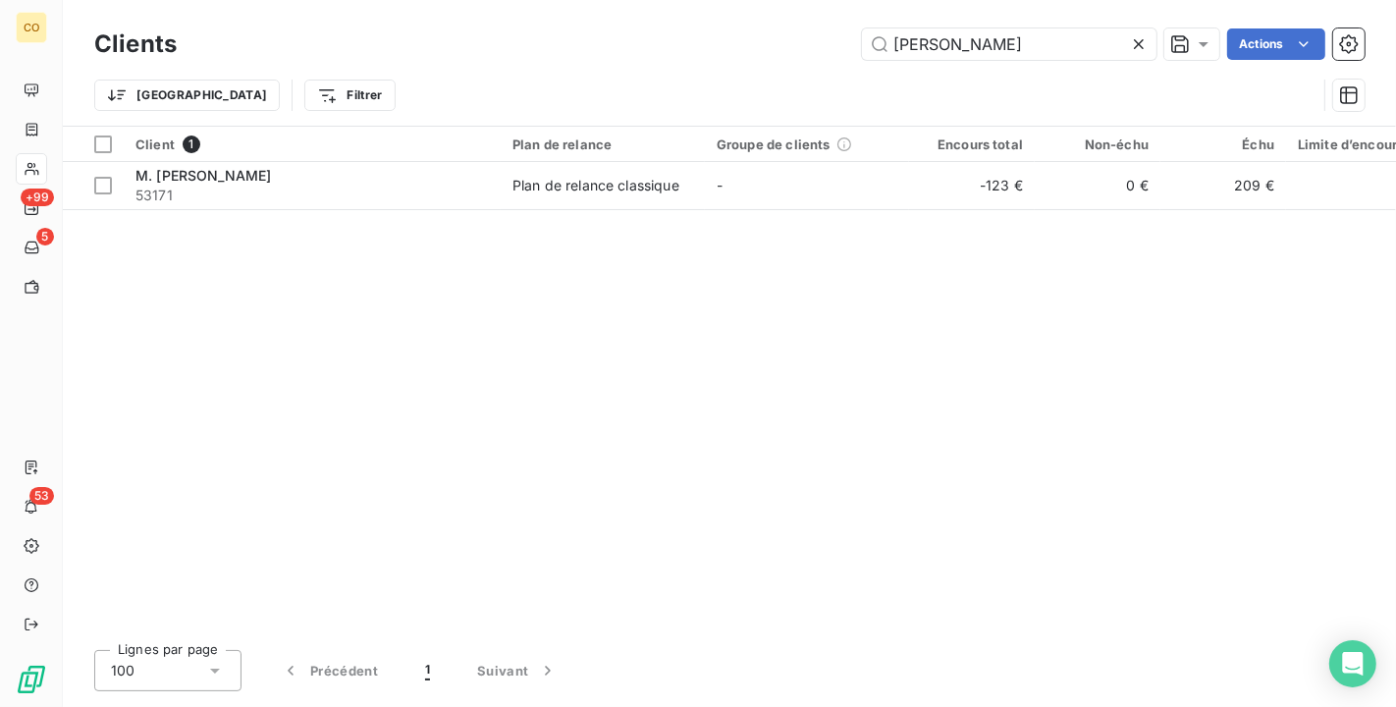
drag, startPoint x: 1046, startPoint y: 23, endPoint x: 737, endPoint y: 34, distance: 309.6
click at [737, 34] on div "Clients [PERSON_NAME] Y Actions" at bounding box center [729, 44] width 1271 height 41
click at [1133, 28] on div at bounding box center [1142, 43] width 27 height 31
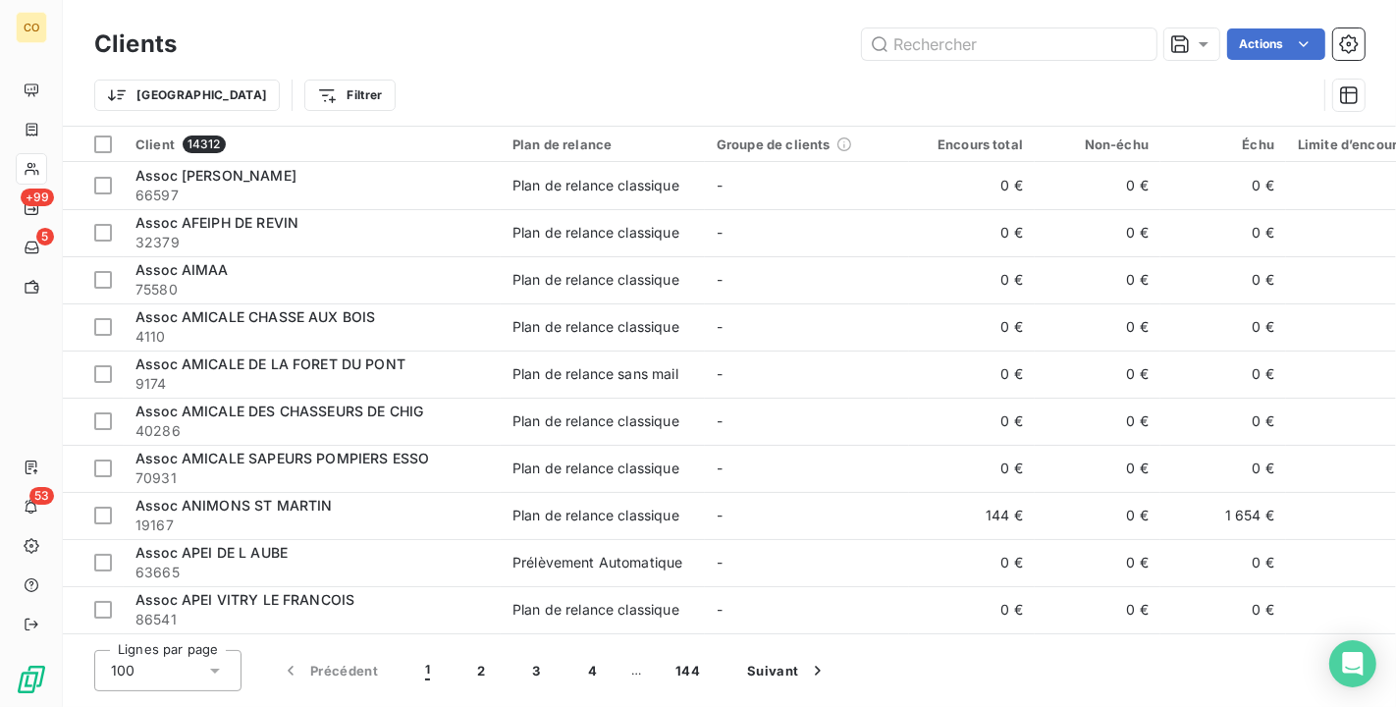
click at [565, 6] on div "Clients Actions Trier Filtrer" at bounding box center [730, 63] width 1334 height 126
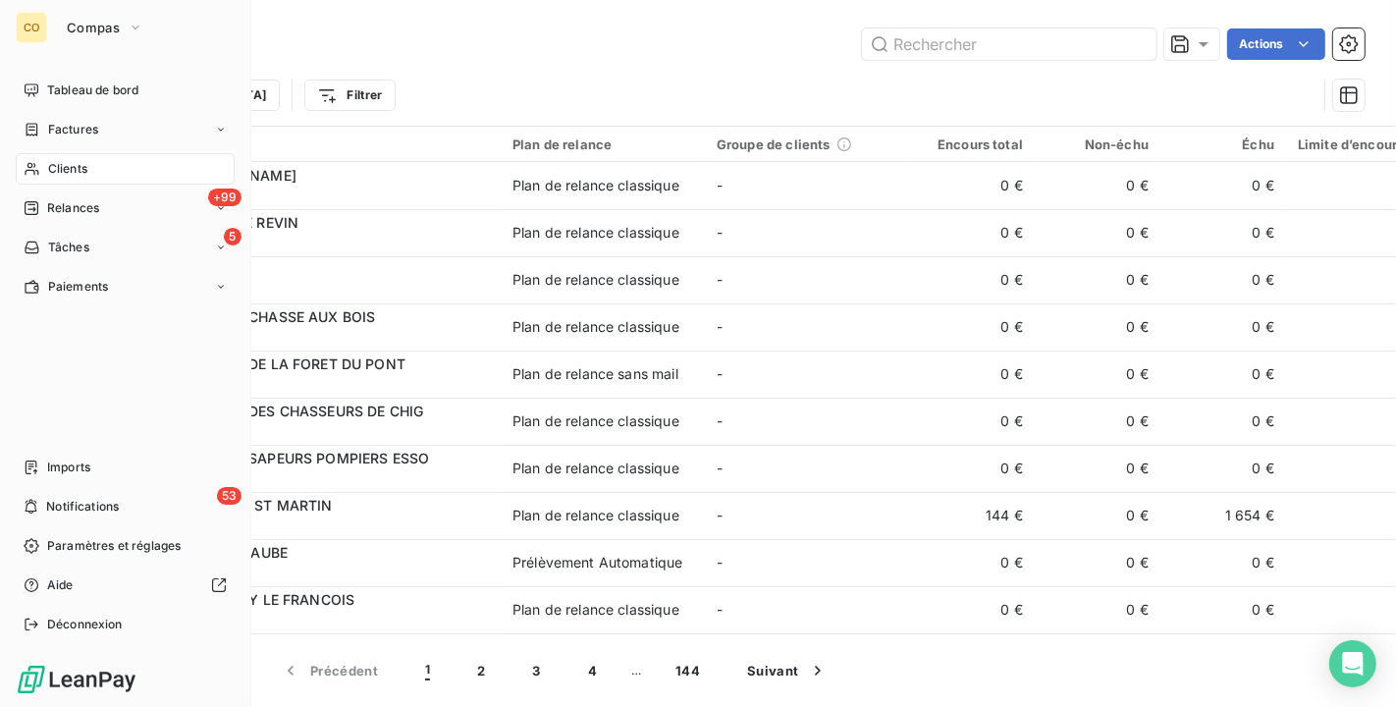
click at [37, 170] on icon at bounding box center [32, 169] width 17 height 16
click at [86, 170] on span "Clients" at bounding box center [67, 169] width 39 height 18
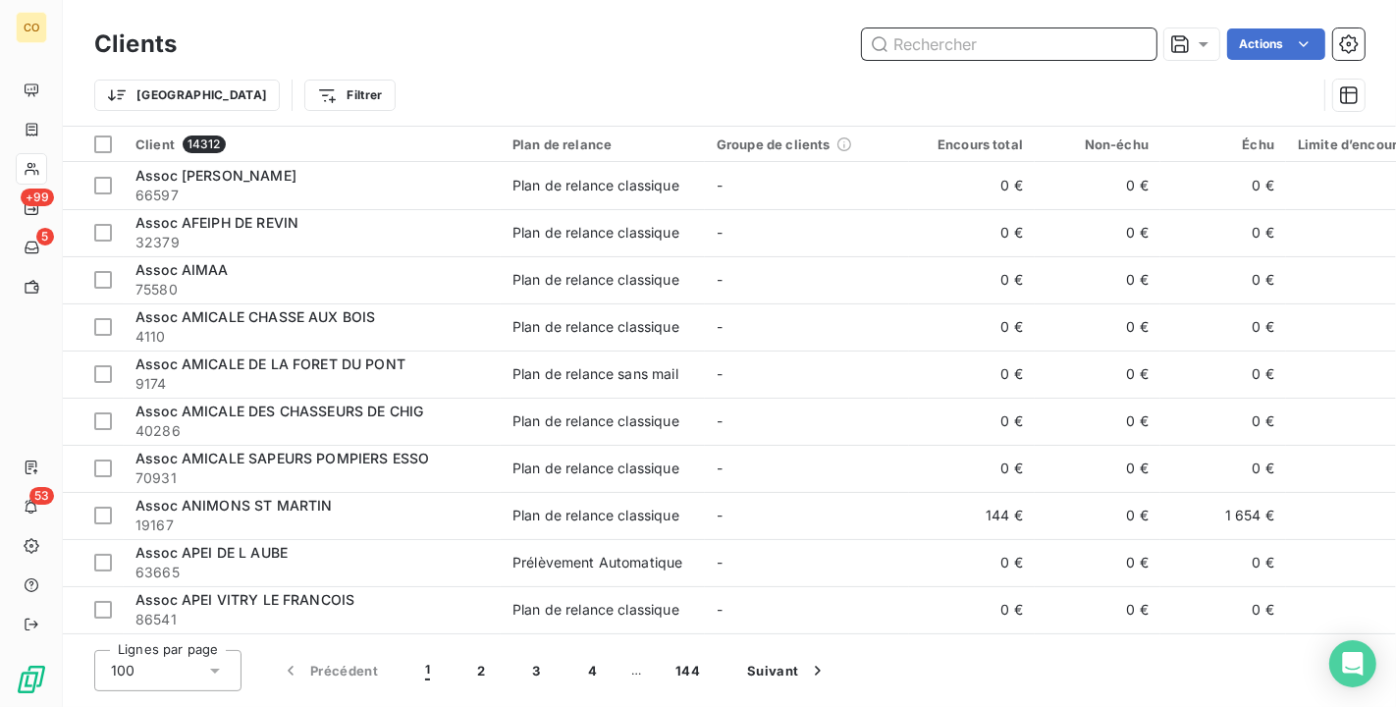
click at [967, 41] on input "text" at bounding box center [1009, 43] width 295 height 31
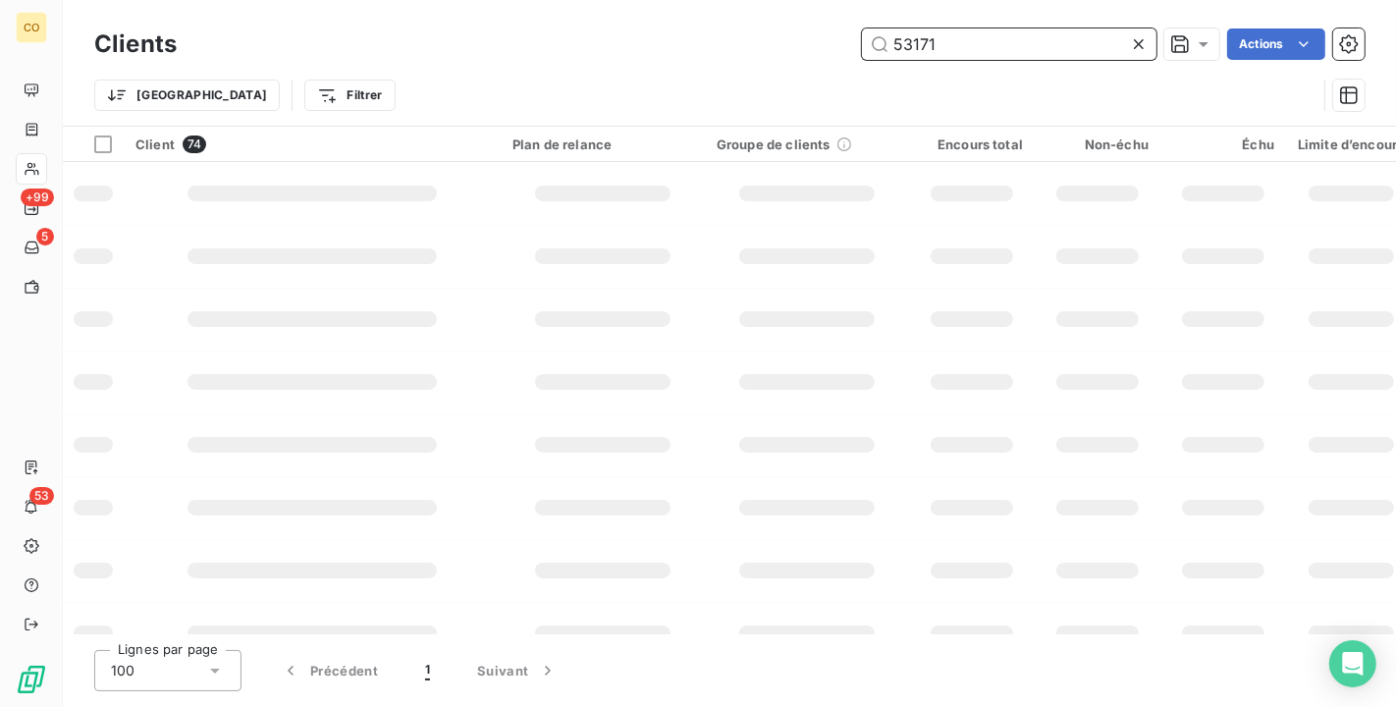
type input "53171"
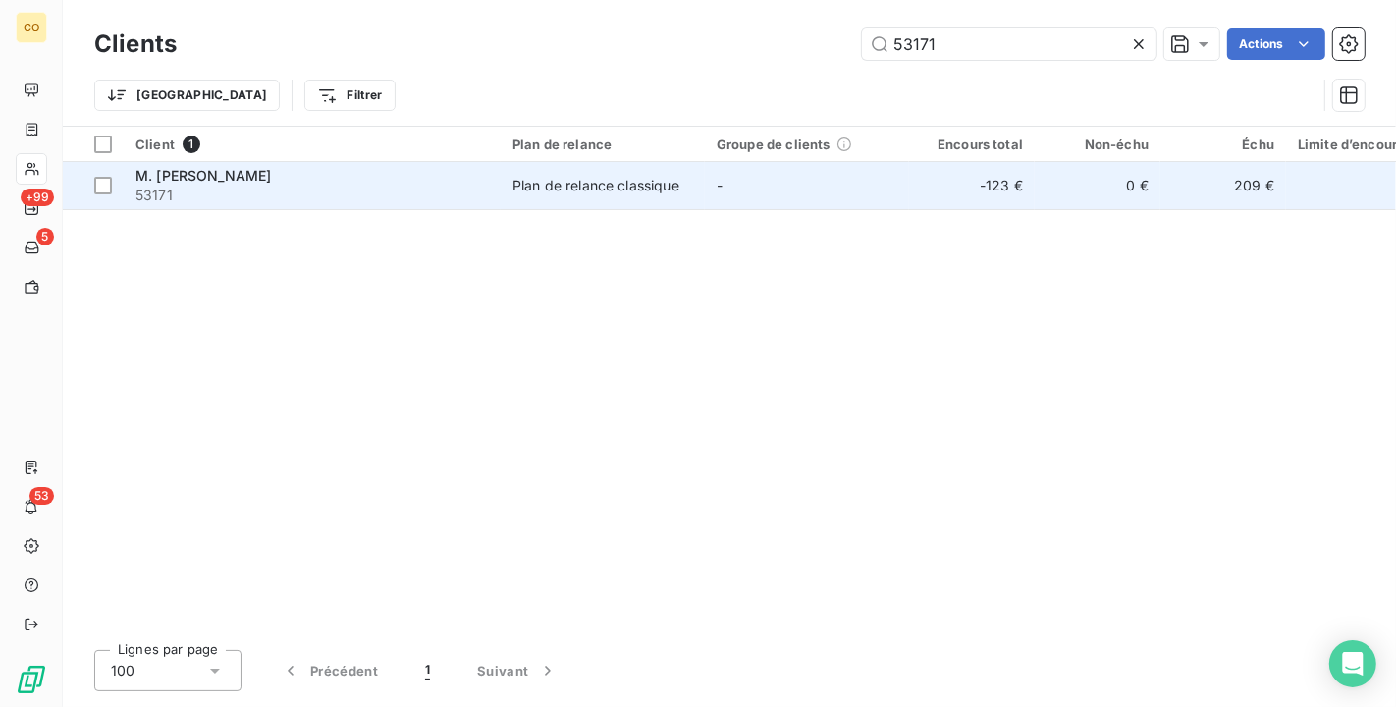
click at [842, 187] on td "-" at bounding box center [807, 185] width 204 height 47
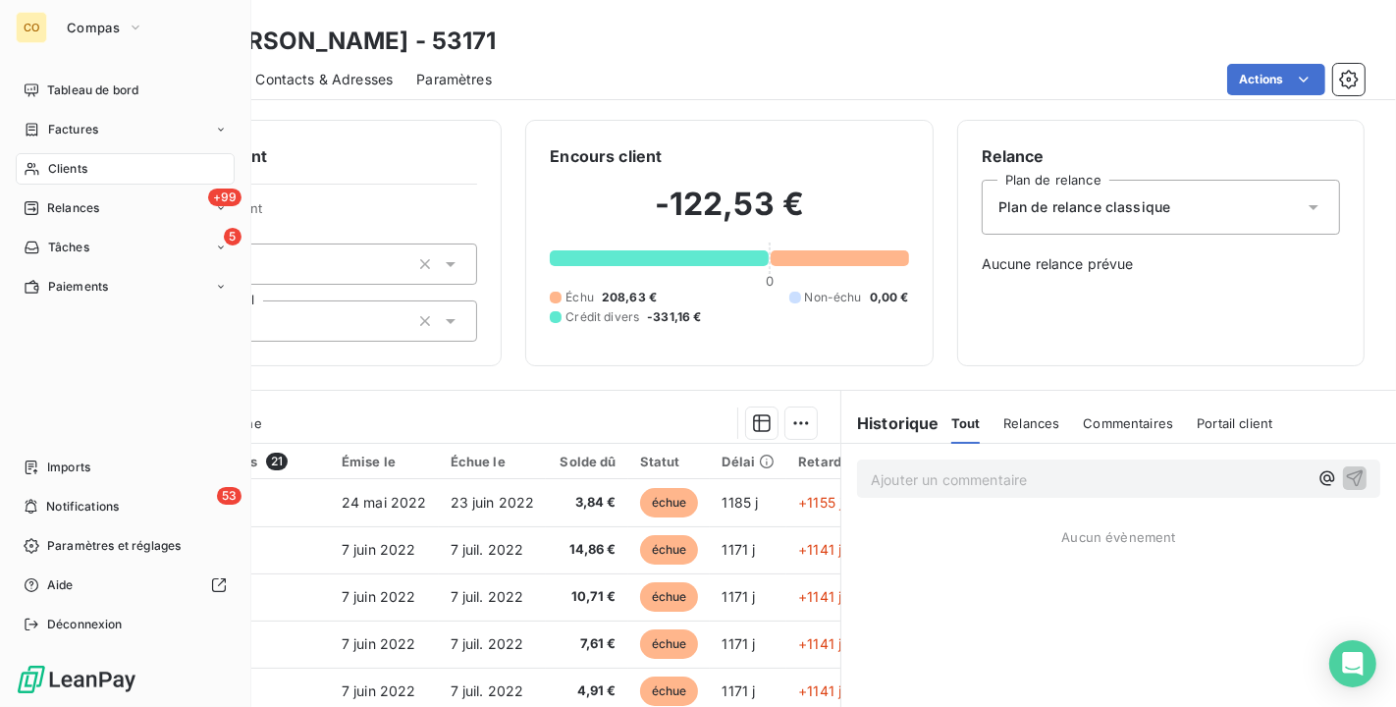
click at [14, 168] on div "CO Compas Tableau de bord Factures Clients +99 Relances 5 Tâches Paiements Impo…" at bounding box center [125, 353] width 251 height 707
click at [59, 165] on span "Clients" at bounding box center [67, 169] width 39 height 18
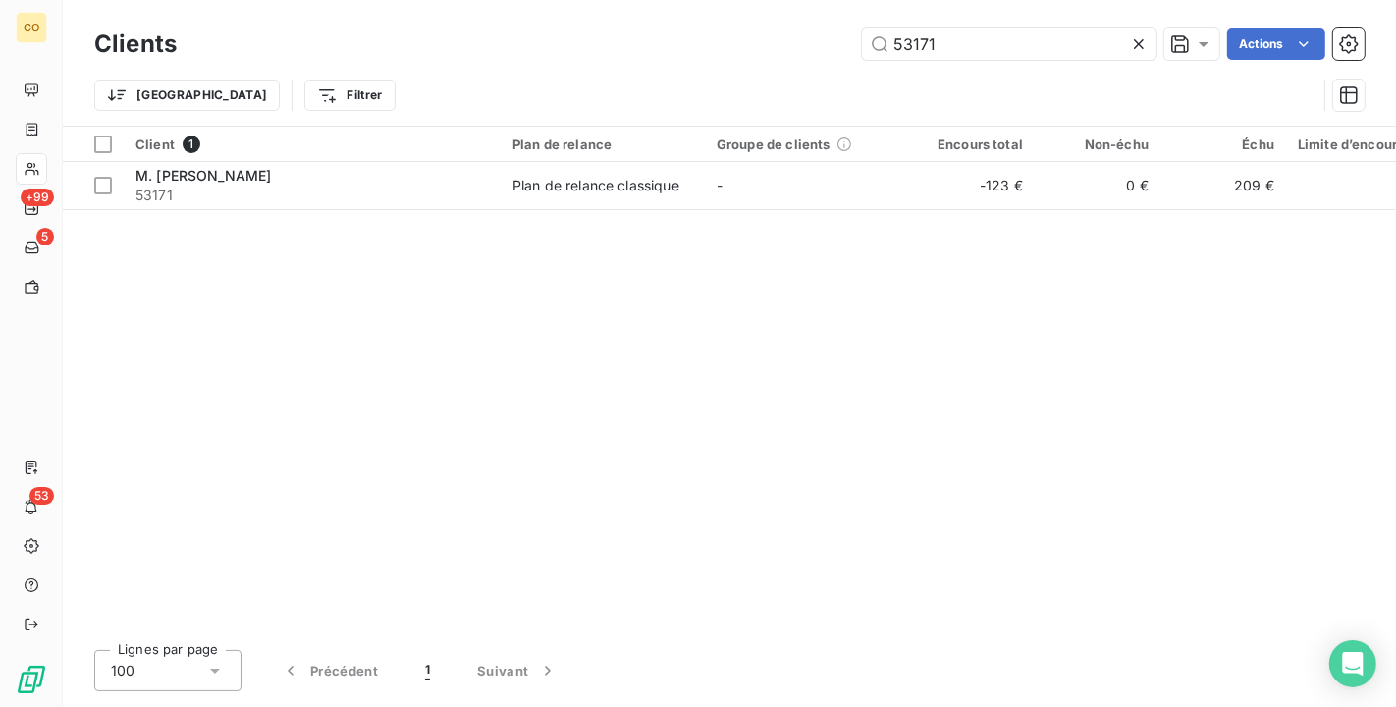
drag, startPoint x: 1020, startPoint y: 36, endPoint x: 398, endPoint y: 0, distance: 623.7
click at [398, 0] on div "Clients 53171 Actions Trier Filtrer" at bounding box center [730, 63] width 1334 height 126
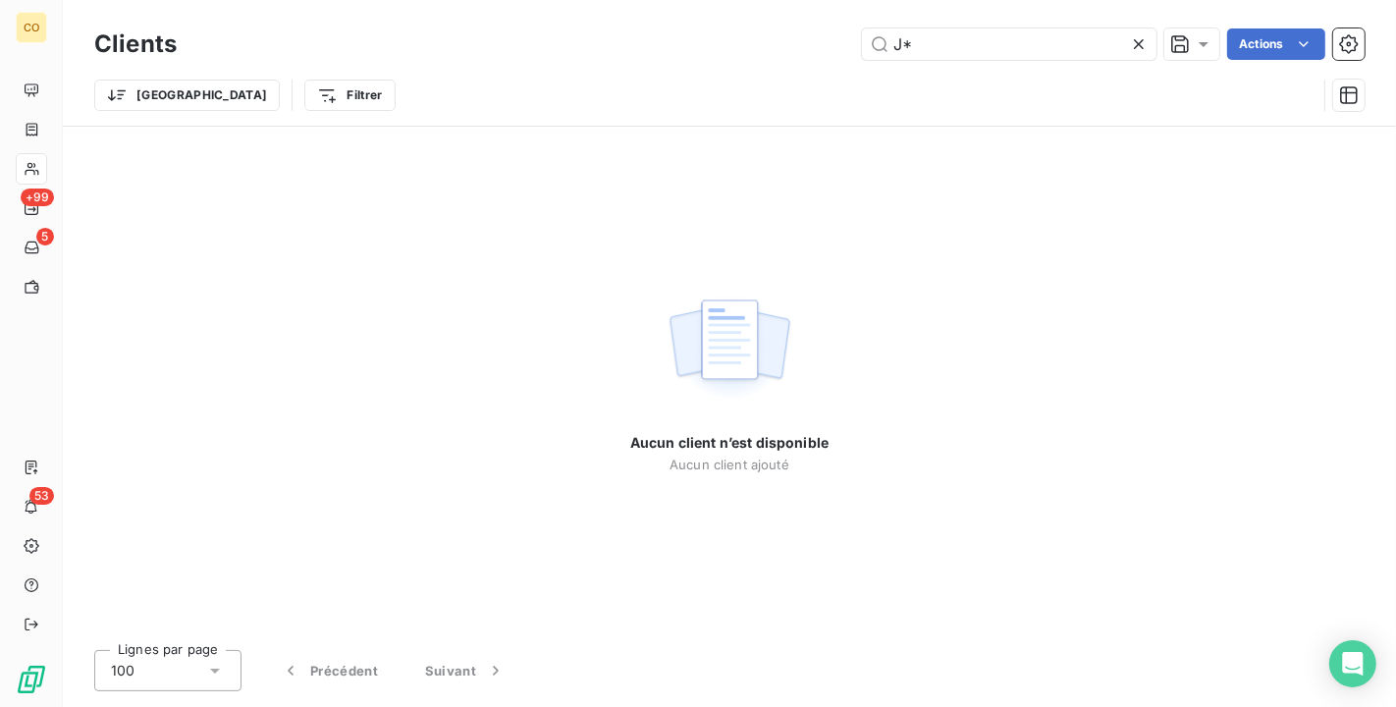
type input "J"
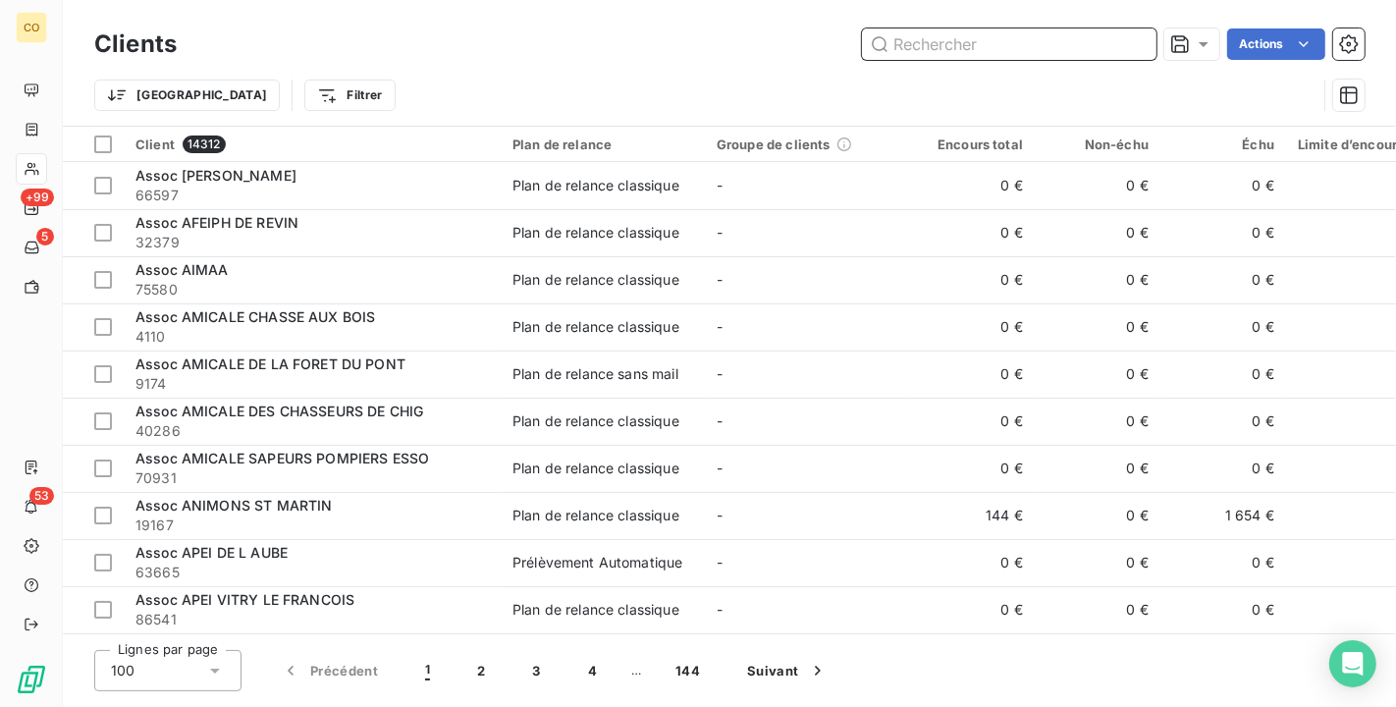
click at [889, 56] on input "text" at bounding box center [1009, 43] width 295 height 31
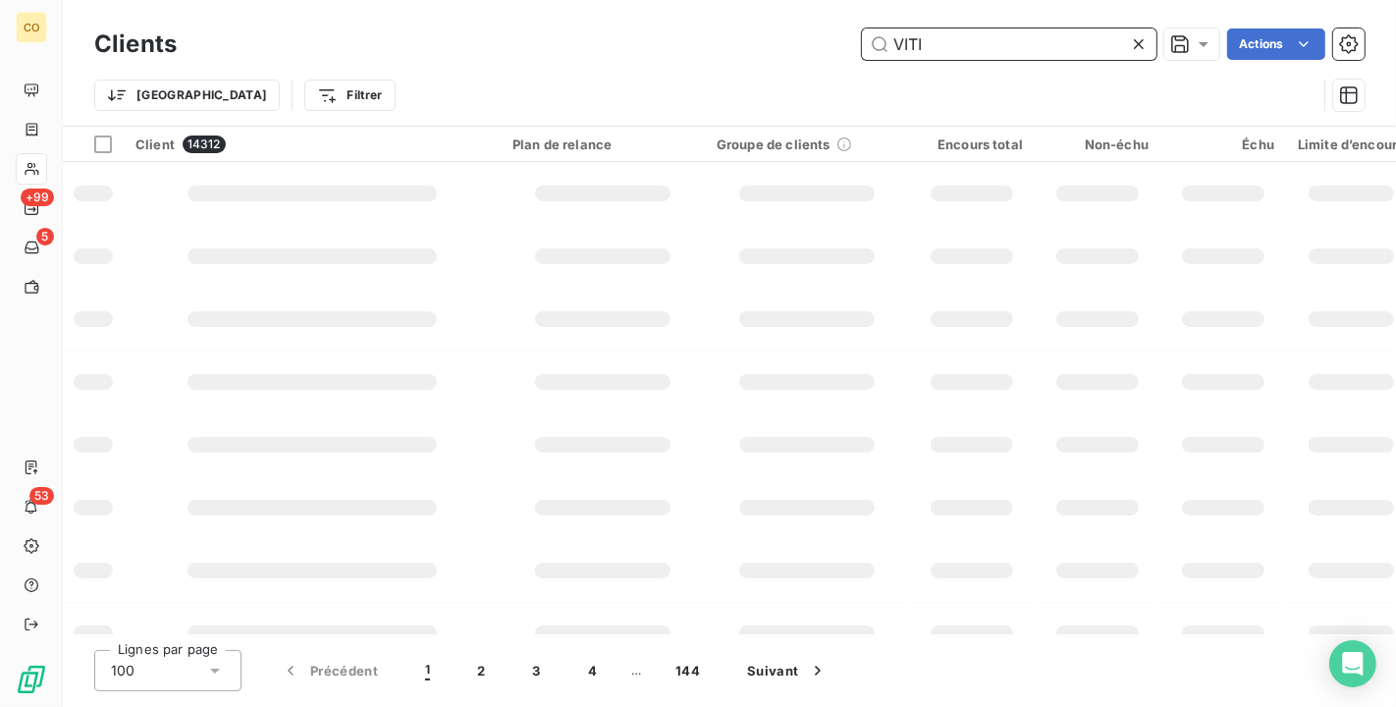
type input "VITI"
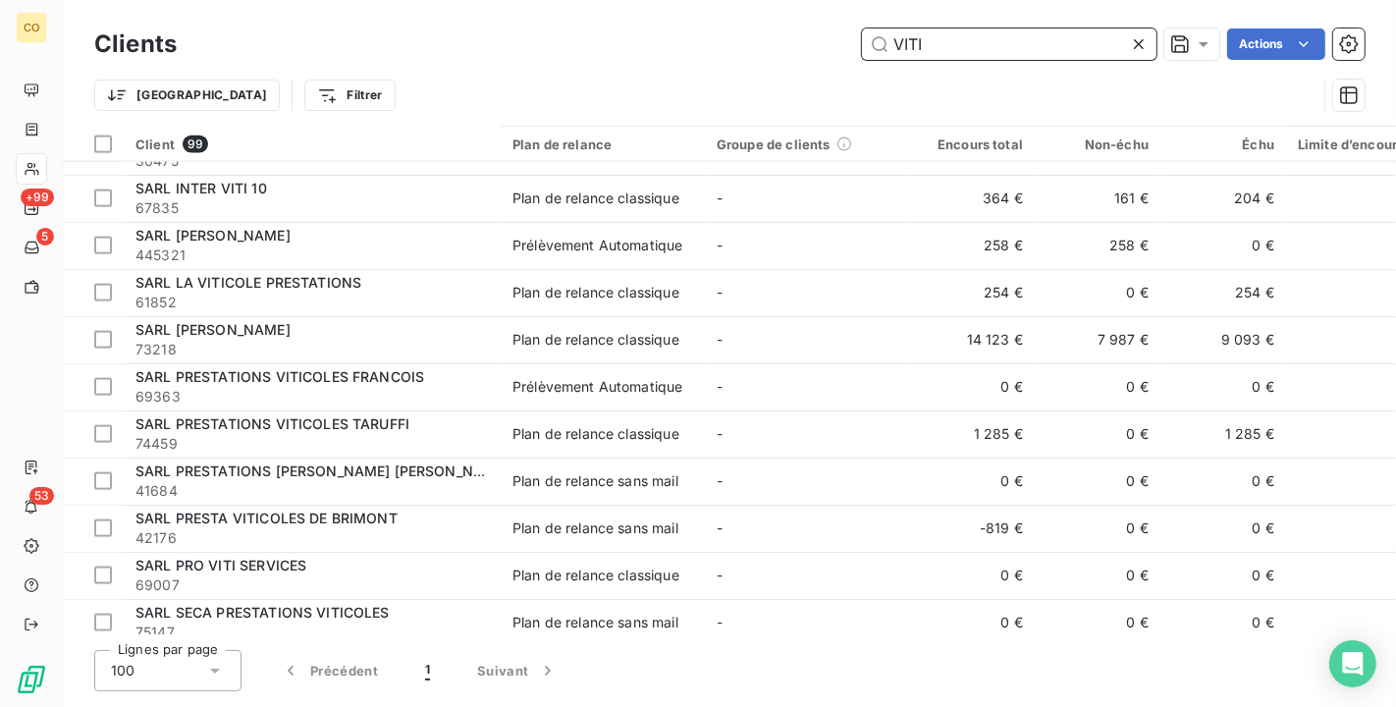
scroll to position [2509, 0]
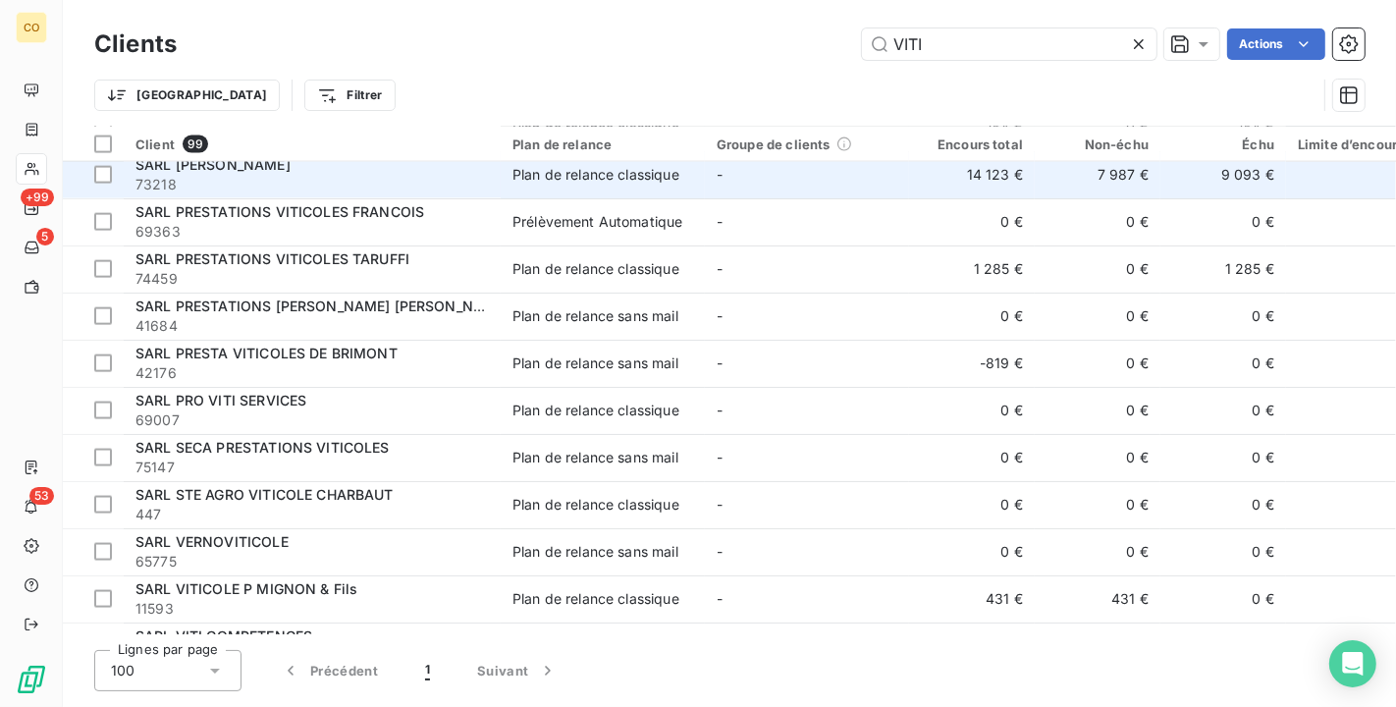
click at [948, 185] on td "14 123 €" at bounding box center [972, 174] width 126 height 47
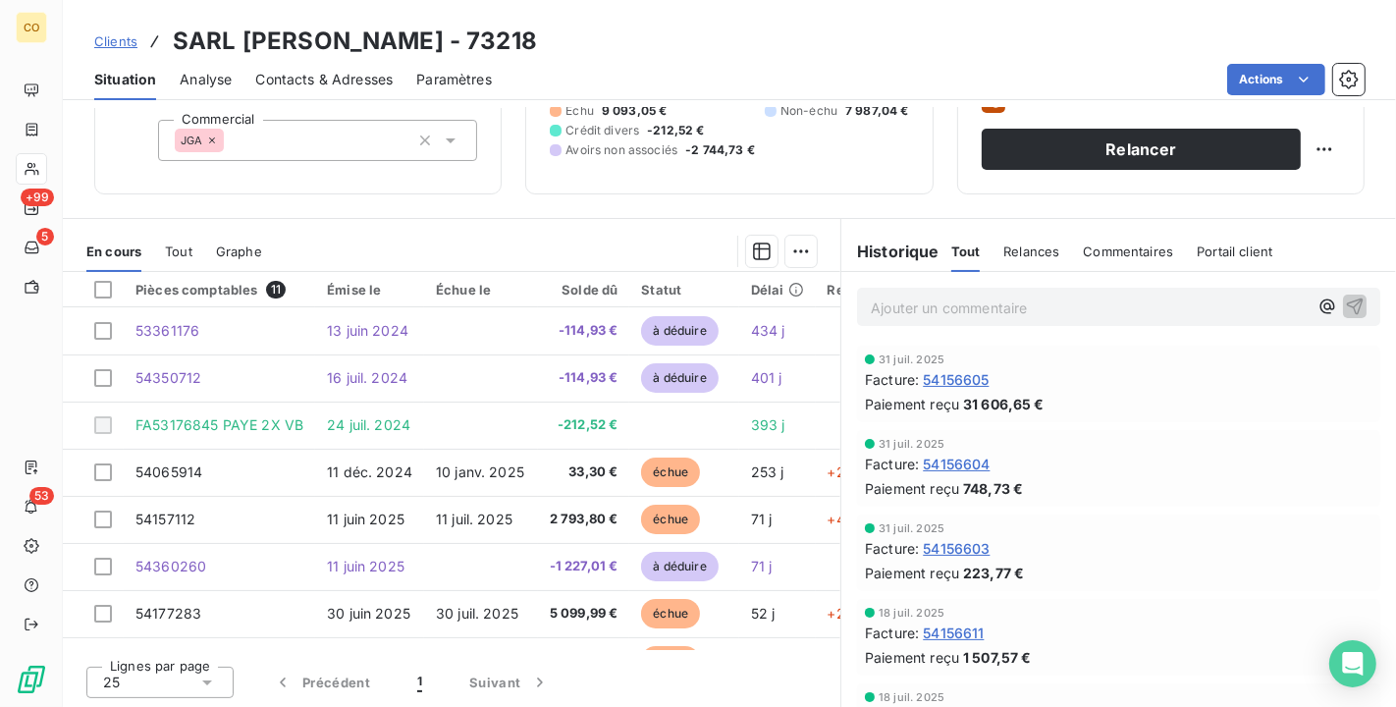
scroll to position [182, 0]
drag, startPoint x: 67, startPoint y: 172, endPoint x: 35, endPoint y: 160, distance: 33.6
click at [67, 172] on div "Informations client Propriétés Client Collectif CC Commercial JGA Encours clien…" at bounding box center [730, 65] width 1334 height 255
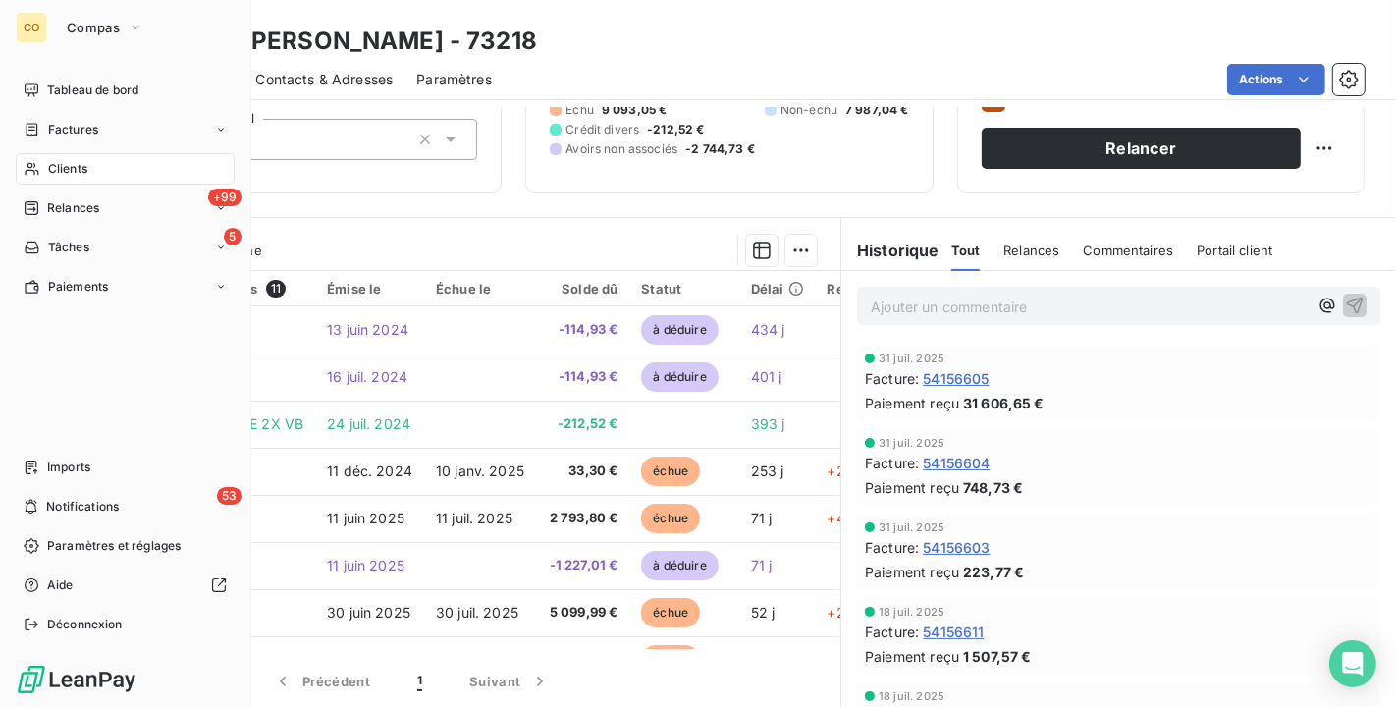
click at [35, 161] on icon at bounding box center [32, 169] width 17 height 16
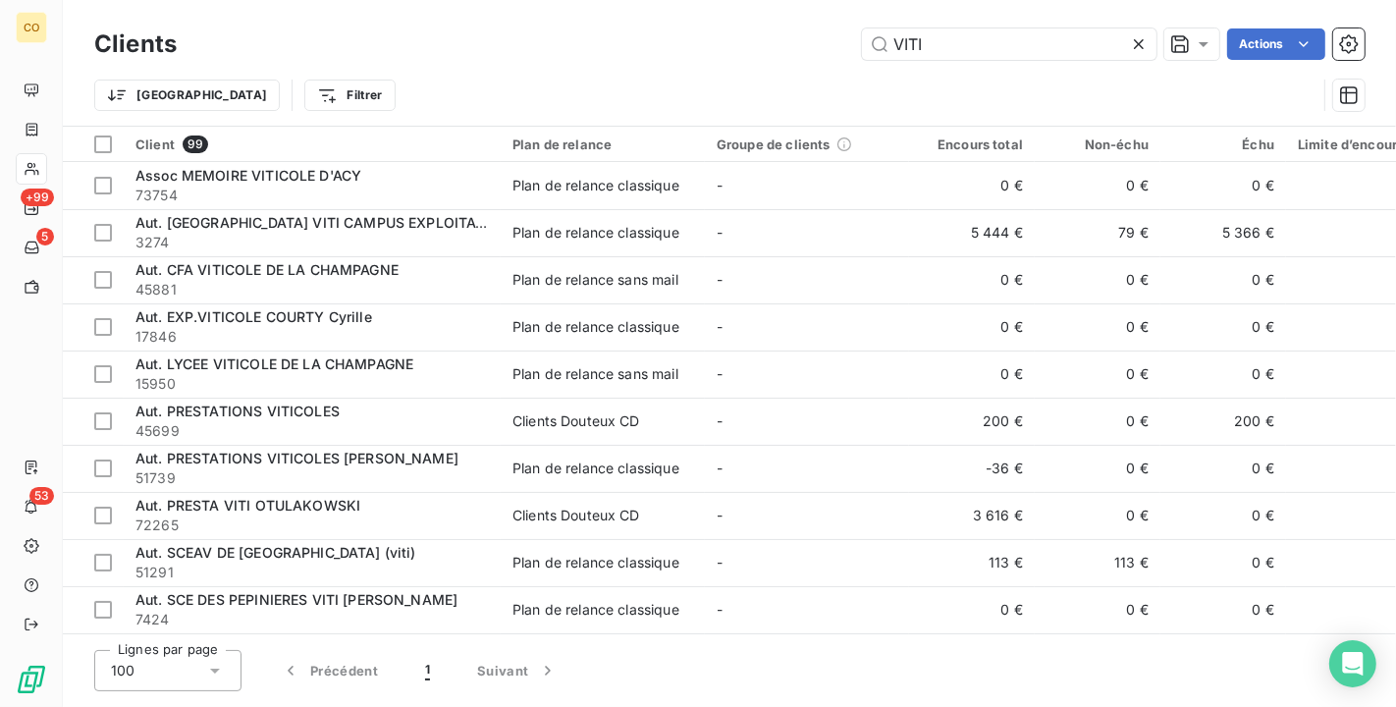
drag, startPoint x: 739, startPoint y: 27, endPoint x: 530, endPoint y: -6, distance: 210.7
click at [530, 0] on html "CO +99 5 53 Clients VITI Actions Trier Filtrer Client 99 Plan de relance Groupe…" at bounding box center [698, 353] width 1396 height 707
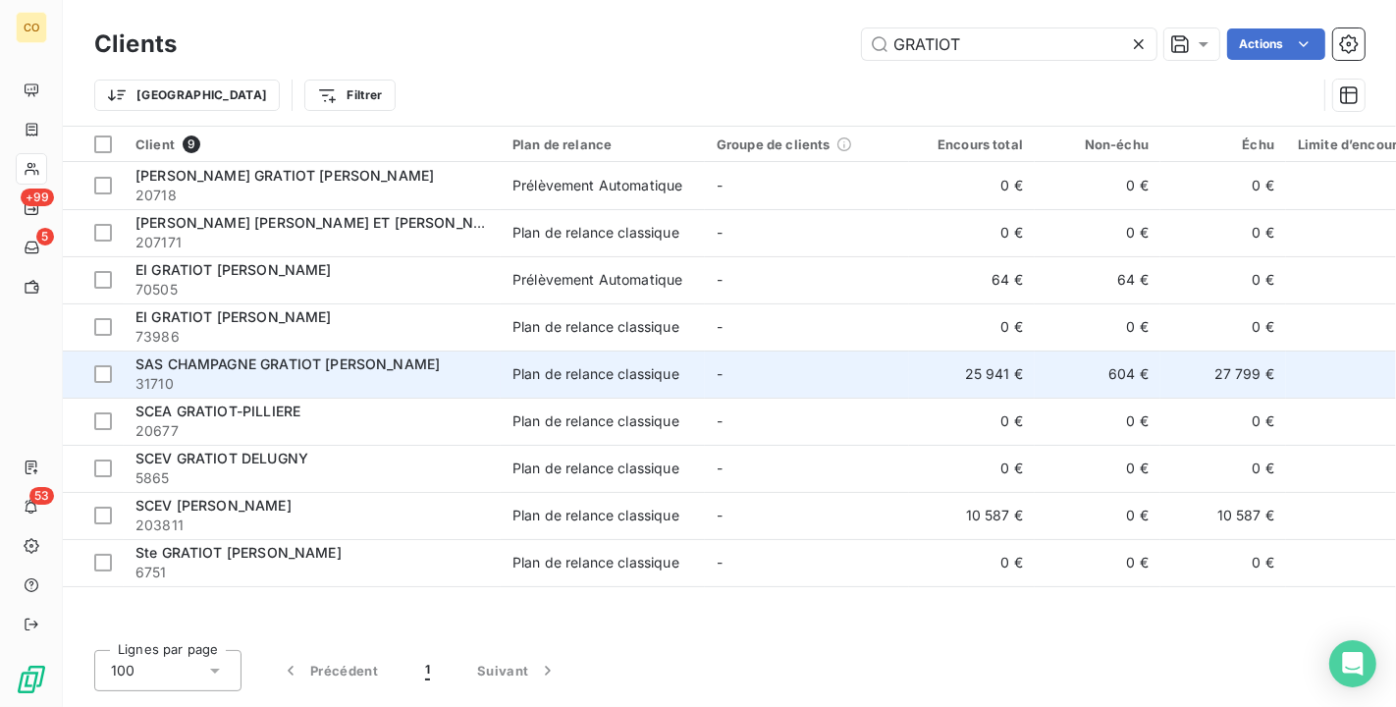
type input "GRATIOT"
click at [612, 380] on div "Plan de relance classique" at bounding box center [596, 374] width 167 height 20
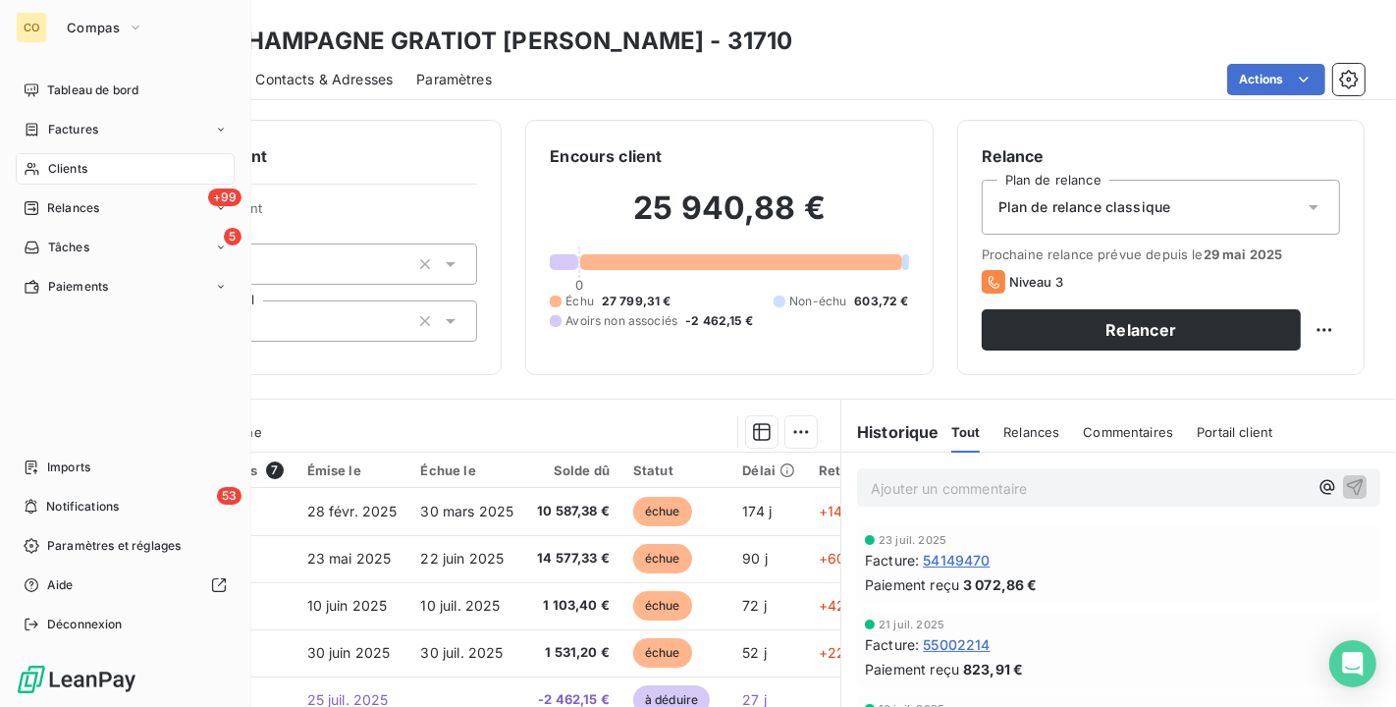
click at [60, 170] on span "Clients" at bounding box center [67, 169] width 39 height 18
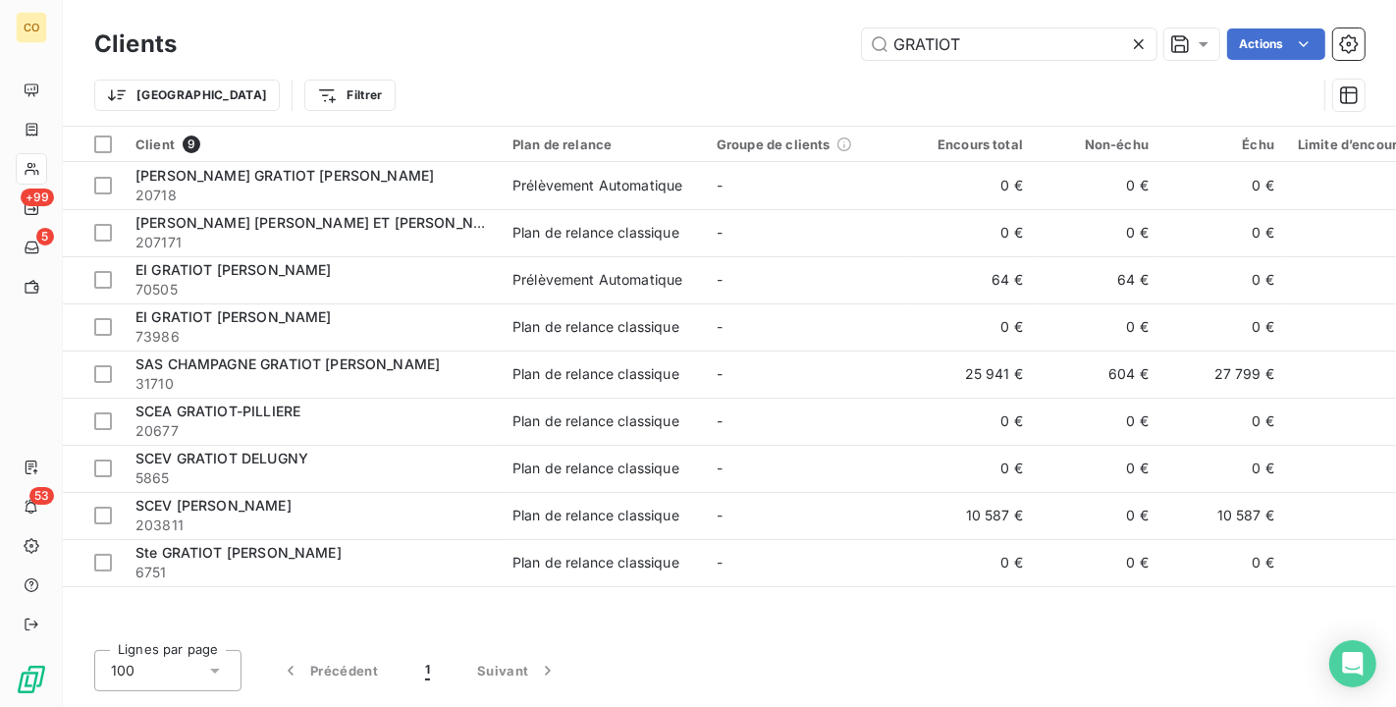
drag, startPoint x: 994, startPoint y: 44, endPoint x: 291, endPoint y: -35, distance: 707.6
click at [291, 0] on html "CO +99 5 53 Clients GRATIOT Actions Trier Filtrer Client 9 Plan de relance Grou…" at bounding box center [698, 353] width 1396 height 707
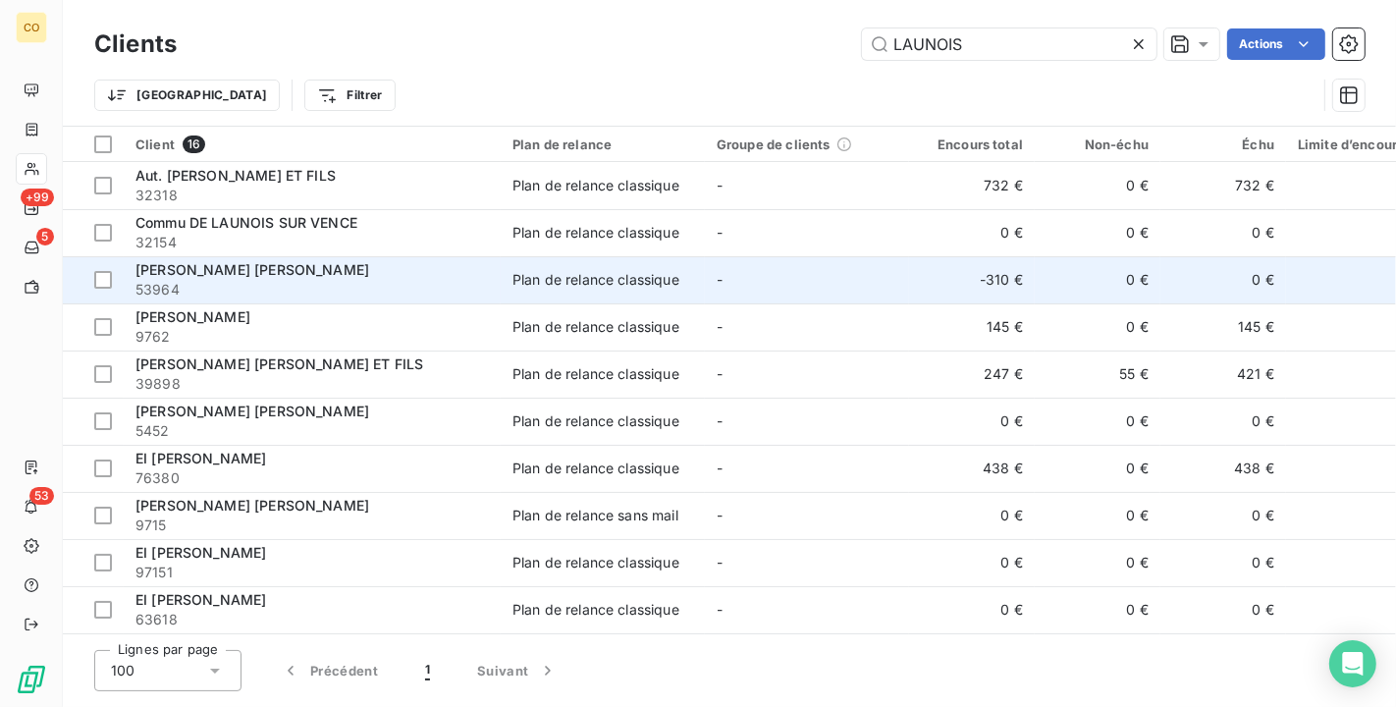
type input "LAUNOIS"
click at [336, 289] on span "53964" at bounding box center [313, 290] width 354 height 20
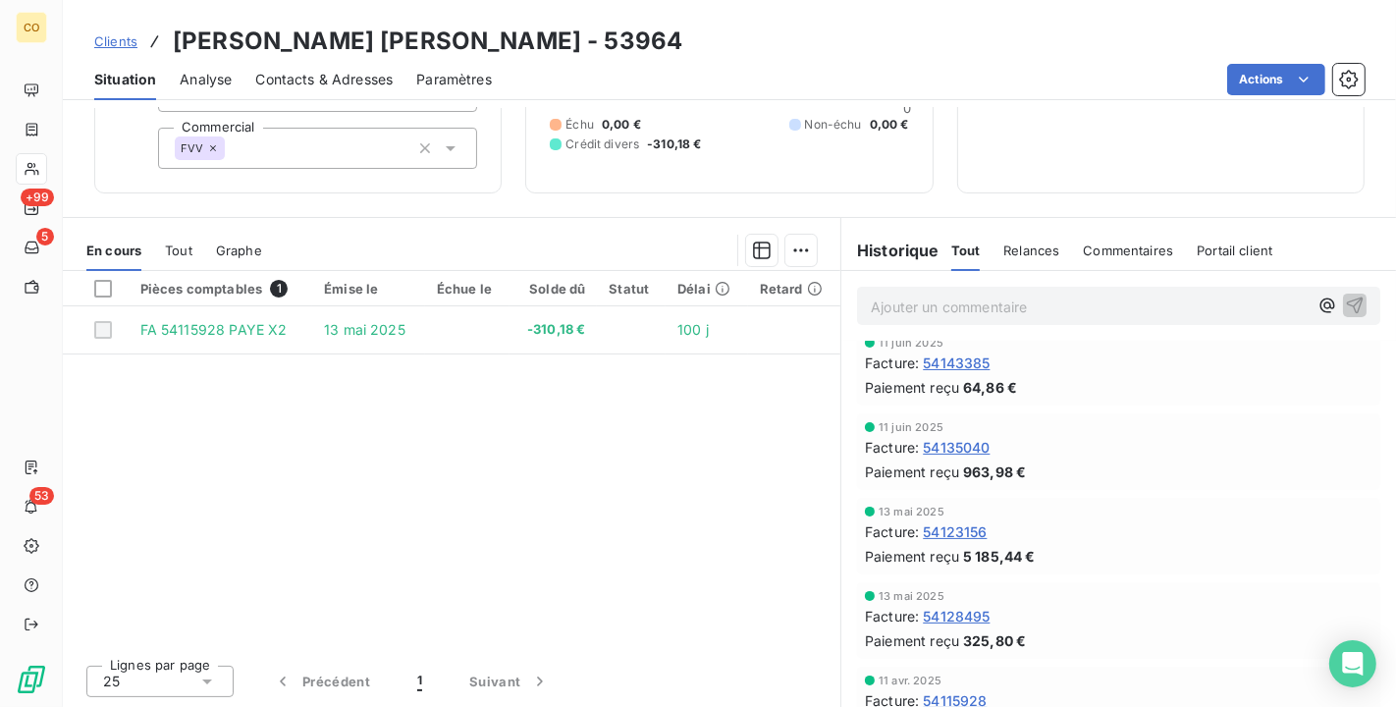
scroll to position [654, 0]
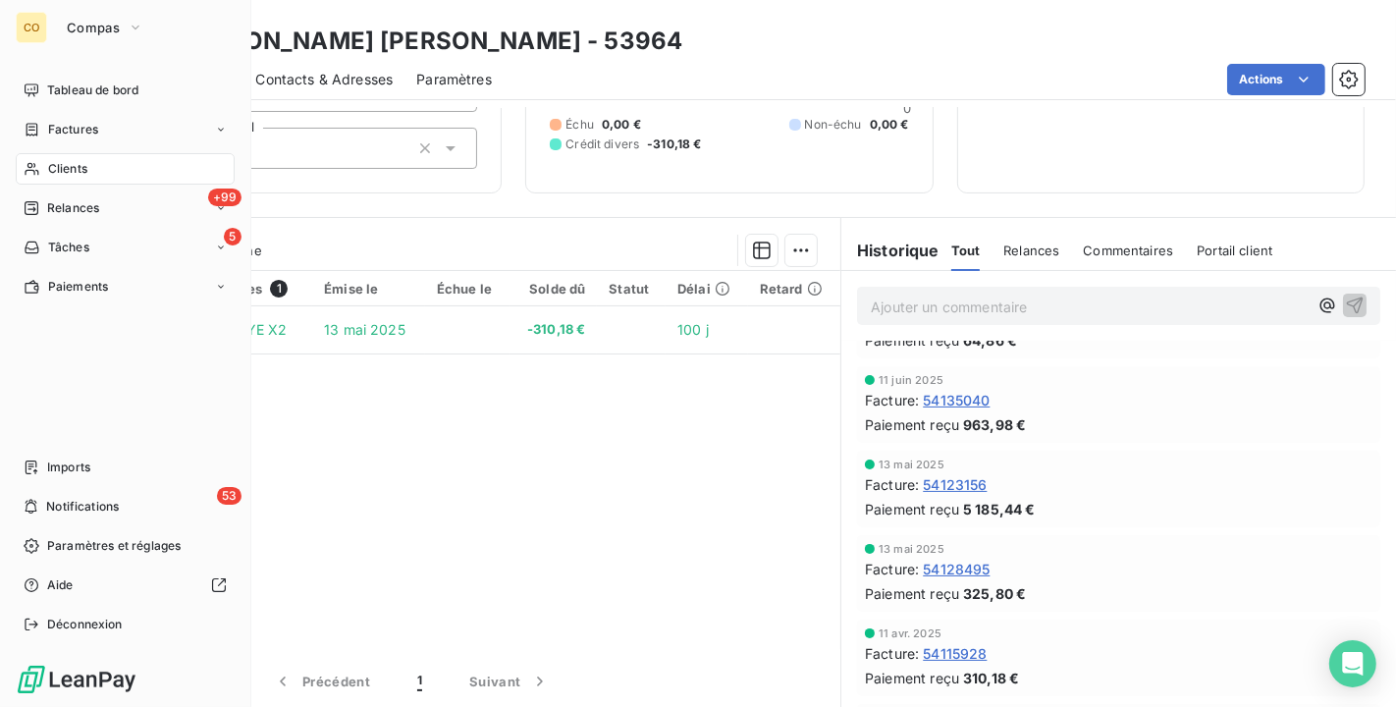
click at [56, 175] on span "Clients" at bounding box center [67, 169] width 39 height 18
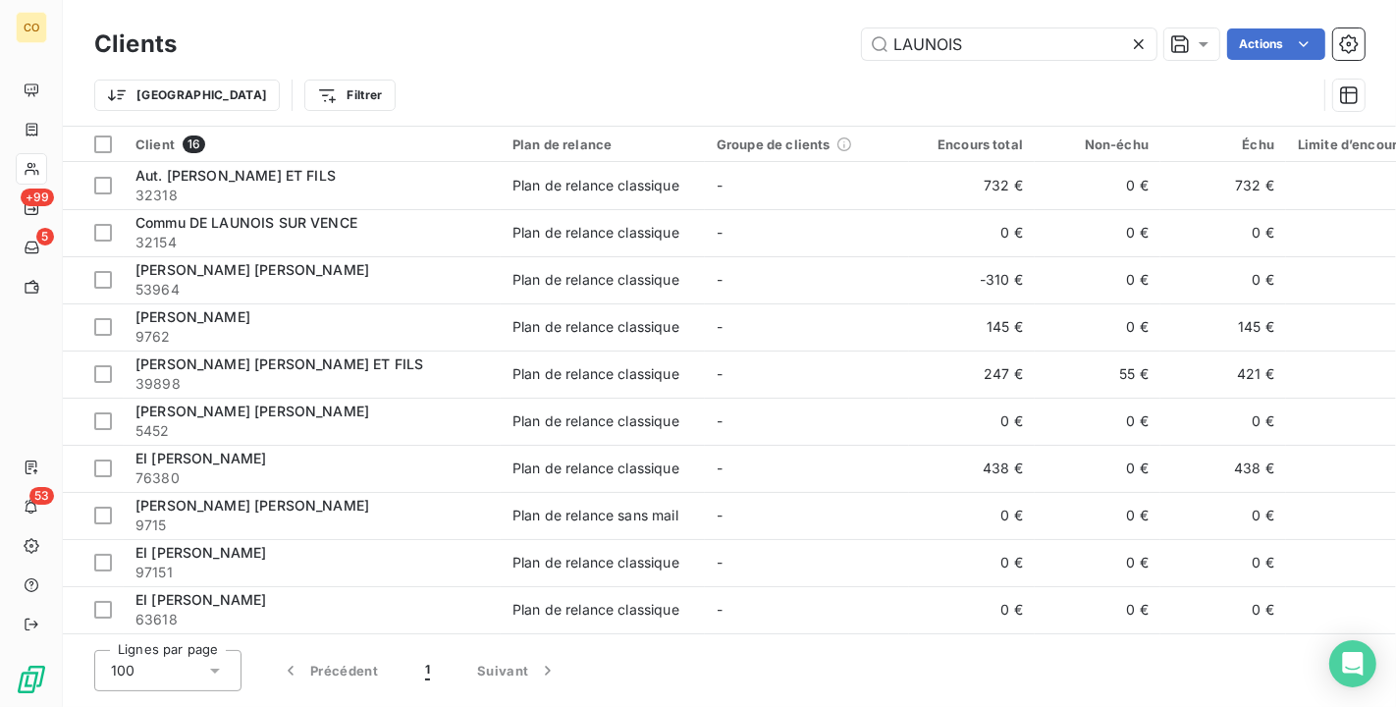
drag, startPoint x: 1040, startPoint y: 47, endPoint x: 490, endPoint y: -35, distance: 556.1
click at [490, 0] on html "CO +99 5 53 Clients LAUNOIS Actions Trier Filtrer Client 16 Plan de relance Gro…" at bounding box center [698, 353] width 1396 height 707
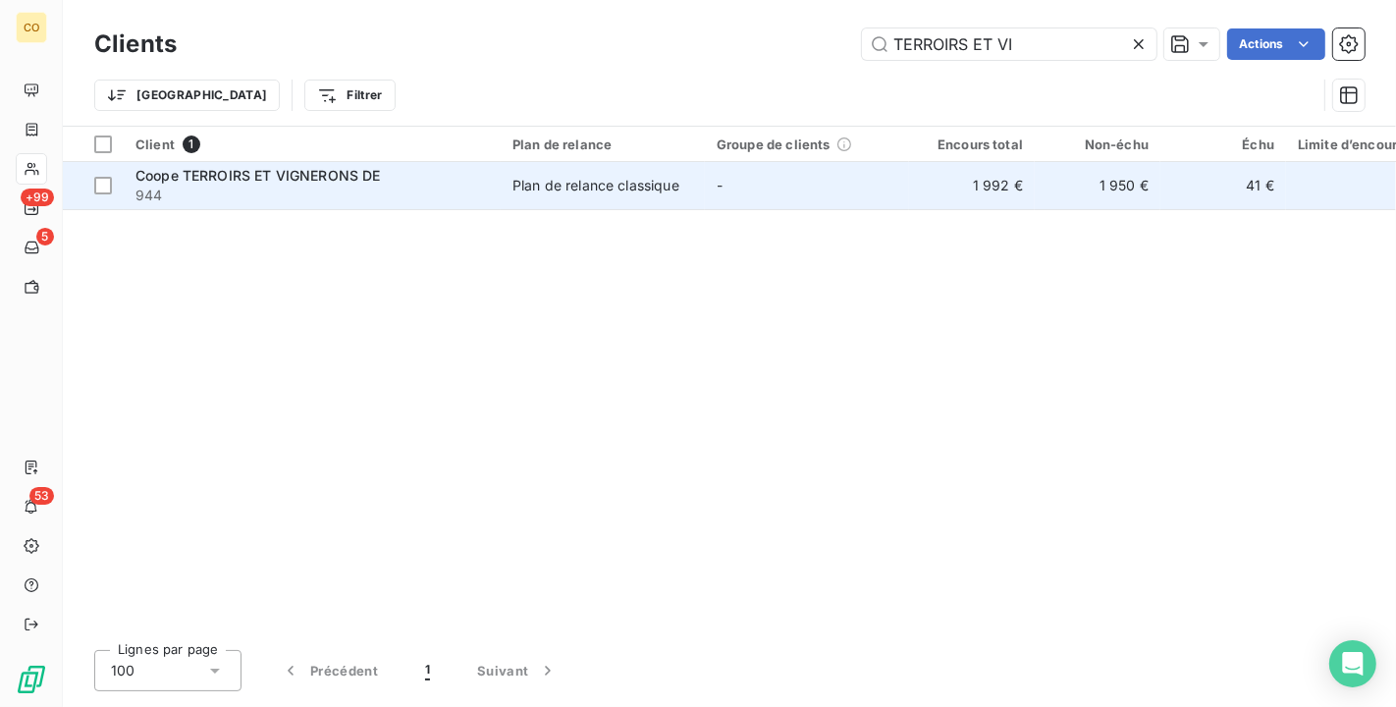
type input "TERROIRS ET VI"
click at [270, 199] on span "944" at bounding box center [313, 196] width 354 height 20
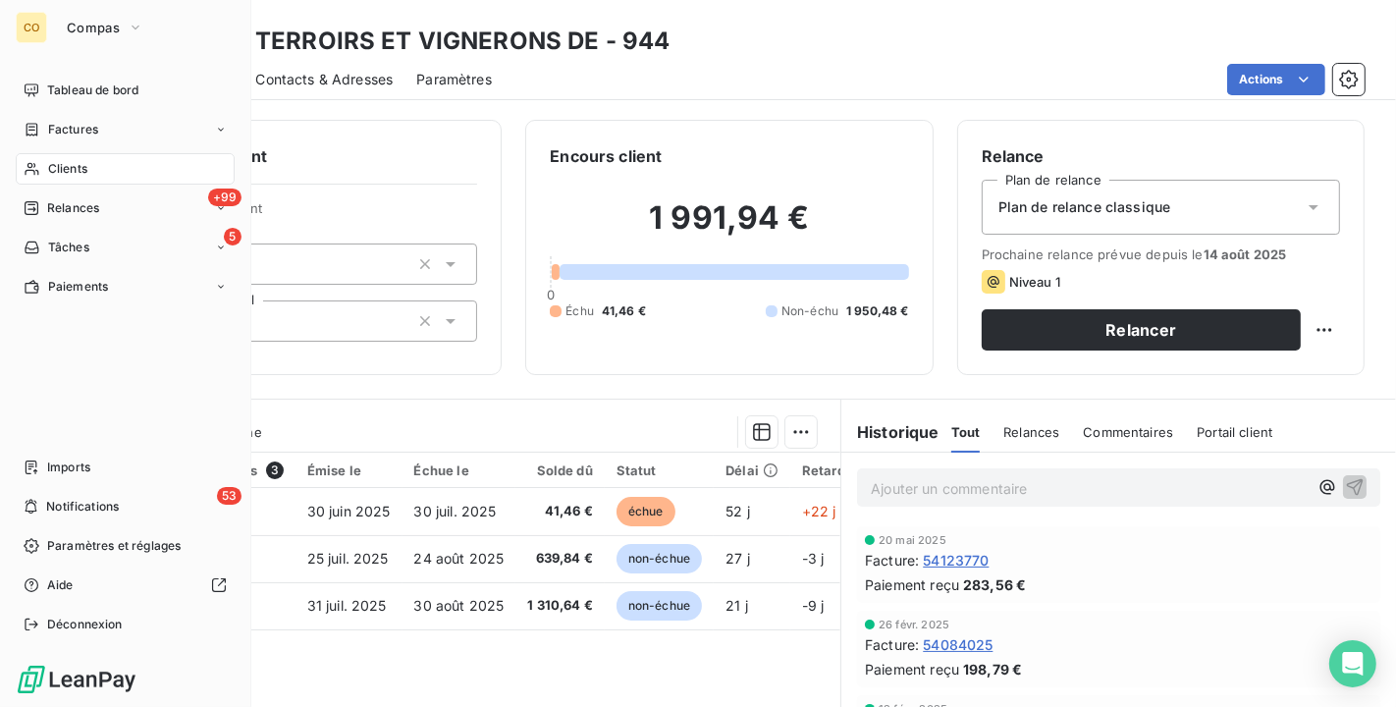
click at [30, 155] on div "Clients" at bounding box center [125, 168] width 219 height 31
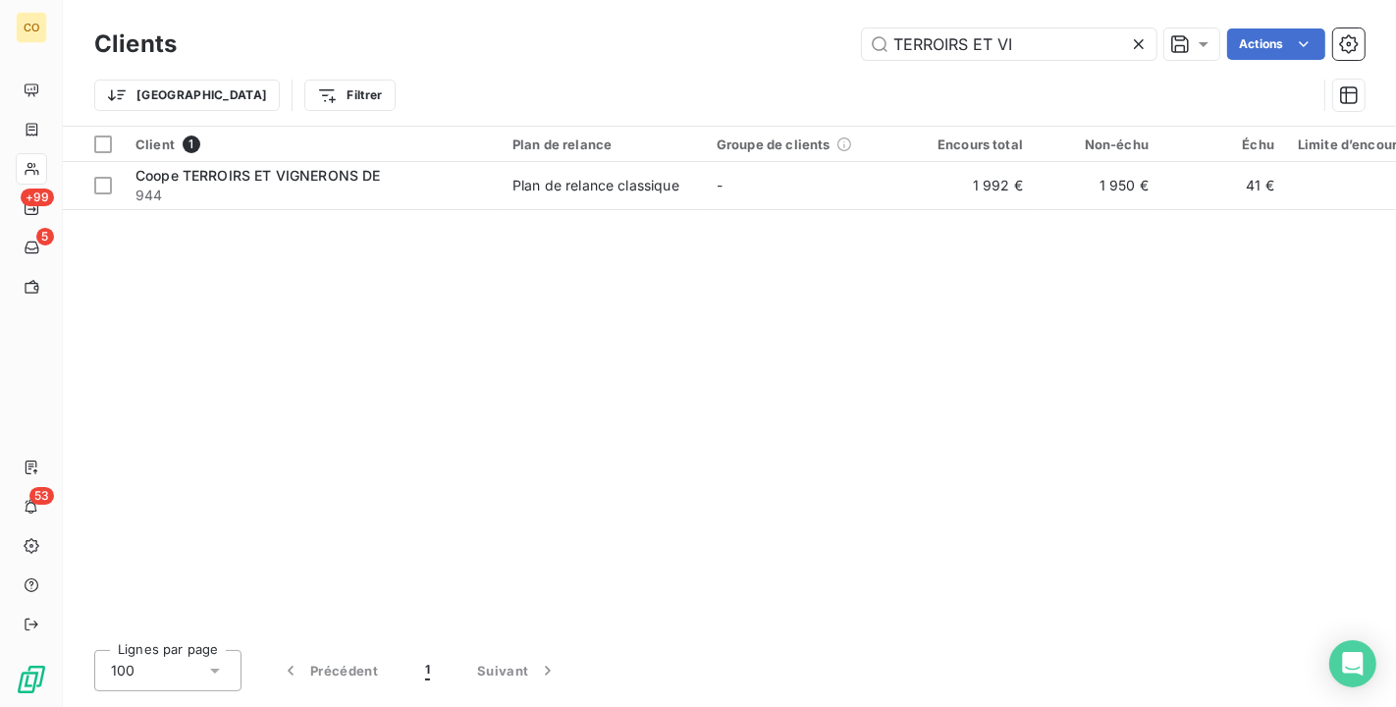
drag, startPoint x: 1034, startPoint y: 37, endPoint x: 495, endPoint y: -35, distance: 544.0
click at [495, 0] on html "CO +99 5 53 Clients TERROIRS ET VI Actions Trier Filtrer Client 1 Plan de relan…" at bounding box center [698, 353] width 1396 height 707
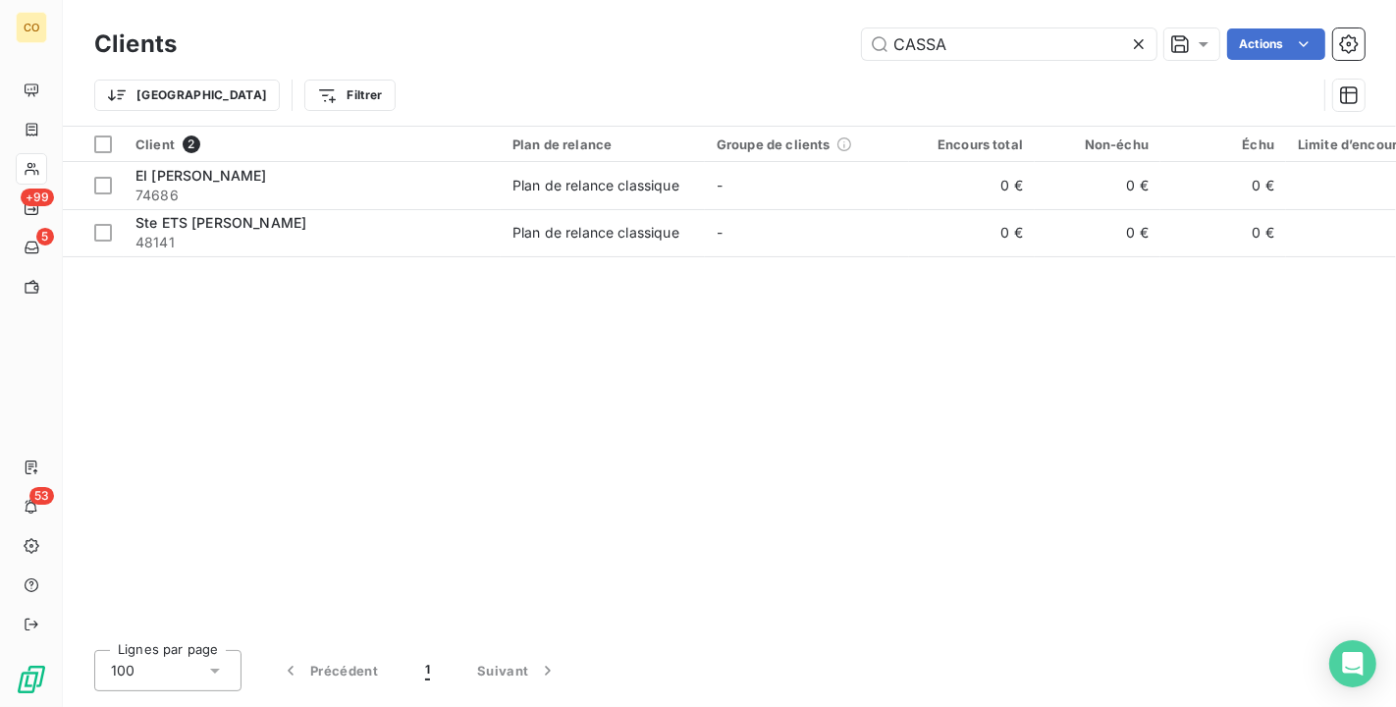
drag, startPoint x: 1004, startPoint y: 39, endPoint x: 644, endPoint y: 16, distance: 360.2
click at [644, 16] on div "Clients CASSA Actions Trier Filtrer" at bounding box center [730, 63] width 1334 height 126
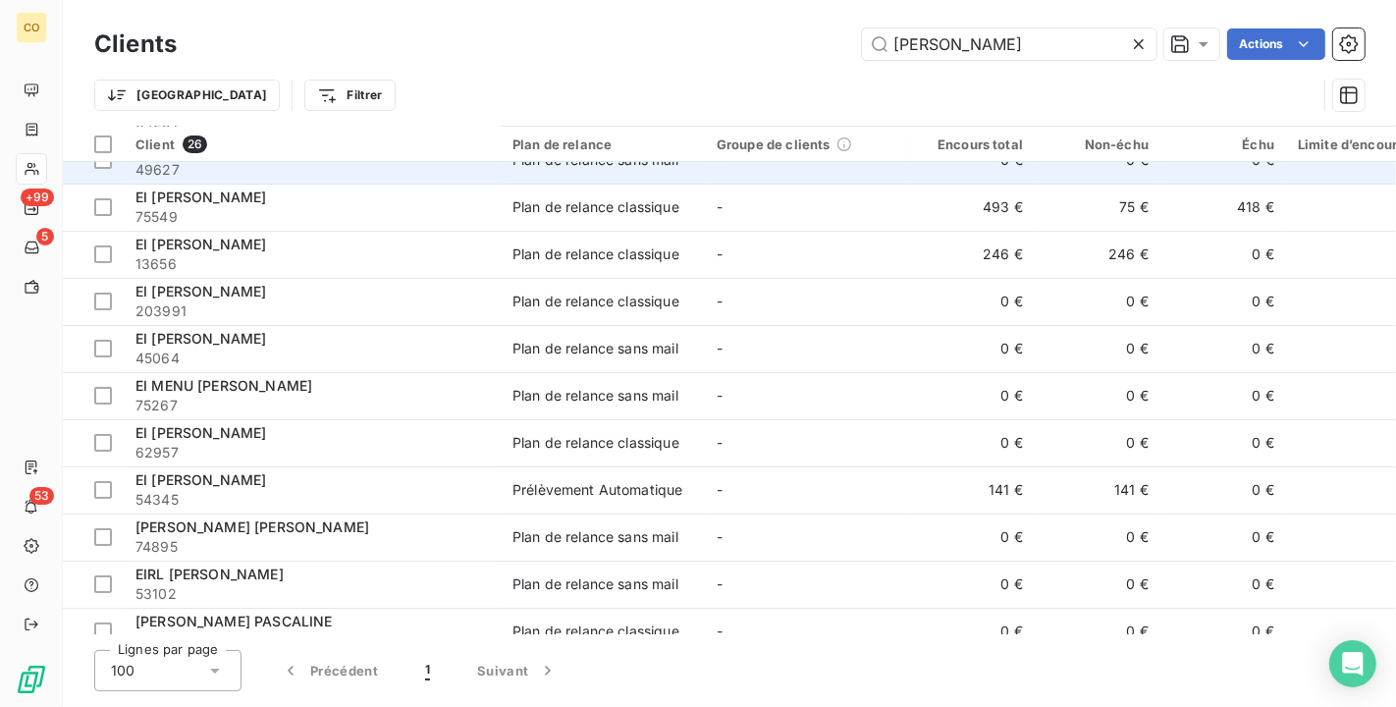
scroll to position [327, 0]
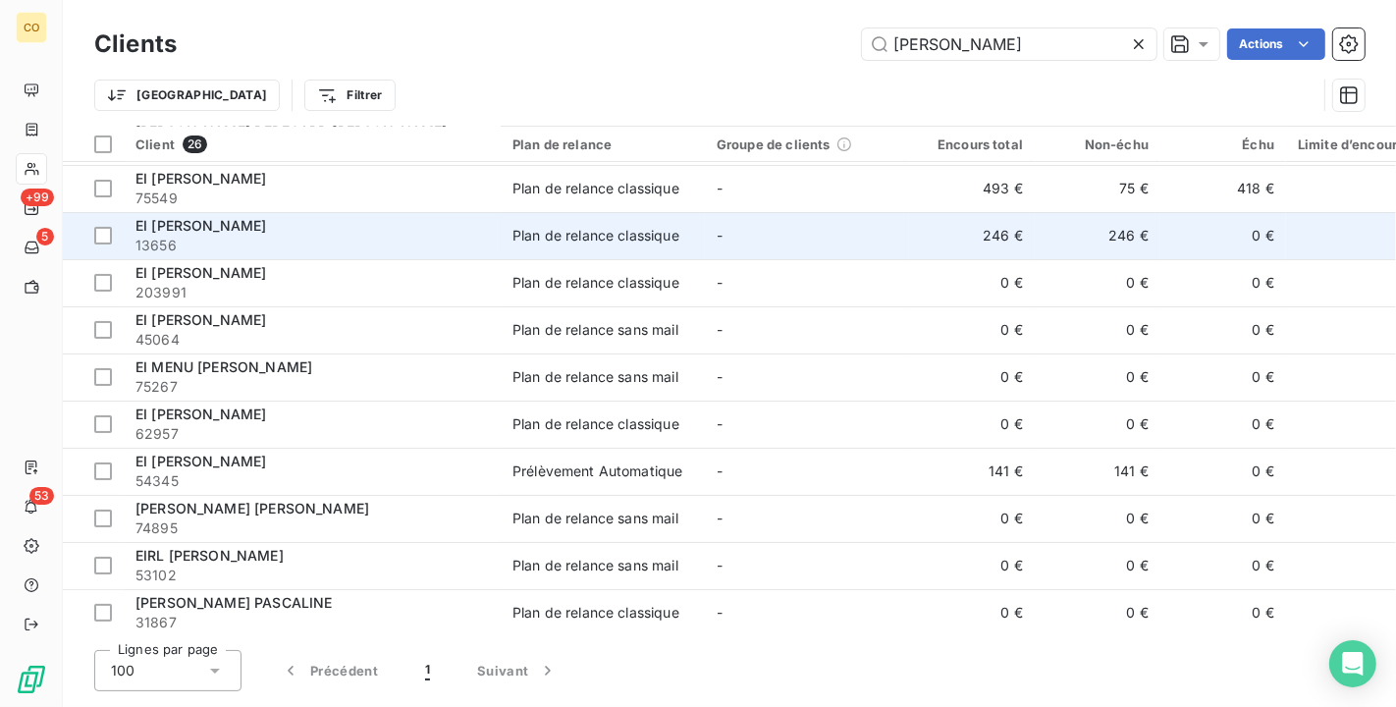
type input "[PERSON_NAME]"
click at [727, 232] on td "-" at bounding box center [807, 235] width 204 height 47
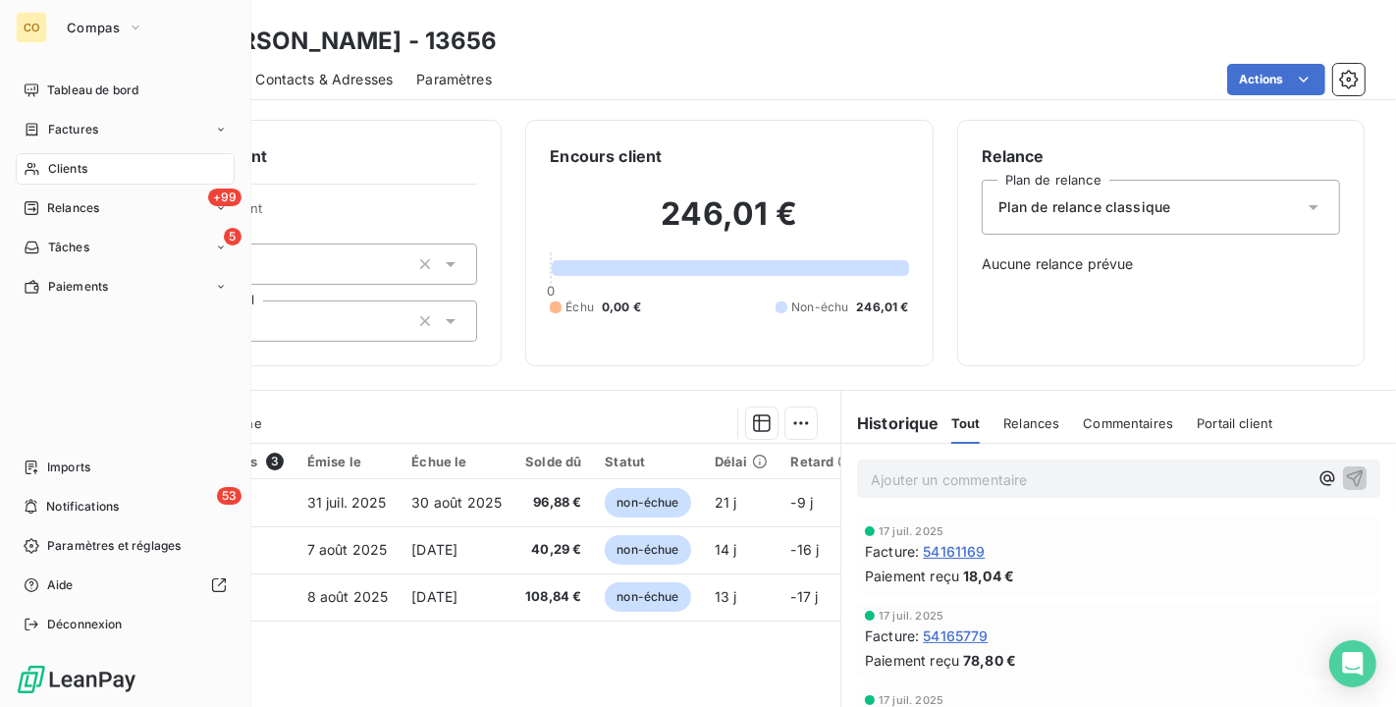
click at [35, 157] on div "Clients" at bounding box center [125, 168] width 219 height 31
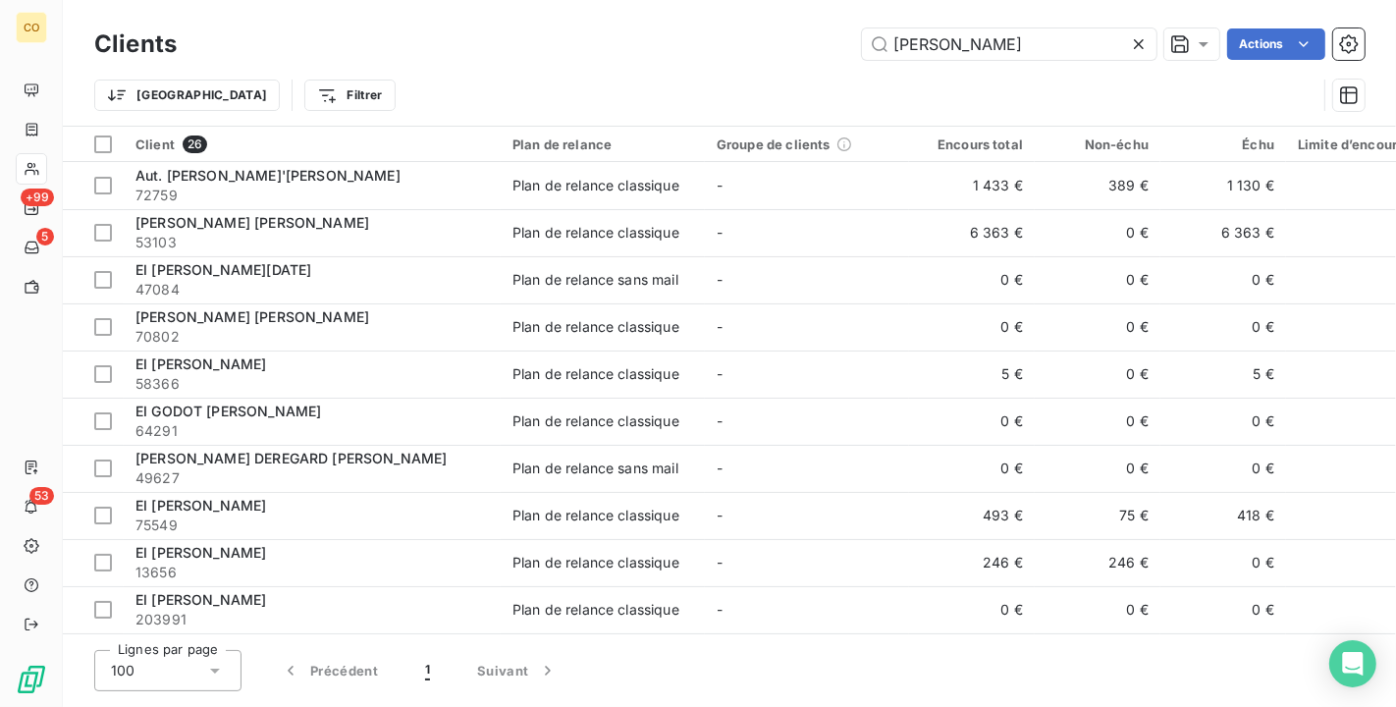
drag, startPoint x: 995, startPoint y: 48, endPoint x: 442, endPoint y: 17, distance: 553.8
click at [442, 17] on div "Clients [PERSON_NAME] Actions Trier Filtrer" at bounding box center [730, 63] width 1334 height 126
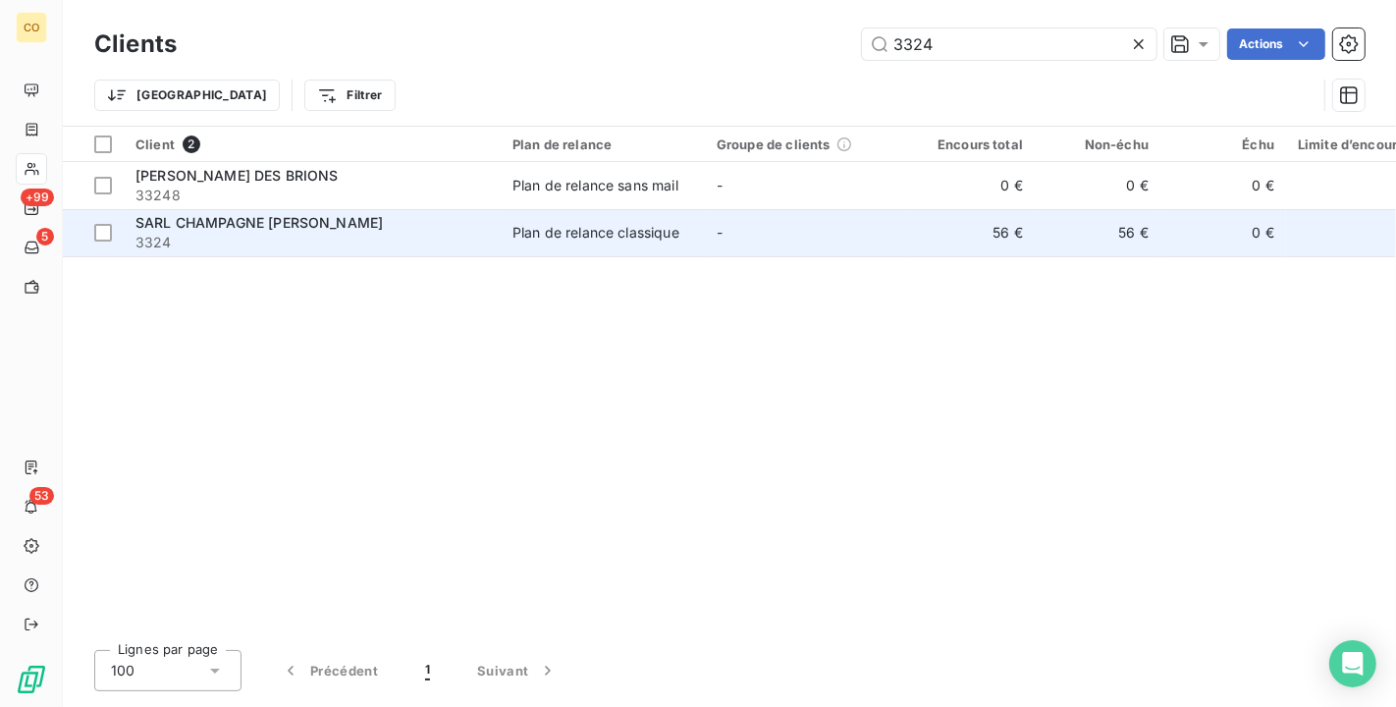
type input "3324"
click at [608, 236] on div "Plan de relance classique" at bounding box center [596, 233] width 167 height 20
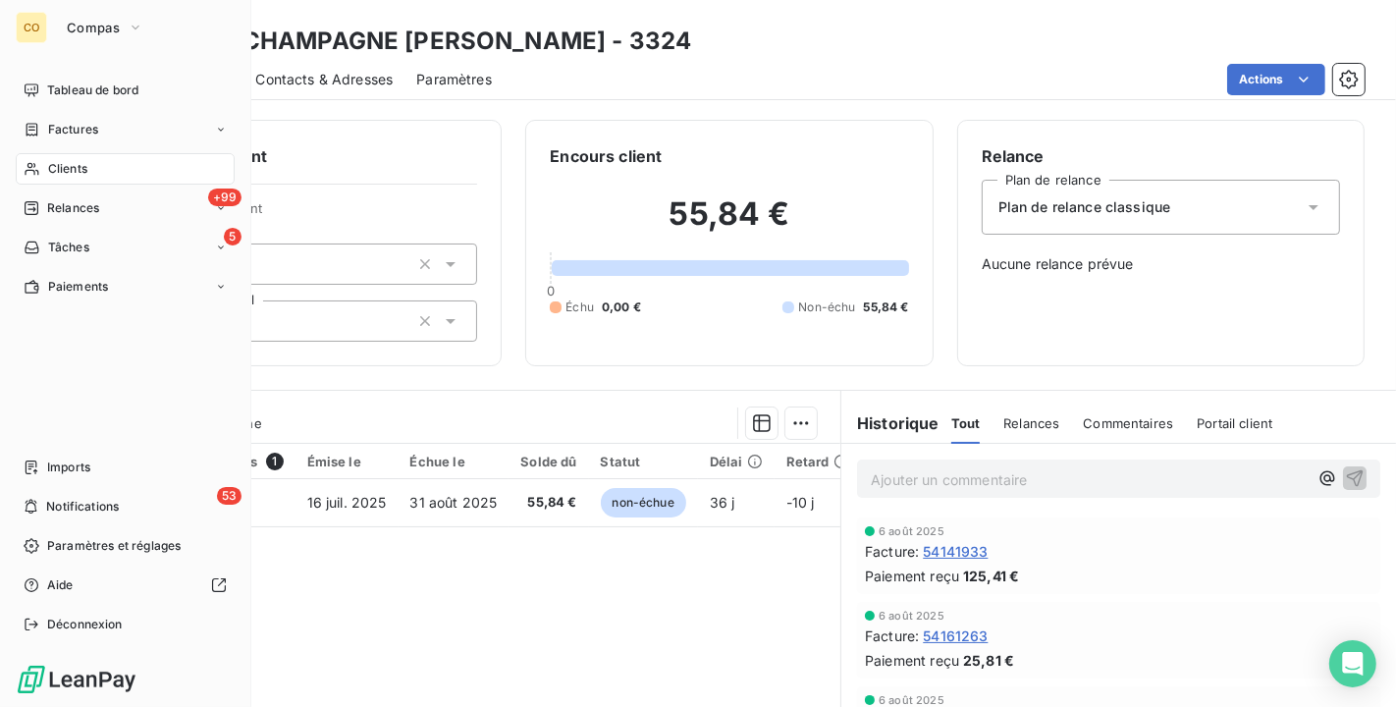
drag, startPoint x: 64, startPoint y: 159, endPoint x: 112, endPoint y: 146, distance: 49.8
click at [64, 160] on span "Clients" at bounding box center [67, 169] width 39 height 18
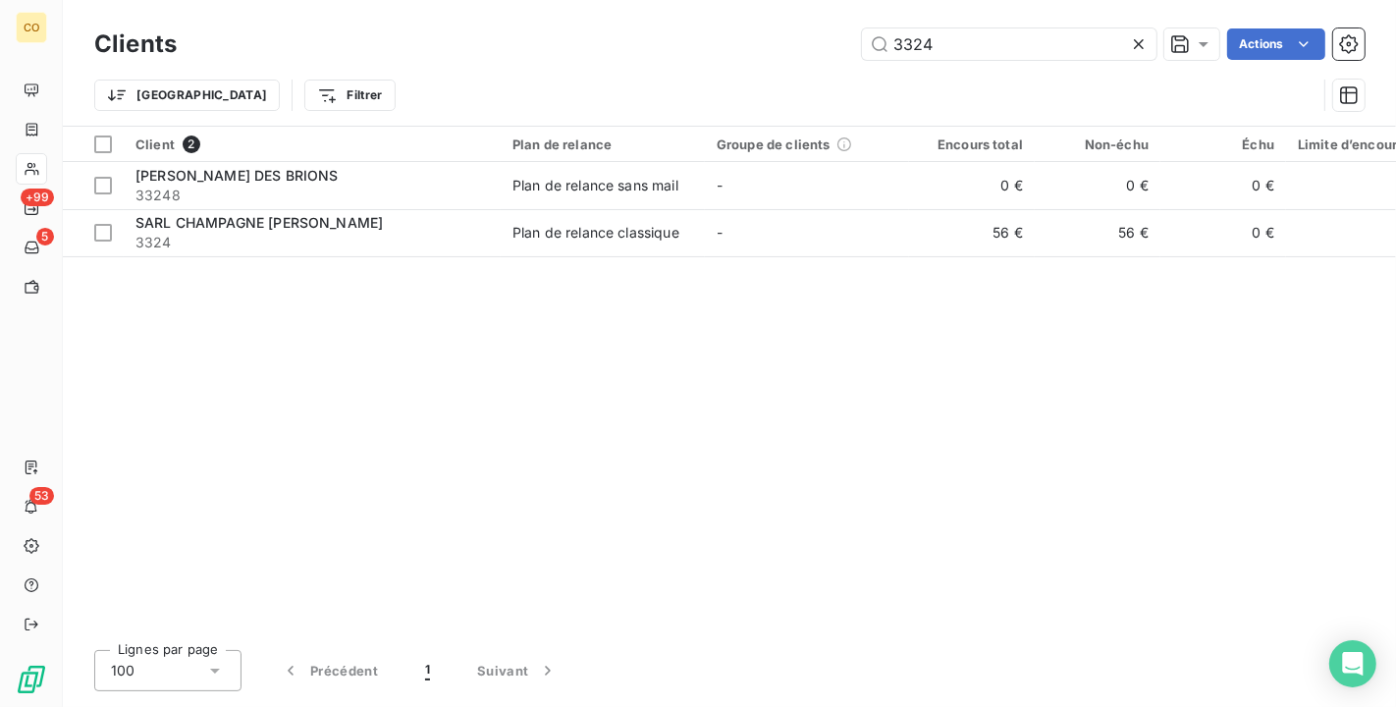
drag, startPoint x: 944, startPoint y: 37, endPoint x: 617, endPoint y: 34, distance: 327.0
click at [617, 34] on div "3324 Actions" at bounding box center [782, 43] width 1165 height 31
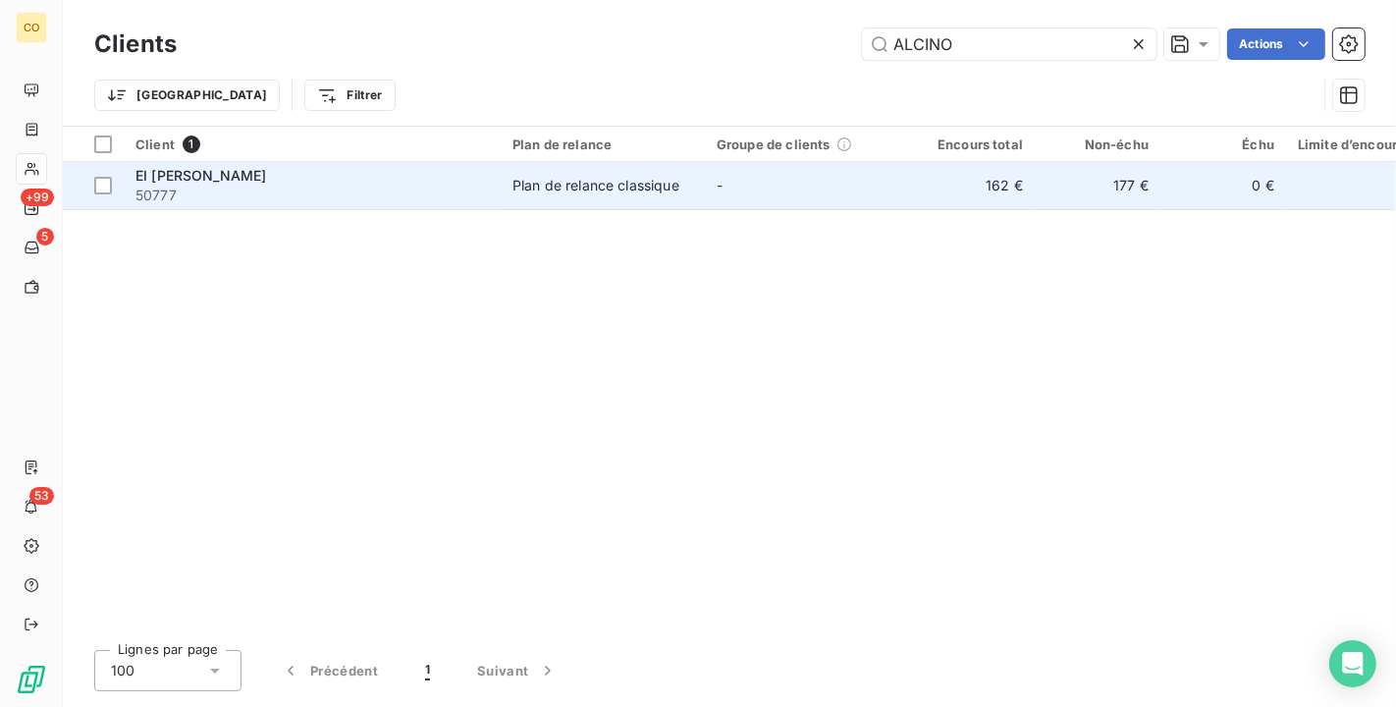
type input "ALCINO"
click at [572, 201] on td "Plan de relance classique" at bounding box center [603, 185] width 204 height 47
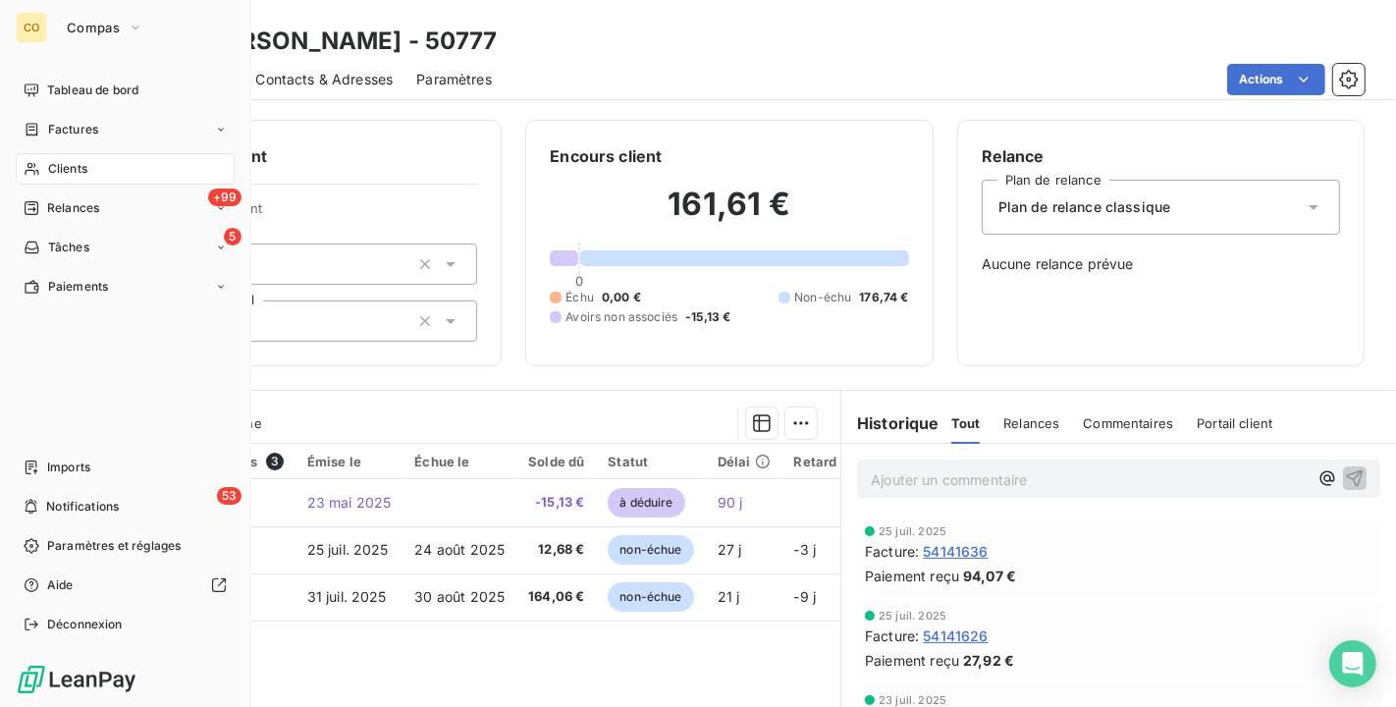
click at [56, 160] on span "Clients" at bounding box center [67, 169] width 39 height 18
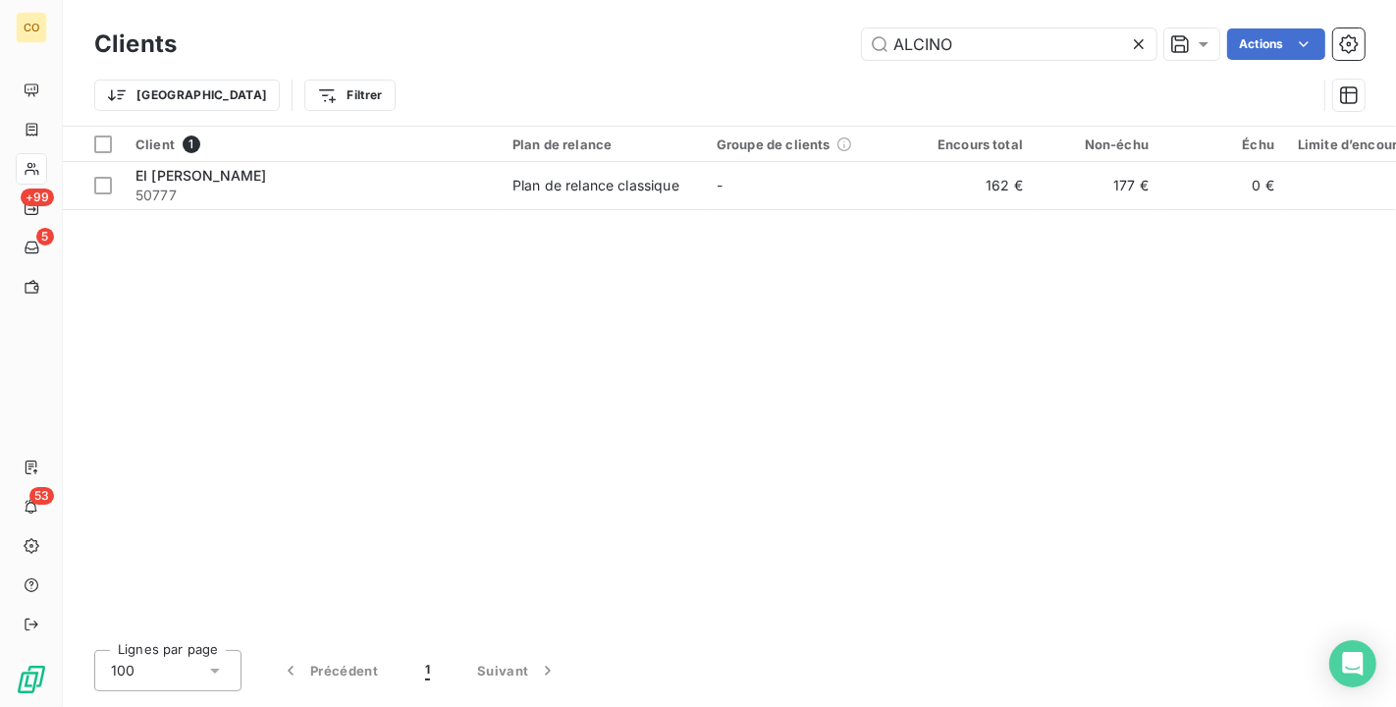
drag, startPoint x: 975, startPoint y: 40, endPoint x: 688, endPoint y: 23, distance: 287.3
click at [688, 24] on div "Clients ALCINO Actions" at bounding box center [729, 44] width 1271 height 41
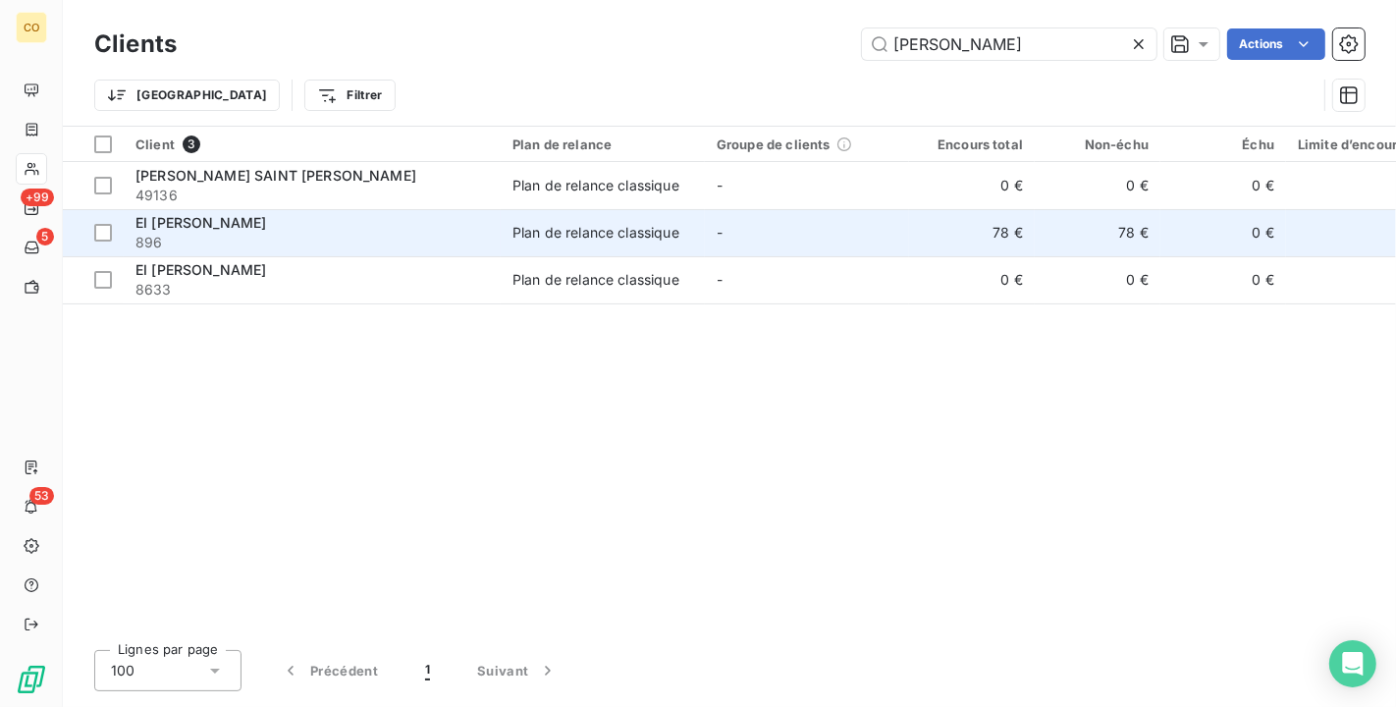
type input "[PERSON_NAME]"
click at [684, 230] on span "Plan de relance classique" at bounding box center [603, 233] width 181 height 20
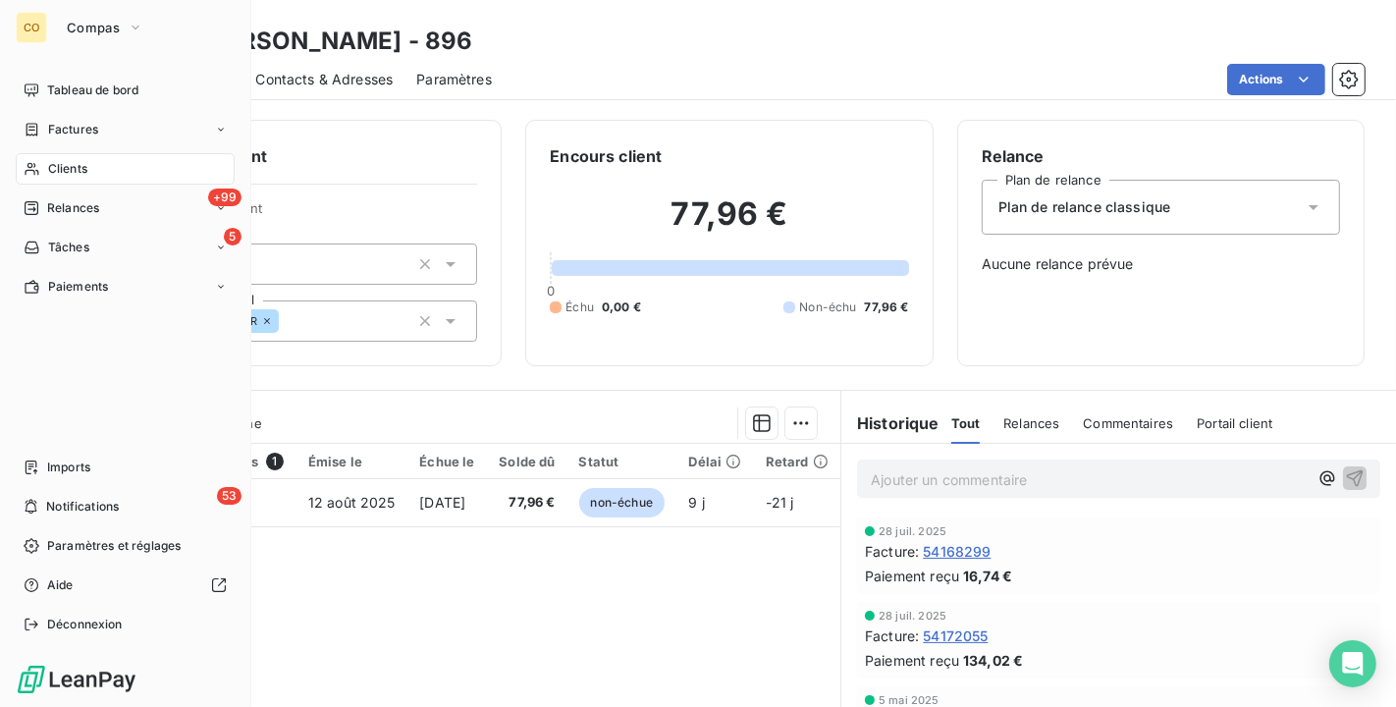
click at [82, 160] on span "Clients" at bounding box center [67, 169] width 39 height 18
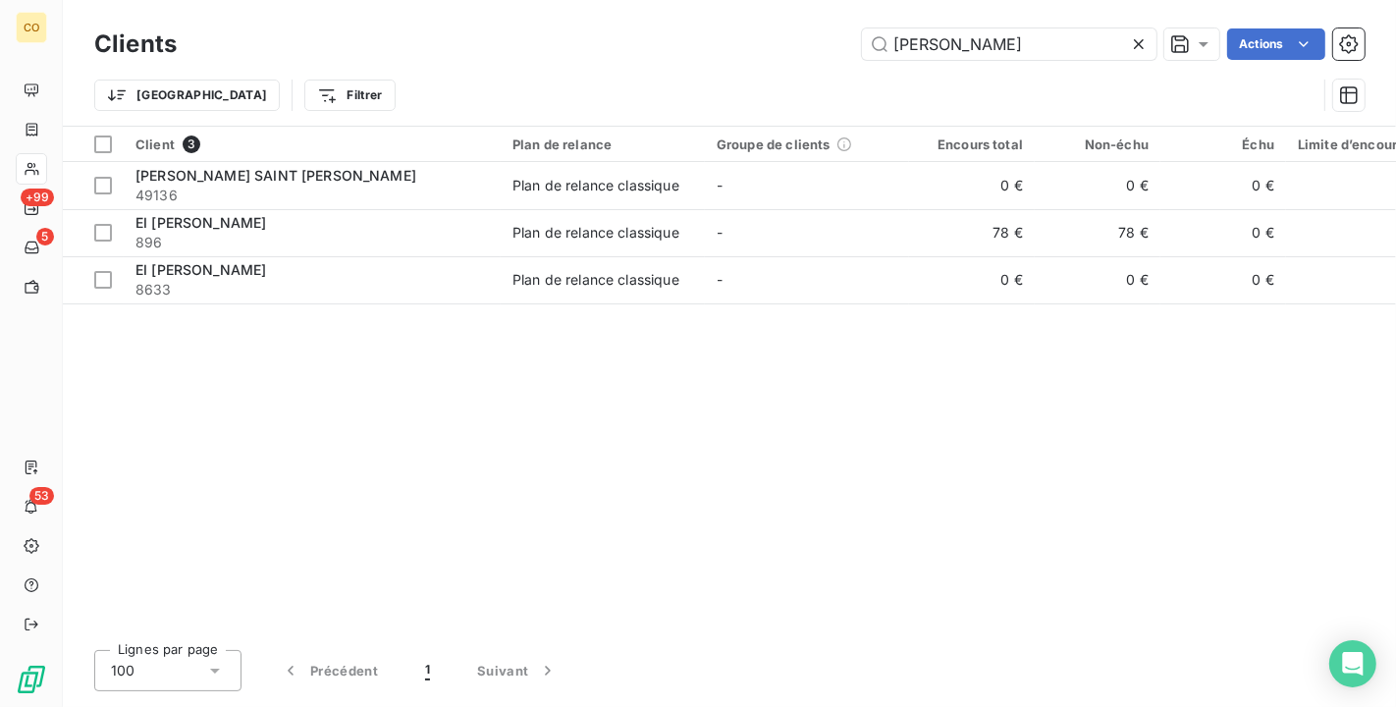
drag, startPoint x: 943, startPoint y: 44, endPoint x: 577, endPoint y: -35, distance: 373.9
click at [577, 0] on html "CO +99 5 53 Clients [PERSON_NAME] Actions Trier Filtrer Client 3 Plan de relanc…" at bounding box center [698, 353] width 1396 height 707
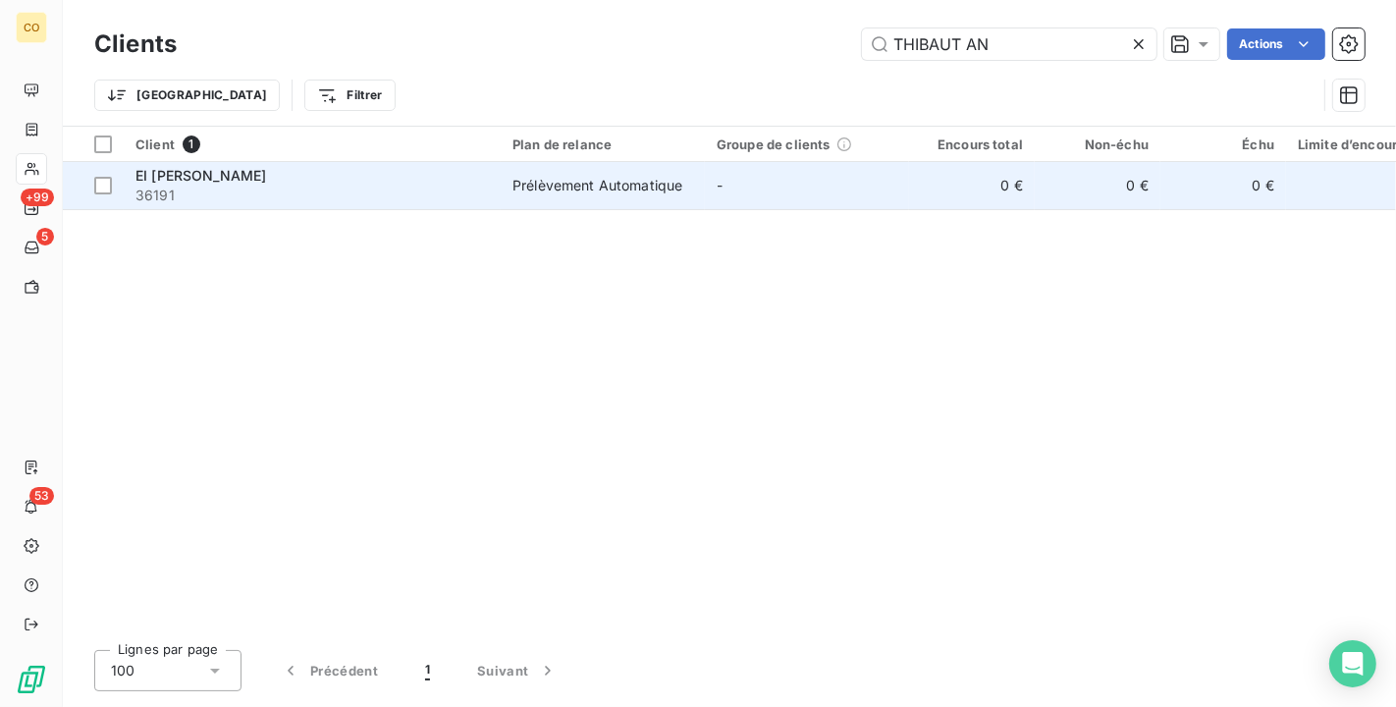
type input "THIBAUT AN"
click at [600, 193] on div "Prélèvement Automatique" at bounding box center [598, 186] width 170 height 20
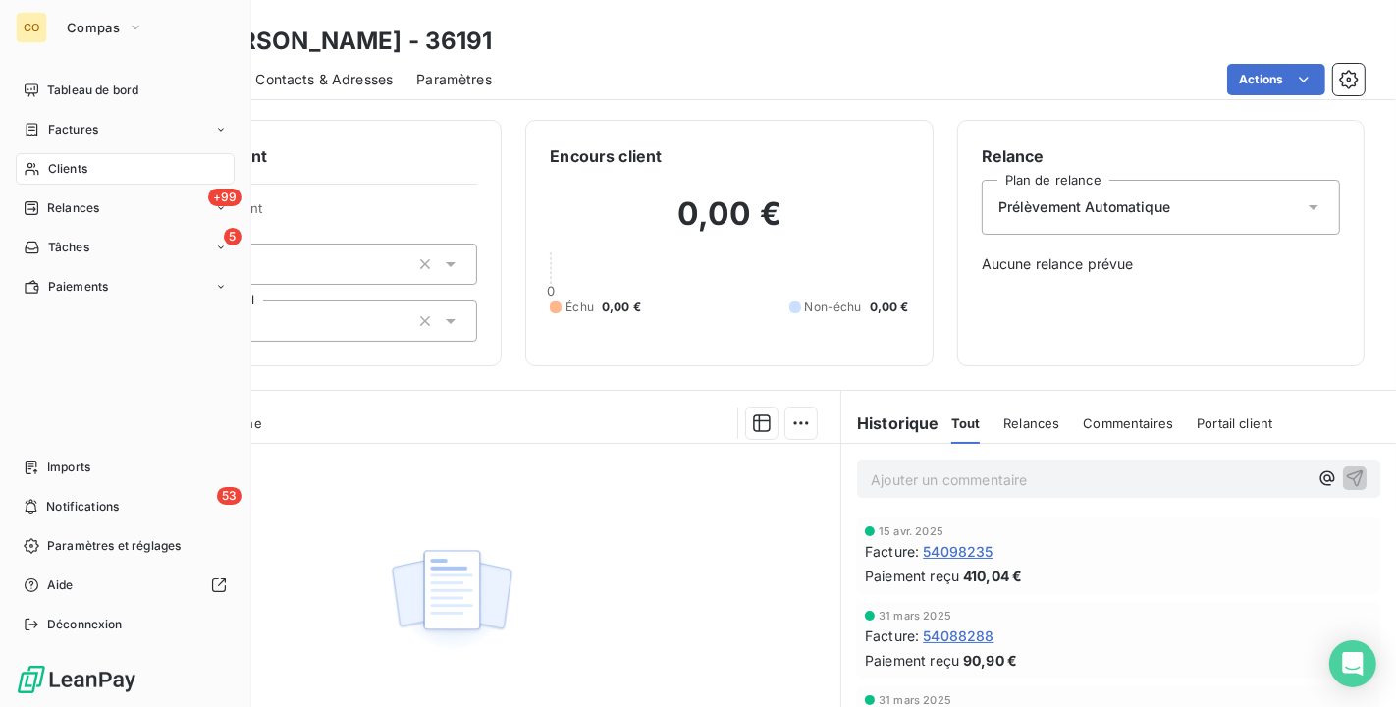
click at [50, 150] on nav "Tableau de bord Factures Clients +99 Relances 5 Tâches Paiements" at bounding box center [125, 189] width 219 height 228
click at [50, 166] on span "Clients" at bounding box center [67, 169] width 39 height 18
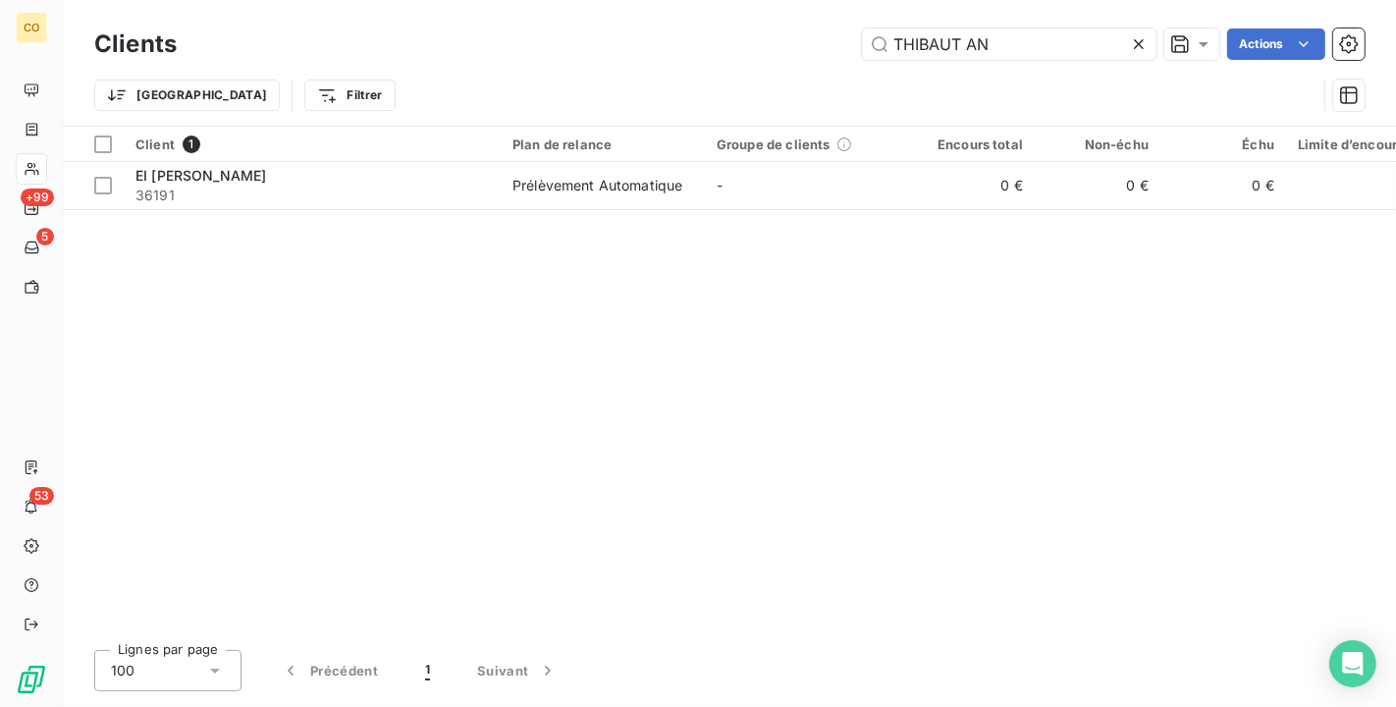
drag, startPoint x: 1015, startPoint y: 37, endPoint x: 710, endPoint y: -9, distance: 308.9
click at [710, 0] on html "CO +99 5 53 Clients THIBAUT AN Actions Trier Filtrer Client 1 Plan de relance G…" at bounding box center [698, 353] width 1396 height 707
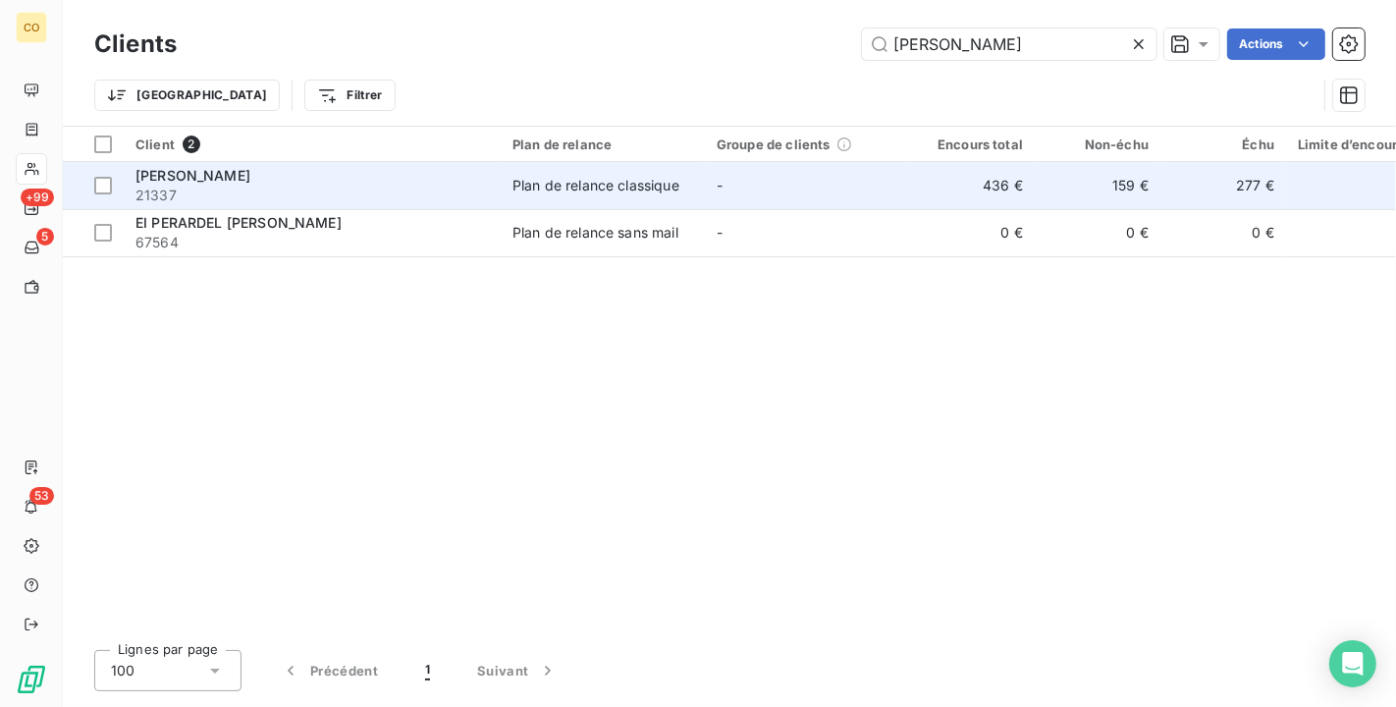
type input "[PERSON_NAME]"
click at [861, 174] on td "-" at bounding box center [807, 185] width 204 height 47
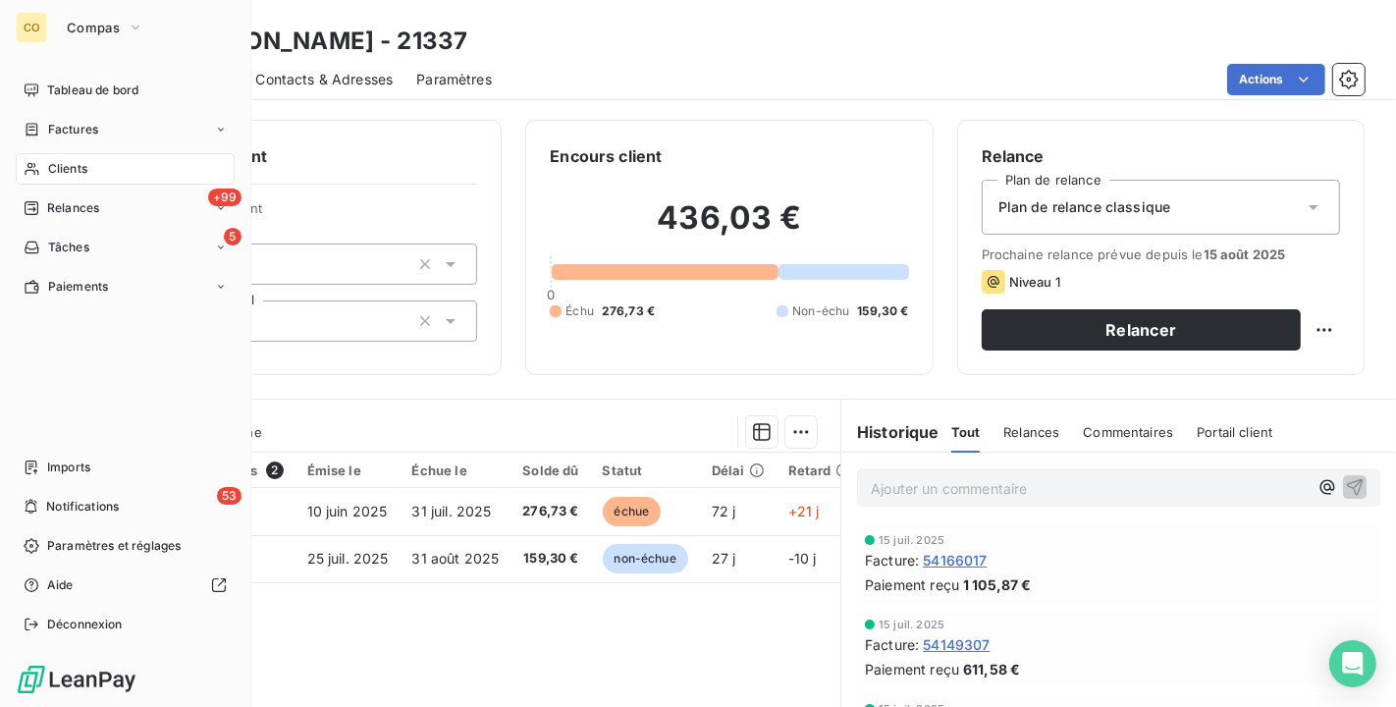
drag, startPoint x: 59, startPoint y: 158, endPoint x: 52, endPoint y: 169, distance: 12.8
click at [52, 169] on span "Clients" at bounding box center [67, 169] width 39 height 18
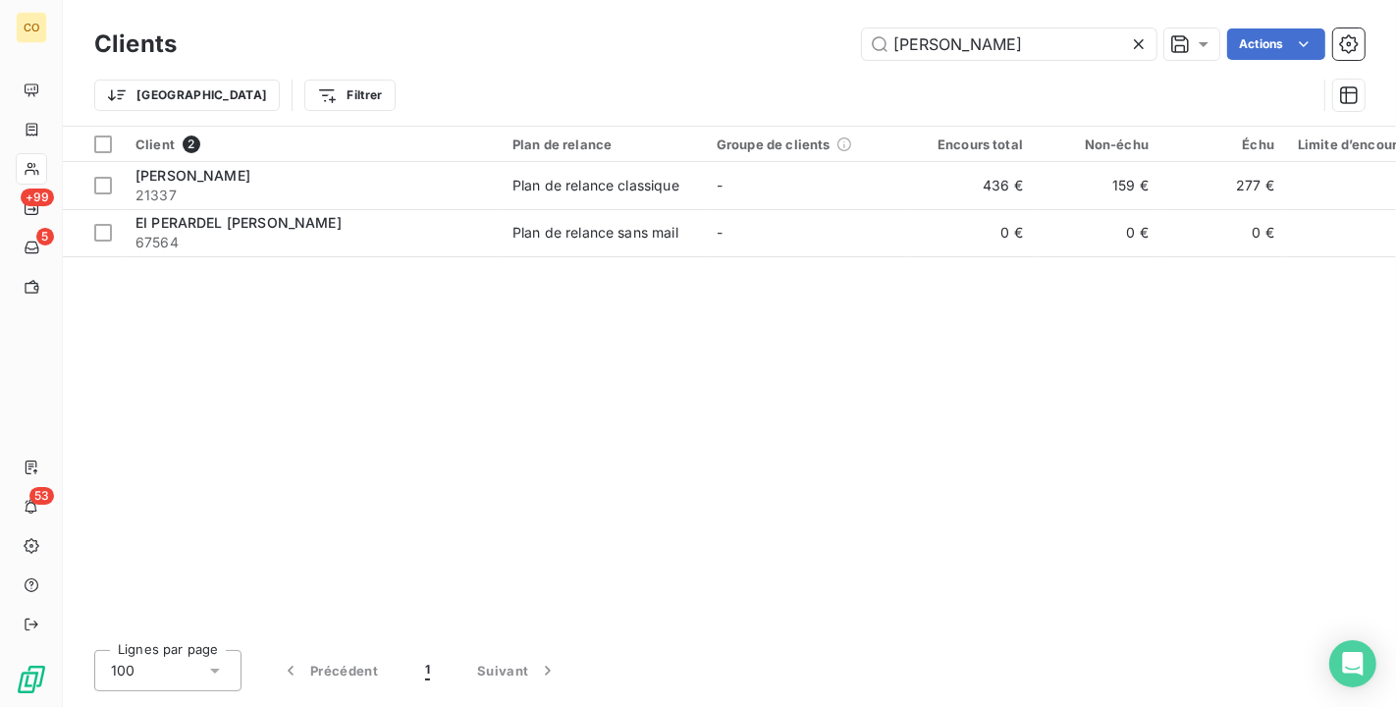
drag, startPoint x: 997, startPoint y: 55, endPoint x: 505, endPoint y: 15, distance: 493.7
click at [505, 15] on div "Clients [PERSON_NAME] Actions Trier Filtrer" at bounding box center [730, 63] width 1334 height 126
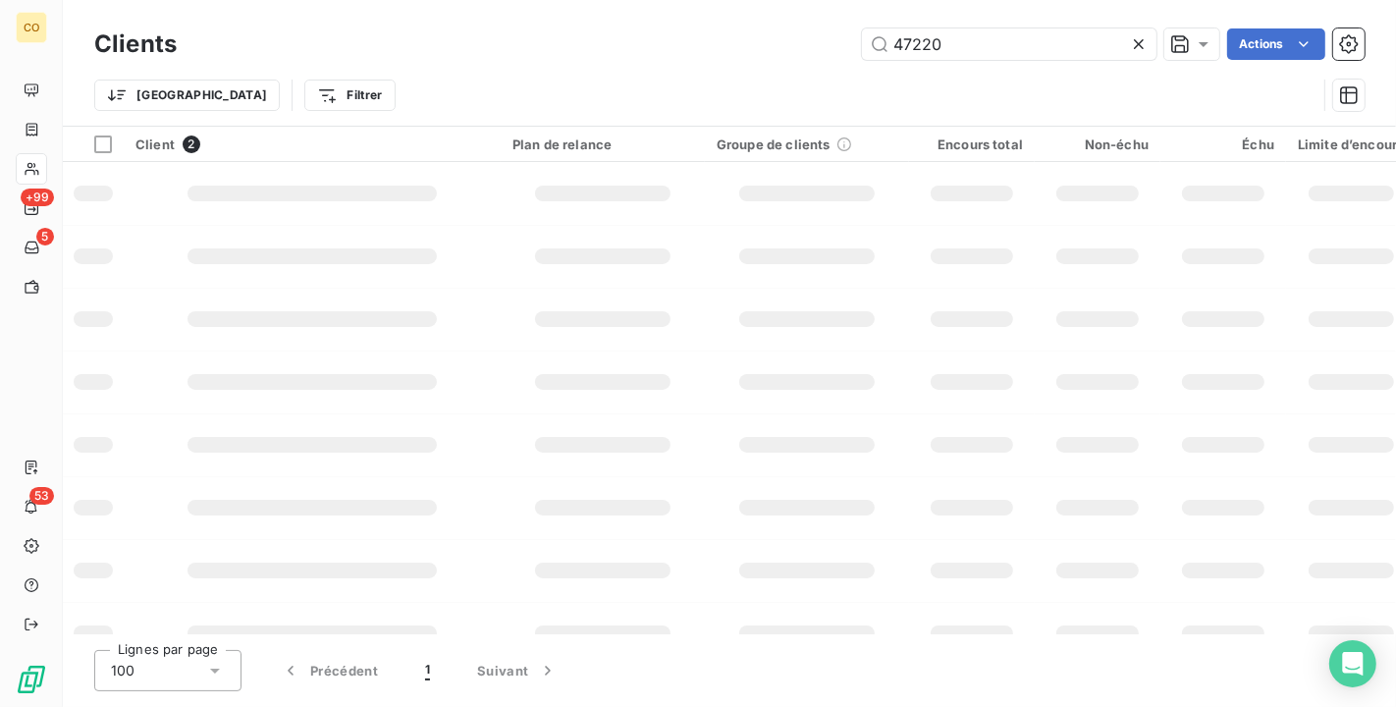
type input "47220"
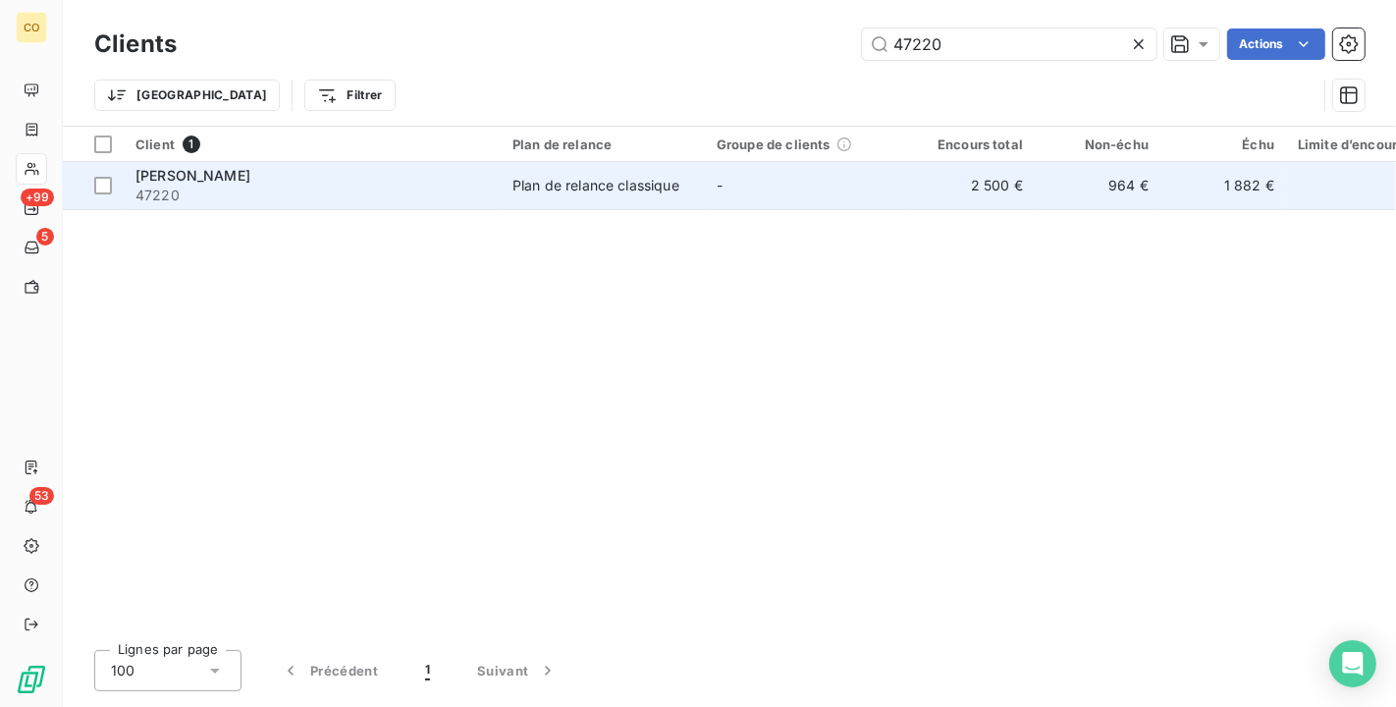
click at [586, 163] on td "Plan de relance classique" at bounding box center [603, 185] width 204 height 47
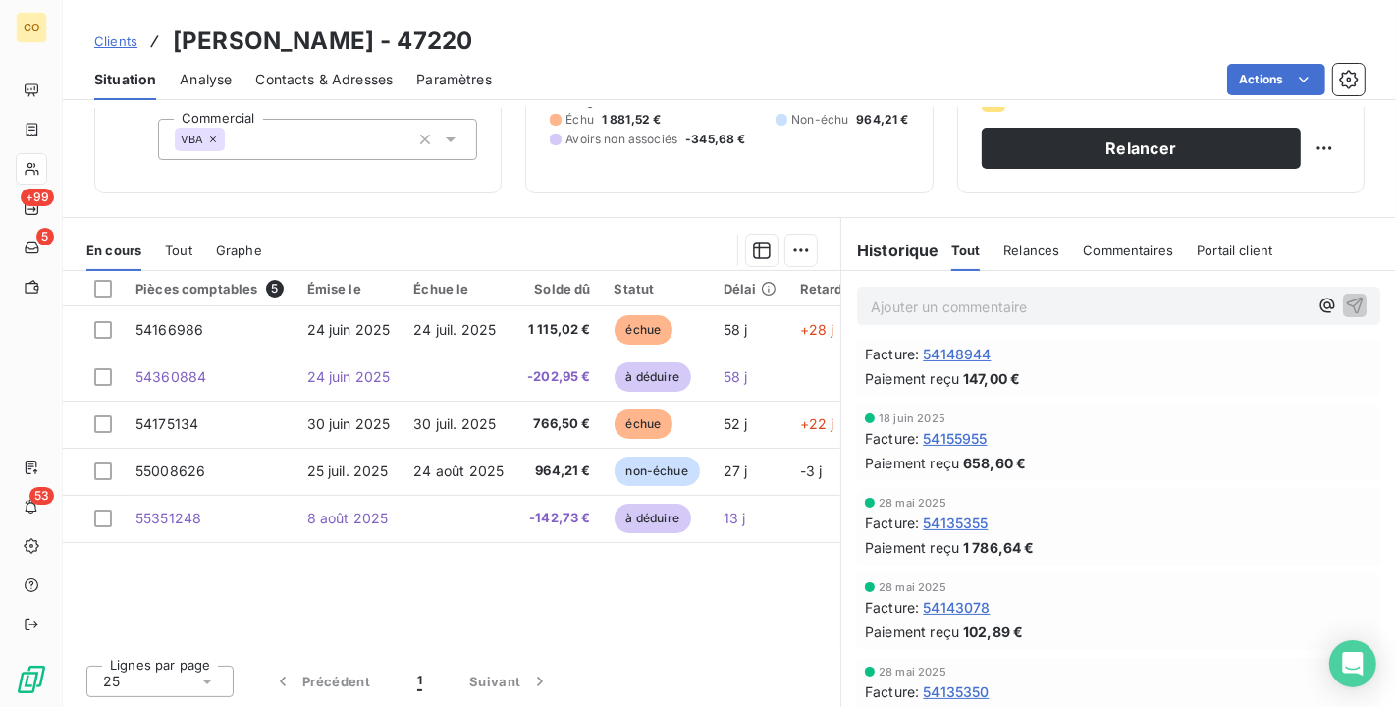
scroll to position [218, 0]
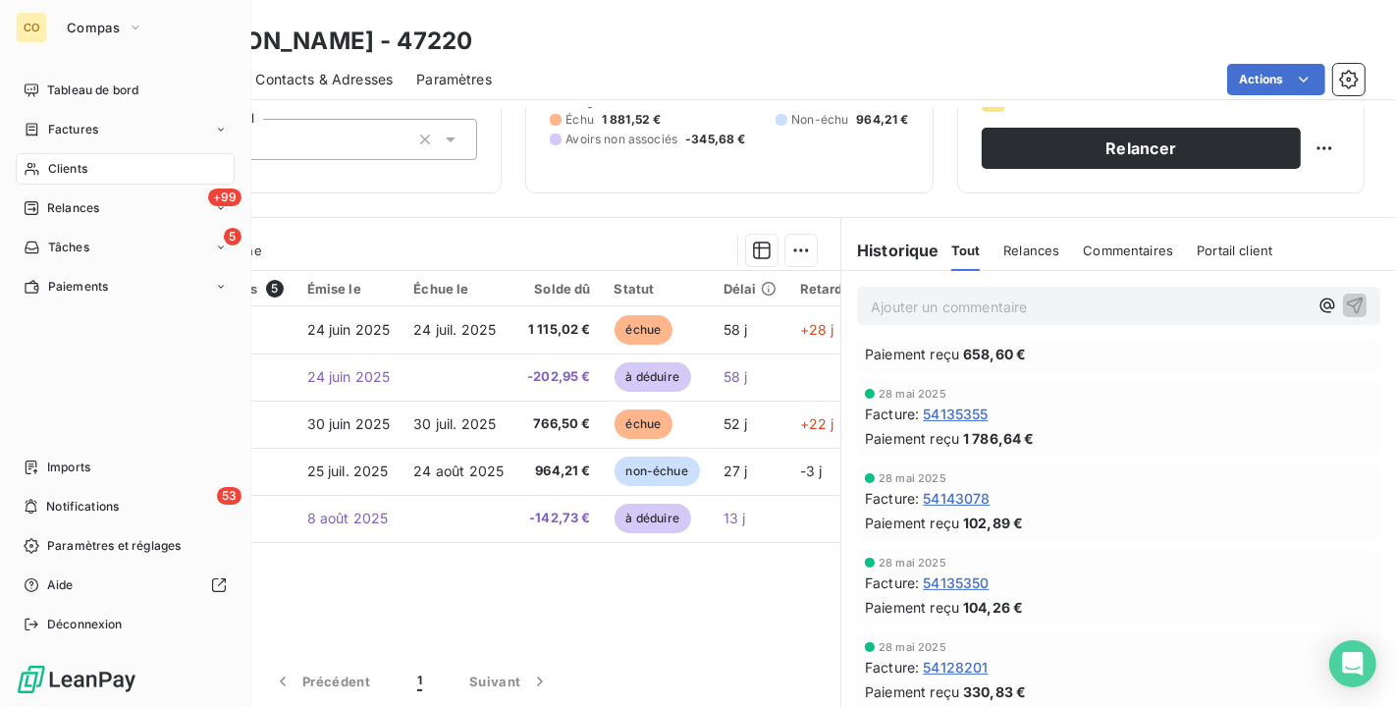
click at [50, 160] on span "Clients" at bounding box center [67, 169] width 39 height 18
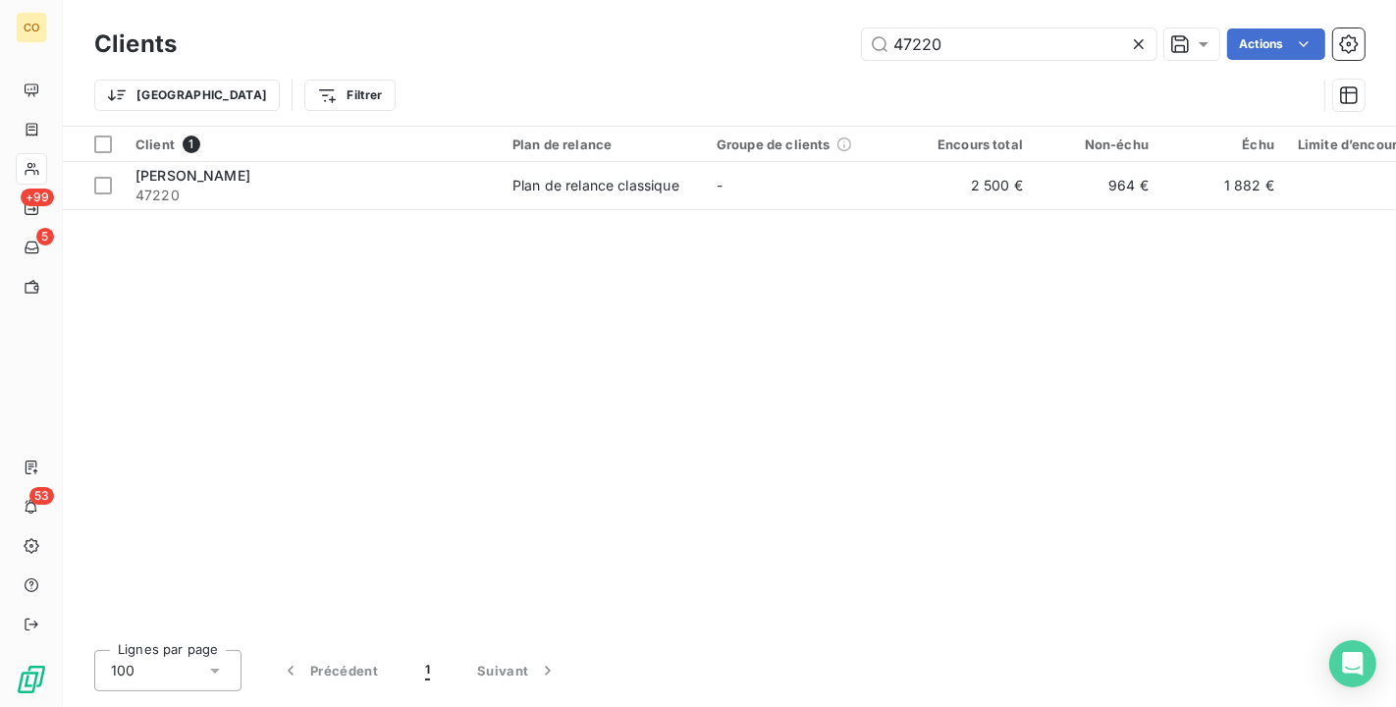
drag, startPoint x: 1043, startPoint y: 43, endPoint x: 463, endPoint y: 44, distance: 580.4
click at [463, 44] on div "47220 Actions" at bounding box center [782, 43] width 1165 height 31
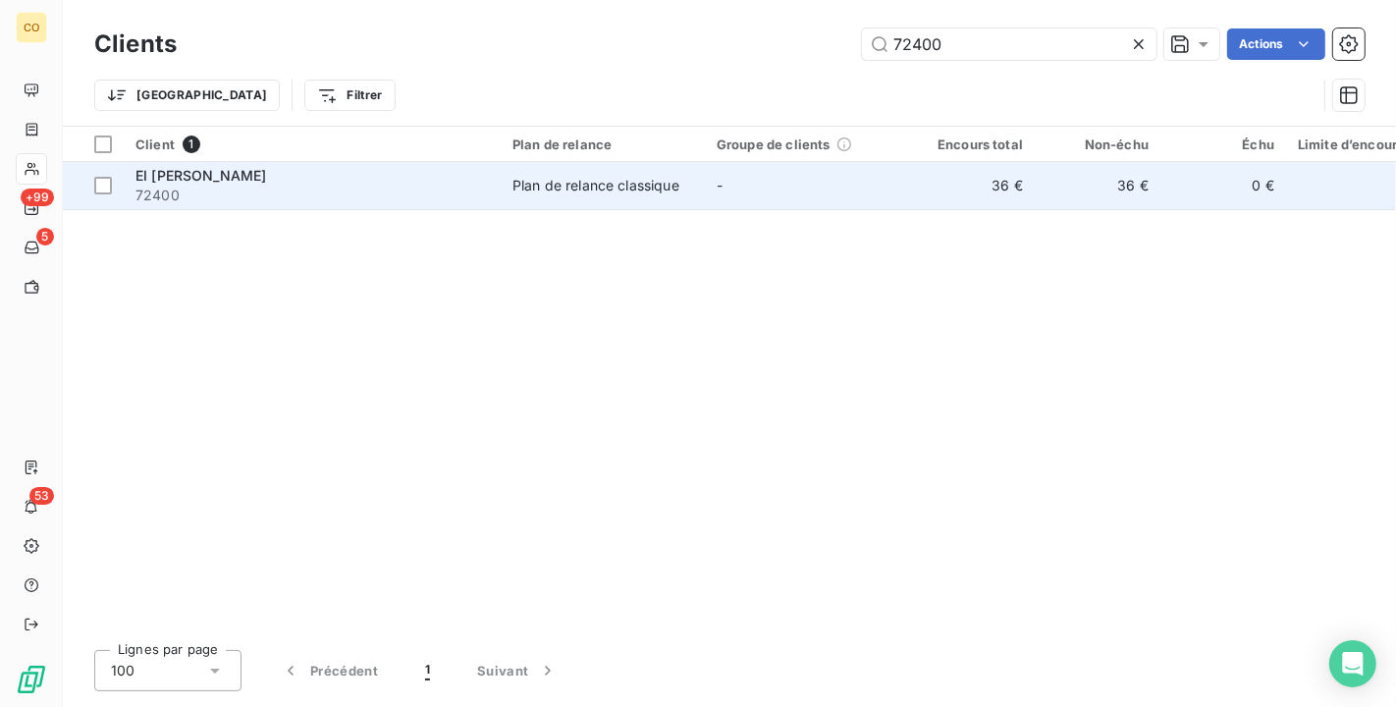
type input "72400"
click at [451, 173] on div "EI [PERSON_NAME]" at bounding box center [313, 176] width 354 height 20
